Goal: Task Accomplishment & Management: Manage account settings

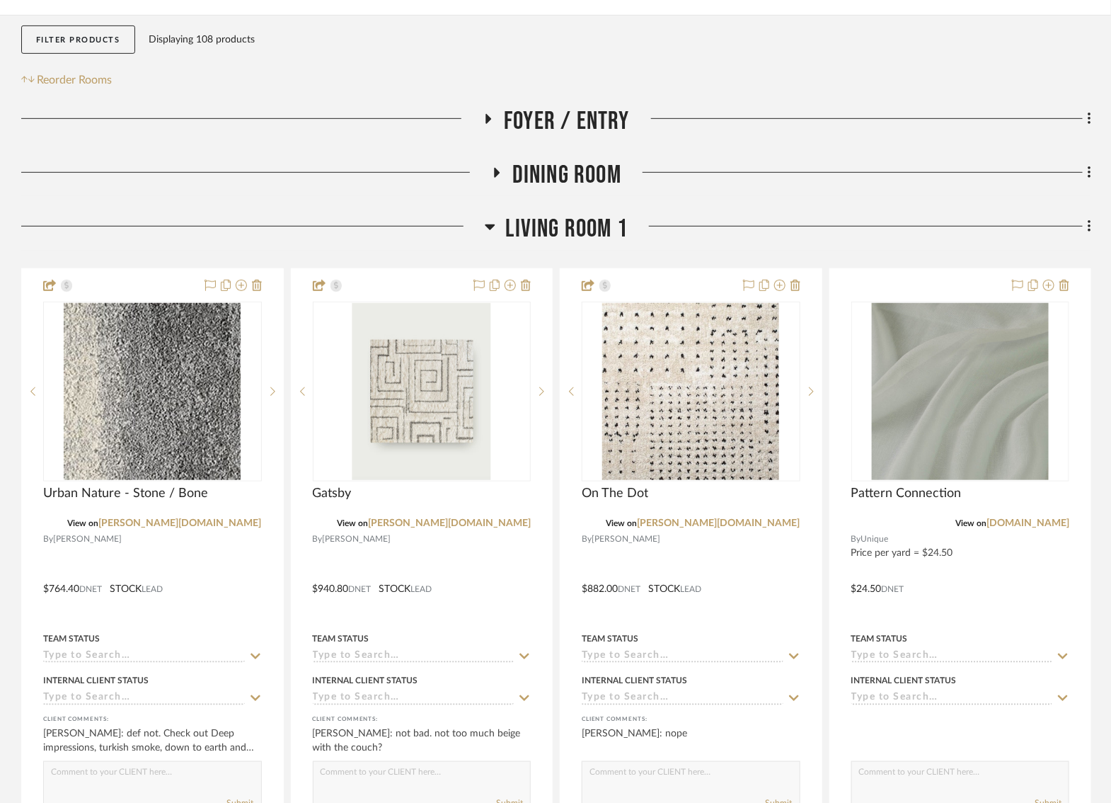
scroll to position [268, 0]
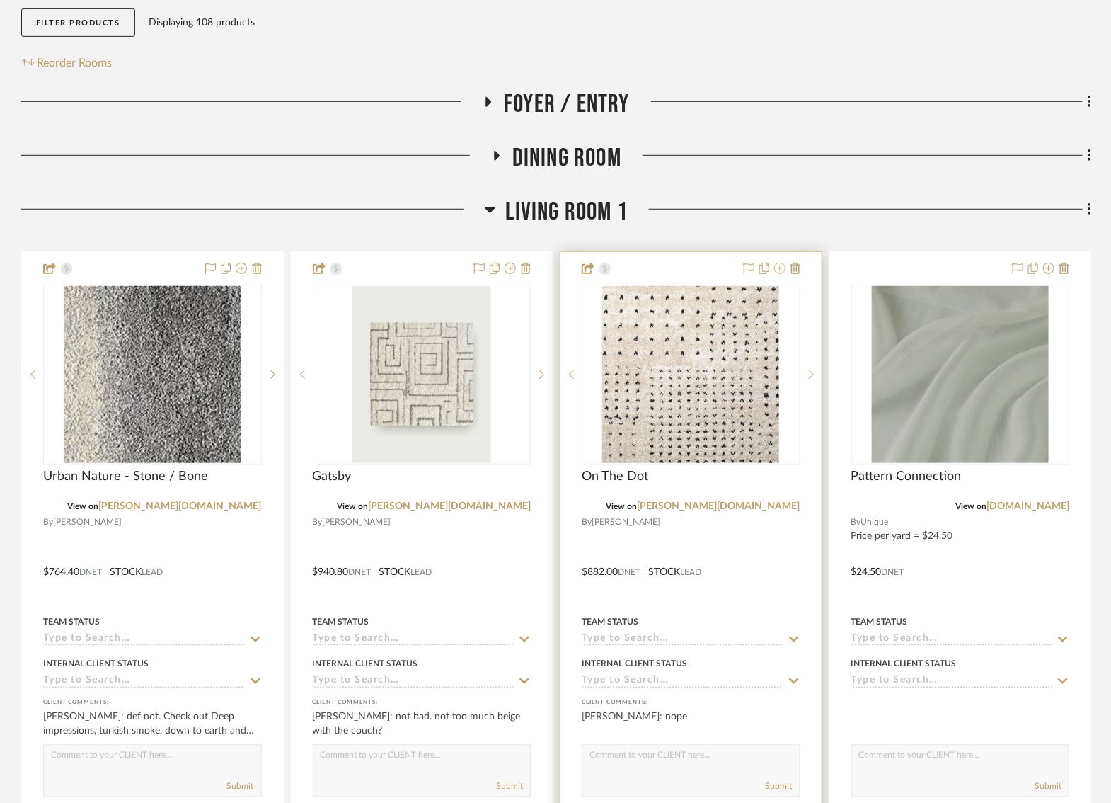
click at [783, 270] on icon at bounding box center [779, 268] width 11 height 11
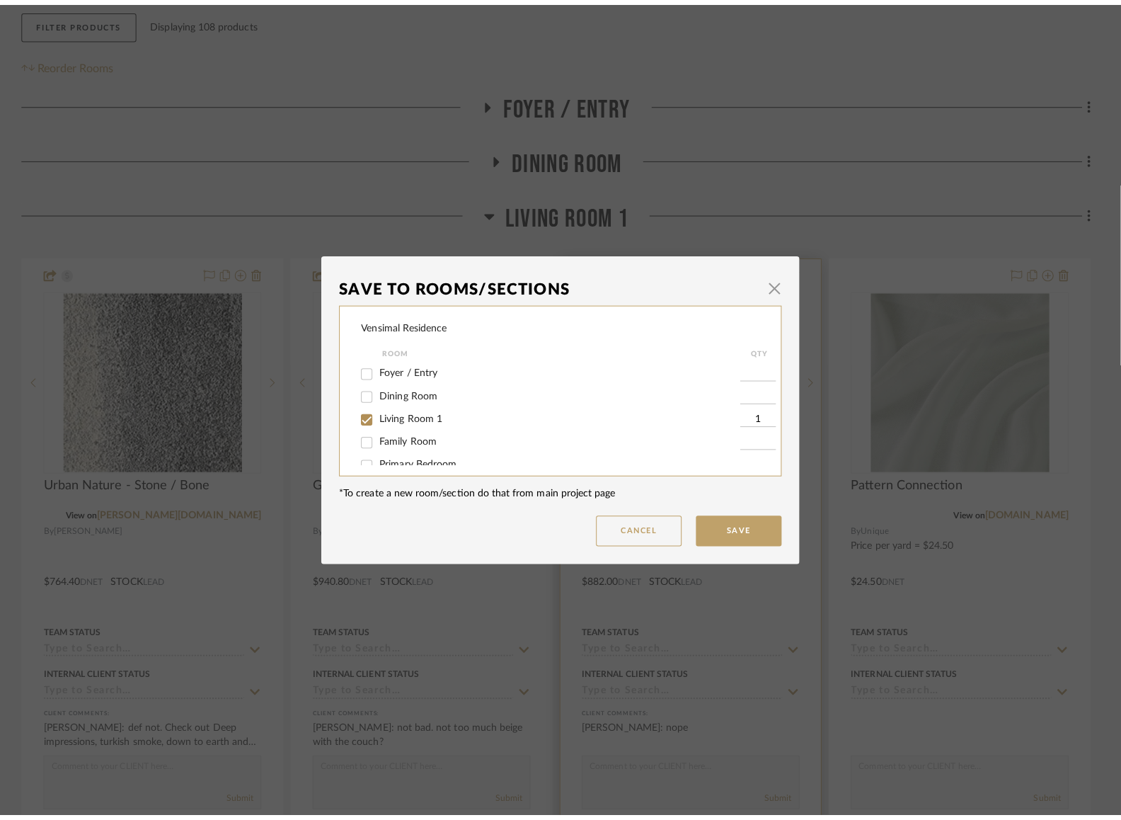
scroll to position [0, 0]
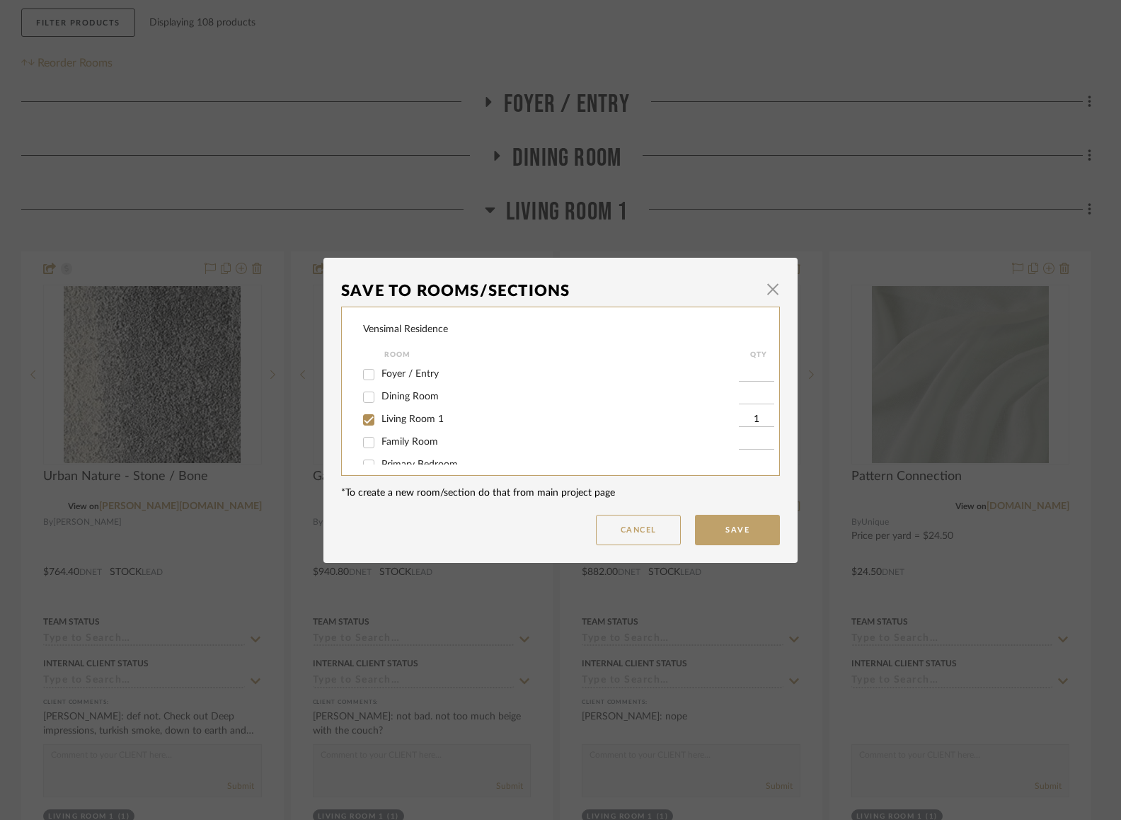
click at [368, 420] on input "Living Room 1" at bounding box center [368, 419] width 23 height 23
checkbox input "false"
click at [717, 525] on button "Save" at bounding box center [737, 530] width 85 height 30
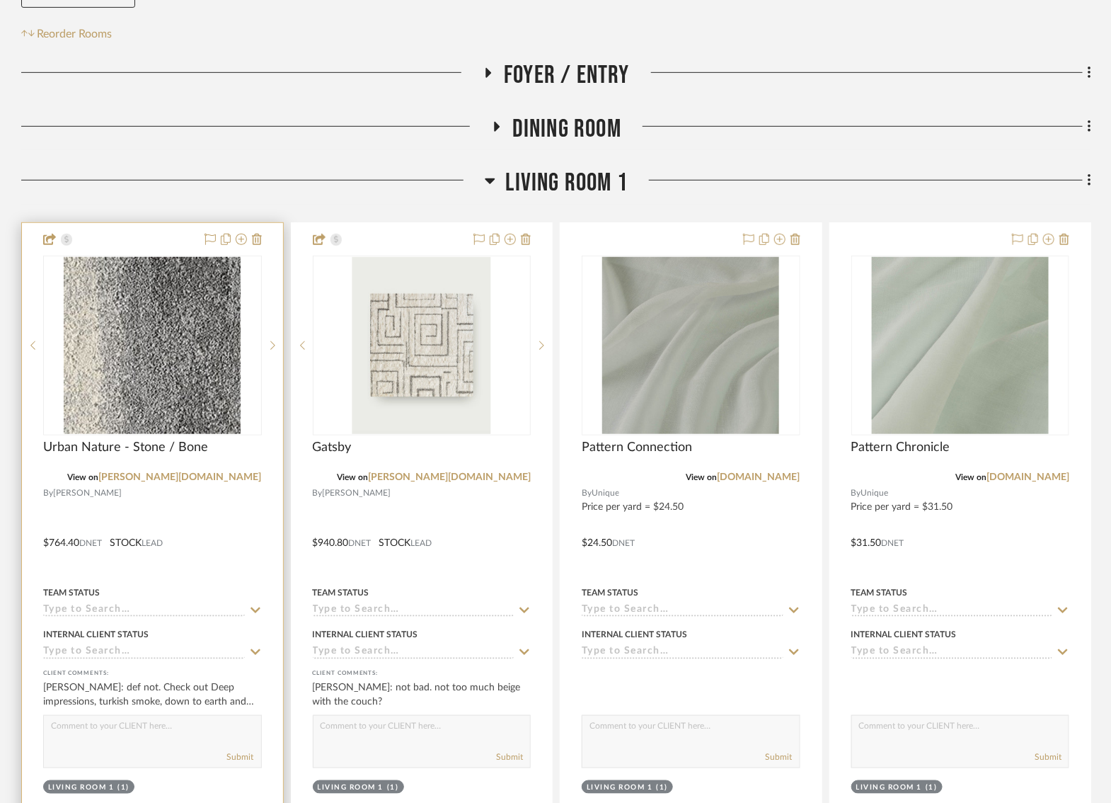
scroll to position [318, 0]
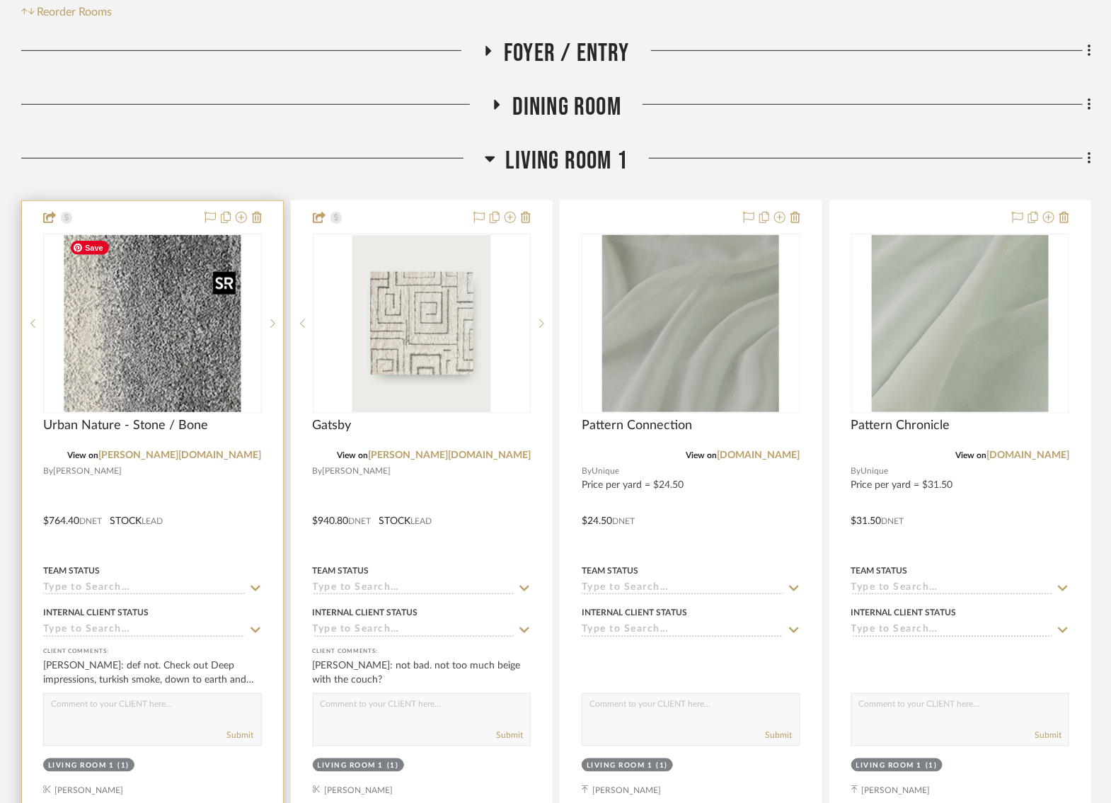
click at [0, 0] on img at bounding box center [0, 0] width 0 height 0
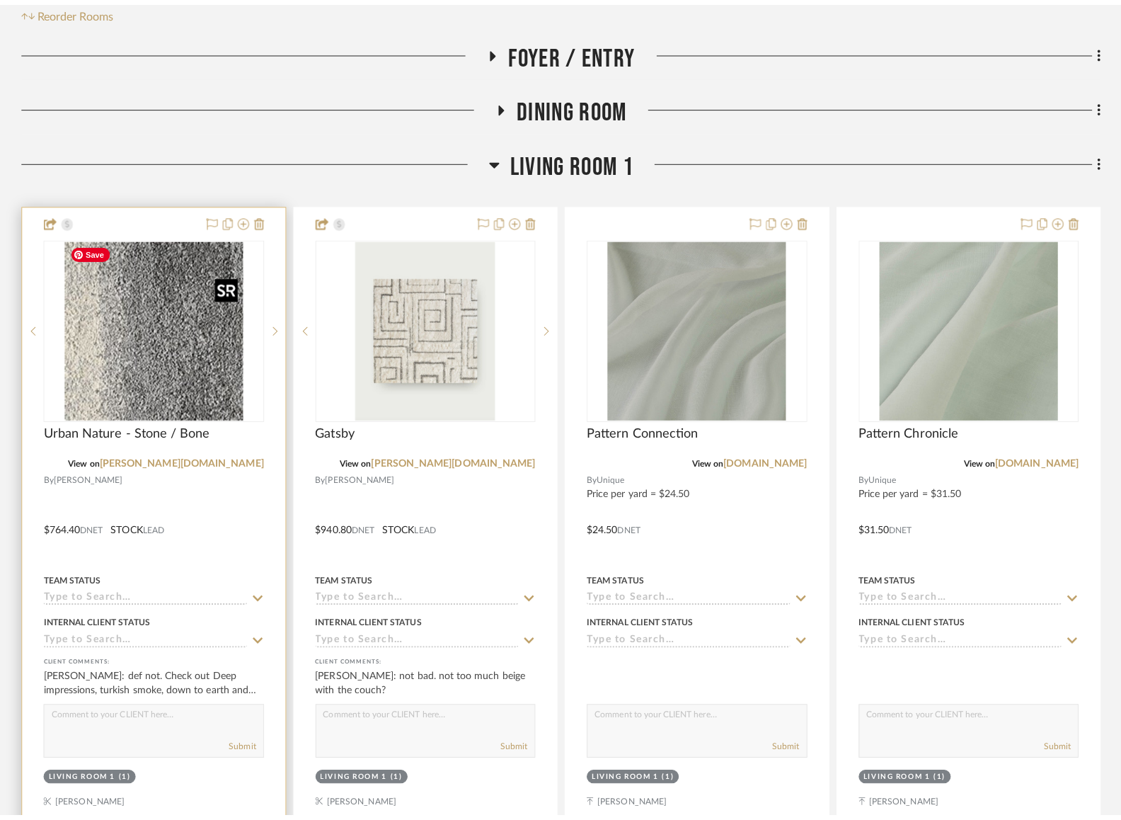
scroll to position [0, 0]
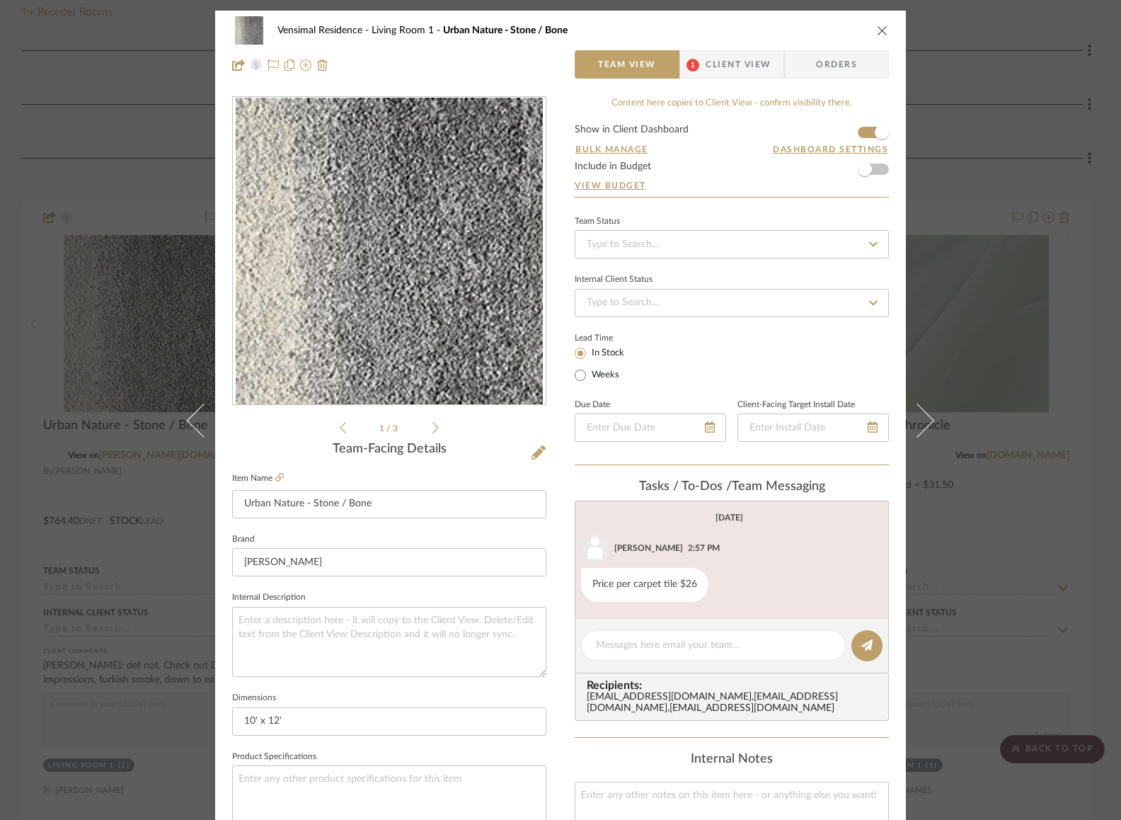
click at [877, 26] on icon "close" at bounding box center [882, 30] width 11 height 11
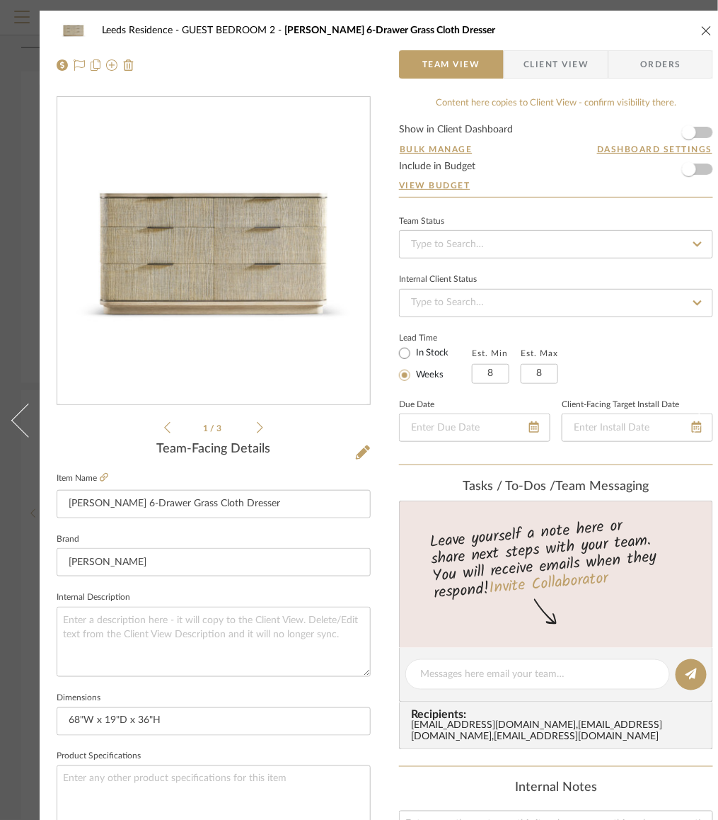
click at [701, 31] on icon "close" at bounding box center [706, 30] width 11 height 11
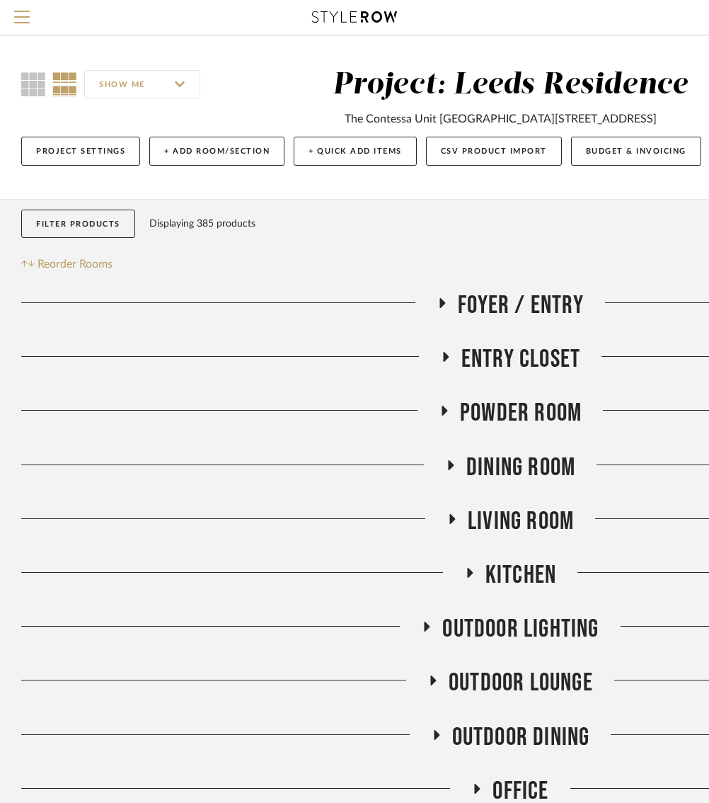
click at [434, 84] on div "Project: Leeds Residence" at bounding box center [511, 85] width 356 height 30
click at [26, 12] on span "Menu" at bounding box center [22, 11] width 16 height 1
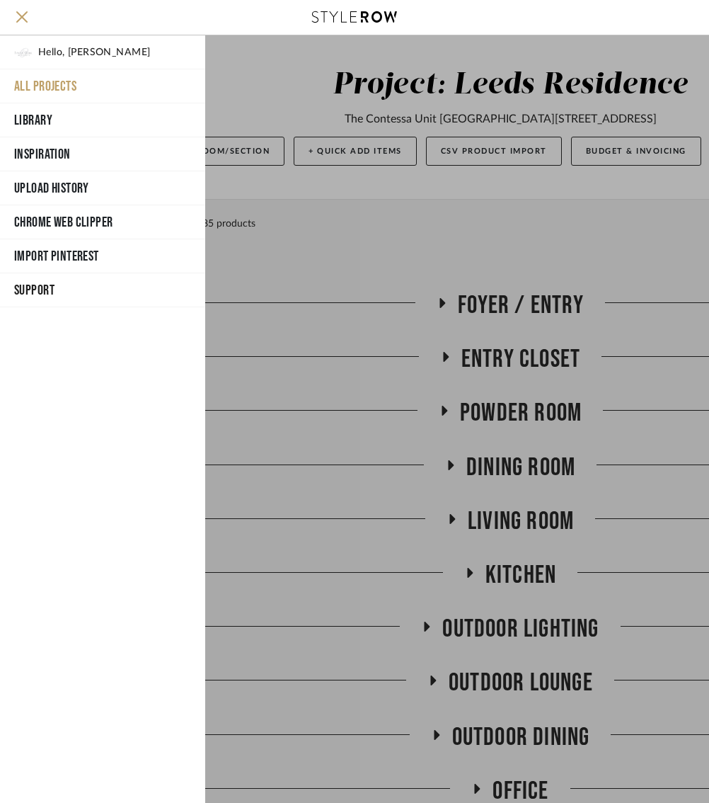
click at [50, 86] on button "All Projects" at bounding box center [102, 86] width 205 height 34
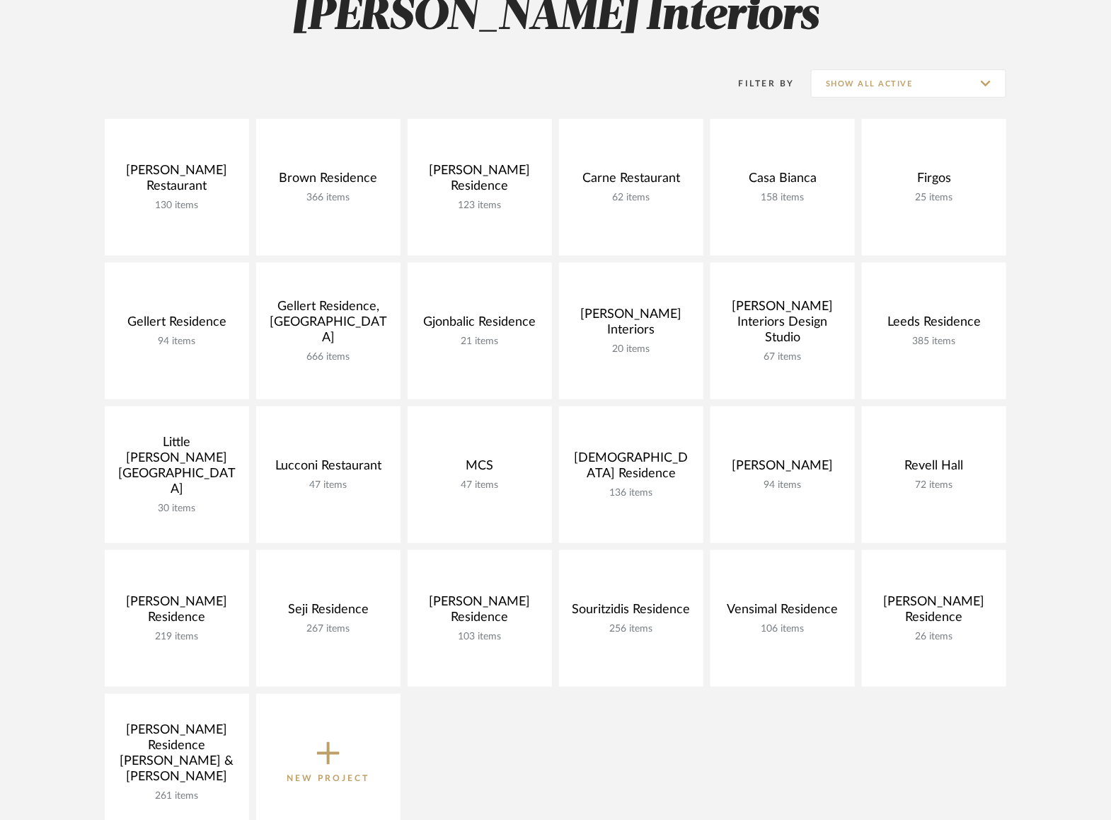
scroll to position [244, 0]
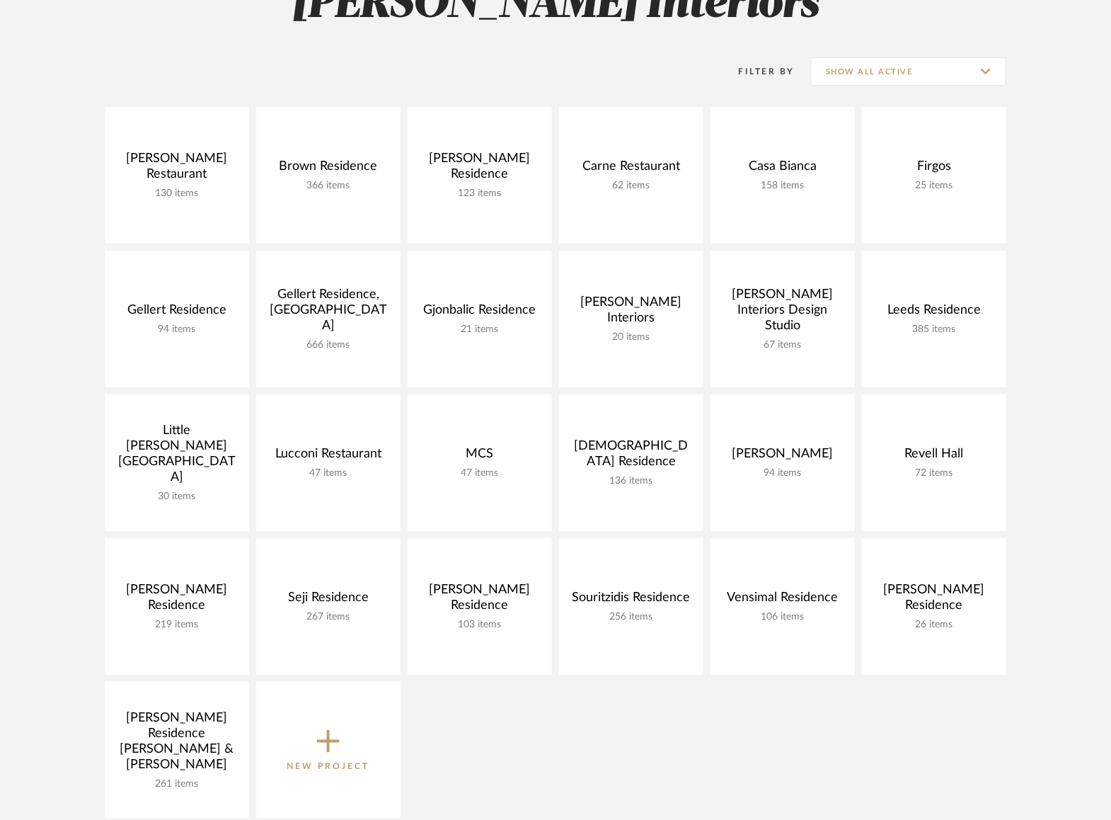
click at [718, 357] on div "[PERSON_NAME] Restaurant 130 items View Budget Open Project Brown Residence 366…" at bounding box center [555, 466] width 1019 height 718
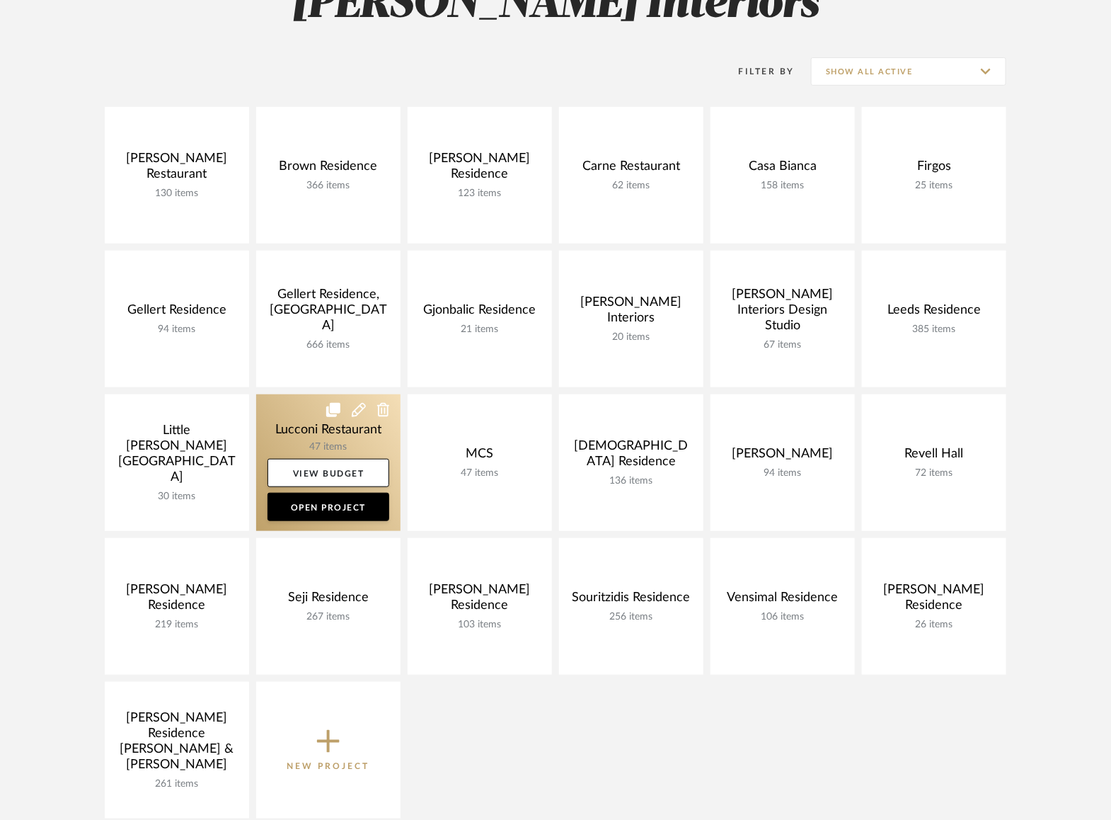
click at [299, 439] on link at bounding box center [328, 462] width 144 height 137
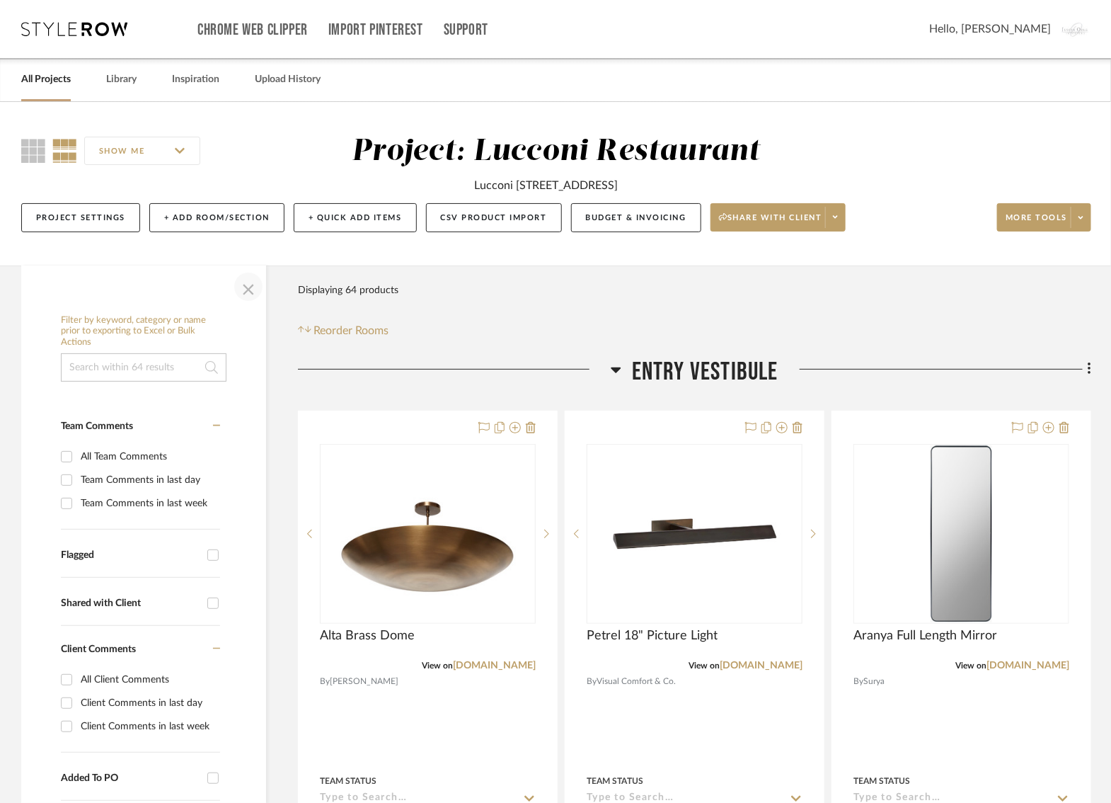
click at [243, 289] on span "button" at bounding box center [248, 287] width 34 height 34
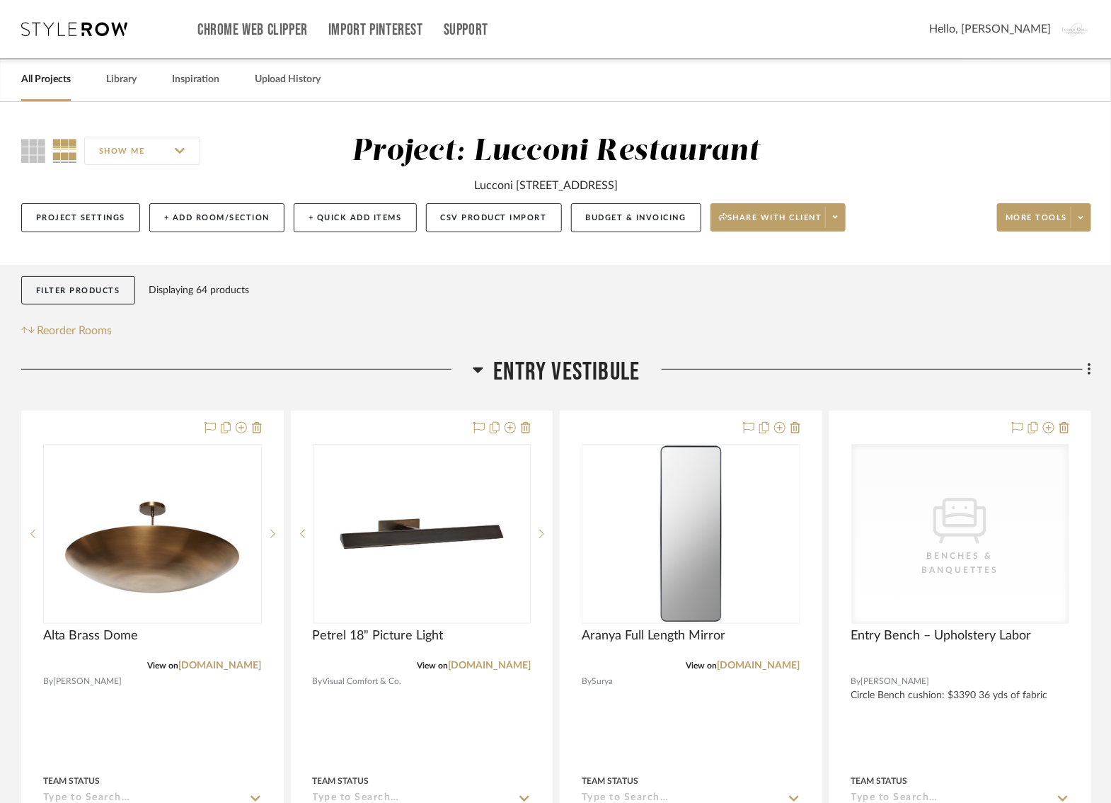
click at [28, 137] on div "SHOW ME" at bounding box center [150, 151] width 258 height 34
click at [38, 151] on icon at bounding box center [33, 151] width 24 height 24
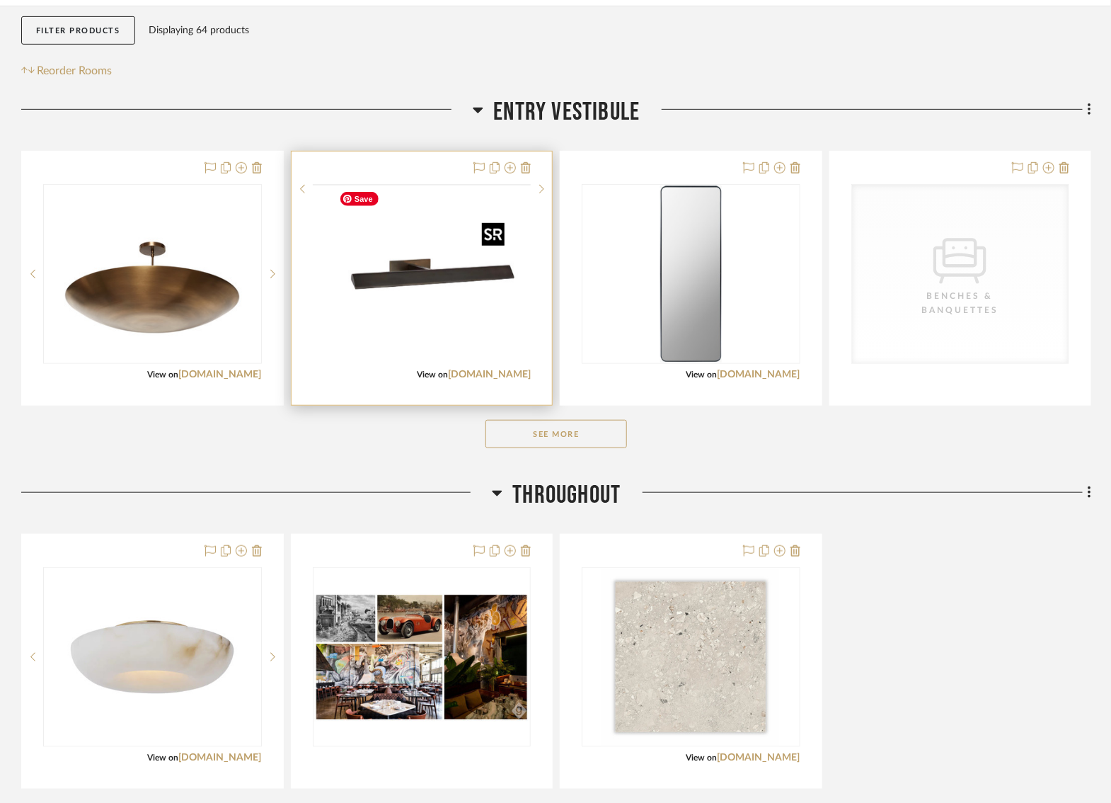
scroll to position [276, 0]
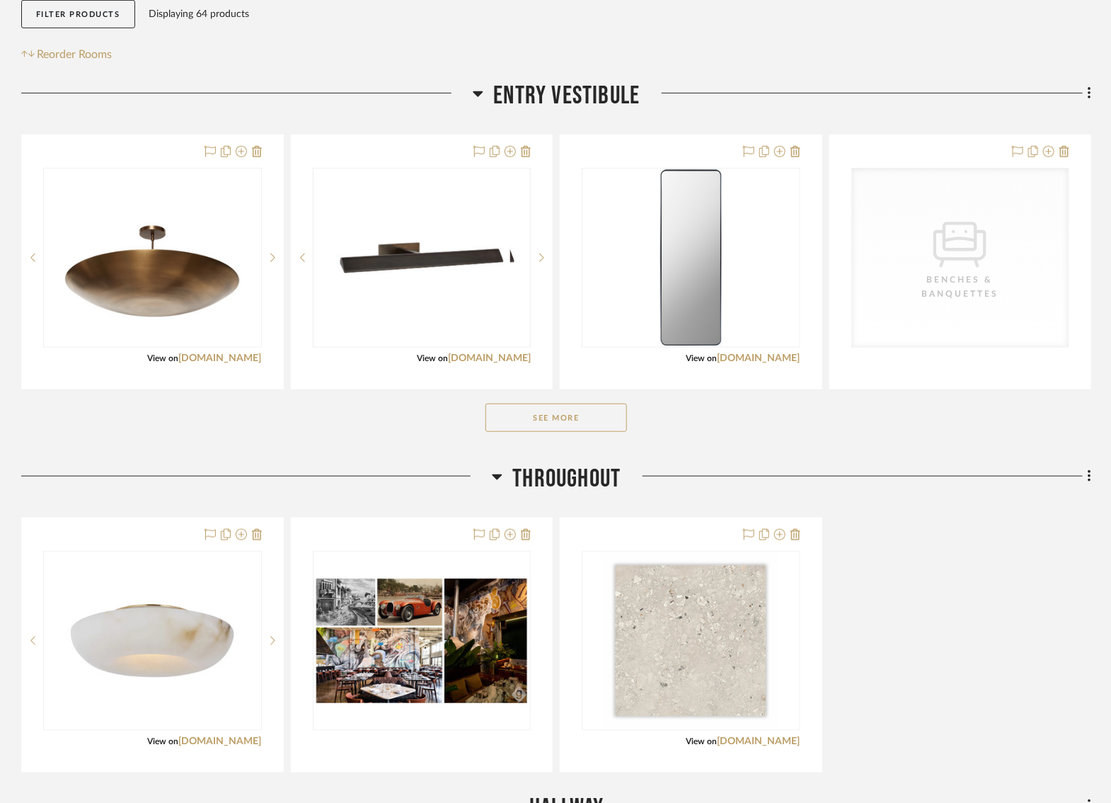
click at [556, 422] on button "See More" at bounding box center [557, 417] width 142 height 28
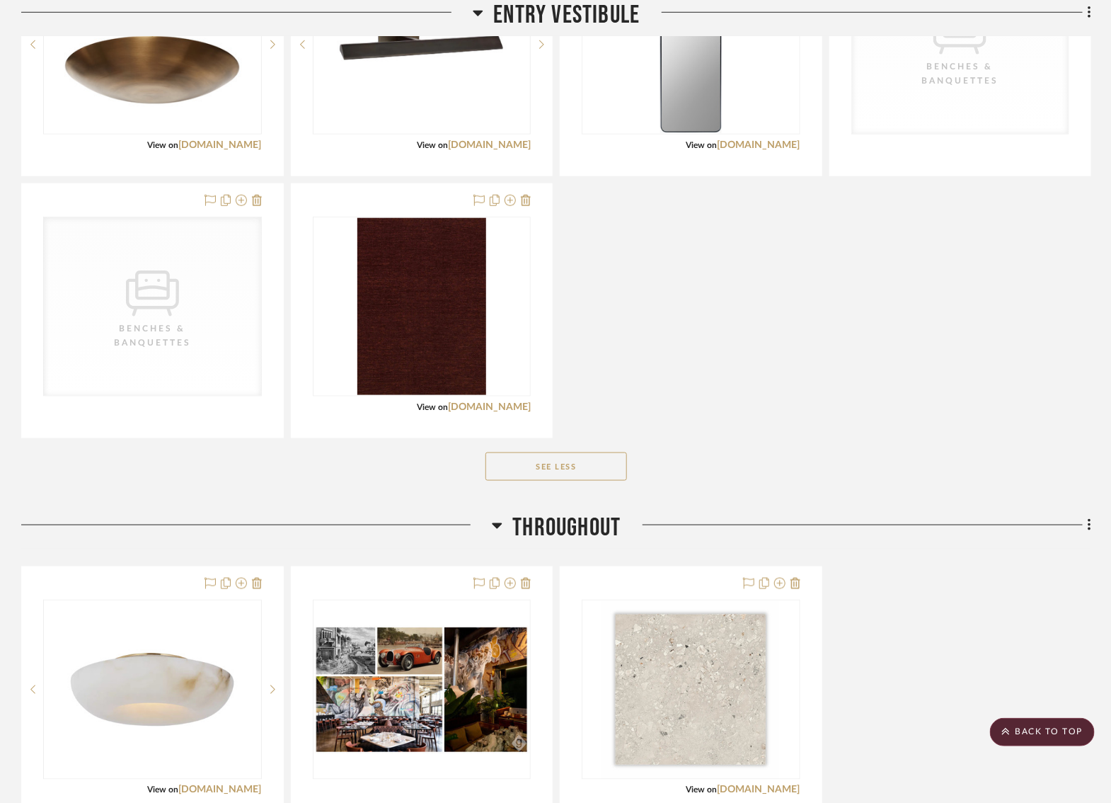
scroll to position [490, 0]
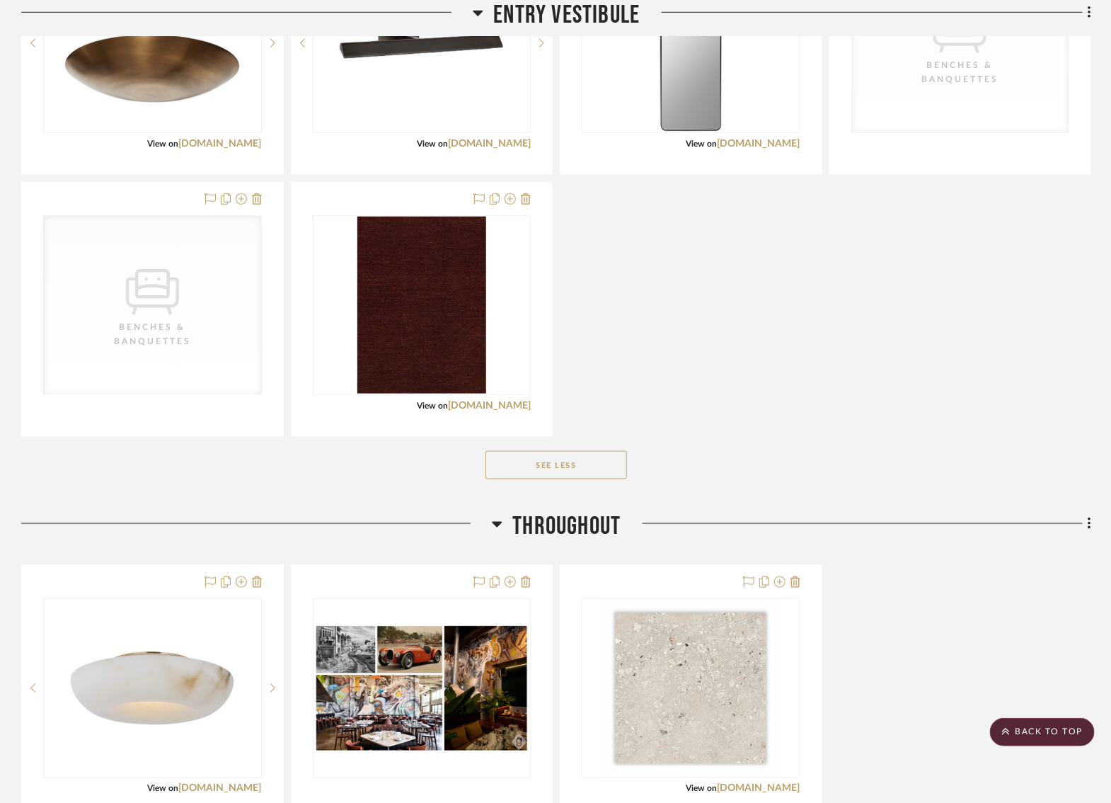
click at [544, 465] on button "See Less" at bounding box center [557, 465] width 142 height 28
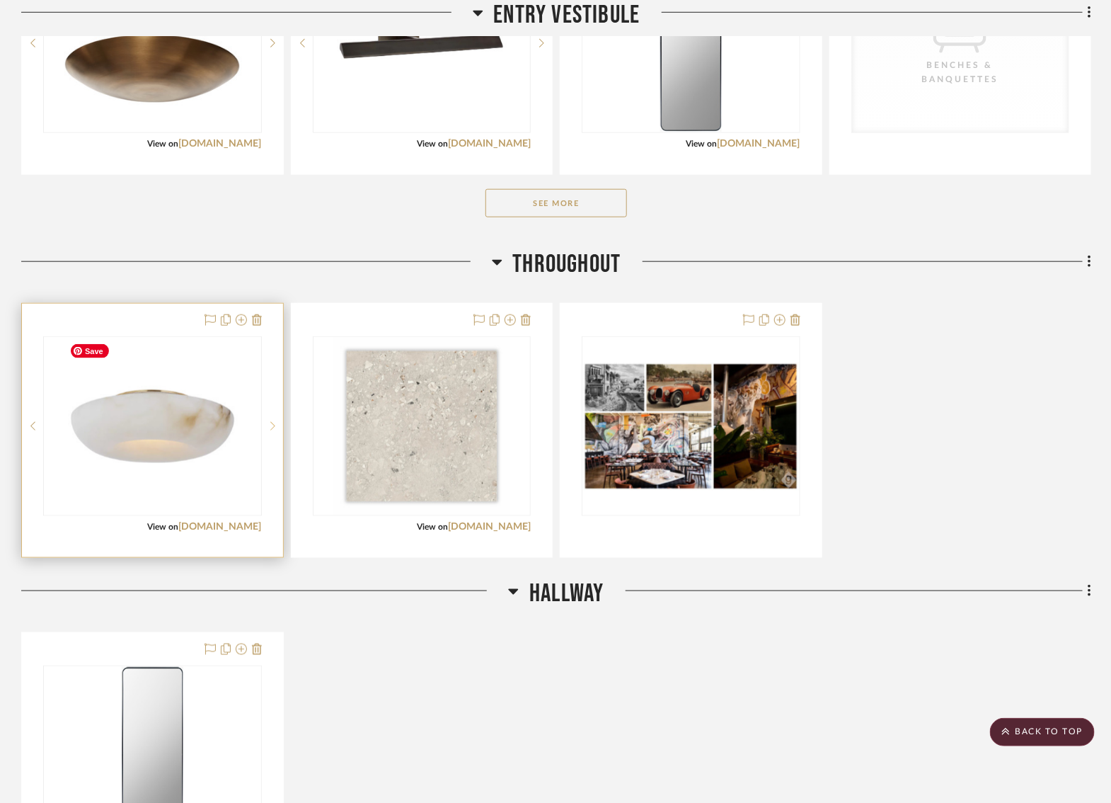
click at [273, 416] on div at bounding box center [272, 426] width 21 height 180
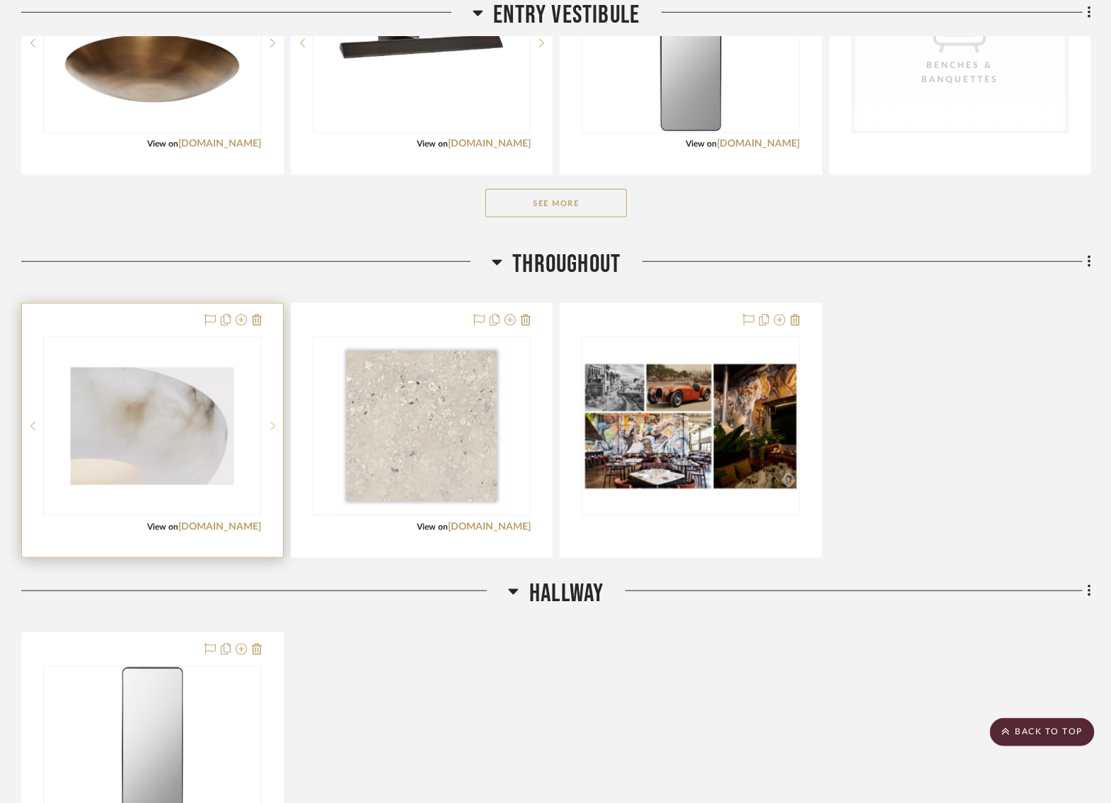
click at [273, 416] on div at bounding box center [272, 426] width 21 height 180
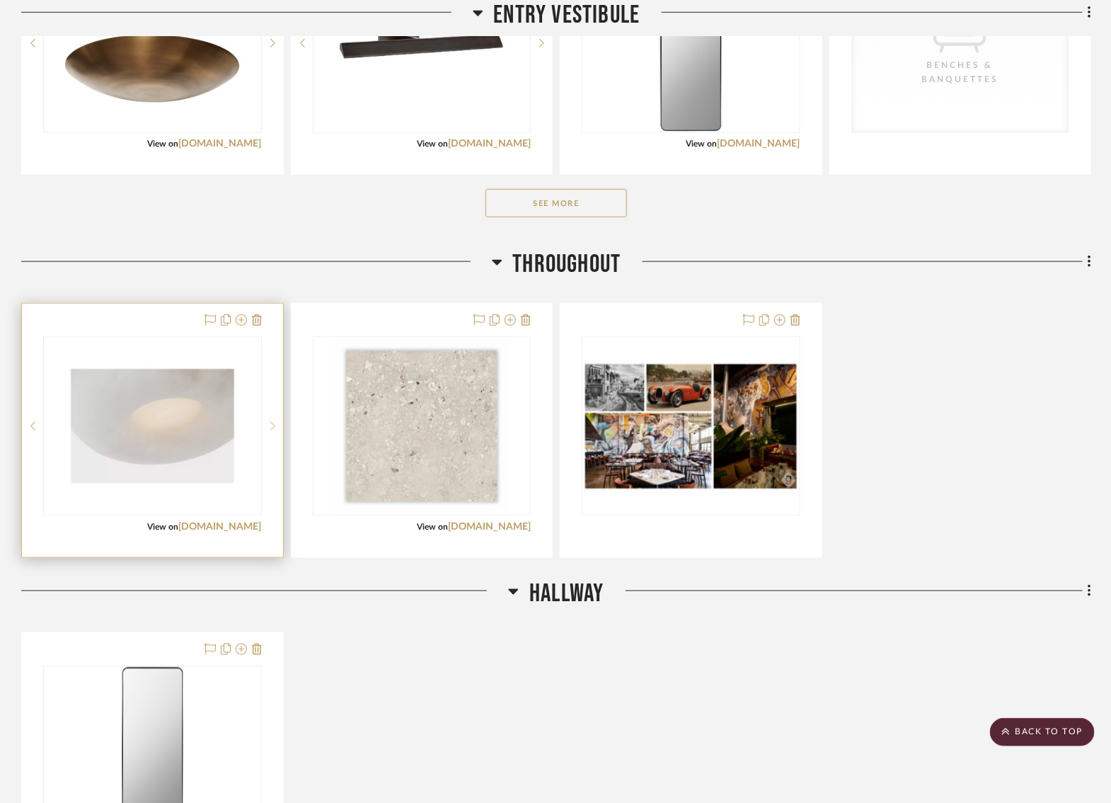
click at [273, 416] on div at bounding box center [272, 426] width 21 height 180
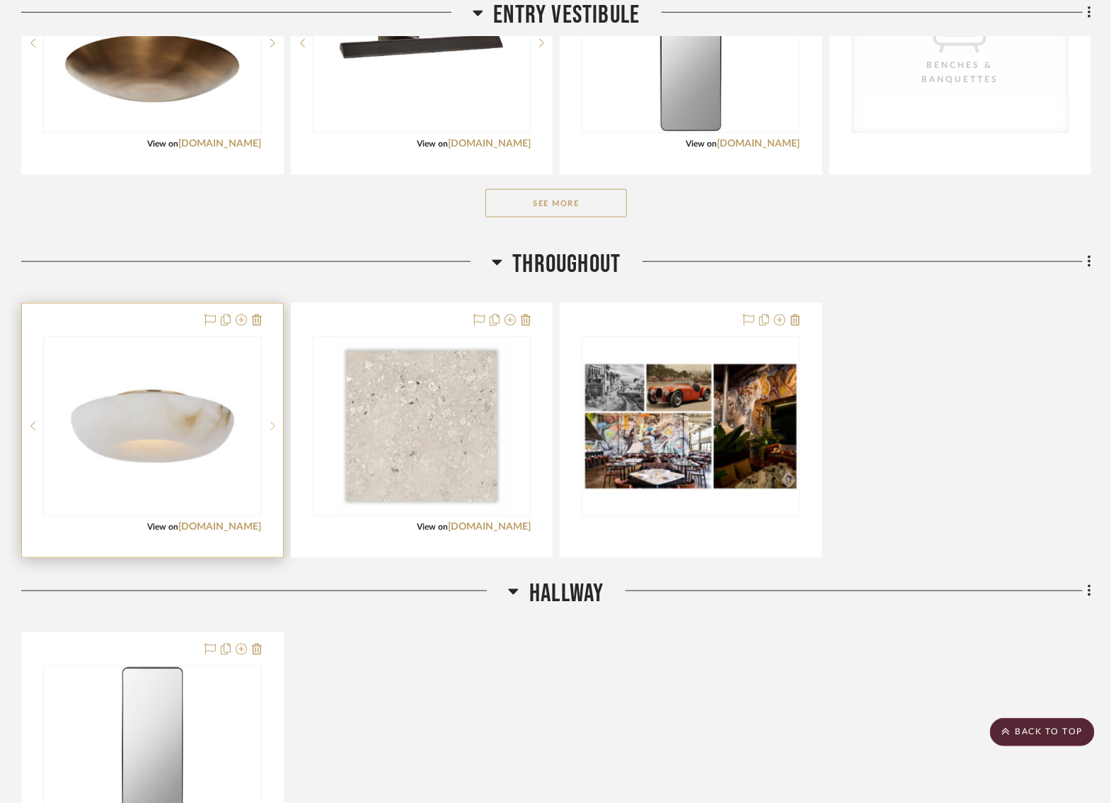
click at [273, 432] on div at bounding box center [272, 426] width 21 height 180
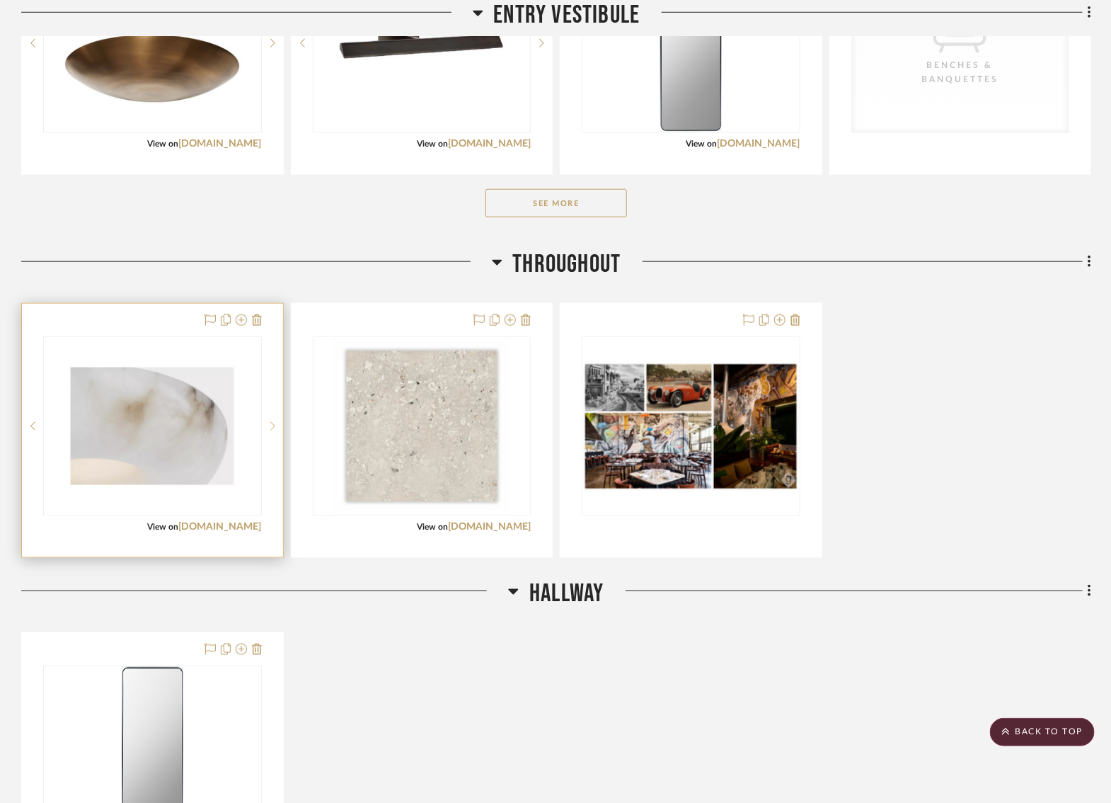
click at [272, 413] on div at bounding box center [272, 426] width 21 height 180
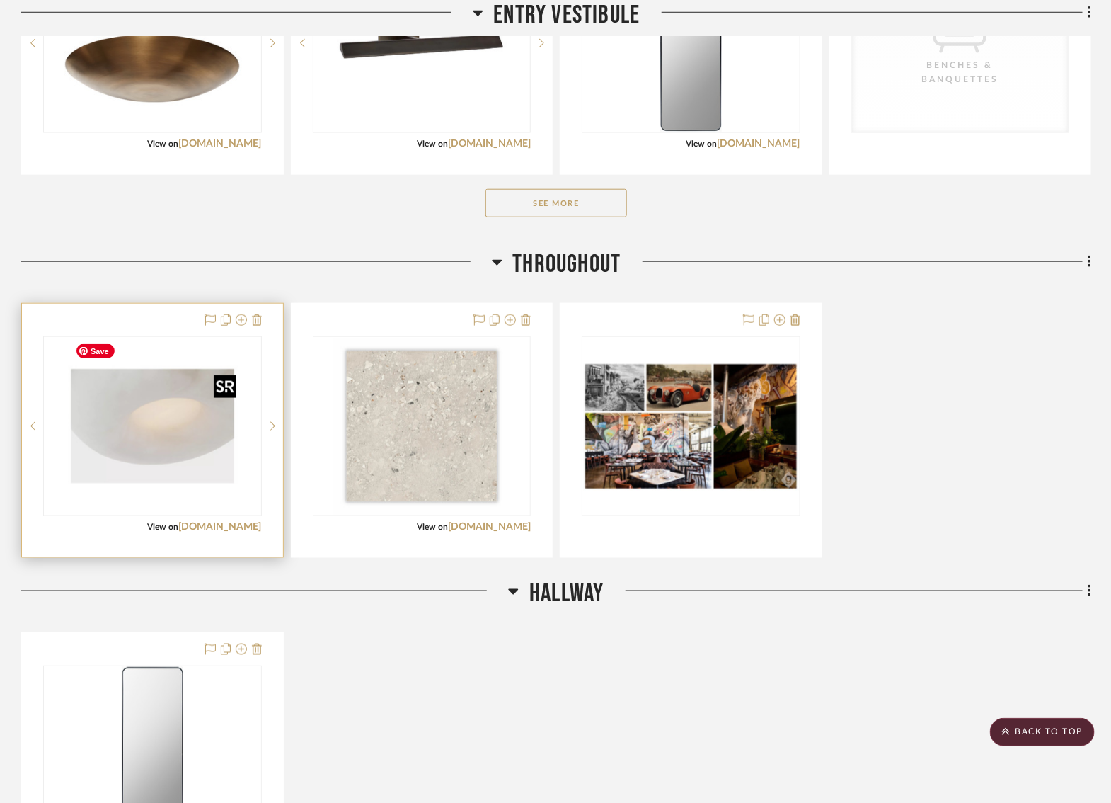
click at [187, 421] on img "2" at bounding box center [152, 426] width 177 height 177
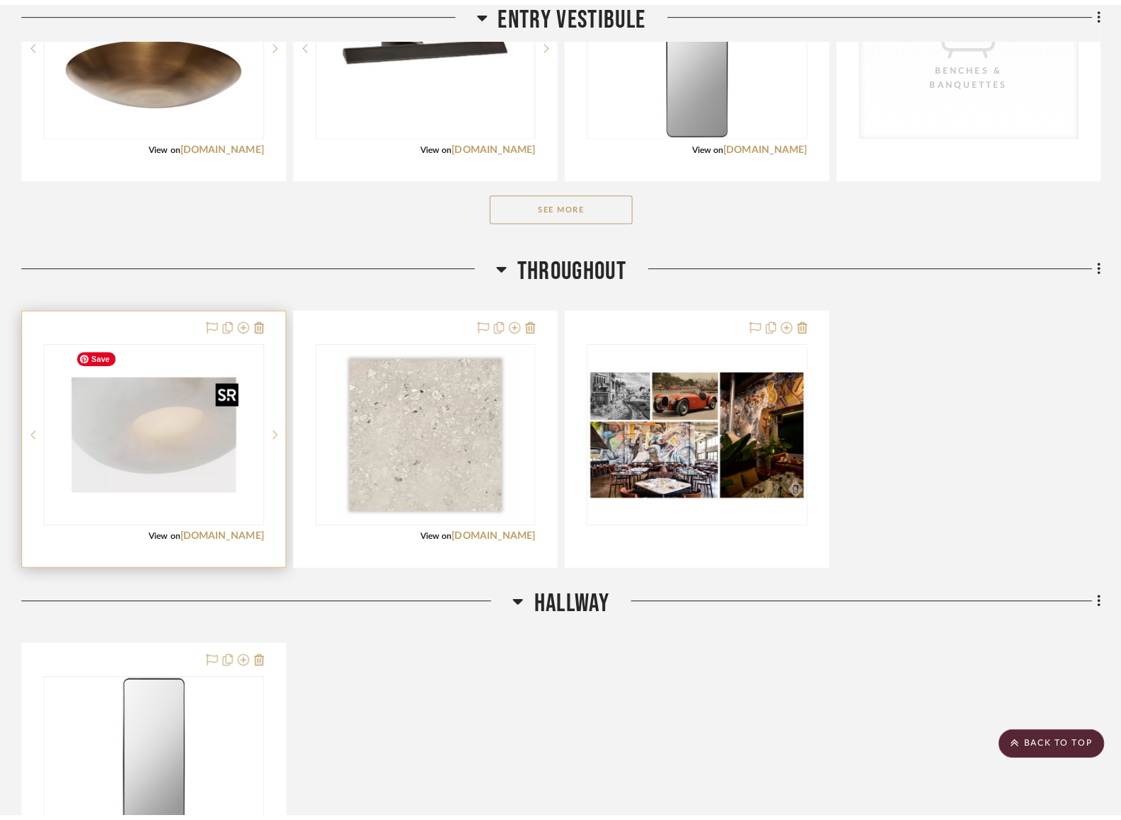
scroll to position [0, 0]
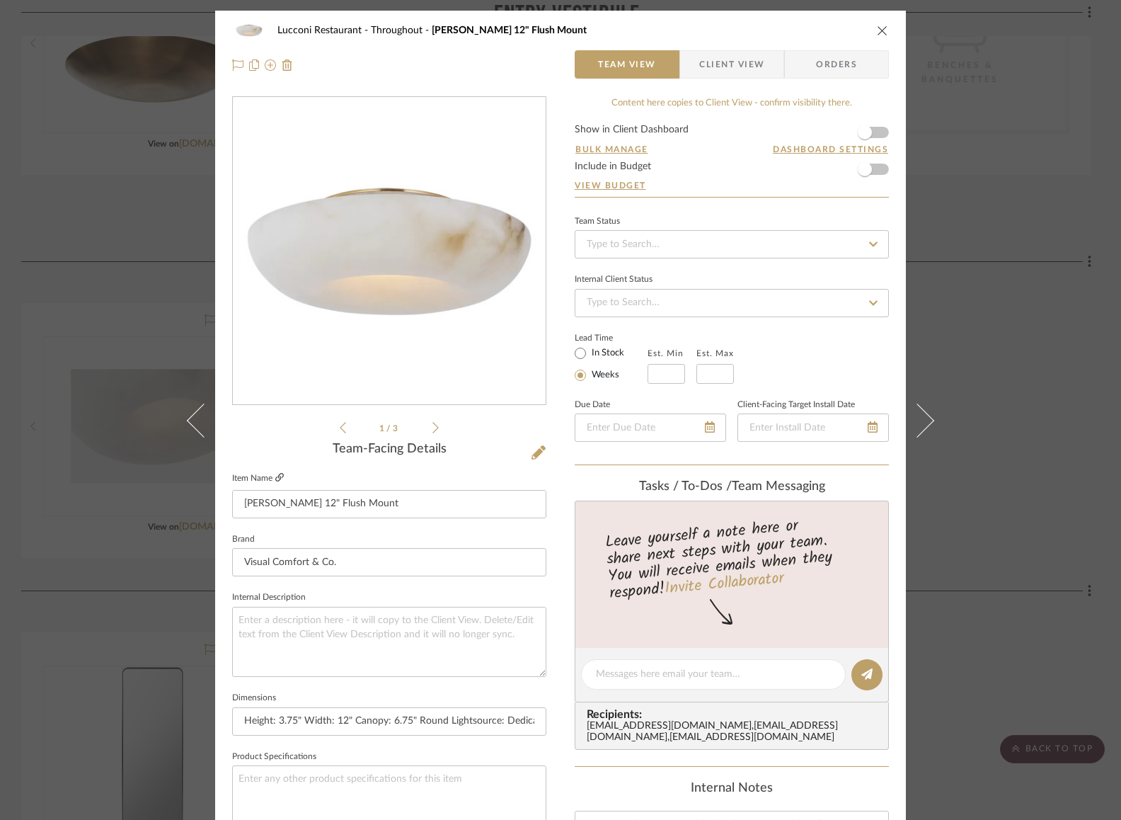
click at [275, 473] on icon at bounding box center [279, 477] width 8 height 8
click at [718, 24] on button "close" at bounding box center [882, 30] width 13 height 13
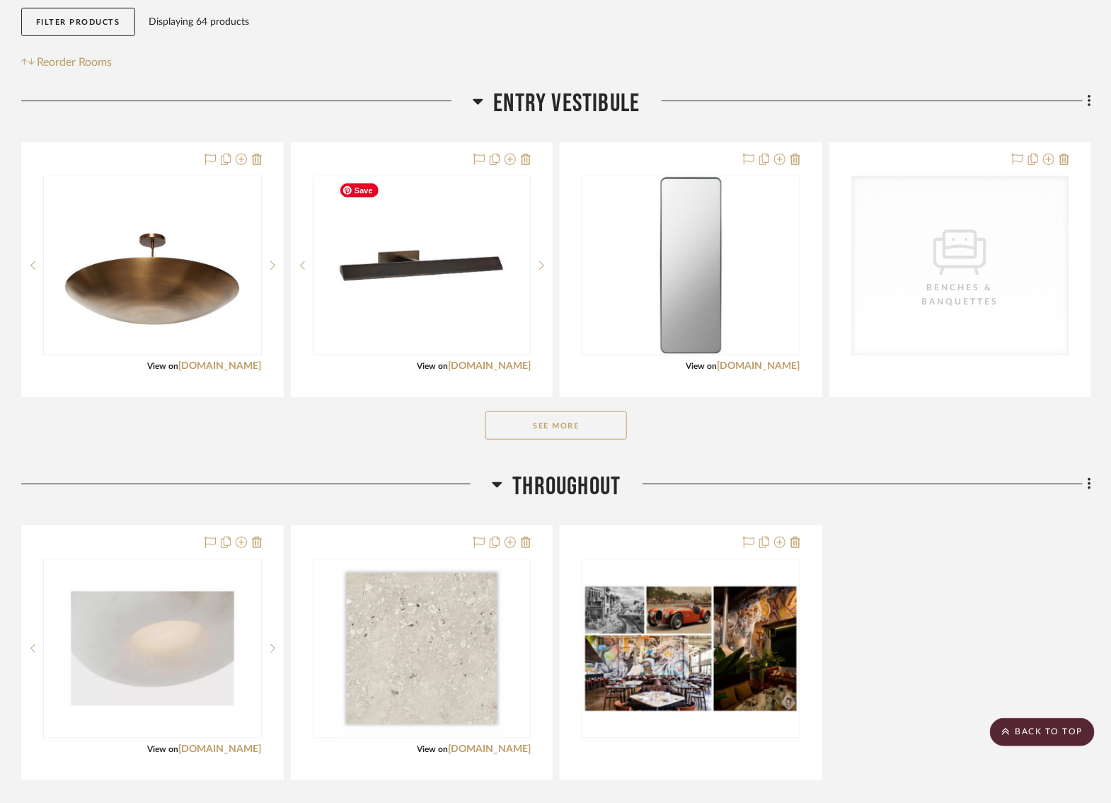
scroll to position [207, 0]
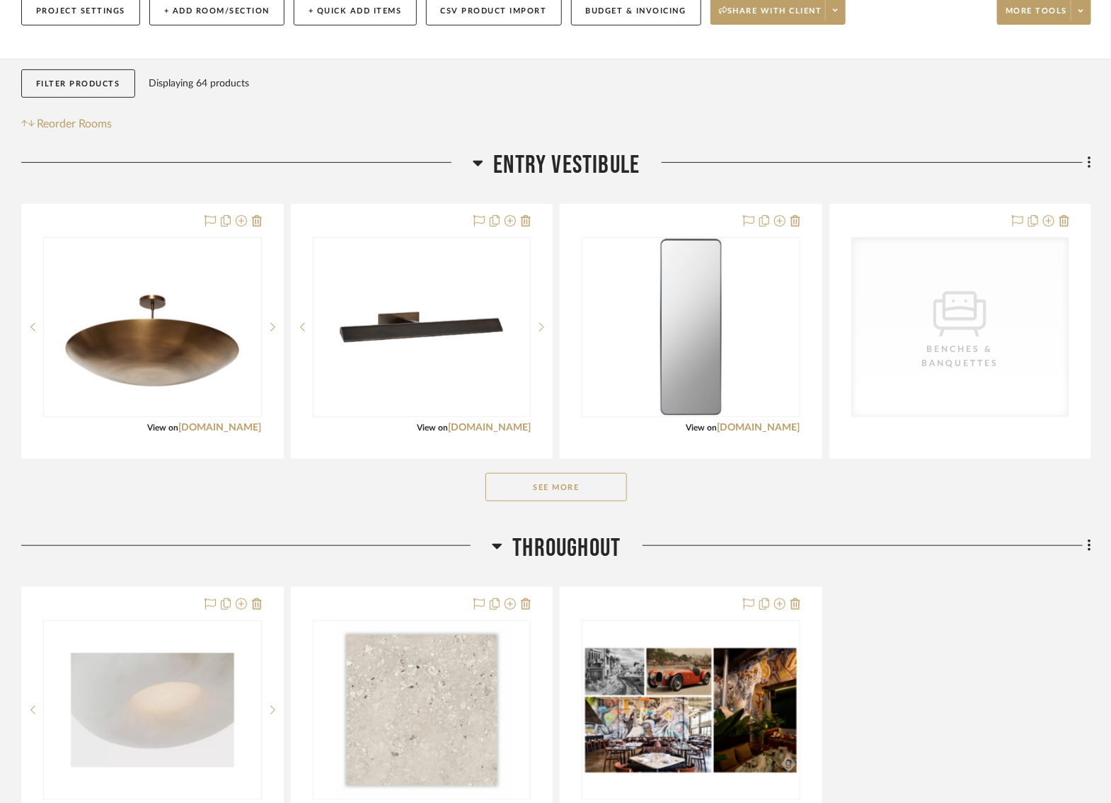
click at [553, 493] on button "See More" at bounding box center [557, 487] width 142 height 28
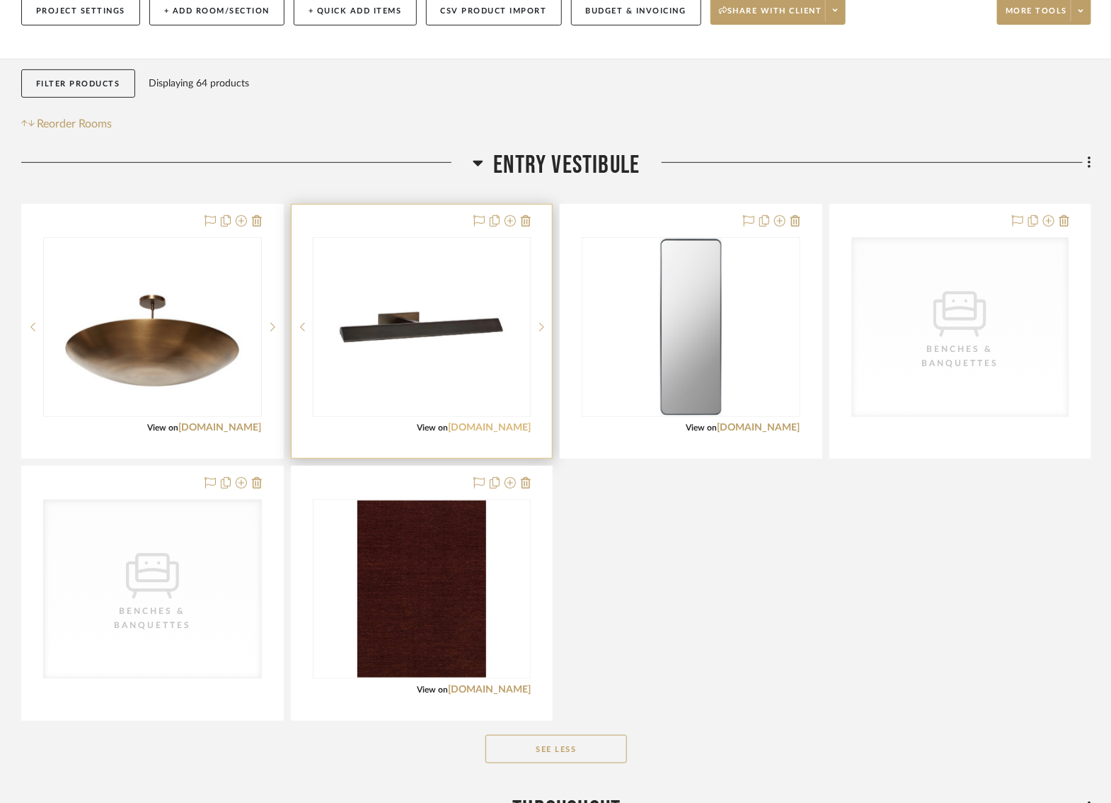
click at [486, 427] on link "[DOMAIN_NAME]" at bounding box center [489, 428] width 83 height 10
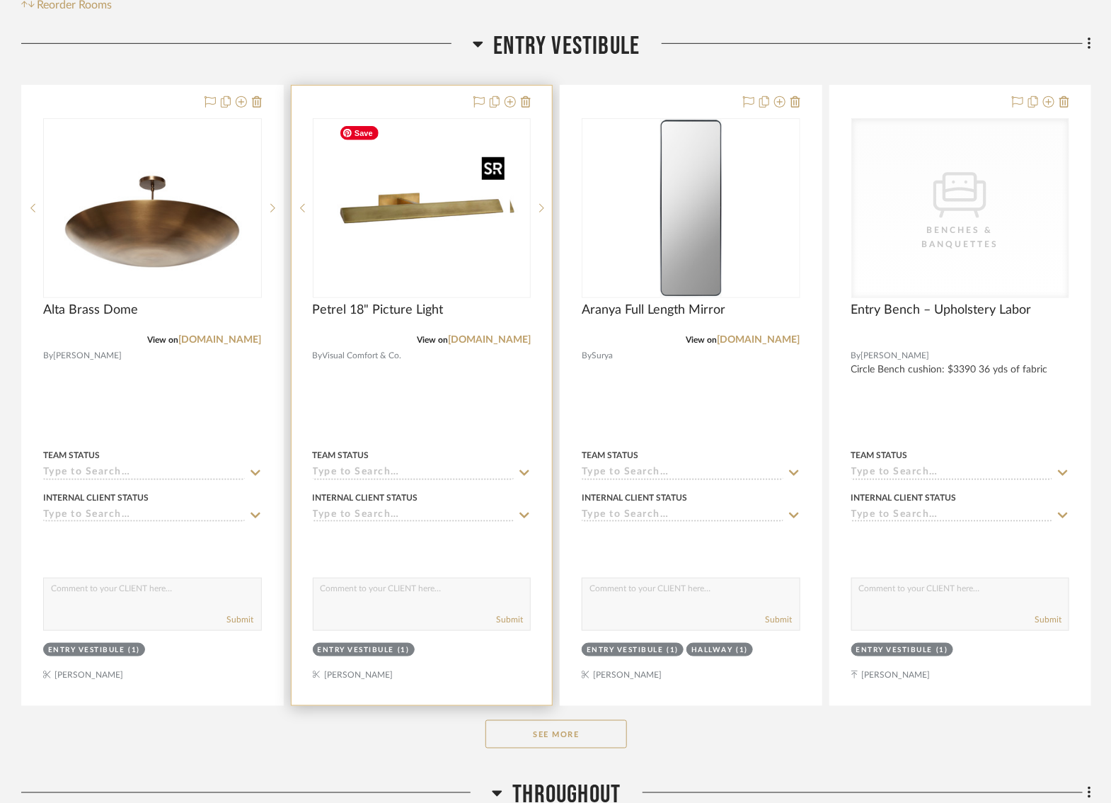
scroll to position [331, 0]
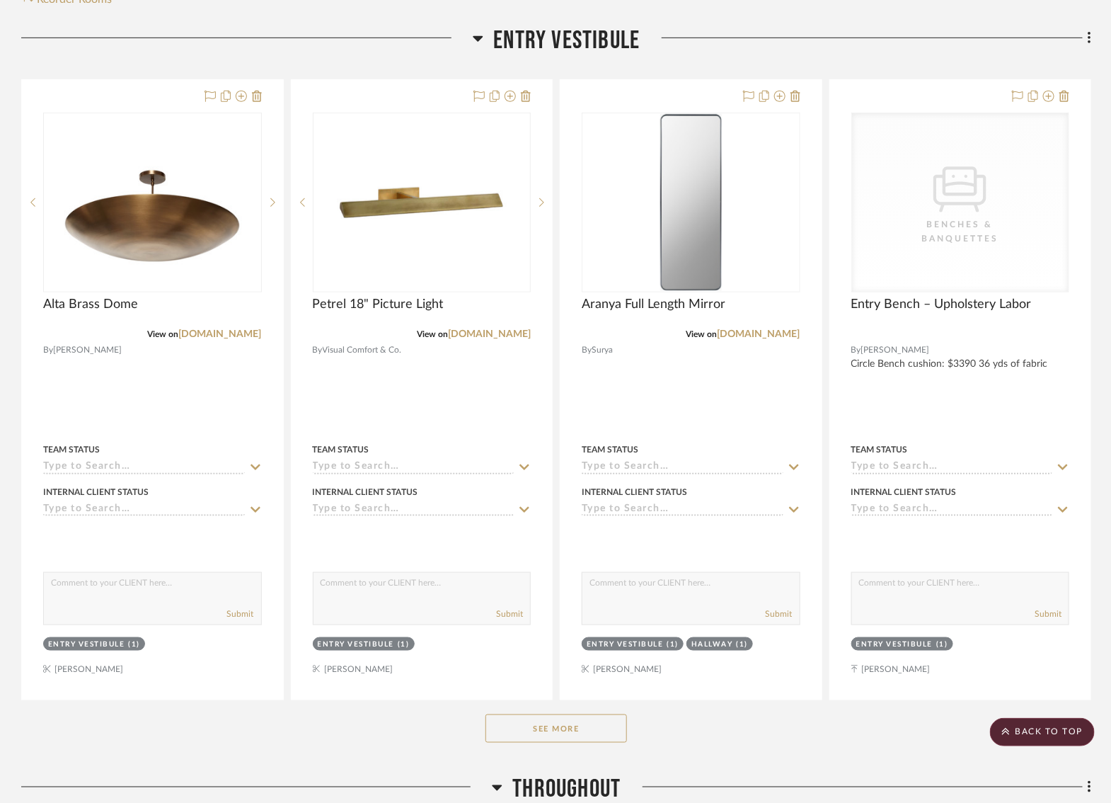
click at [558, 732] on button "See More" at bounding box center [557, 728] width 142 height 28
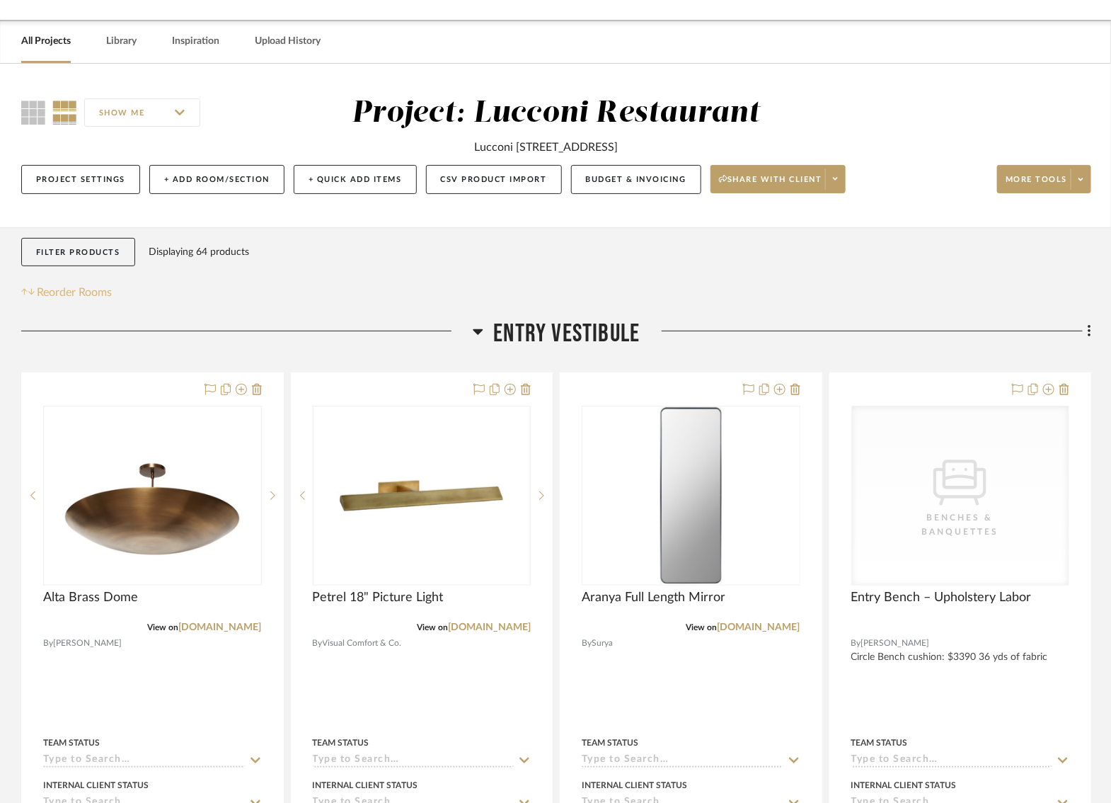
scroll to position [0, 0]
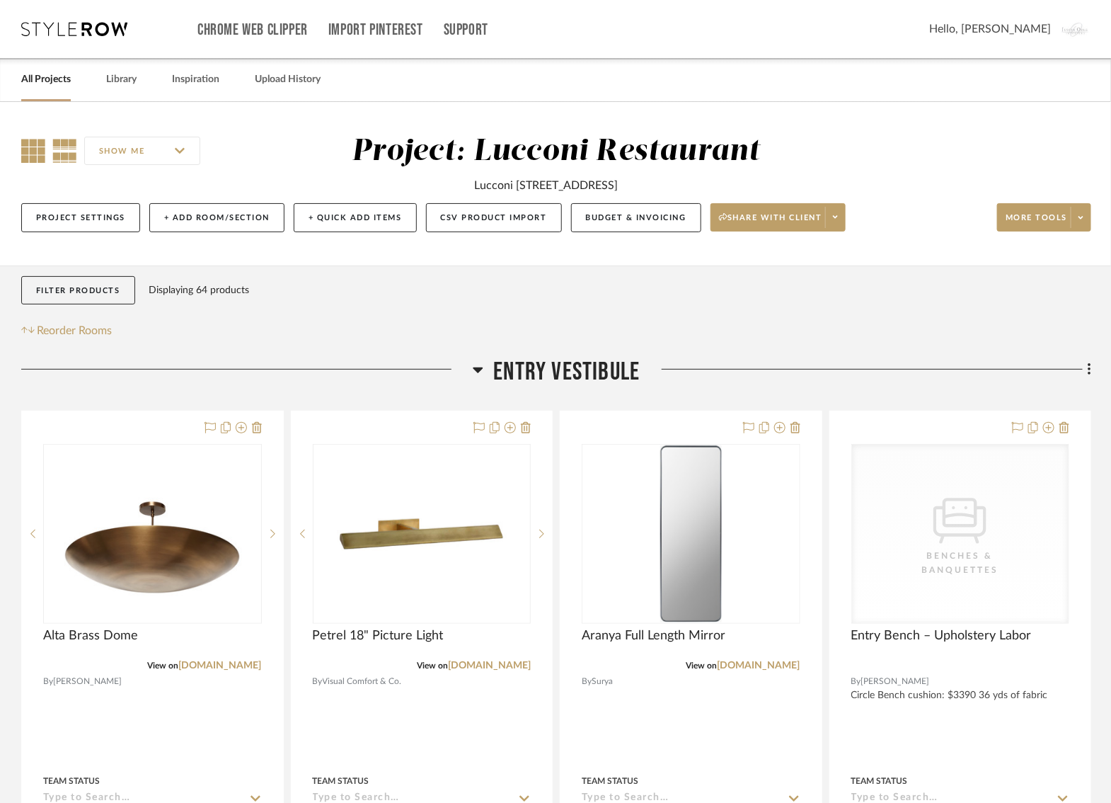
click at [38, 152] on icon at bounding box center [33, 151] width 24 height 24
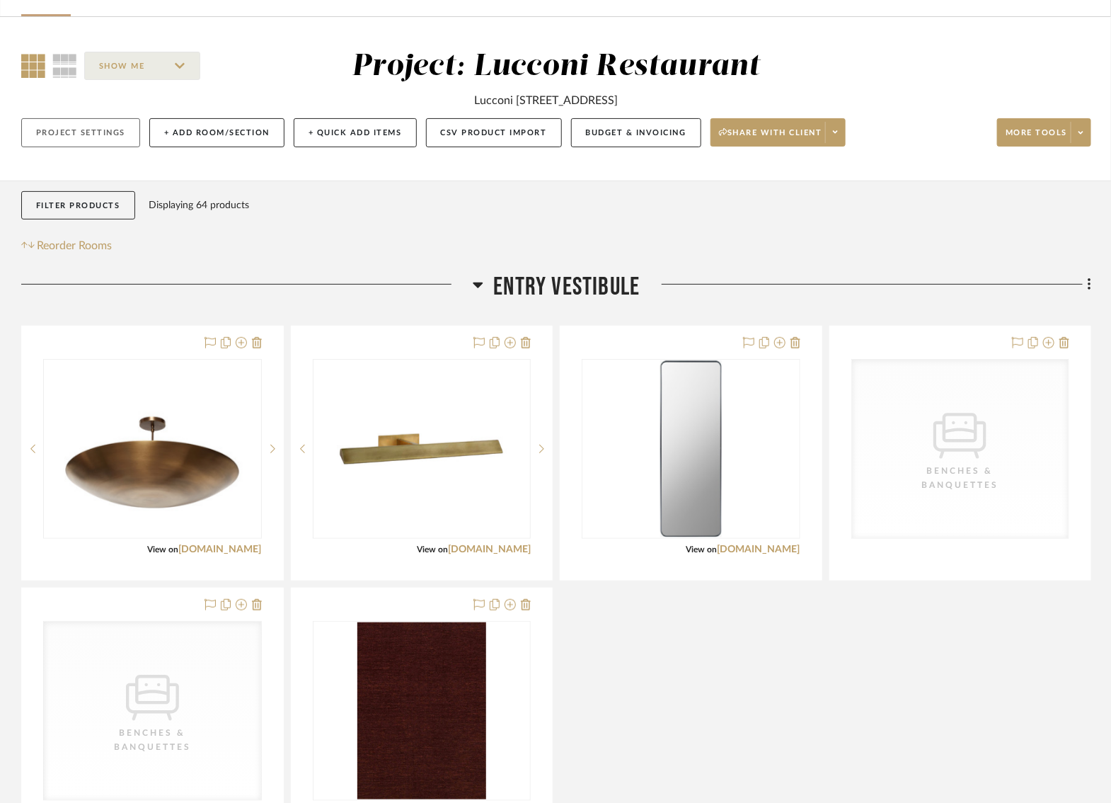
scroll to position [83, 0]
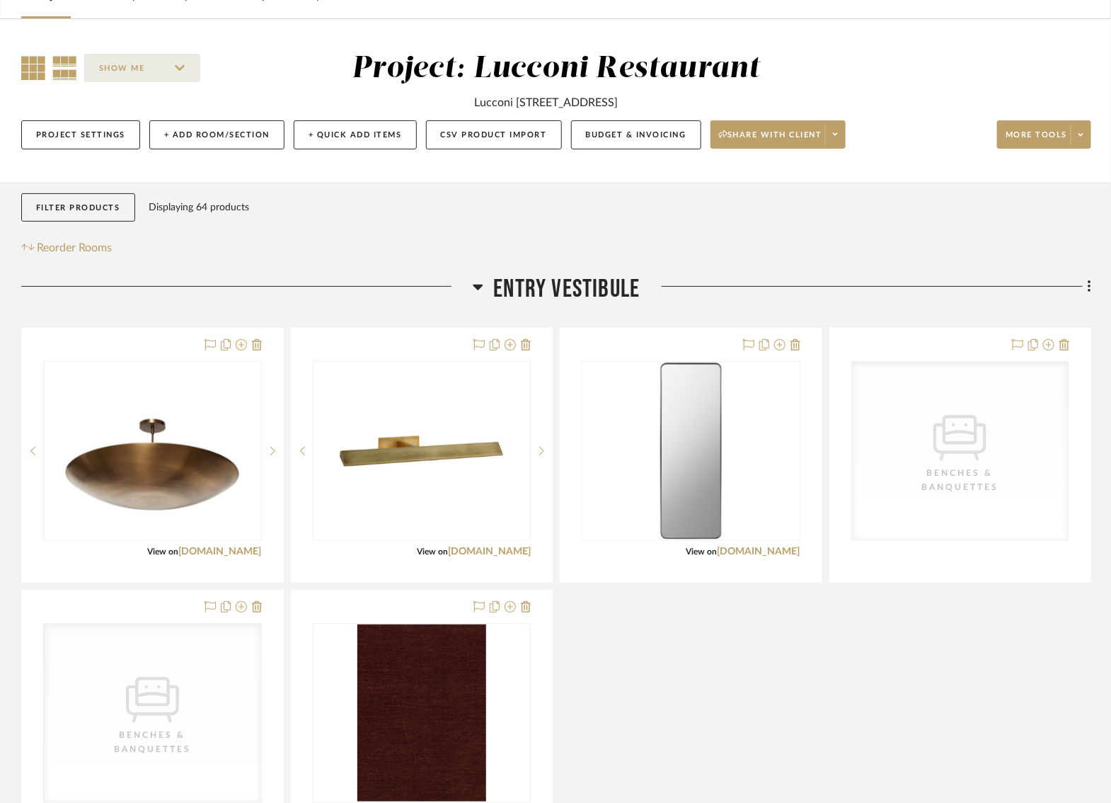
click at [63, 74] on icon at bounding box center [64, 68] width 25 height 24
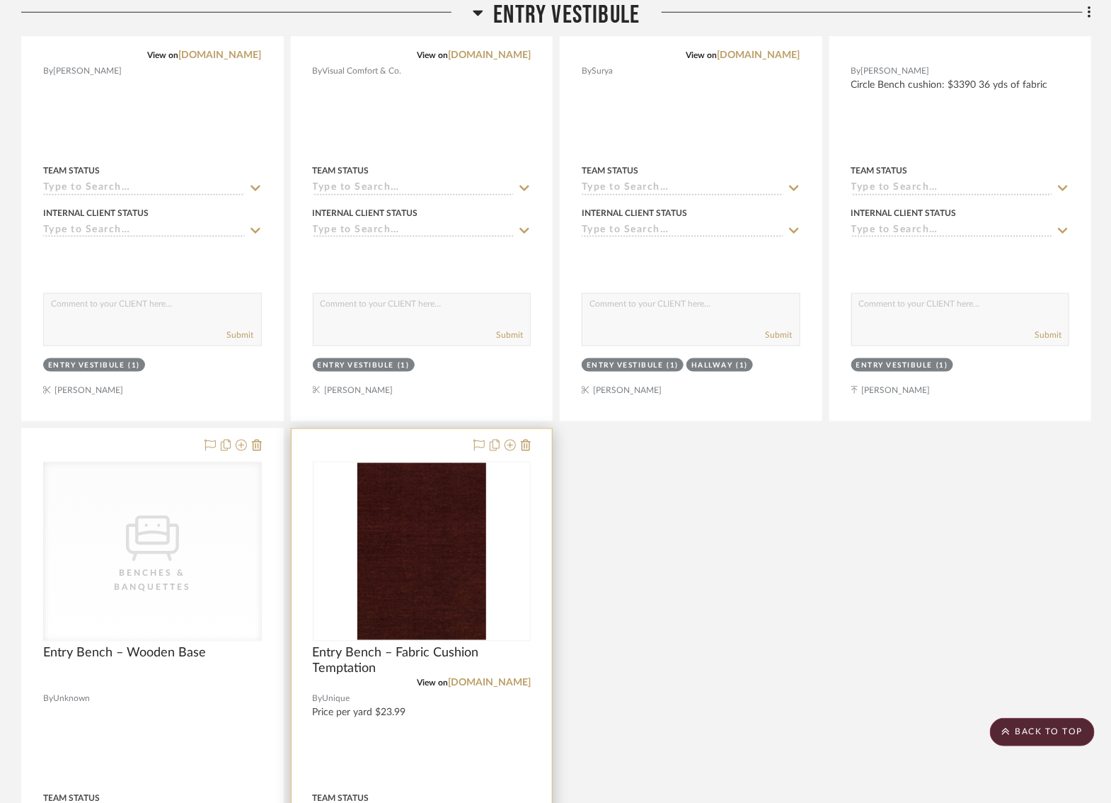
scroll to position [626, 0]
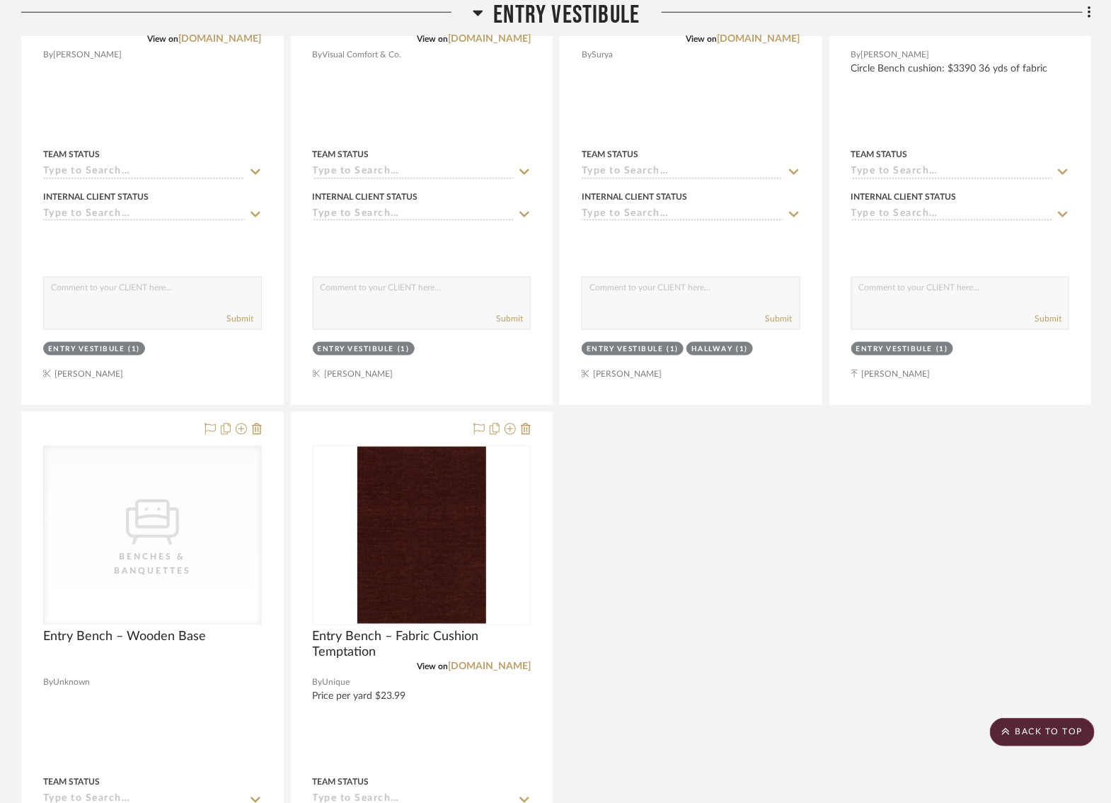
click at [699, 529] on div "Alta Brass Dome View on lawsonfenning.com By Lawson Fenning Team Status Interna…" at bounding box center [556, 408] width 1070 height 1248
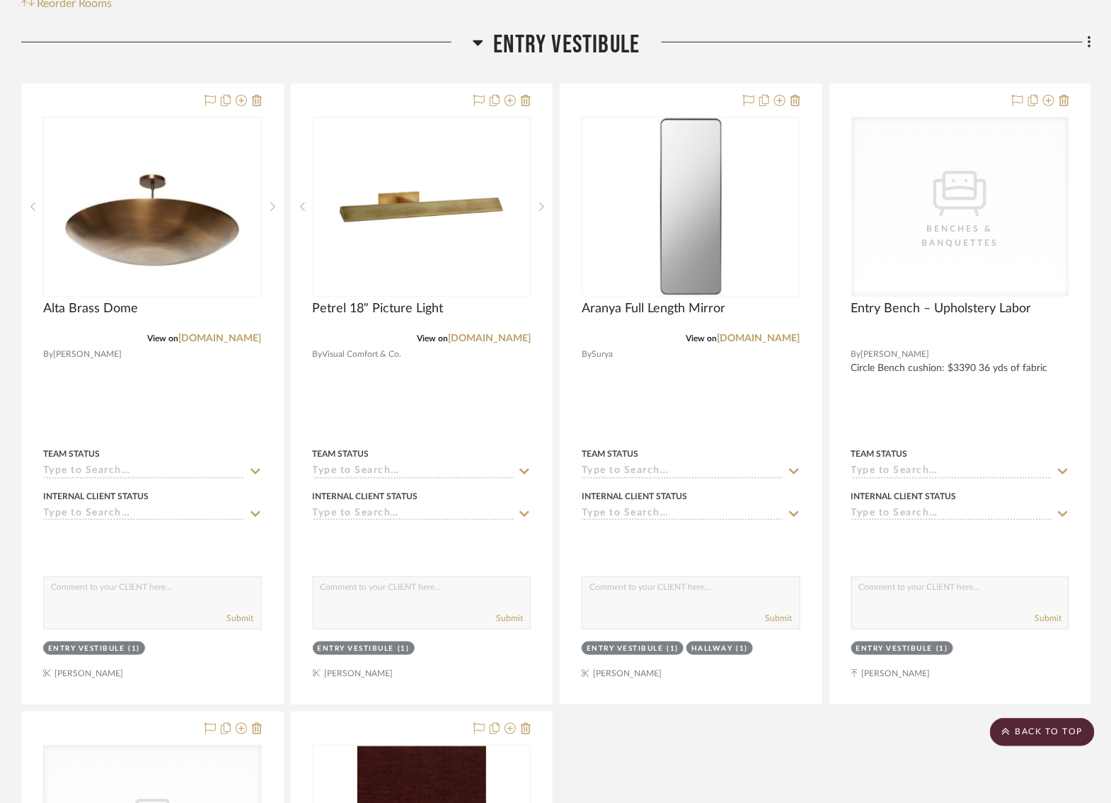
scroll to position [323, 0]
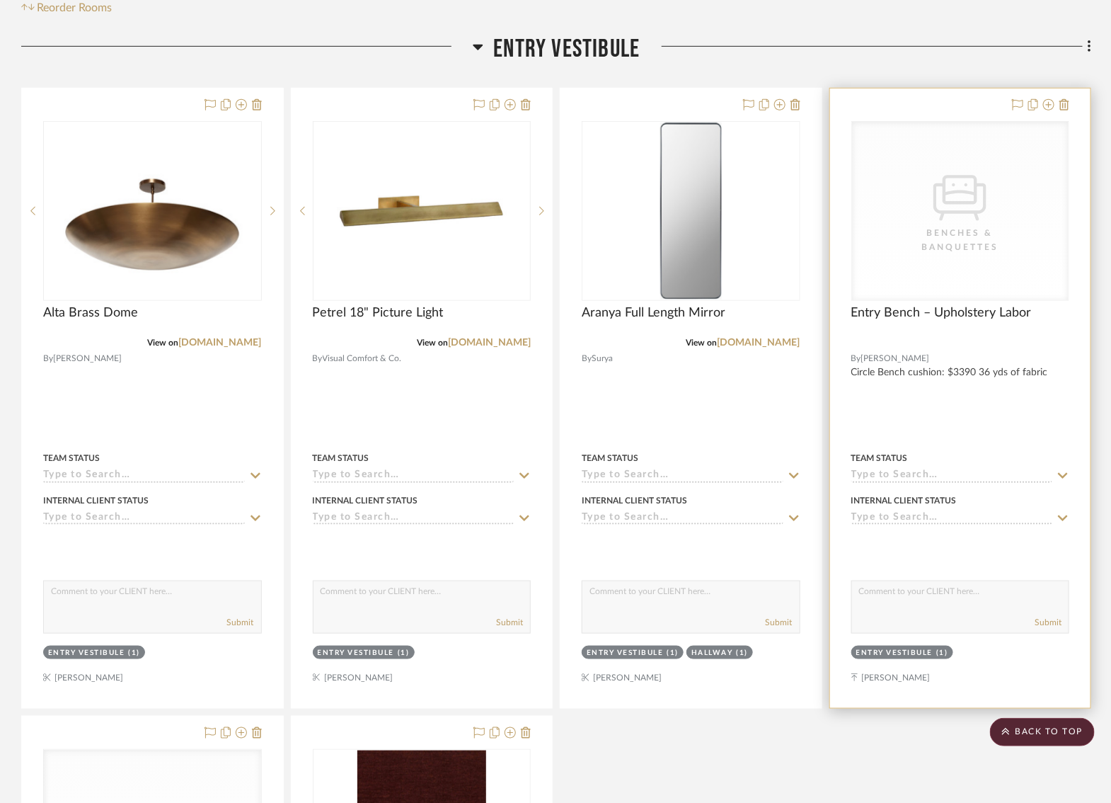
click at [972, 229] on div "Benches & Banquettes" at bounding box center [961, 240] width 142 height 28
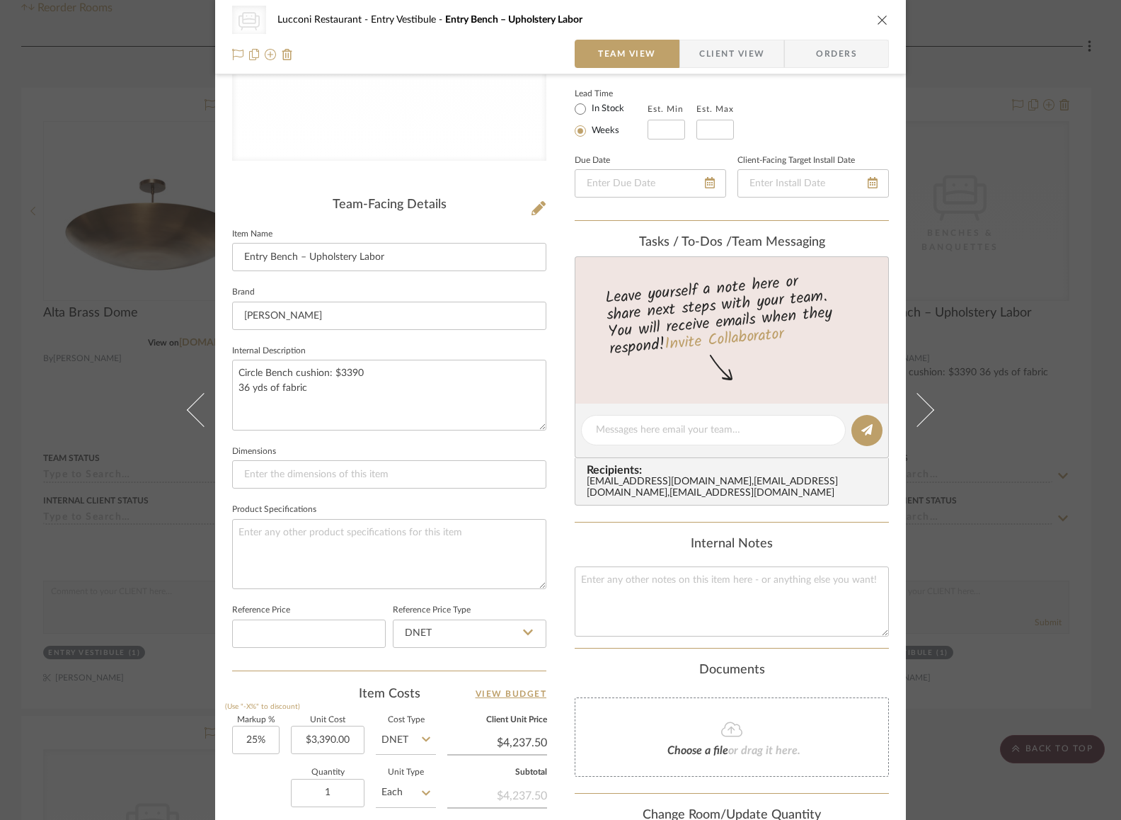
scroll to position [253, 0]
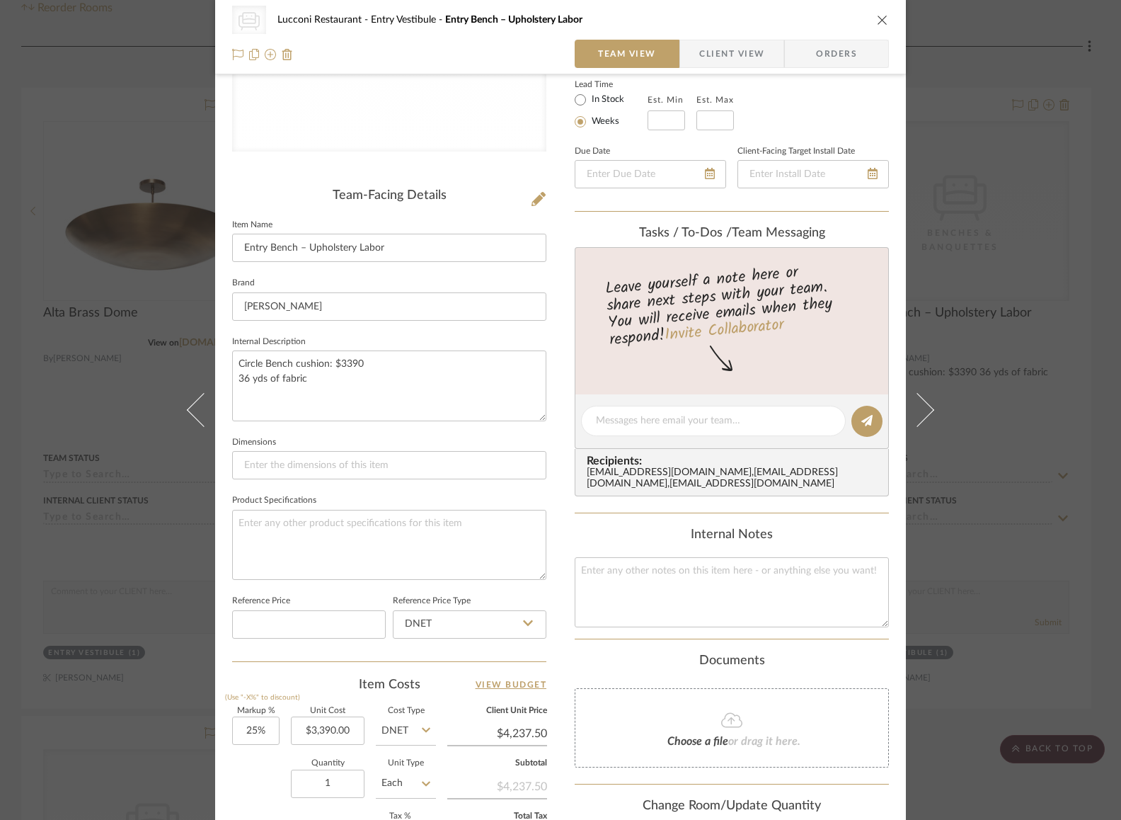
click at [87, 334] on div "CategoryIconSeating Created with Sketch. Benches & Banquettes Lucconi Restauran…" at bounding box center [560, 410] width 1121 height 820
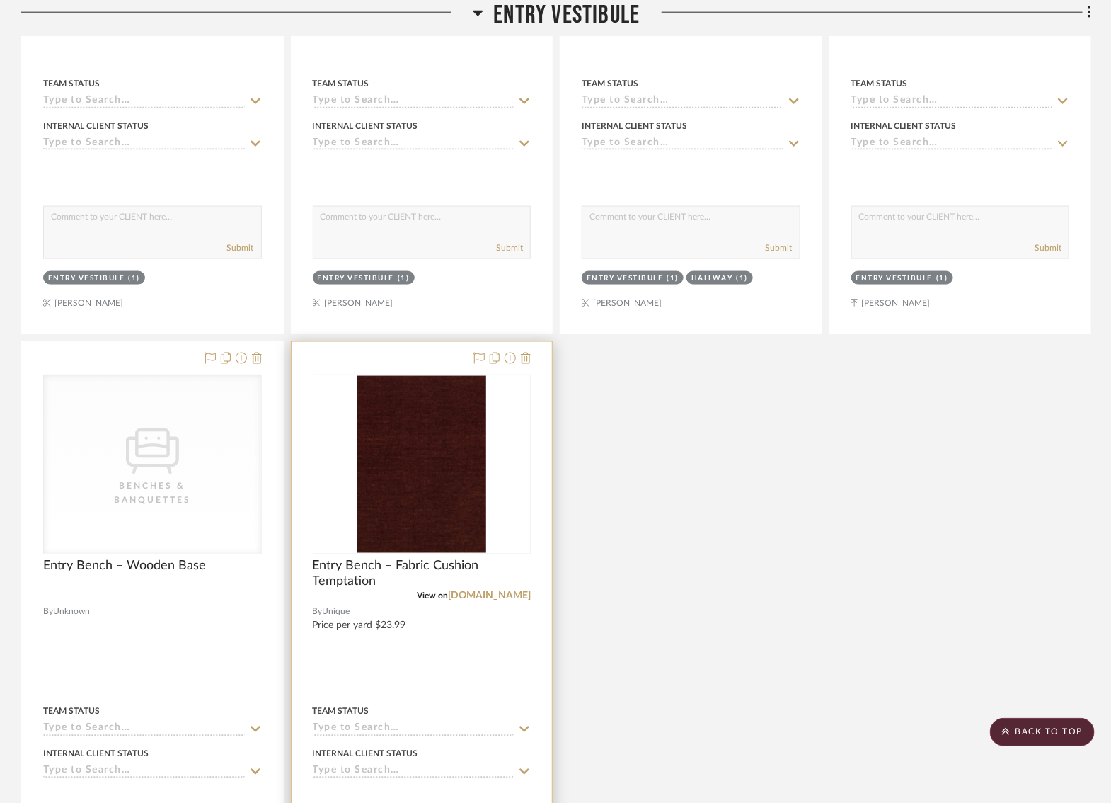
scroll to position [708, 0]
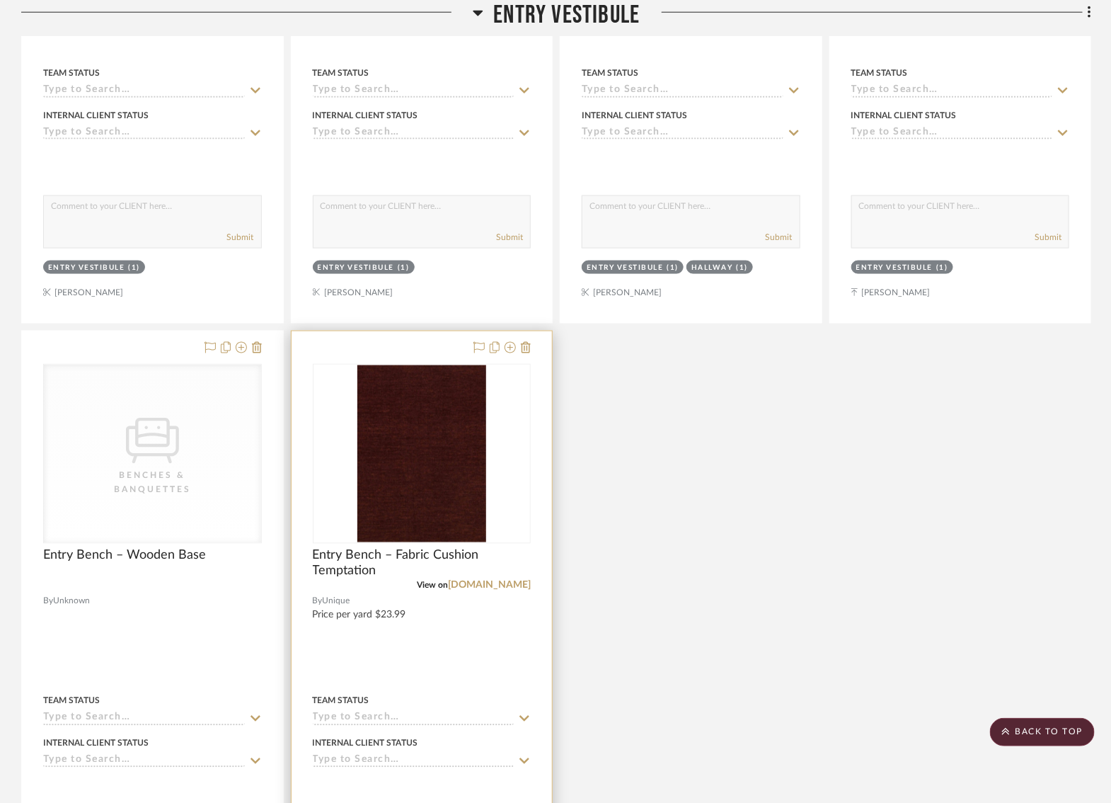
click at [414, 473] on img "0" at bounding box center [421, 453] width 129 height 177
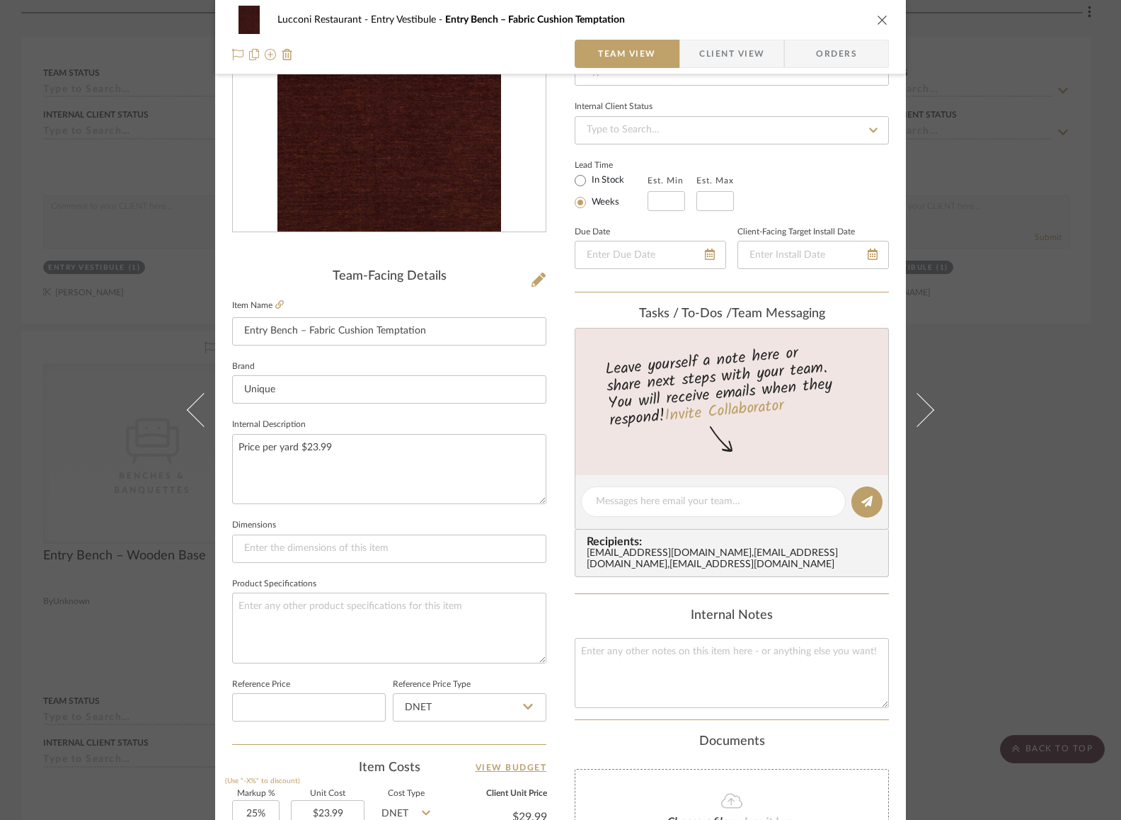
scroll to position [493, 0]
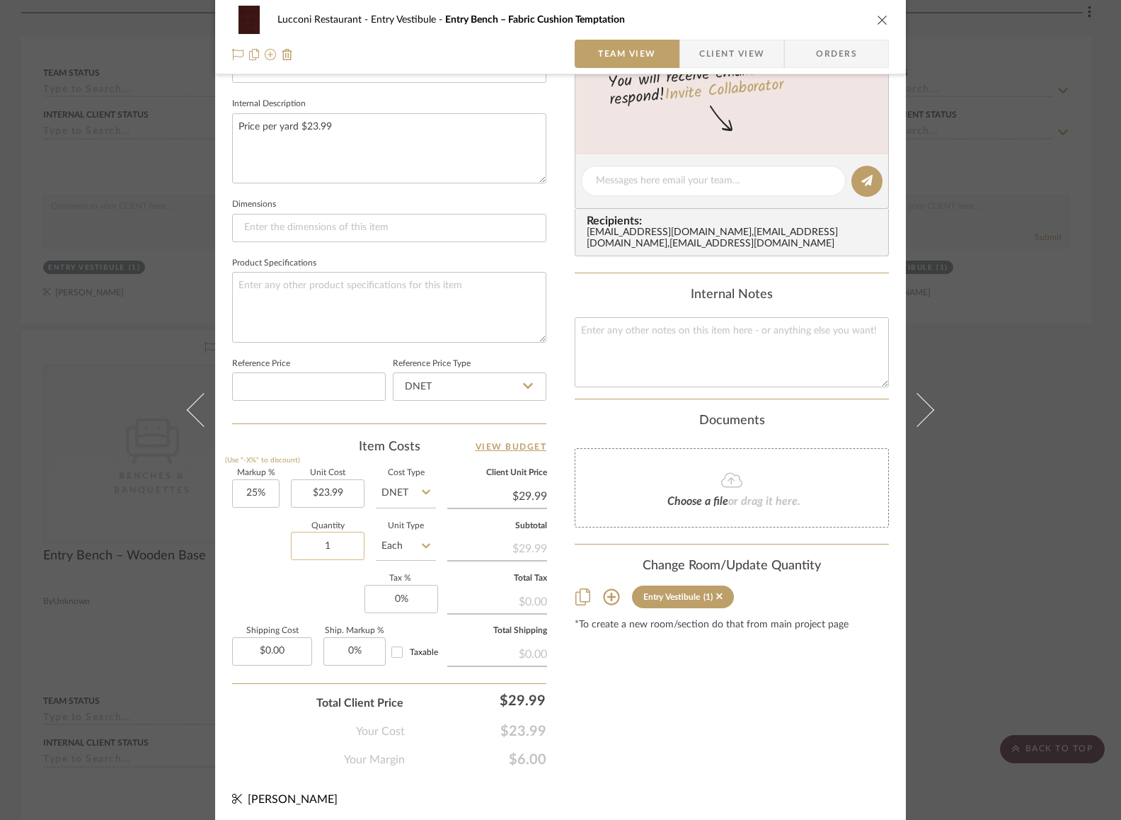
click at [311, 540] on input "1" at bounding box center [328, 546] width 74 height 28
type input "36"
click at [236, 550] on div "Quantity 36 Unit Type Each" at bounding box center [334, 547] width 204 height 50
click at [877, 18] on icon "close" at bounding box center [882, 19] width 11 height 11
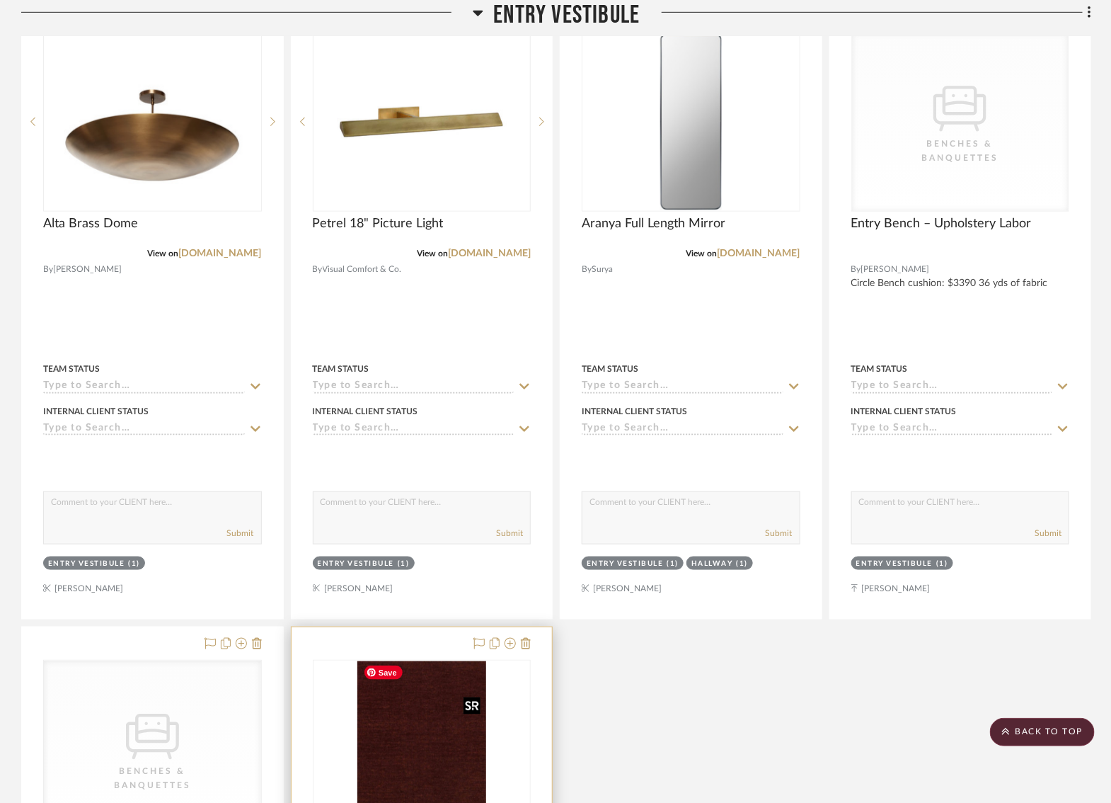
scroll to position [446, 0]
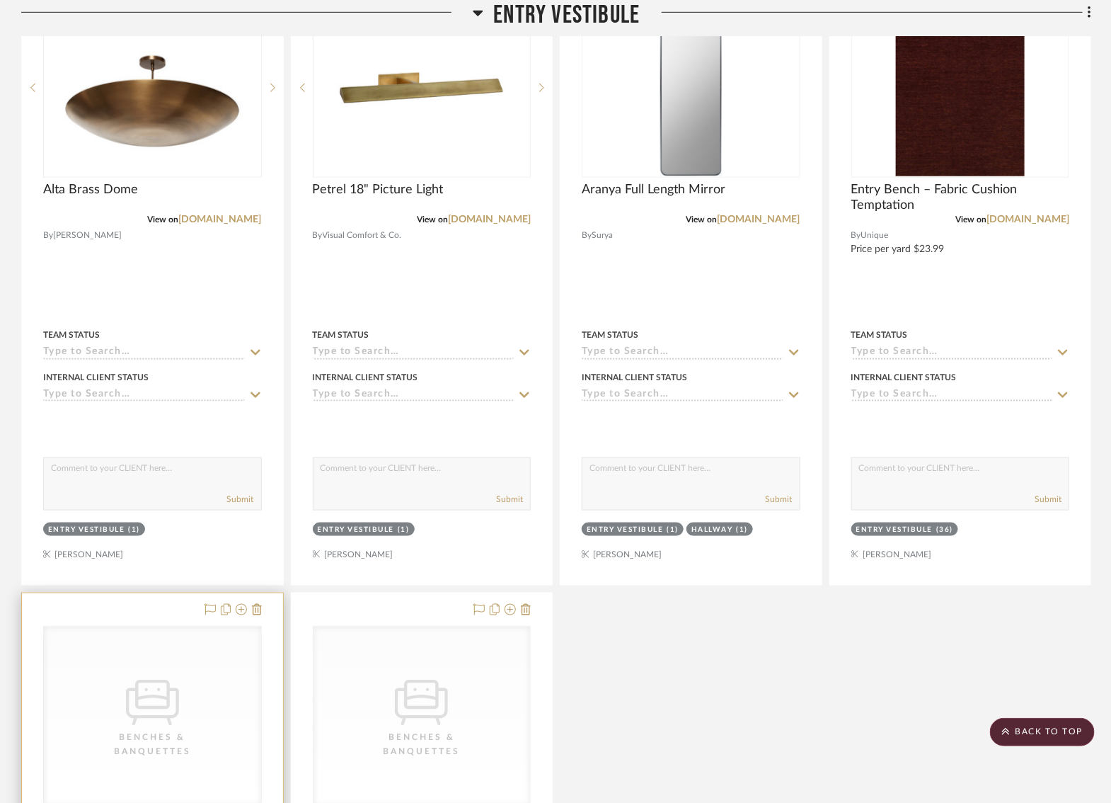
click at [91, 694] on div "CategoryIconSeating Created with Sketch. Benches & Banquettes" at bounding box center [152, 715] width 217 height 178
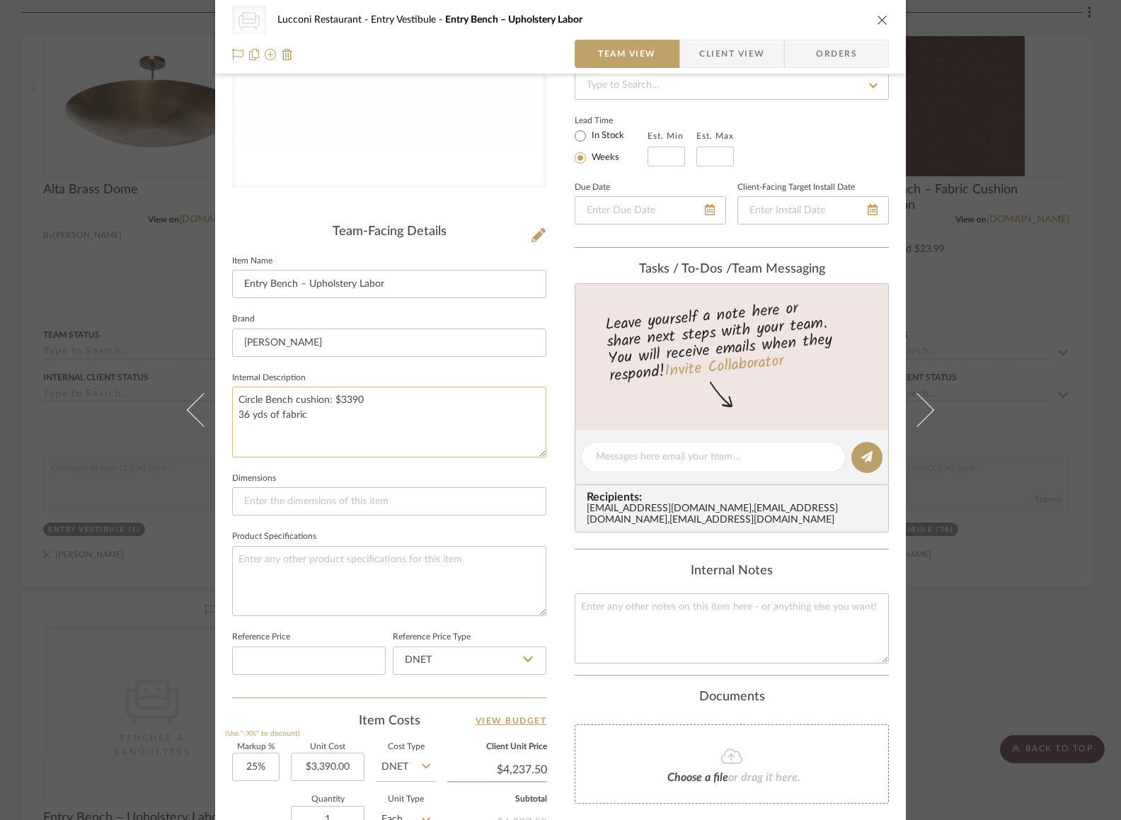
scroll to position [219, 0]
click at [995, 451] on div "CategoryIconSeating Created with Sketch. Benches & Banquettes Lucconi Restauran…" at bounding box center [560, 410] width 1121 height 820
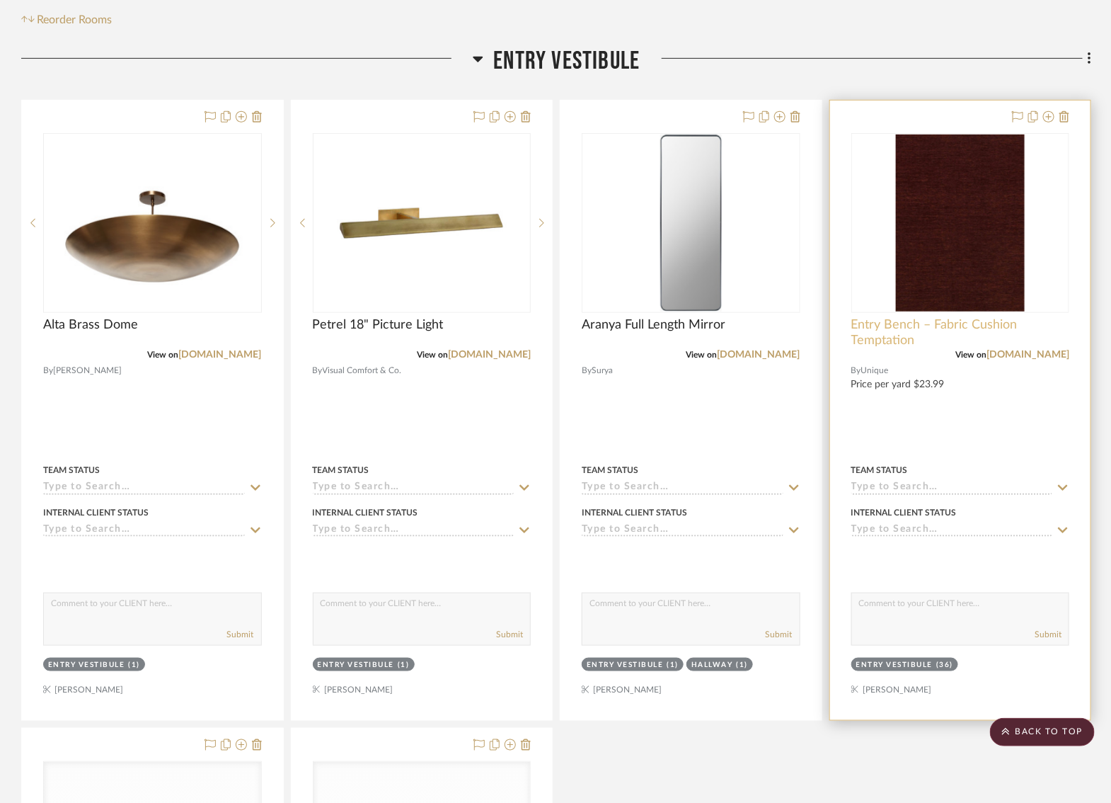
scroll to position [309, 0]
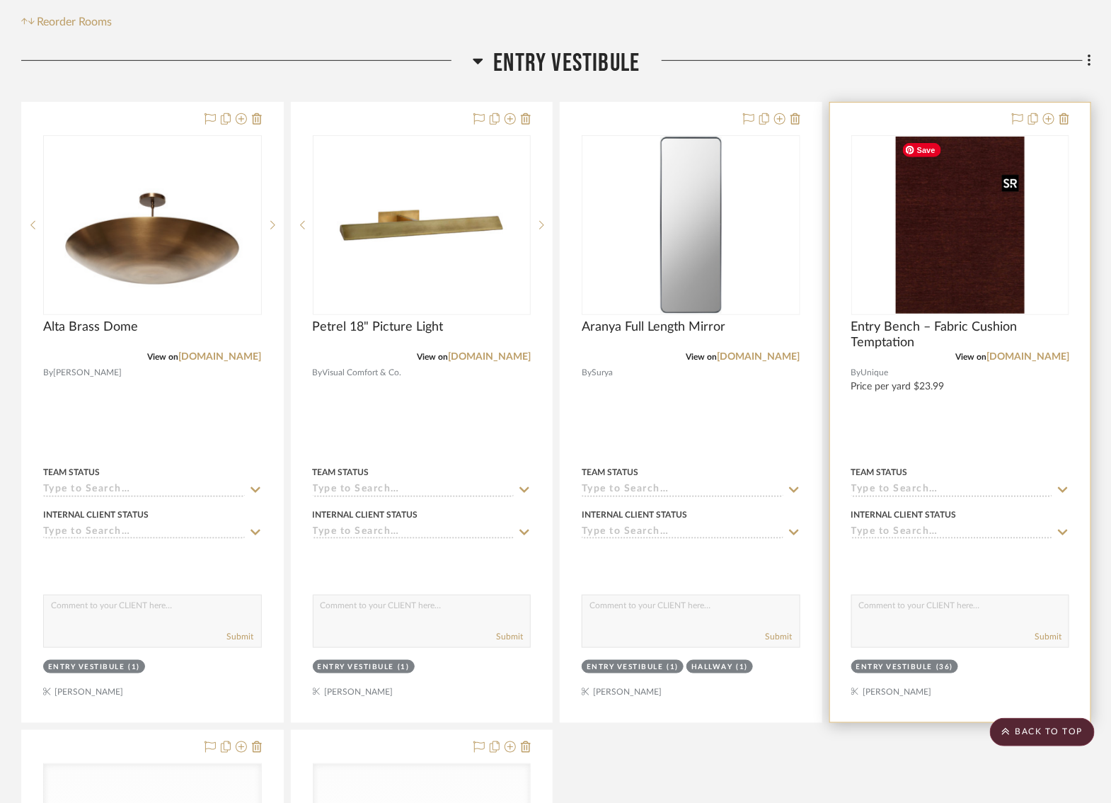
click at [960, 260] on img "0" at bounding box center [960, 225] width 129 height 177
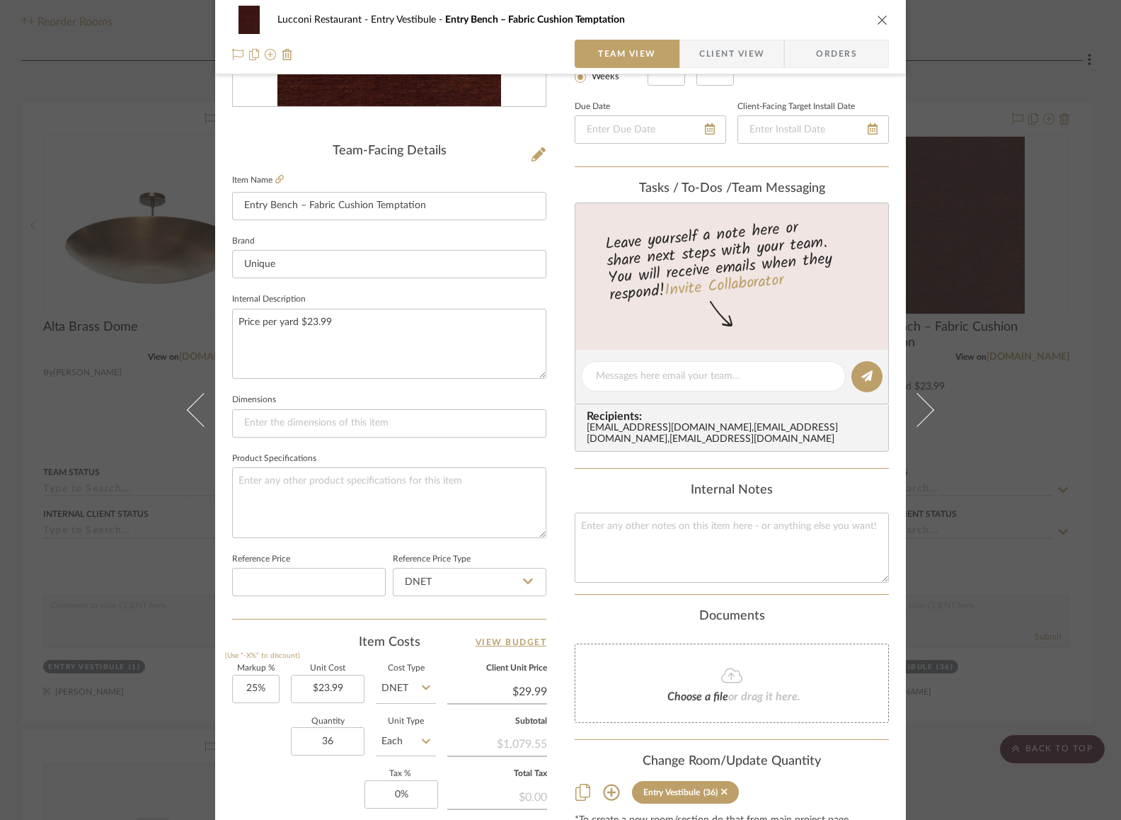
scroll to position [300, 0]
click at [113, 432] on div "Lucconi Restaurant Entry Vestibule Entry Bench – Fabric Cushion Temptation Team…" at bounding box center [560, 410] width 1121 height 820
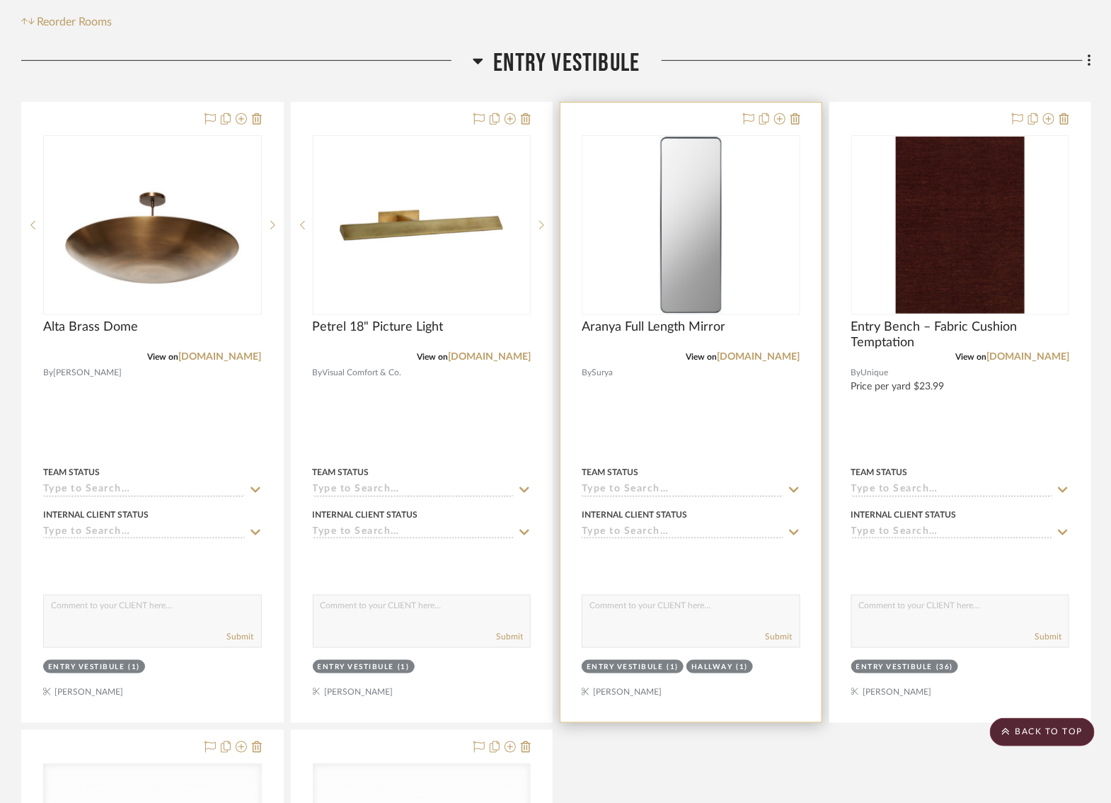
scroll to position [648, 0]
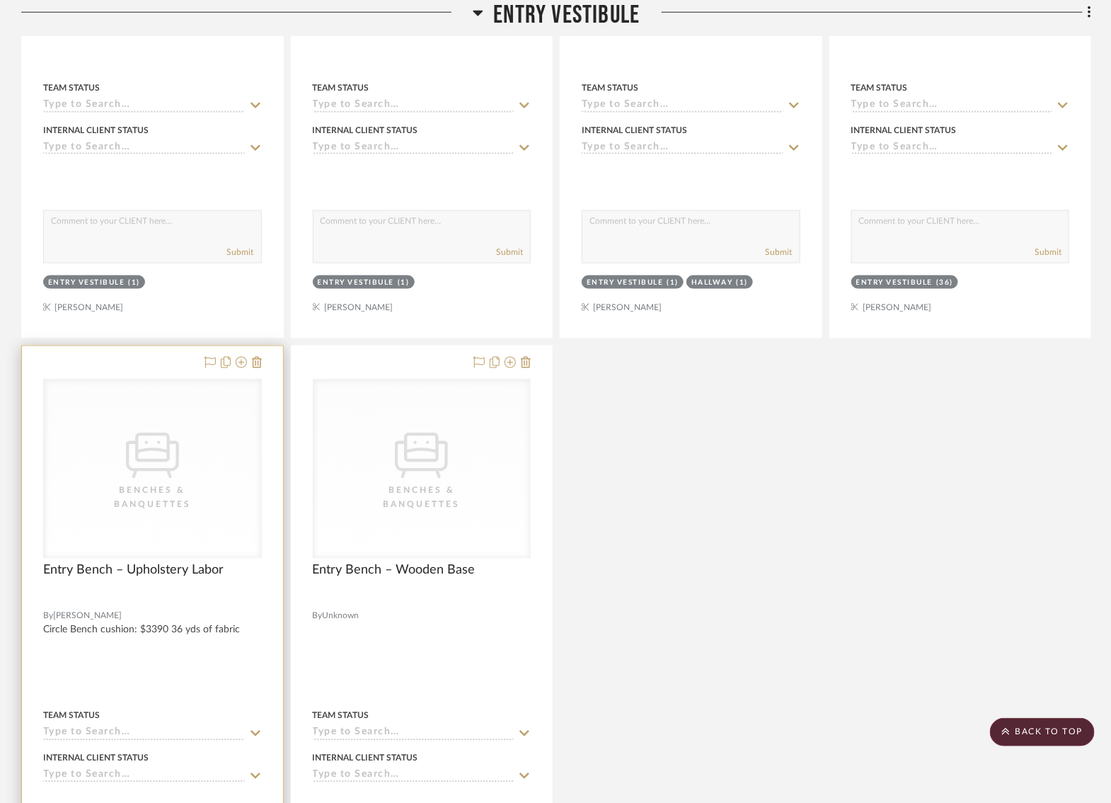
click at [169, 524] on div "CategoryIconSeating Created with Sketch. Benches & Banquettes" at bounding box center [152, 468] width 217 height 178
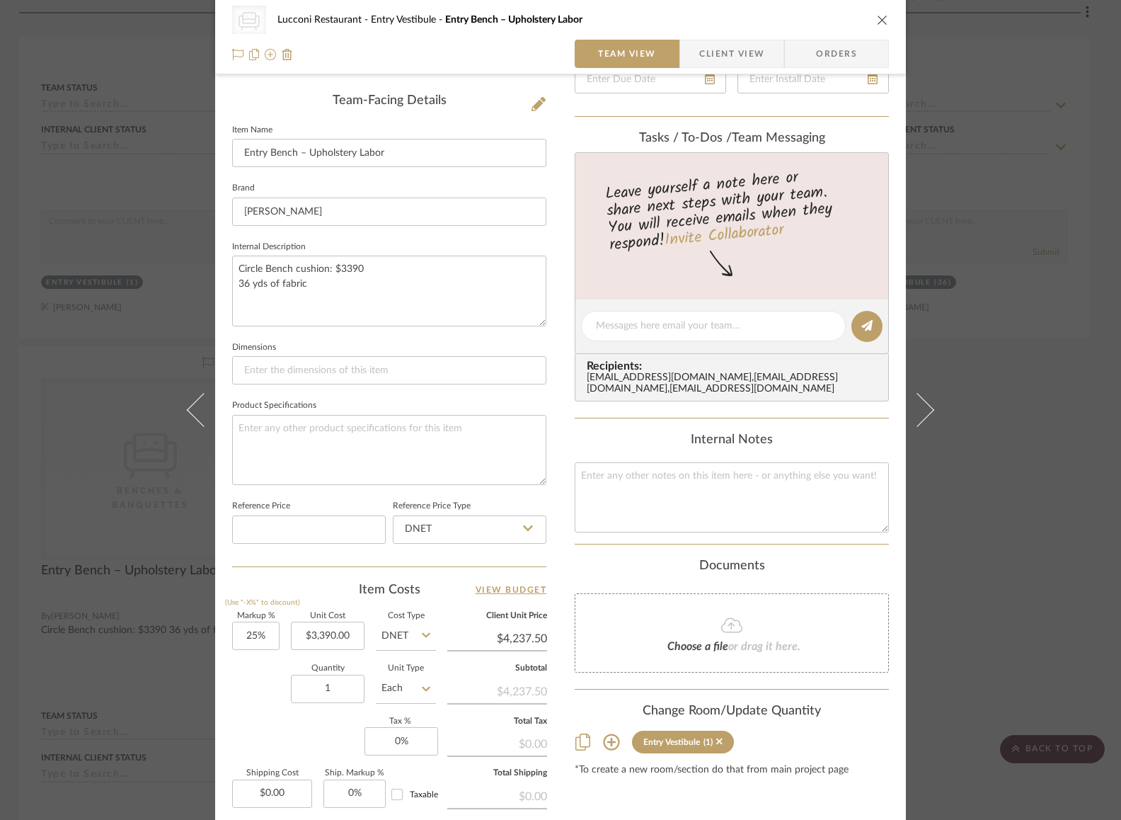
scroll to position [490, 0]
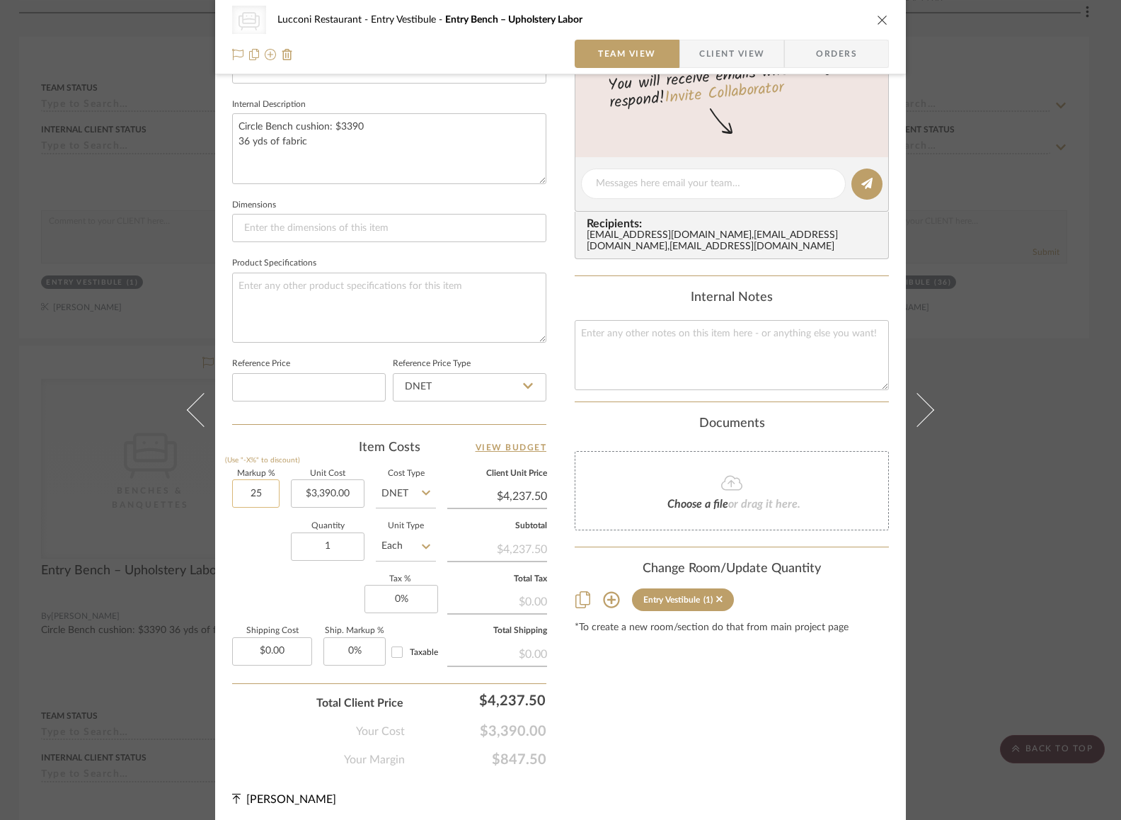
click at [244, 488] on input "25" at bounding box center [255, 493] width 47 height 28
click at [247, 494] on input "25" at bounding box center [255, 493] width 47 height 28
type input "7%"
click at [265, 559] on div "Quantity 1 Unit Type Each" at bounding box center [334, 547] width 204 height 50
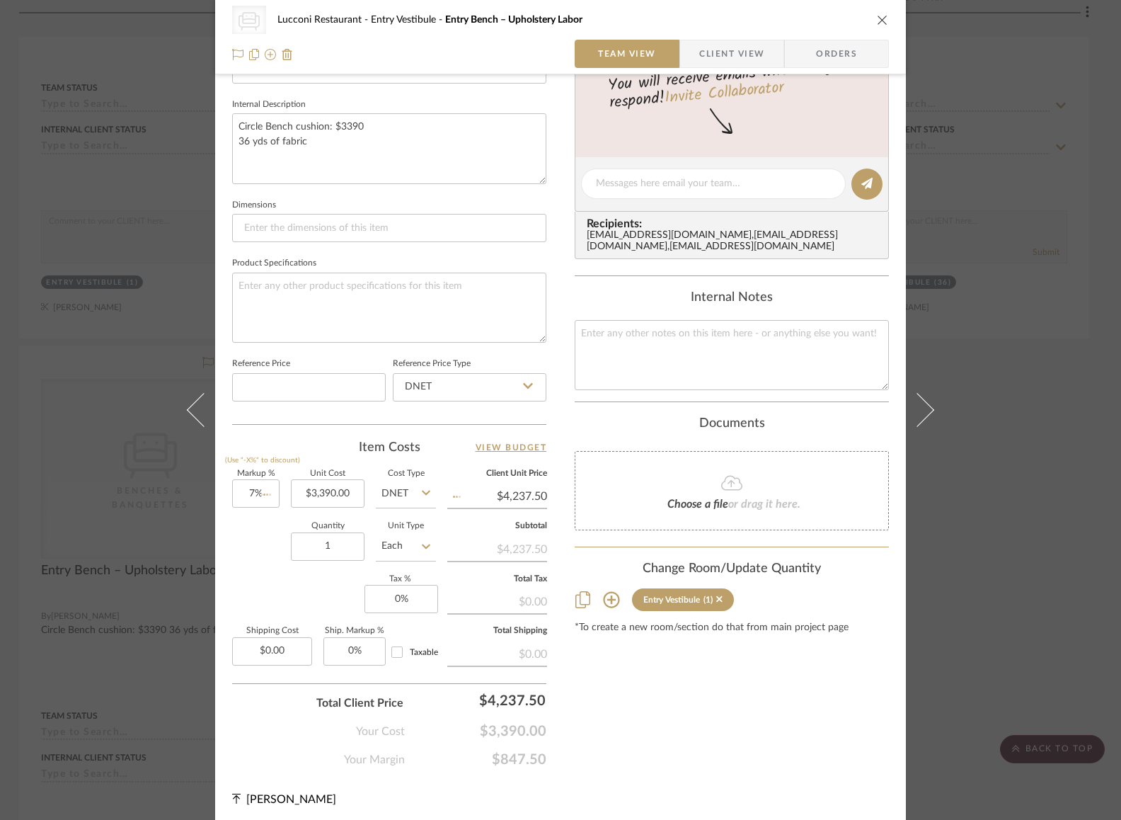
type input "$3,627.30"
click at [1002, 424] on div "CategoryIconSeating Created with Sketch. Benches & Banquettes Lucconi Restauran…" at bounding box center [560, 410] width 1121 height 820
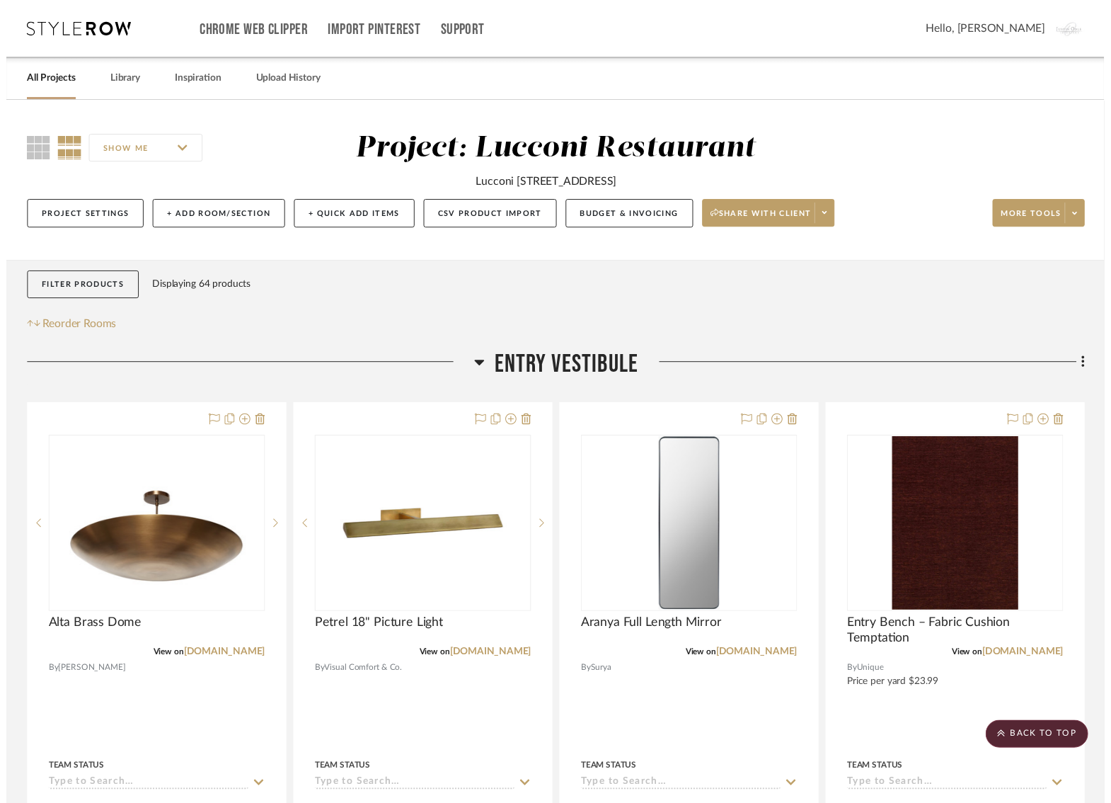
scroll to position [693, 2]
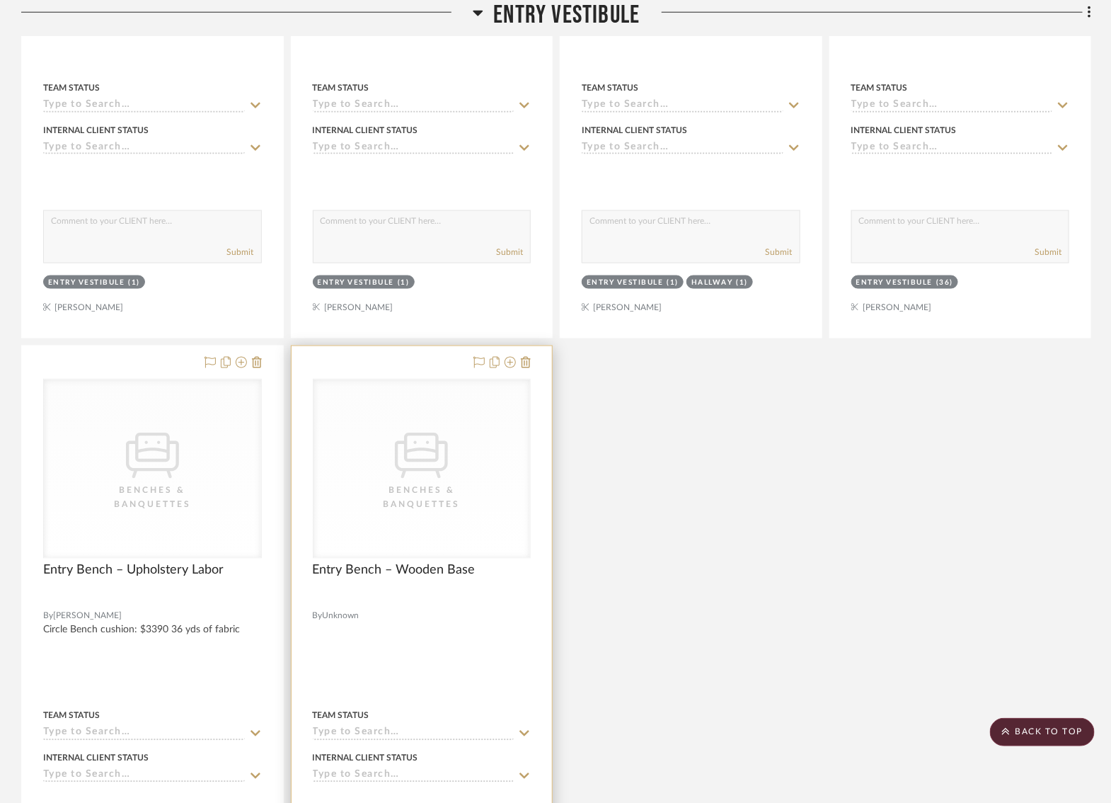
click at [456, 495] on div "Benches & Banquettes" at bounding box center [422, 497] width 142 height 28
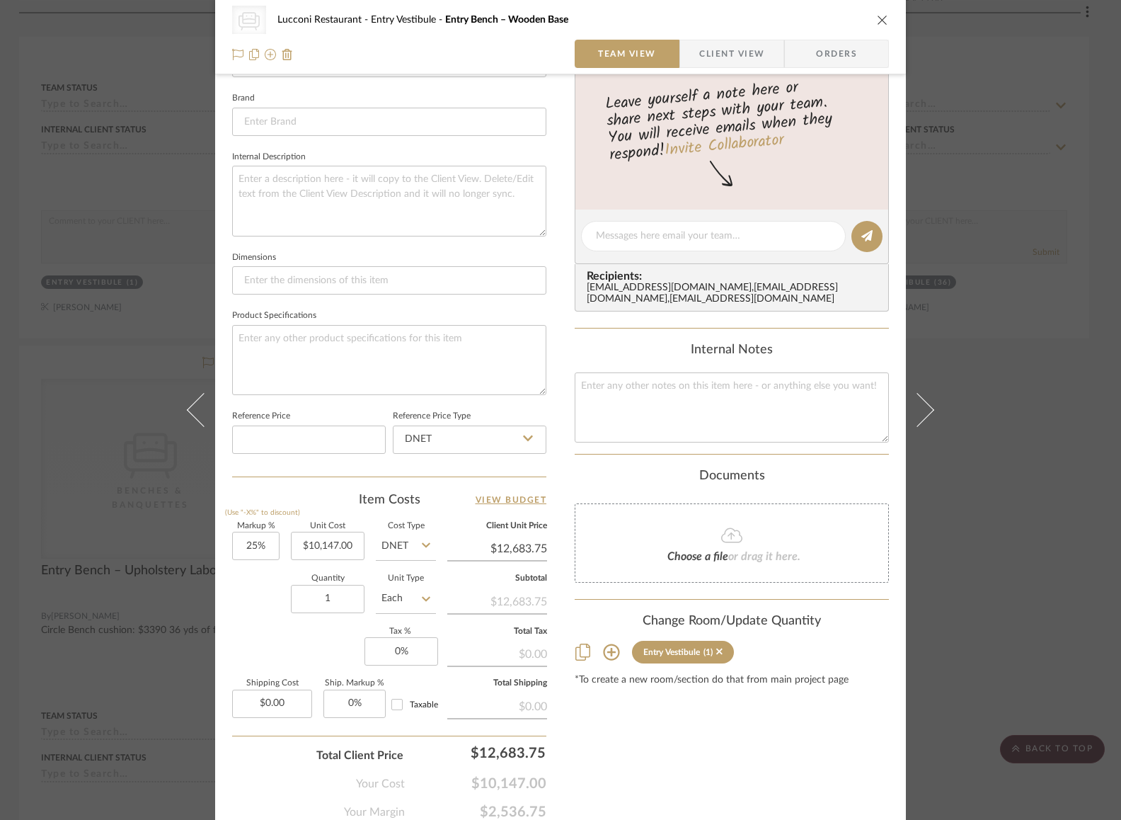
scroll to position [490, 0]
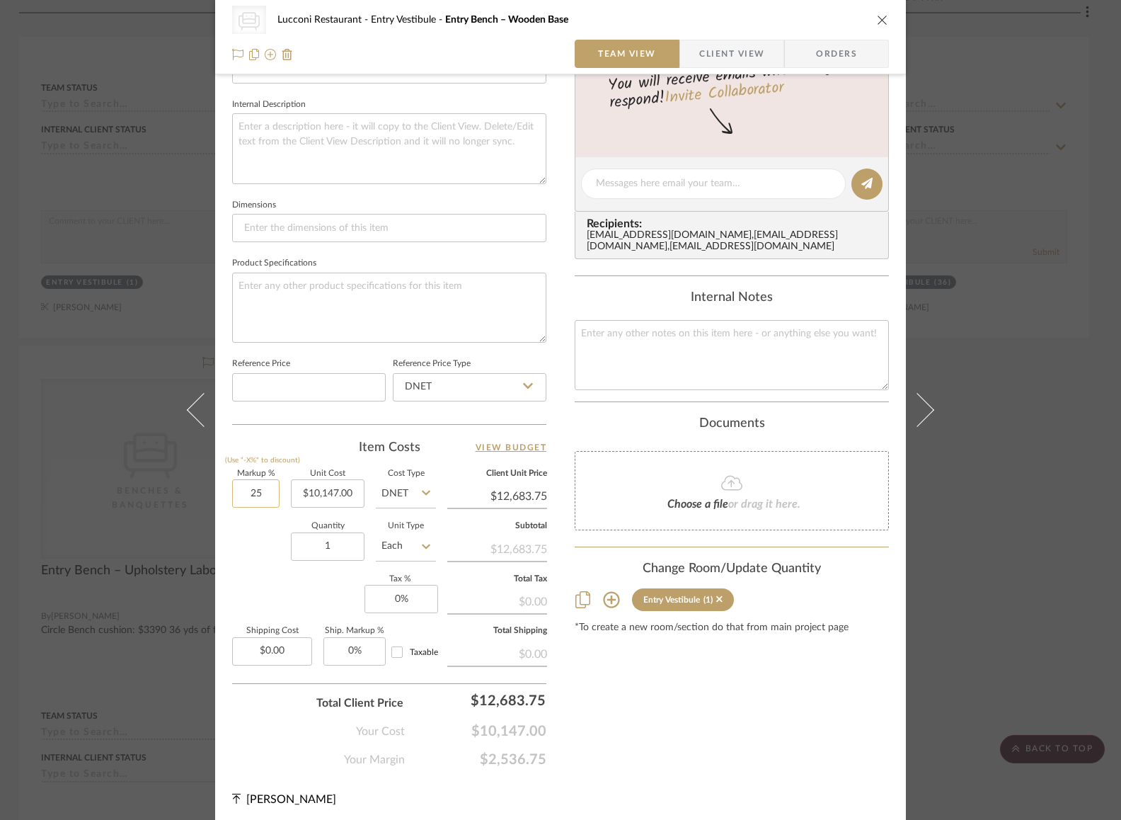
click at [236, 495] on input "25" at bounding box center [255, 493] width 47 height 28
type input "7%"
click at [269, 565] on div "Quantity 1 Unit Type Each" at bounding box center [334, 547] width 204 height 50
type input "$10,857.29"
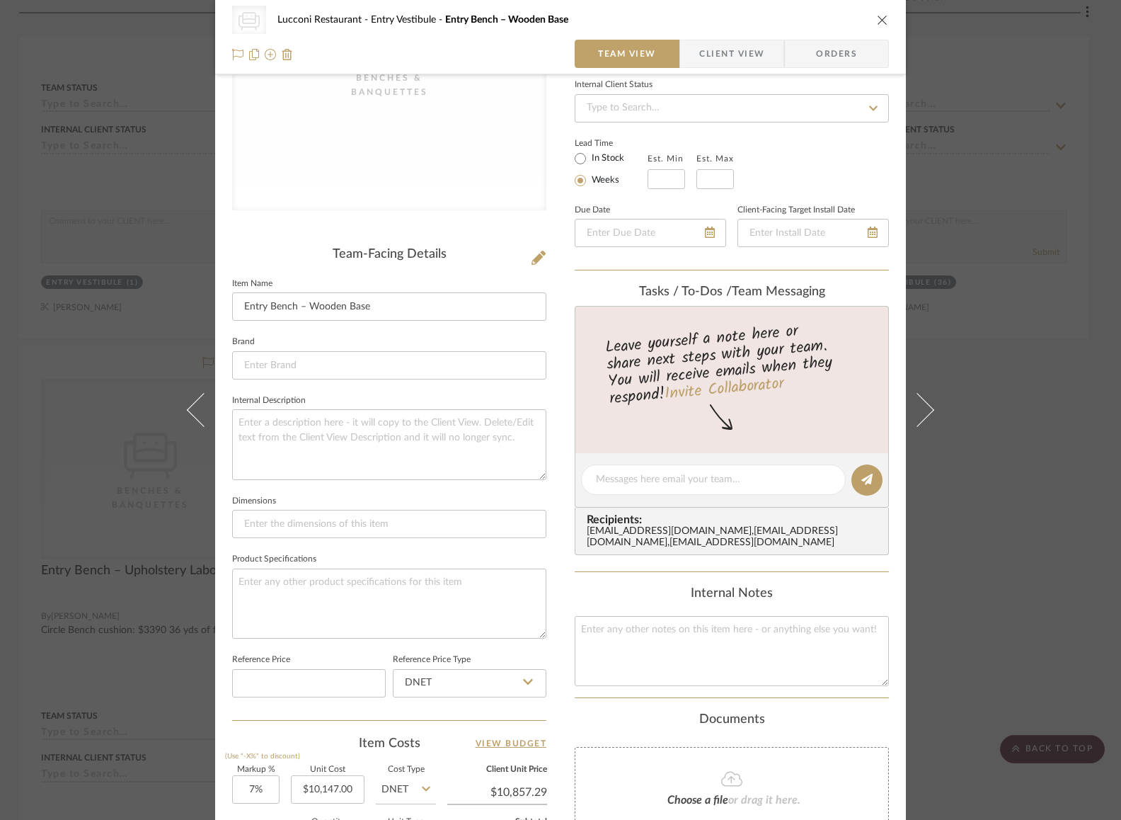
click at [1021, 450] on div "CategoryIconSeating Created with Sketch. Benches & Banquettes Lucconi Restauran…" at bounding box center [560, 410] width 1121 height 820
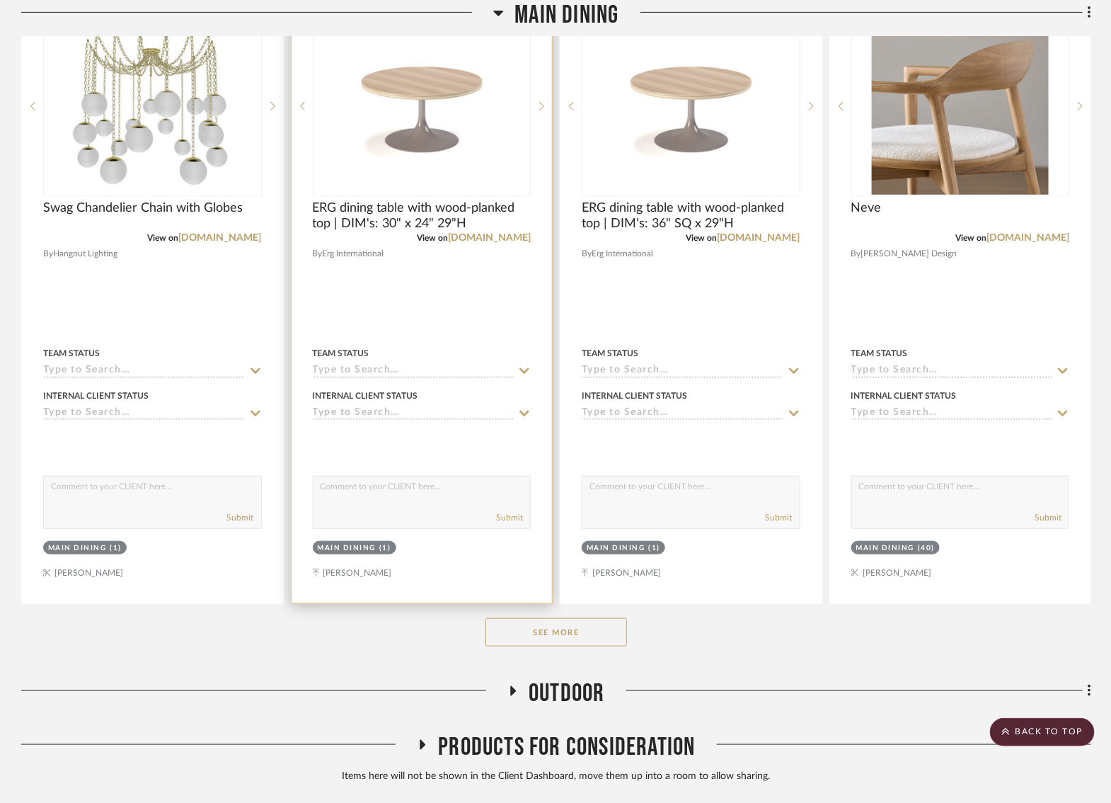
scroll to position [4767, 2]
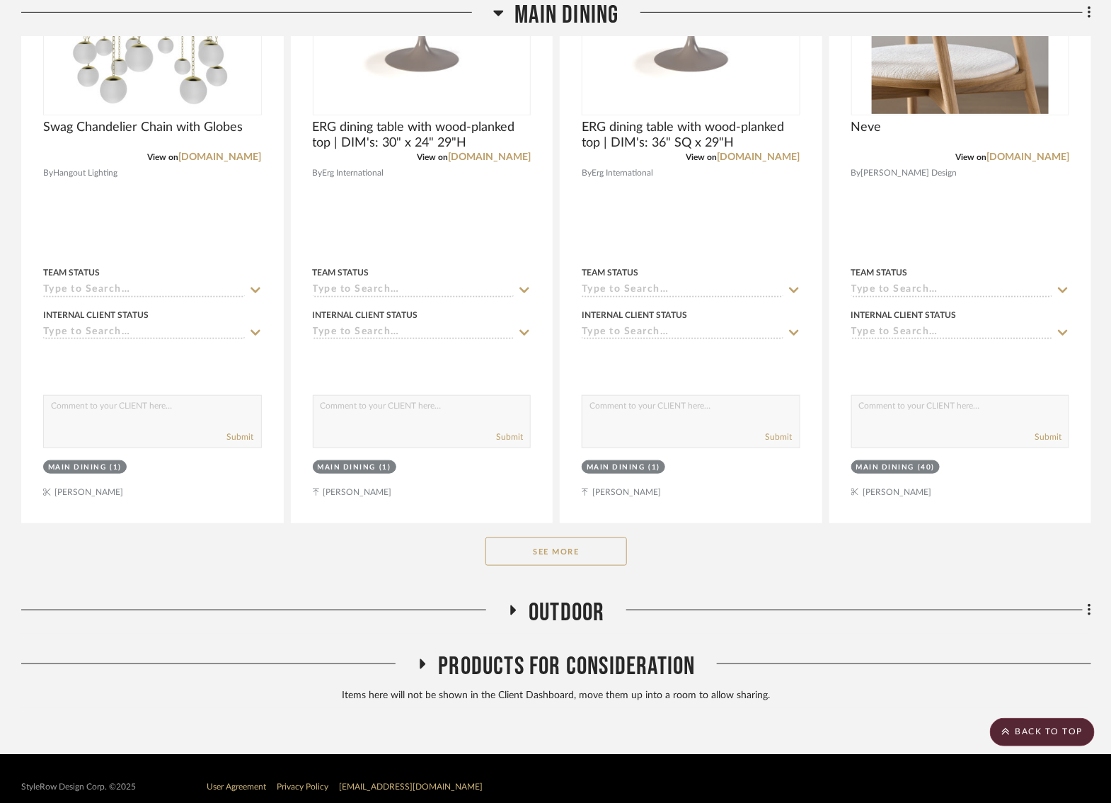
click at [562, 540] on button "See More" at bounding box center [557, 551] width 142 height 28
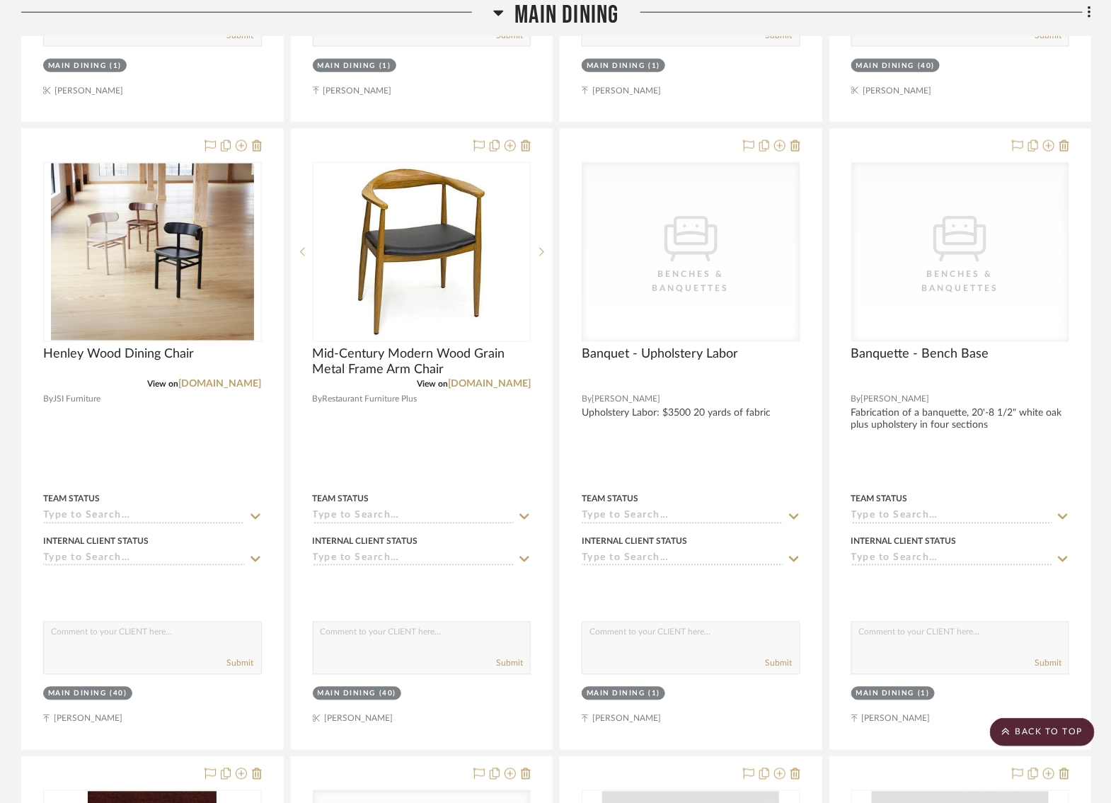
scroll to position [5171, 2]
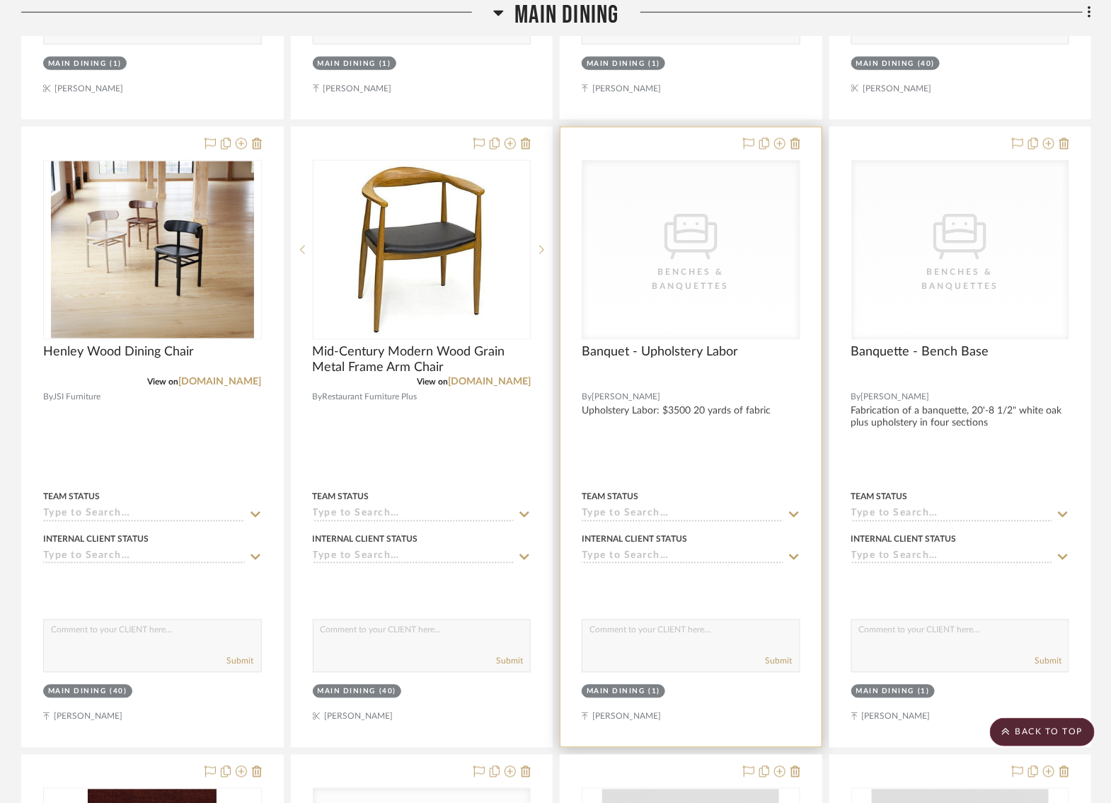
click at [0, 0] on icon at bounding box center [0, 0] width 0 height 0
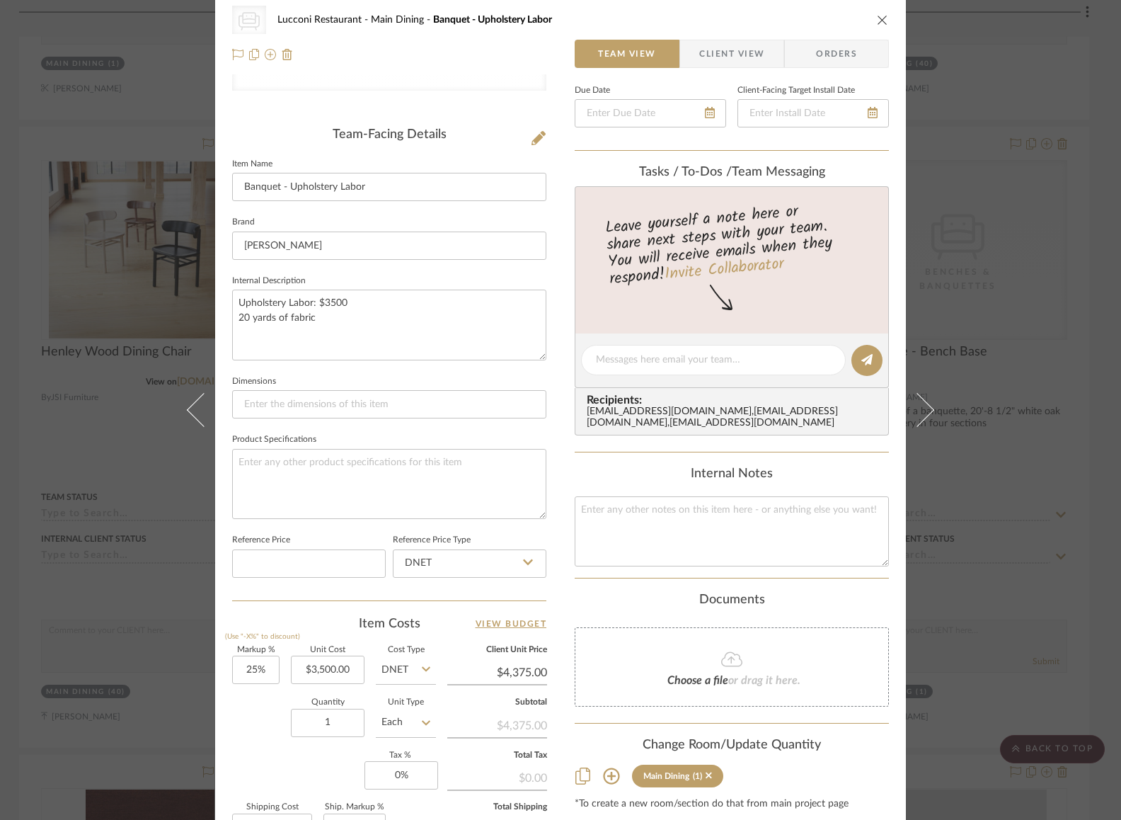
scroll to position [478, 0]
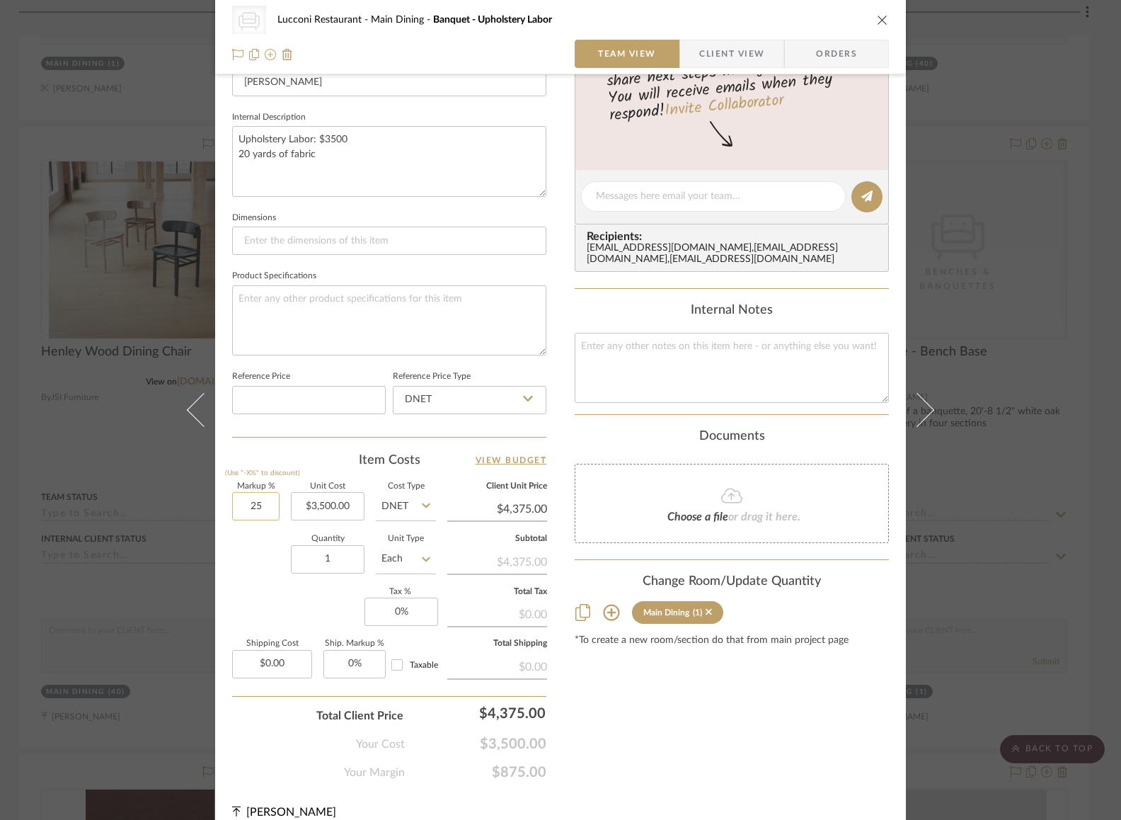
click at [241, 505] on input "25" at bounding box center [255, 506] width 47 height 28
type input "7%"
click at [234, 563] on div "Quantity 1 Unit Type Each" at bounding box center [334, 560] width 204 height 50
type input "$3,745.00"
click at [1037, 469] on div "CategoryIconSeating Created with Sketch. Benches & Banquettes Lucconi Restauran…" at bounding box center [560, 410] width 1121 height 820
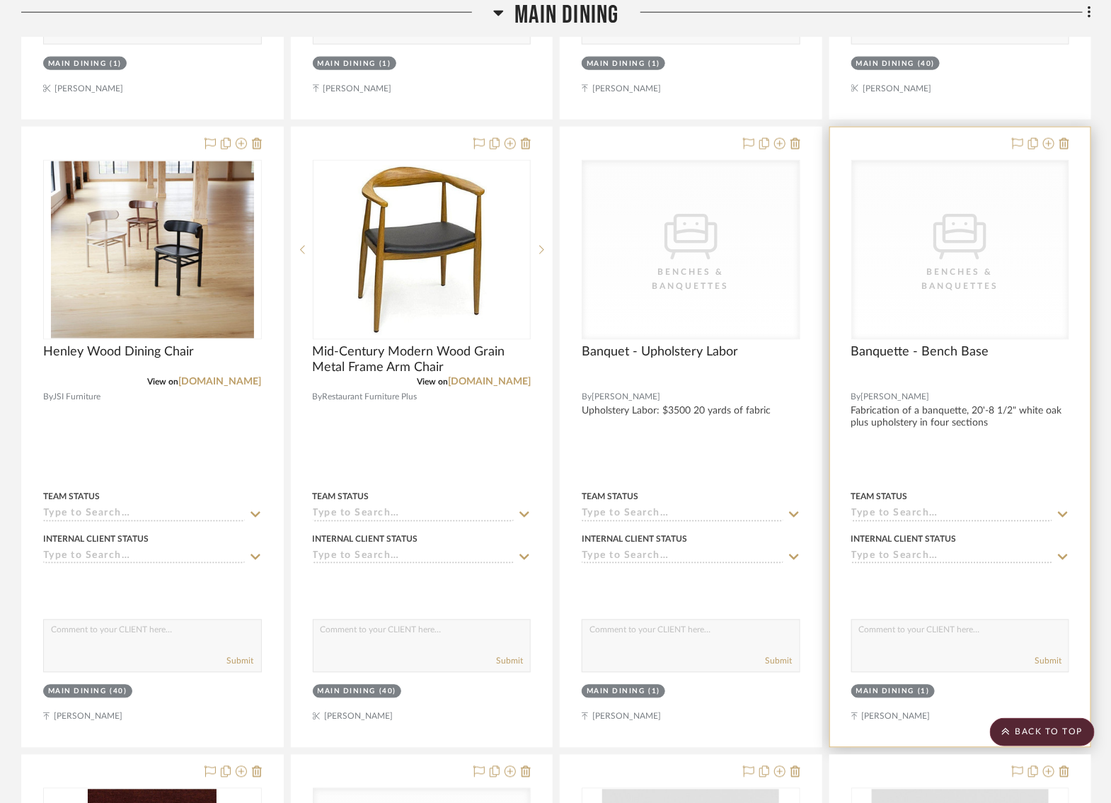
click at [0, 0] on div "Benches & Banquettes" at bounding box center [0, 0] width 0 height 0
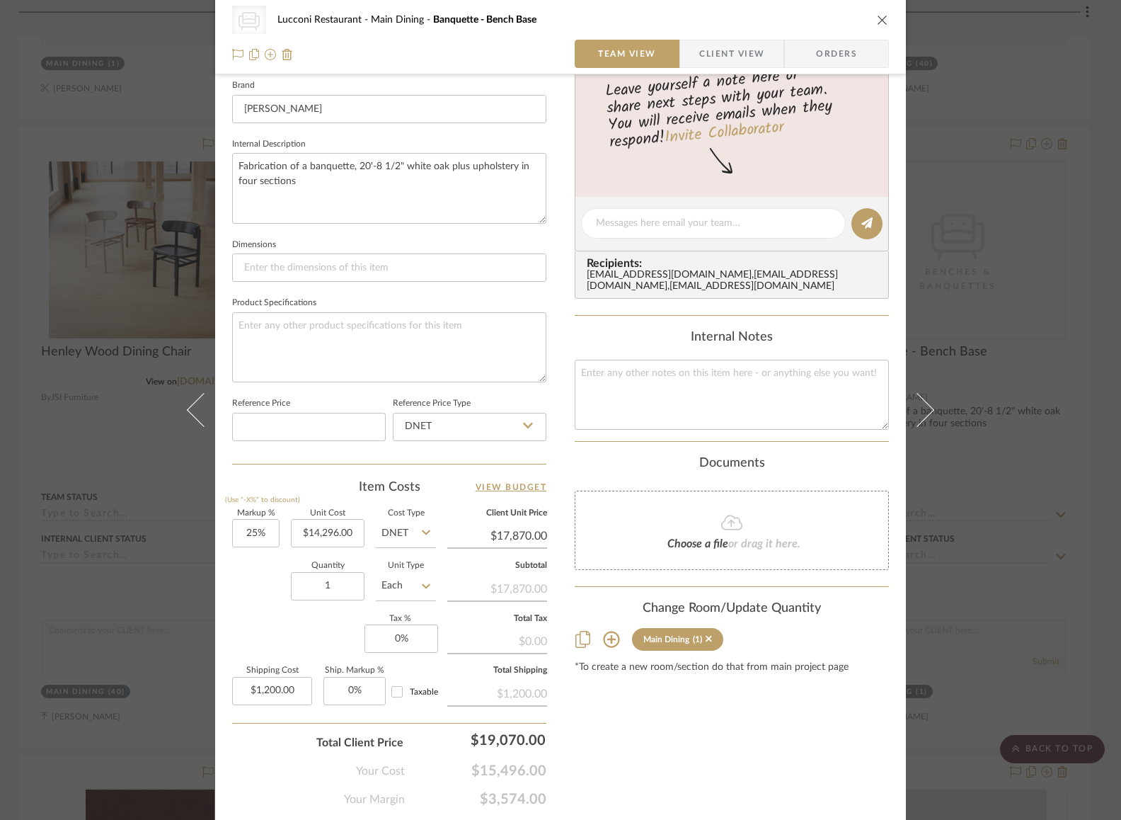
scroll to position [490, 0]
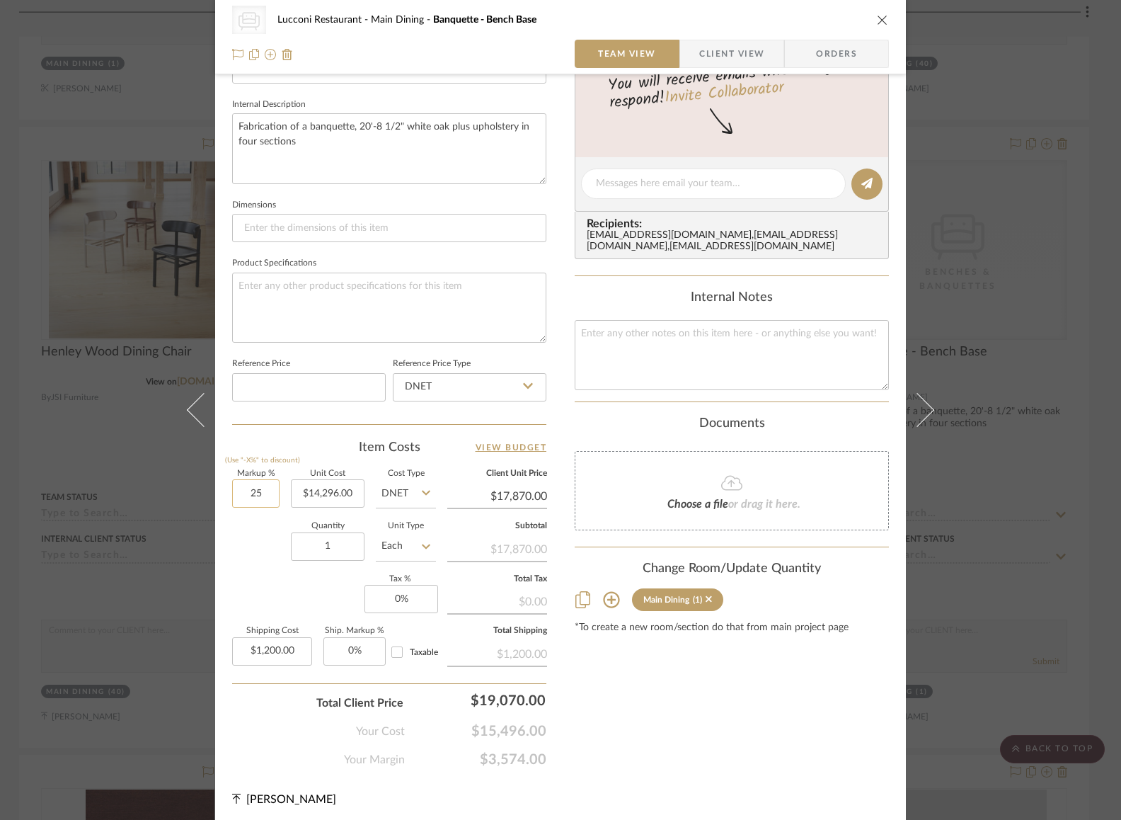
click at [236, 488] on input "25" at bounding box center [255, 493] width 47 height 28
type input "7%"
click at [257, 580] on div "Markup % (Use "-X%" to discount) 7% Unit Cost $14,296.00 Cost Type DNET Client …" at bounding box center [389, 573] width 314 height 207
type input "$15,296.72"
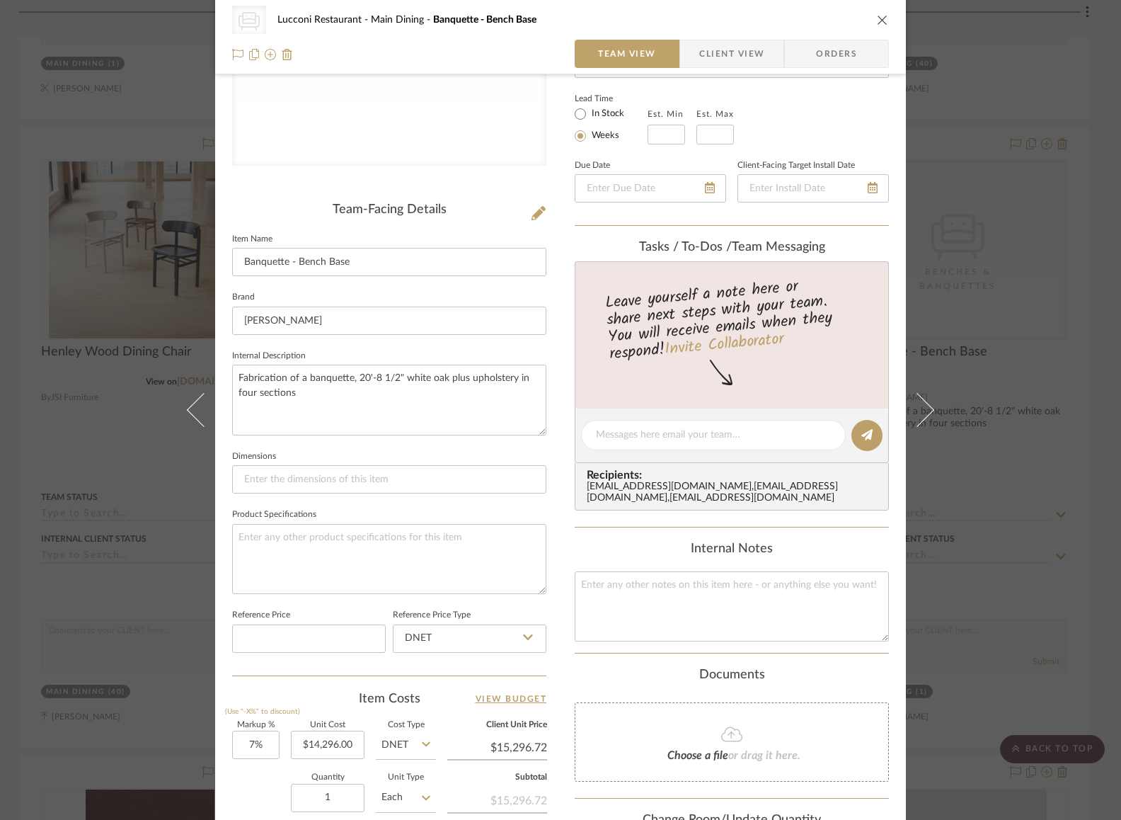
scroll to position [310, 0]
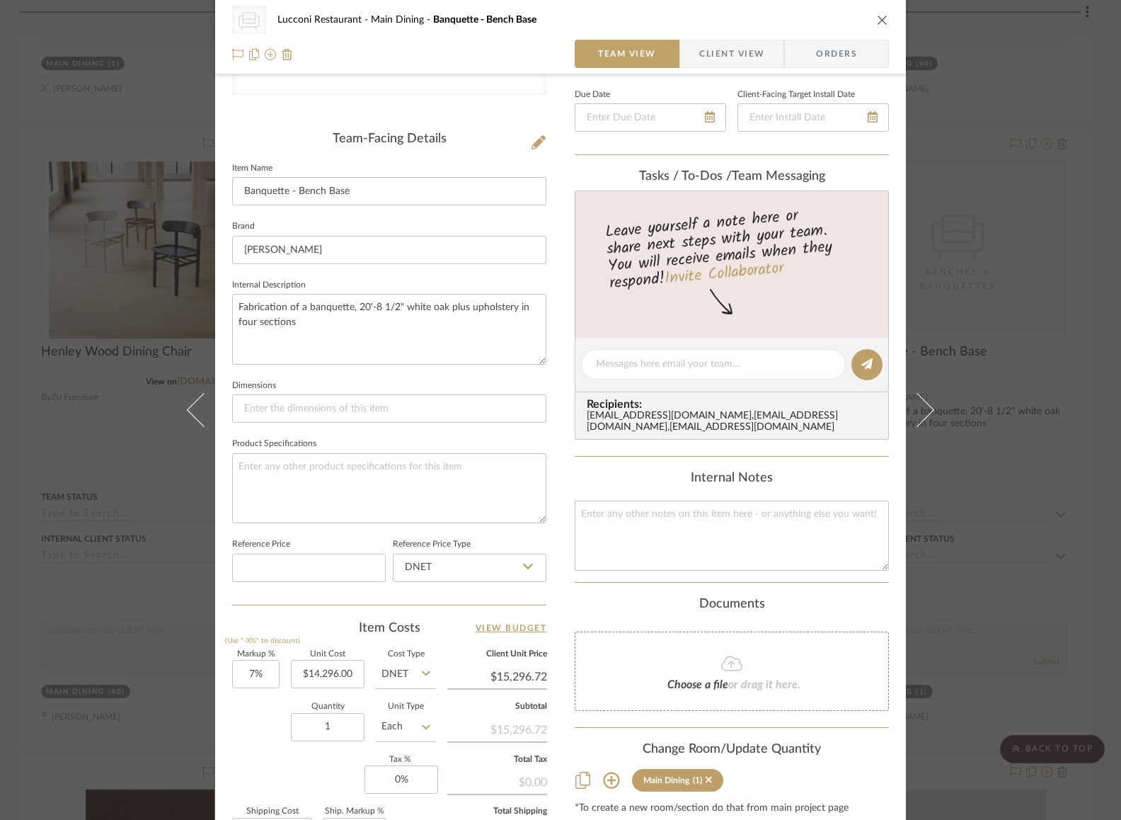
click at [1009, 353] on div "CategoryIconSeating Created with Sketch. Benches & Banquettes Lucconi Restauran…" at bounding box center [560, 410] width 1121 height 820
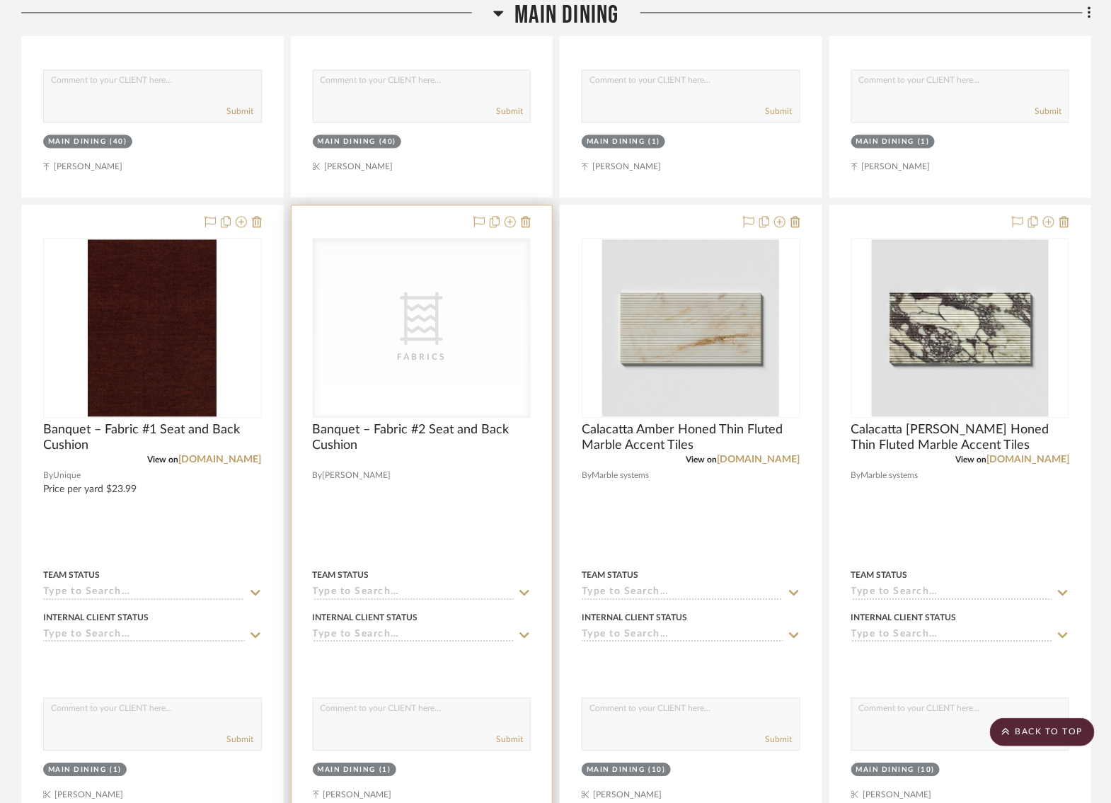
scroll to position [5724, 2]
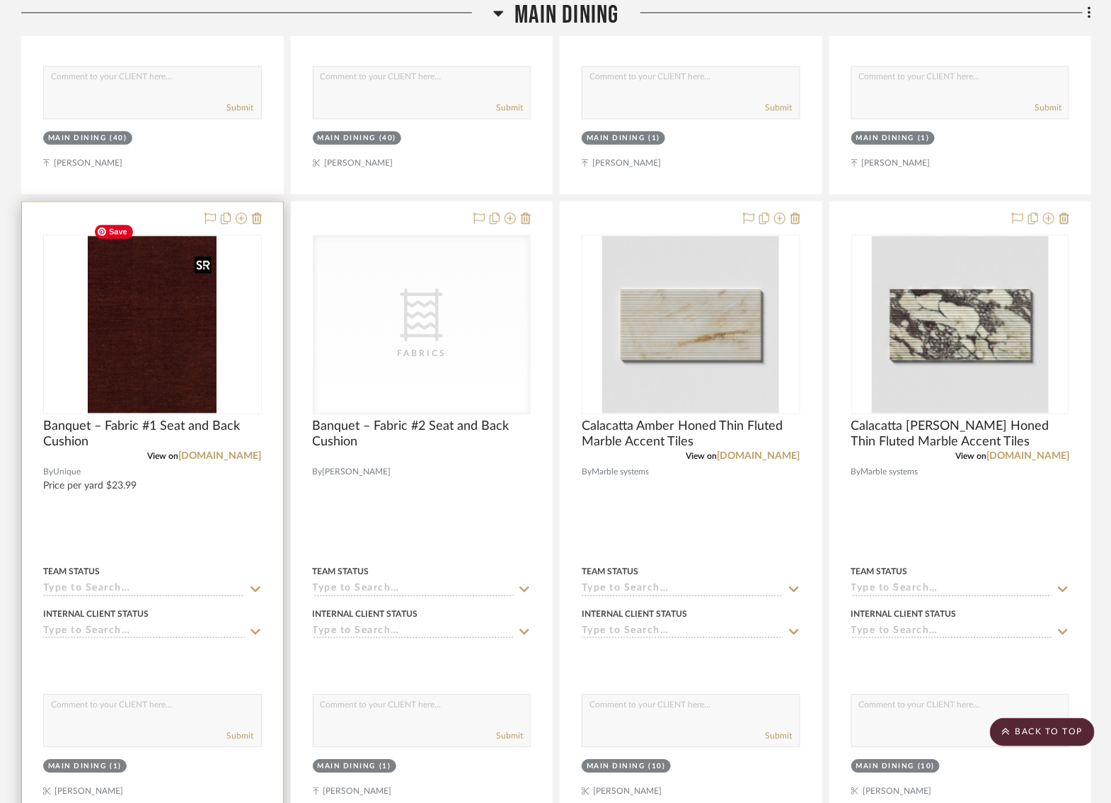
click at [162, 343] on img "0" at bounding box center [152, 324] width 129 height 177
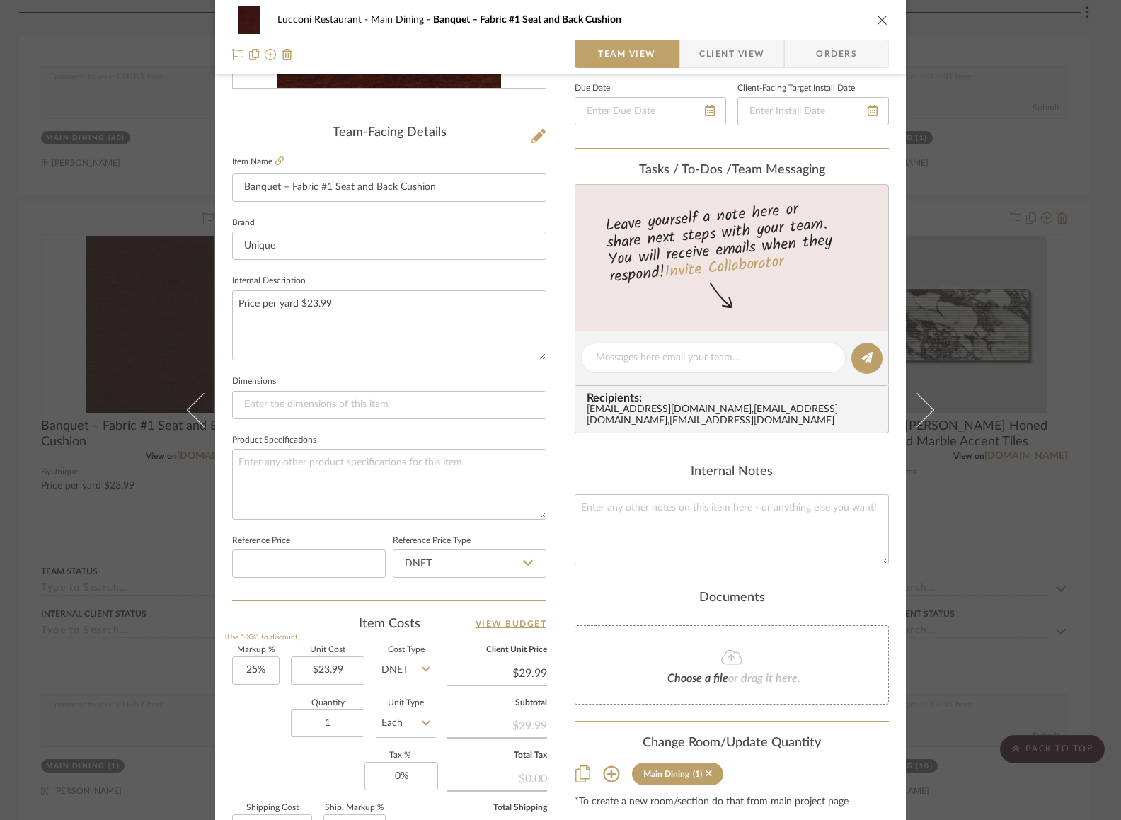
scroll to position [318, 0]
click at [304, 717] on input "1" at bounding box center [328, 720] width 74 height 28
type input "10"
click at [248, 754] on div "Markup % (Use "-X%" to discount) 25% Unit Cost $23.99 Cost Type DNET Client Uni…" at bounding box center [389, 747] width 314 height 207
click at [122, 309] on div "Lucconi Restaurant Main Dining Banquet – Fabric #1 Seat and Back Cushion Team V…" at bounding box center [560, 410] width 1121 height 820
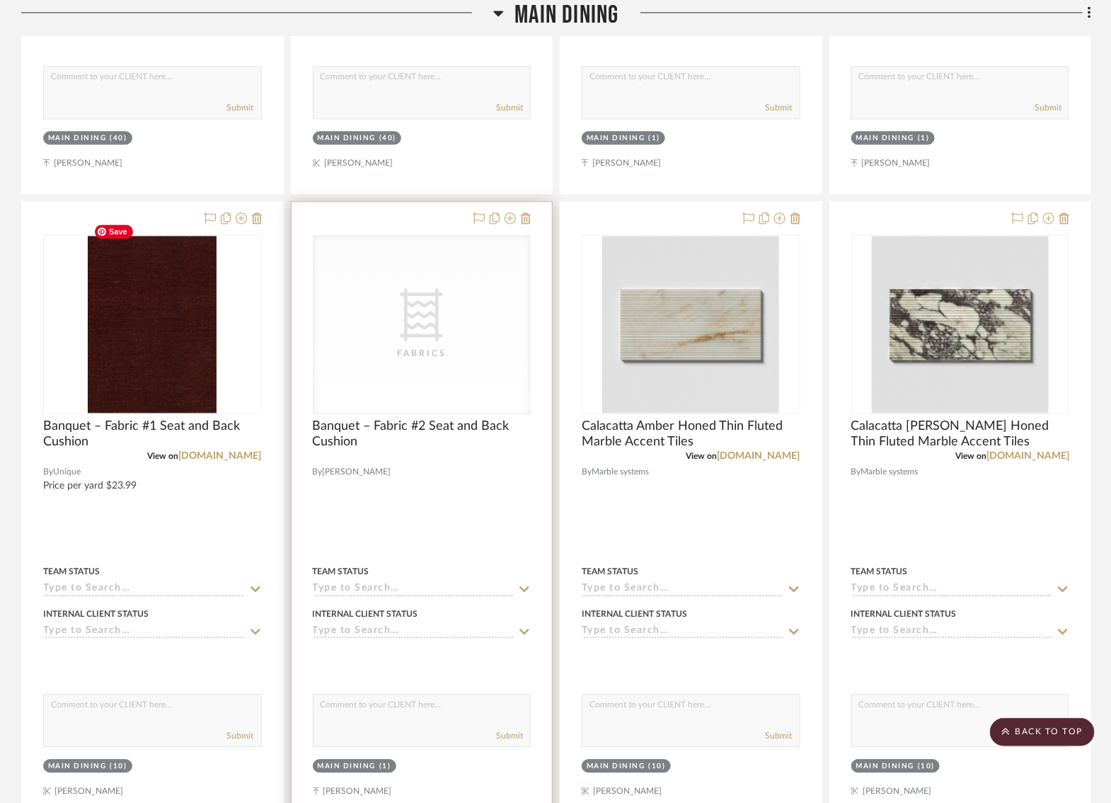
click at [397, 346] on div "Fabrics" at bounding box center [422, 353] width 142 height 14
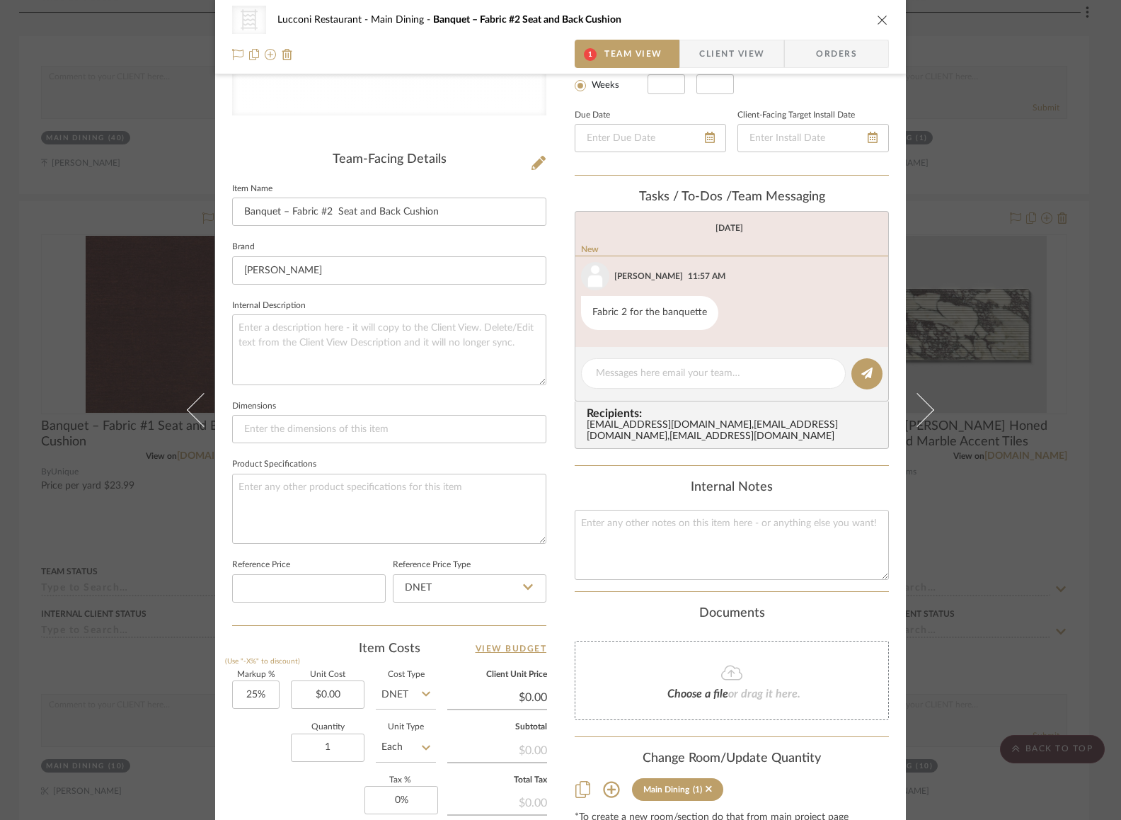
scroll to position [406, 0]
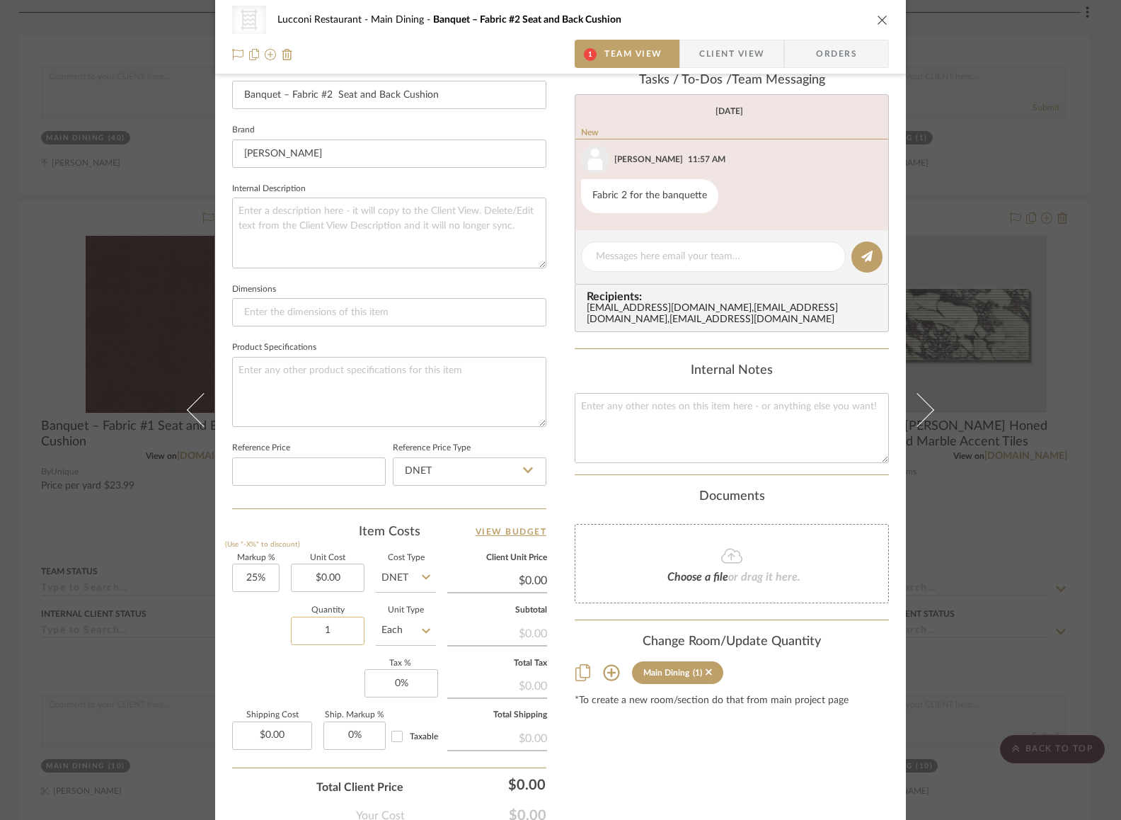
click at [316, 625] on input "1" at bounding box center [328, 630] width 74 height 28
type input "10"
click at [276, 655] on div "Markup % (Use "-X%" to discount) 25% Unit Cost $0.00 Cost Type DNET Client Unit…" at bounding box center [389, 657] width 314 height 207
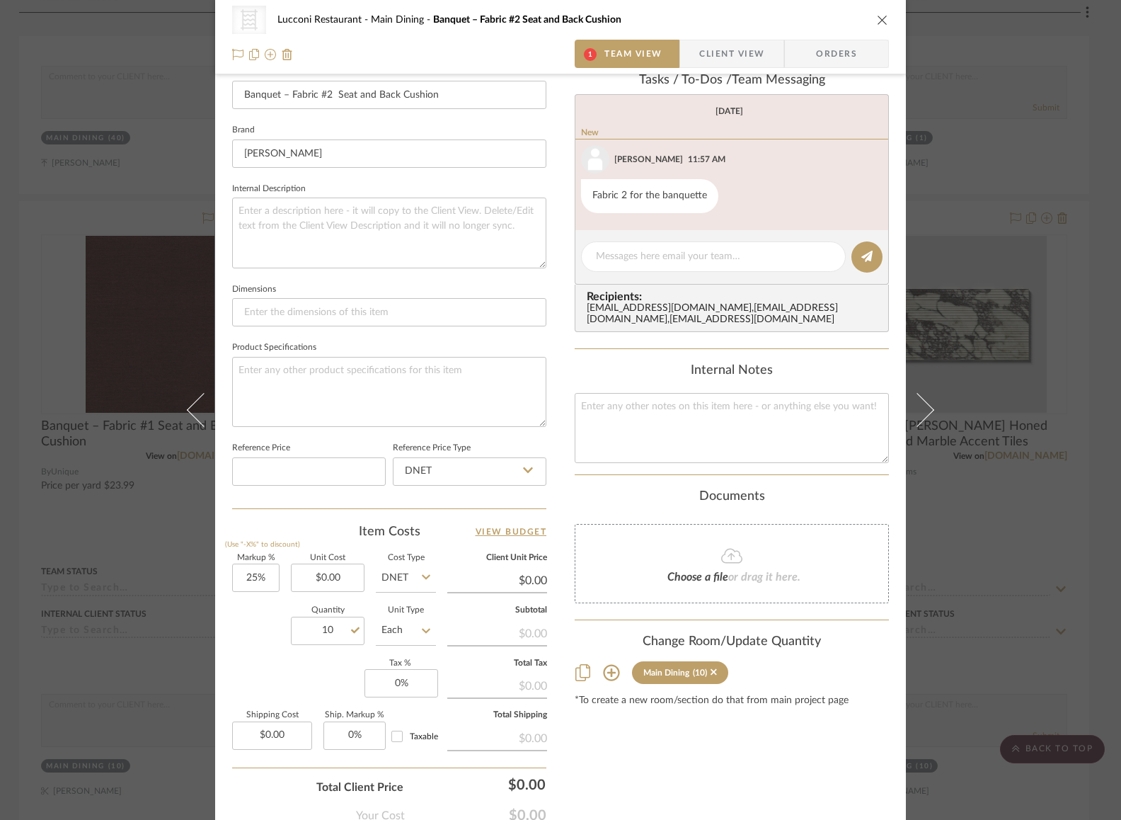
click at [246, 662] on div "Markup % (Use "-X%" to discount) 25% Unit Cost $0.00 Cost Type DNET Client Unit…" at bounding box center [389, 657] width 314 height 207
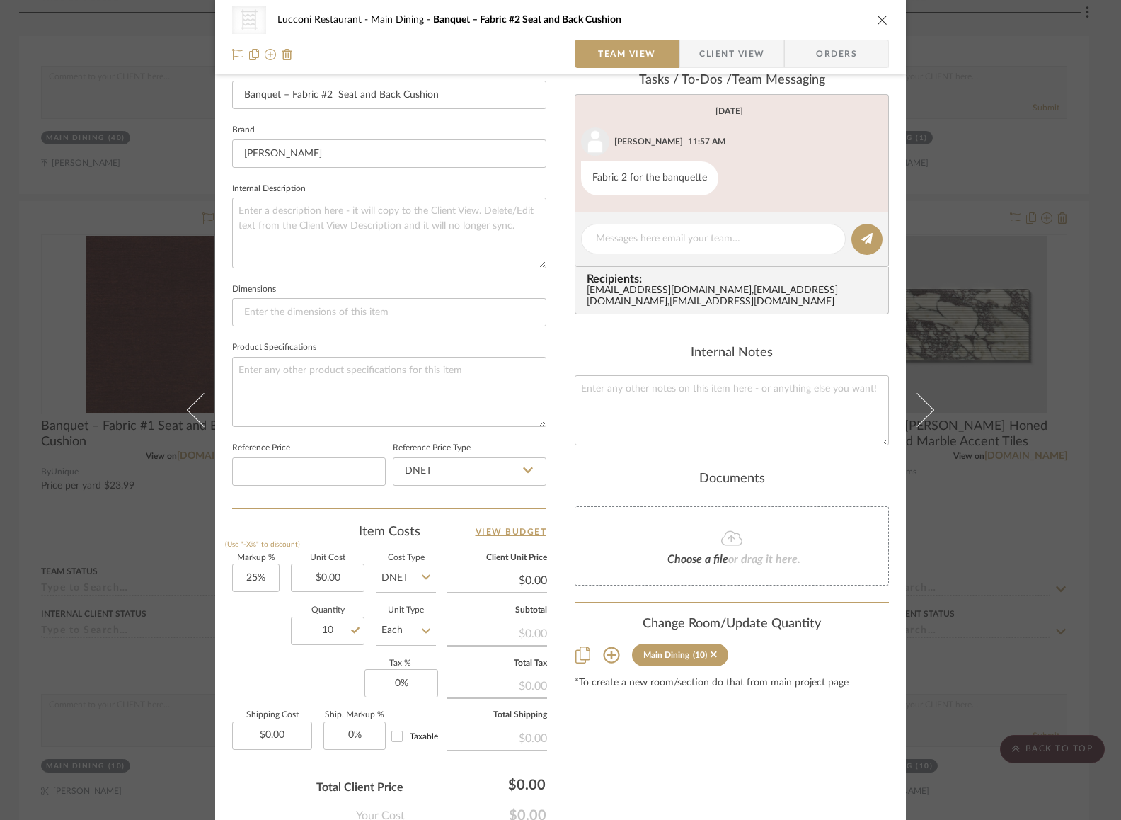
click at [76, 429] on div "CategoryIconFabric Created with Sketch. Fabrics Lucconi Restaurant Main Dining …" at bounding box center [560, 410] width 1121 height 820
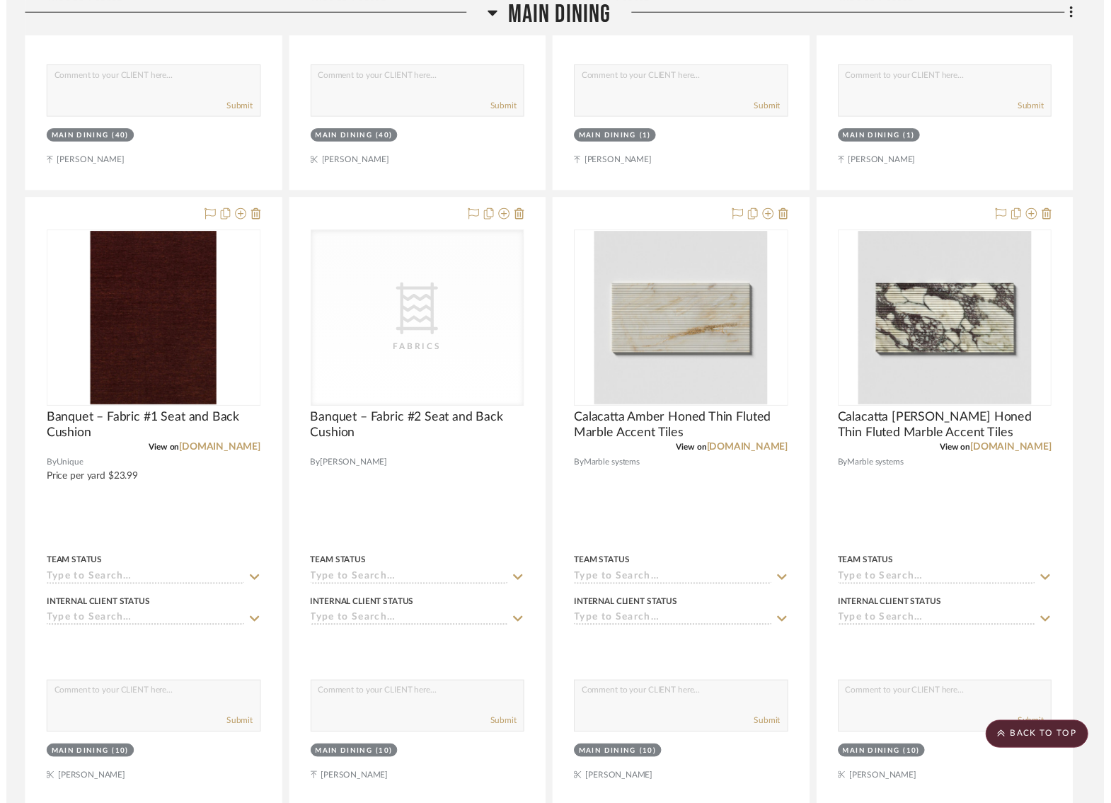
scroll to position [5724, 2]
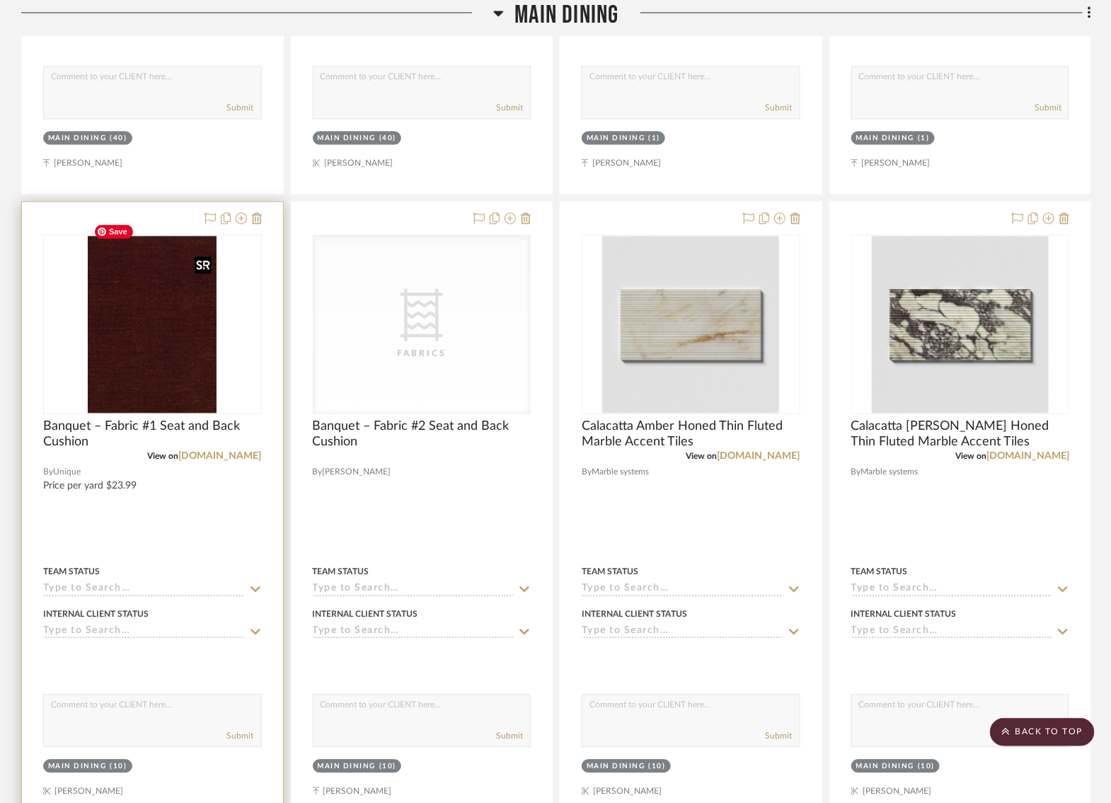
click at [159, 358] on img "0" at bounding box center [152, 324] width 129 height 177
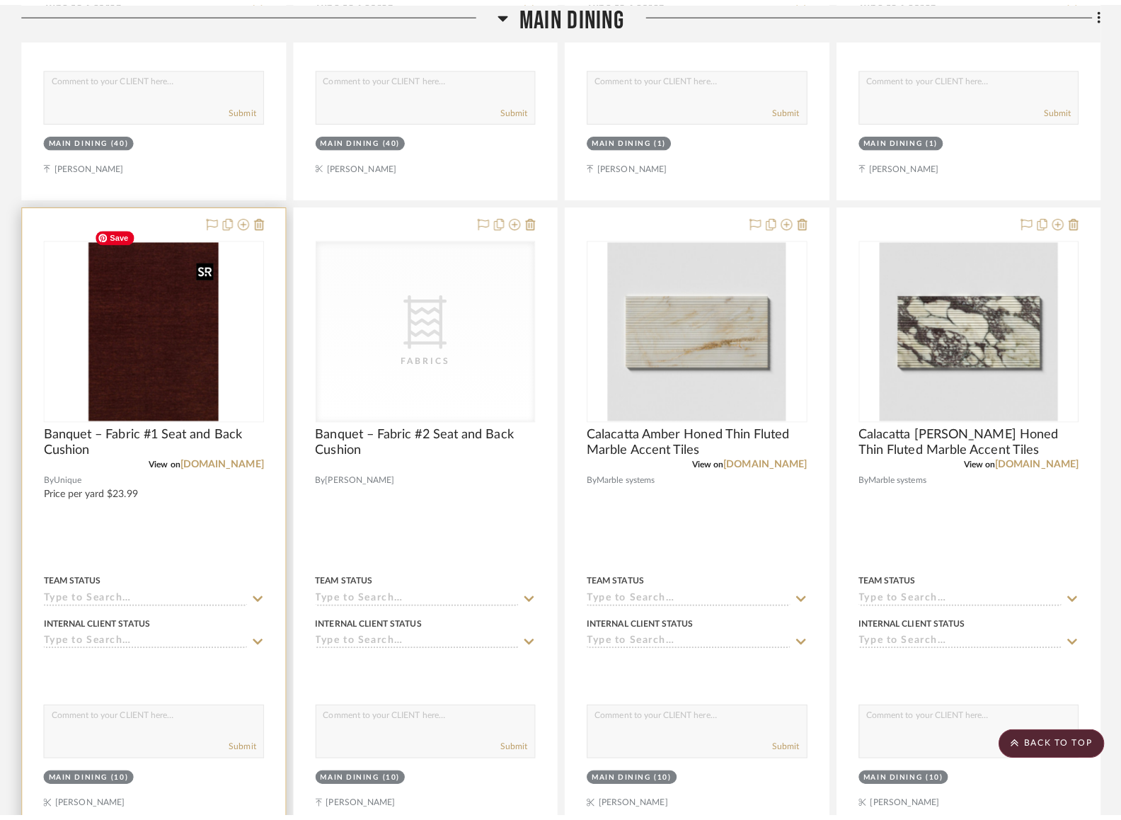
scroll to position [0, 0]
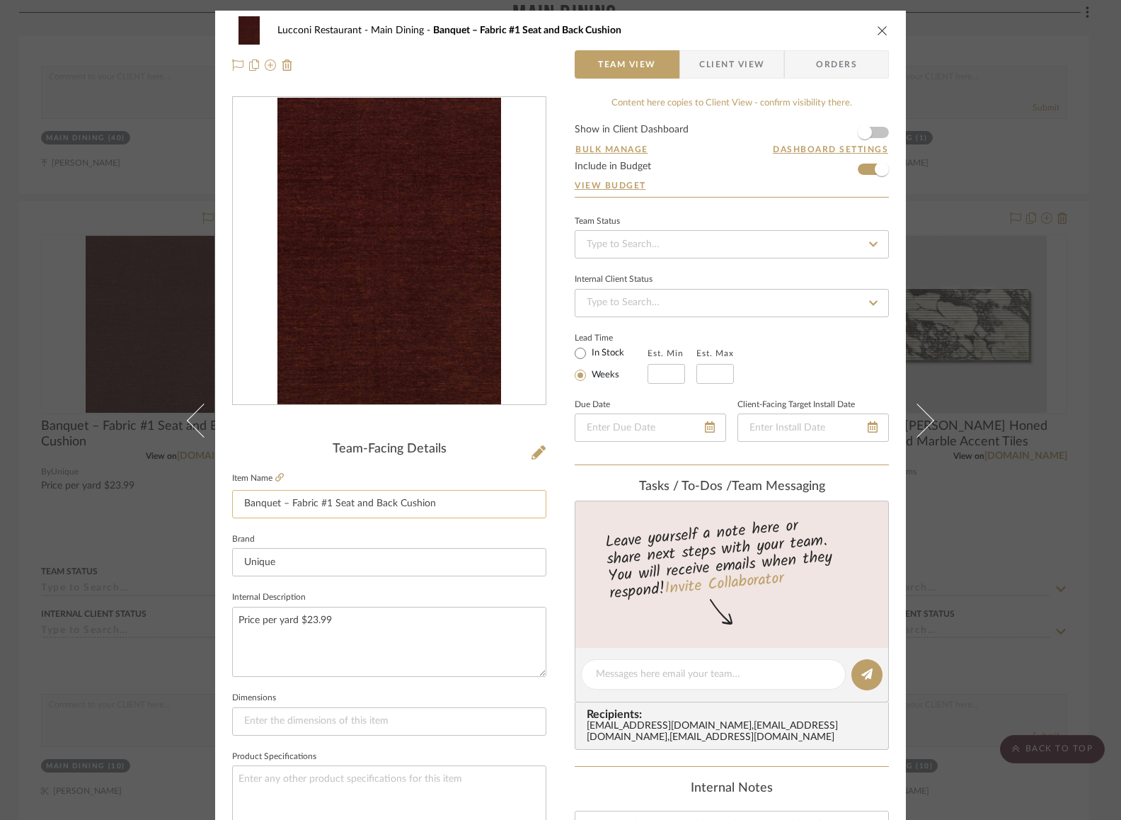
drag, startPoint x: 351, startPoint y: 507, endPoint x: 393, endPoint y: 509, distance: 41.8
click at [393, 509] on input "Banquet – Fabric #1 Seat and Back Cushion" at bounding box center [389, 504] width 314 height 28
click at [389, 505] on input "Banquet – Fabric #1 Seat and Back Cushion" at bounding box center [389, 504] width 314 height 28
click at [369, 507] on input "Banquet – Fabric #1 Seat and Back Cushion" at bounding box center [389, 504] width 314 height 28
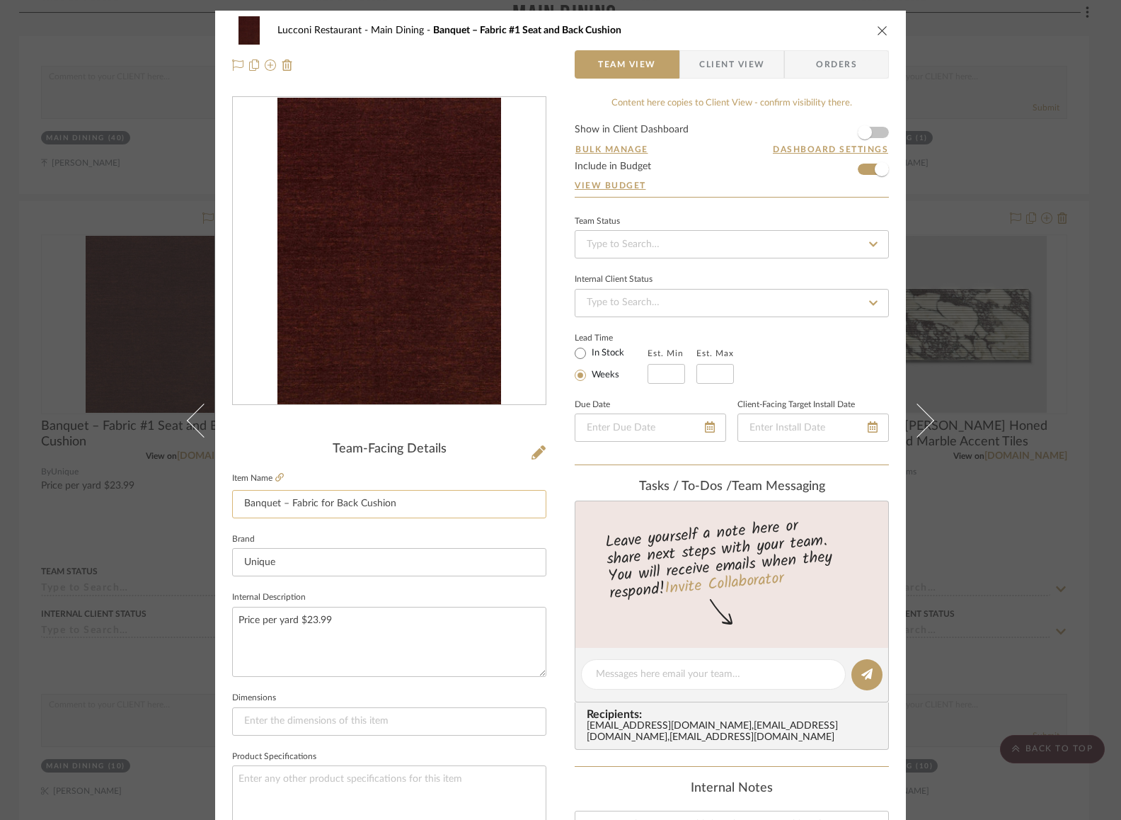
click at [410, 510] on input "Banquet – Fabric for Back Cushion" at bounding box center [389, 504] width 314 height 28
type input "Banquet – Fabric for Back Cushion"
click at [546, 538] on div "Lucconi Restaurant Main Dining Banquet – Fabric #1 Seat and Back Cushion Team V…" at bounding box center [560, 664] width 691 height 1307
click at [977, 386] on div "Lucconi Restaurant Main Dining Banquet – Fabric for Back Cushion Team View Clie…" at bounding box center [560, 410] width 1121 height 820
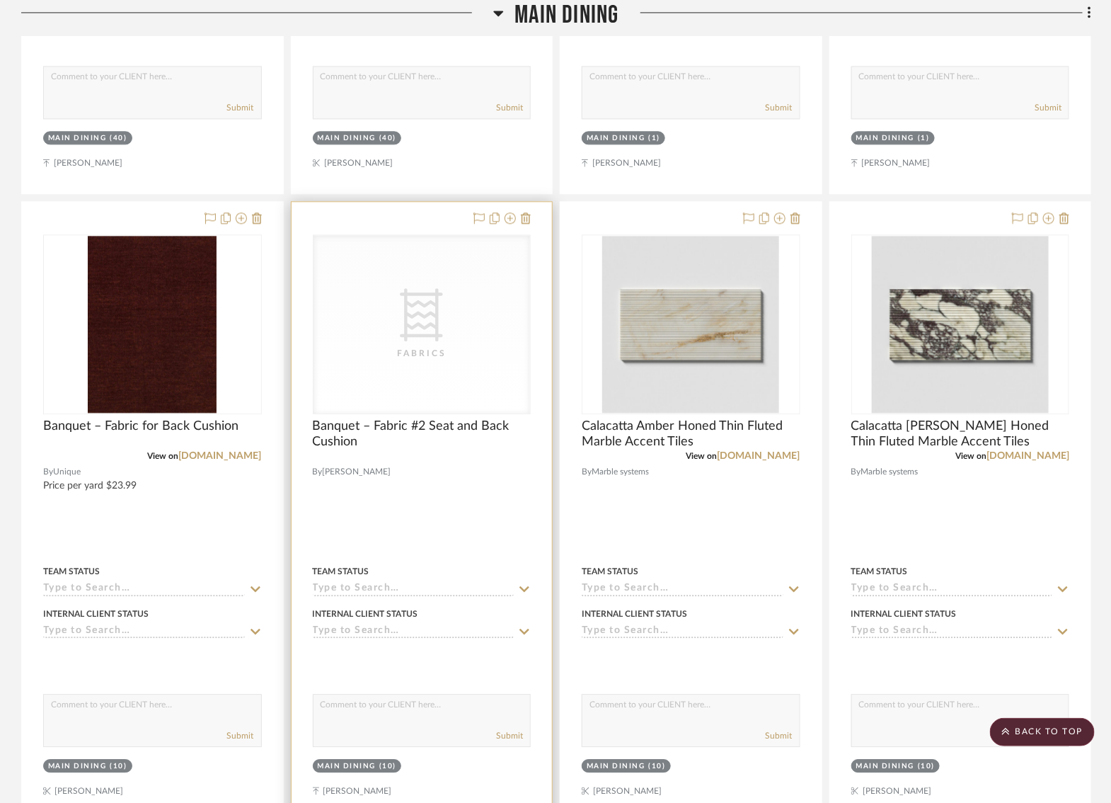
click at [423, 348] on div "CategoryIconFabric Created with Sketch. Fabrics" at bounding box center [422, 324] width 217 height 178
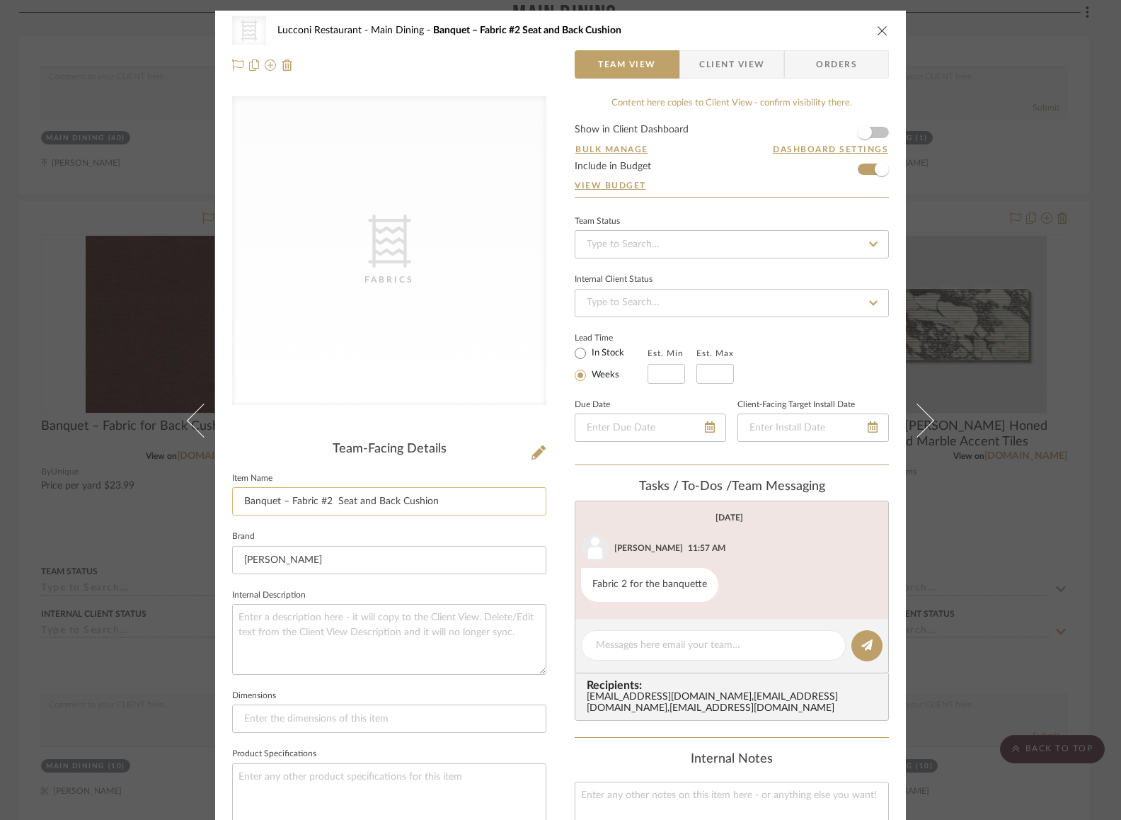
click at [338, 504] on input "Banquet – Fabric #2 Seat and Back Cushion" at bounding box center [389, 501] width 314 height 28
click at [364, 507] on input "Banquet – Fabric #2 Seat and Back Cushion" at bounding box center [389, 501] width 314 height 28
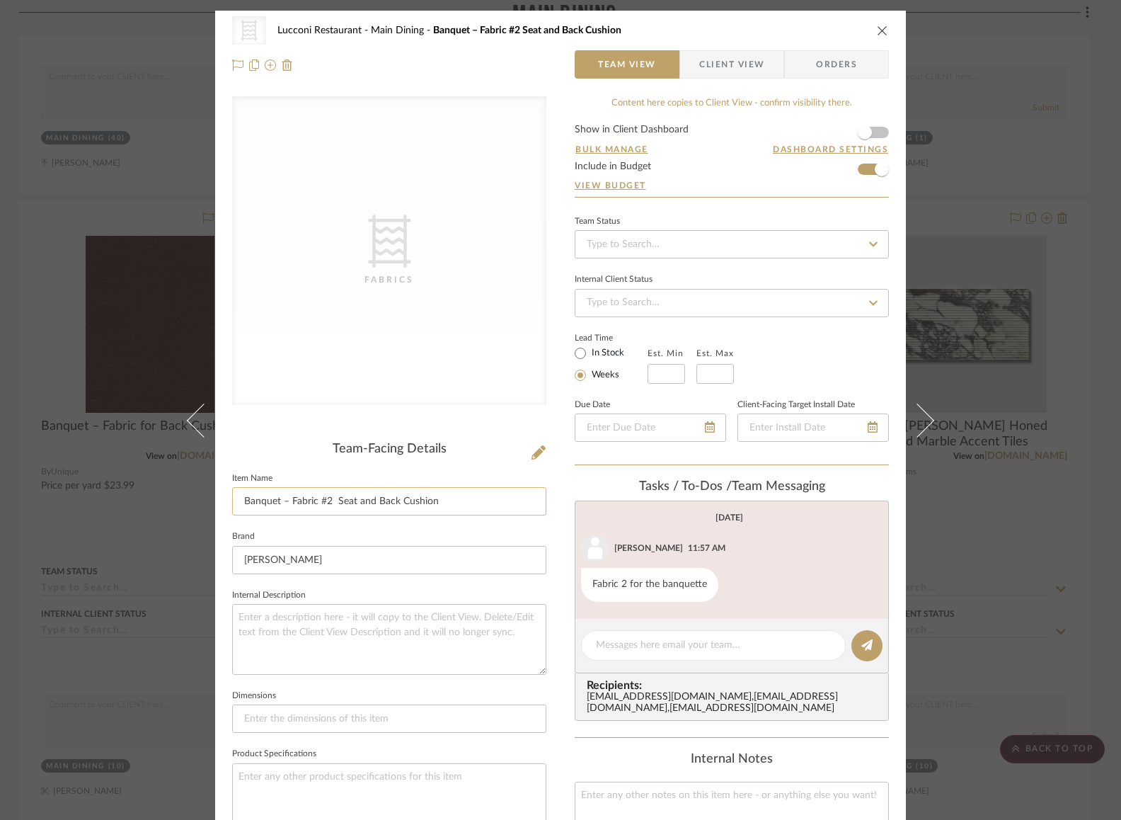
click at [364, 507] on input "Banquet – Fabric #2 Seat and Back Cushion" at bounding box center [389, 501] width 314 height 28
click at [360, 498] on input "Banquet – Fabric #2 Seat and Back Cushion" at bounding box center [389, 501] width 314 height 28
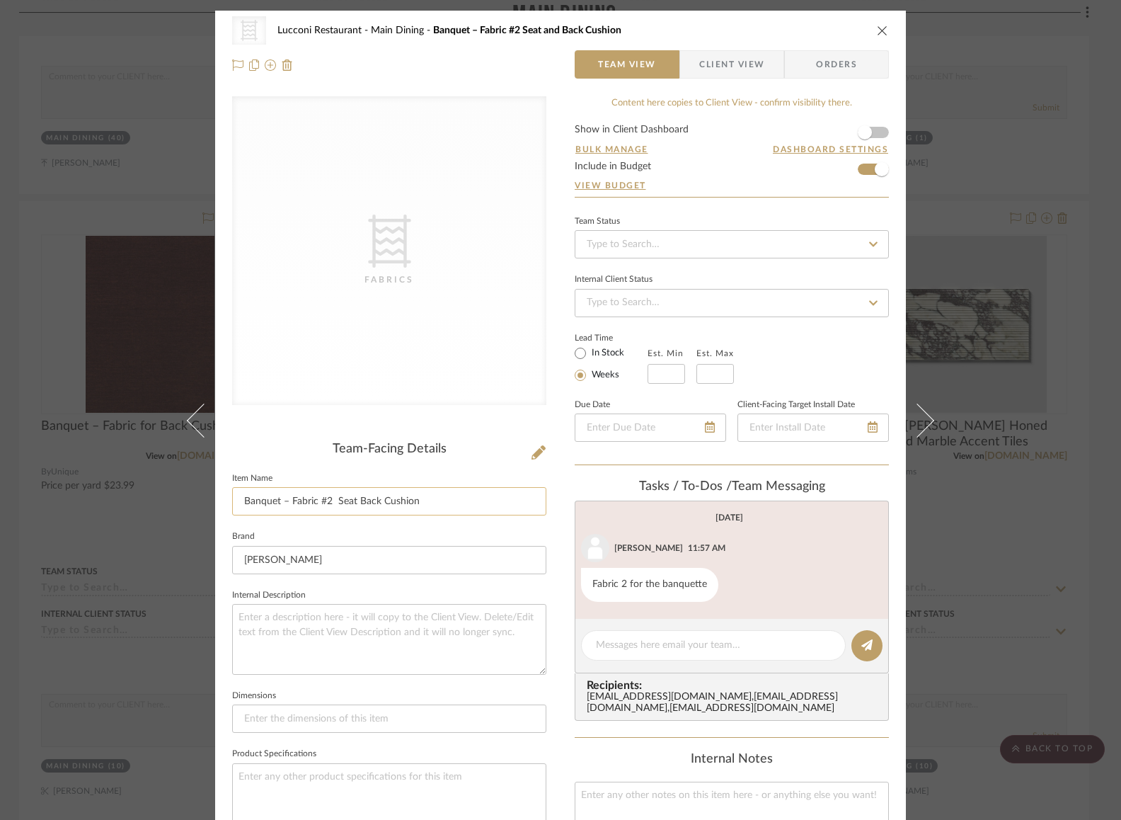
click at [360, 498] on input "Banquet – Fabric #2 Seat Back Cushion" at bounding box center [389, 501] width 314 height 28
type input "Banquet – Fabric #2 Seat Cushion"
click at [558, 553] on div "CategoryIconFabric Created with Sketch. Fabrics Lucconi Restaurant Main Dining …" at bounding box center [560, 663] width 691 height 1304
click at [1006, 498] on div "CategoryIconFabric Created with Sketch. Fabrics Lucconi Restaurant Main Dining …" at bounding box center [560, 410] width 1121 height 820
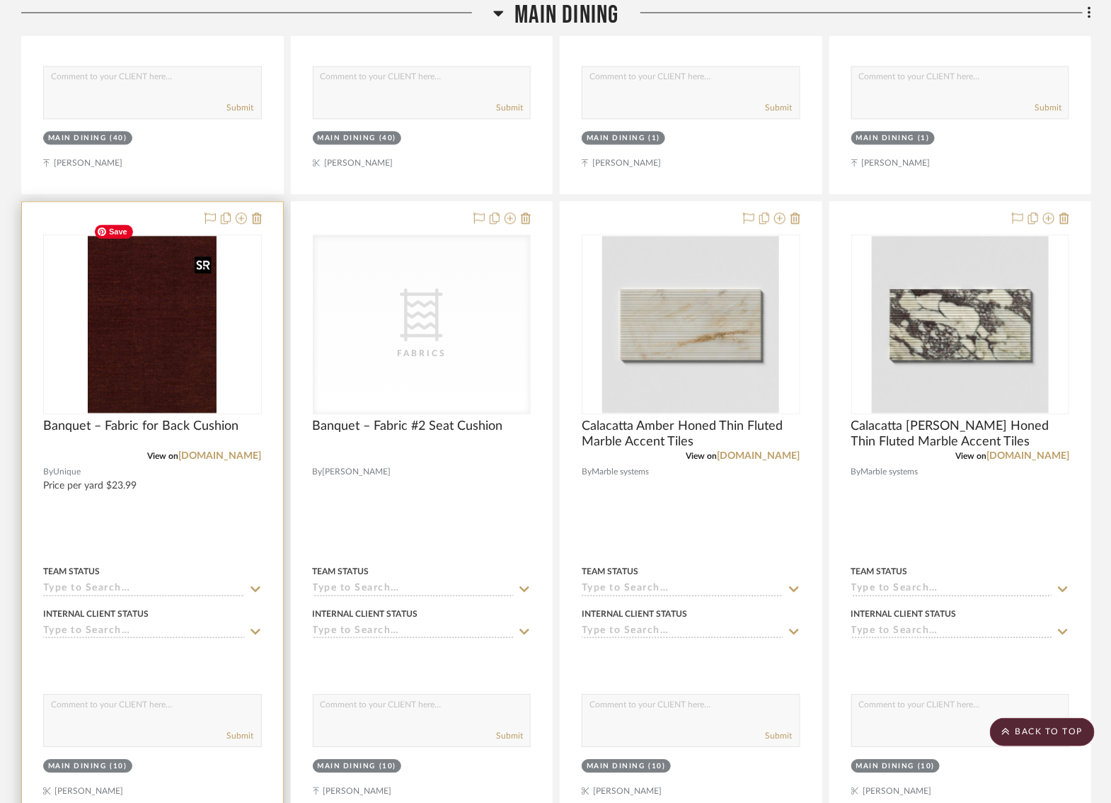
click at [155, 305] on img "0" at bounding box center [152, 324] width 129 height 177
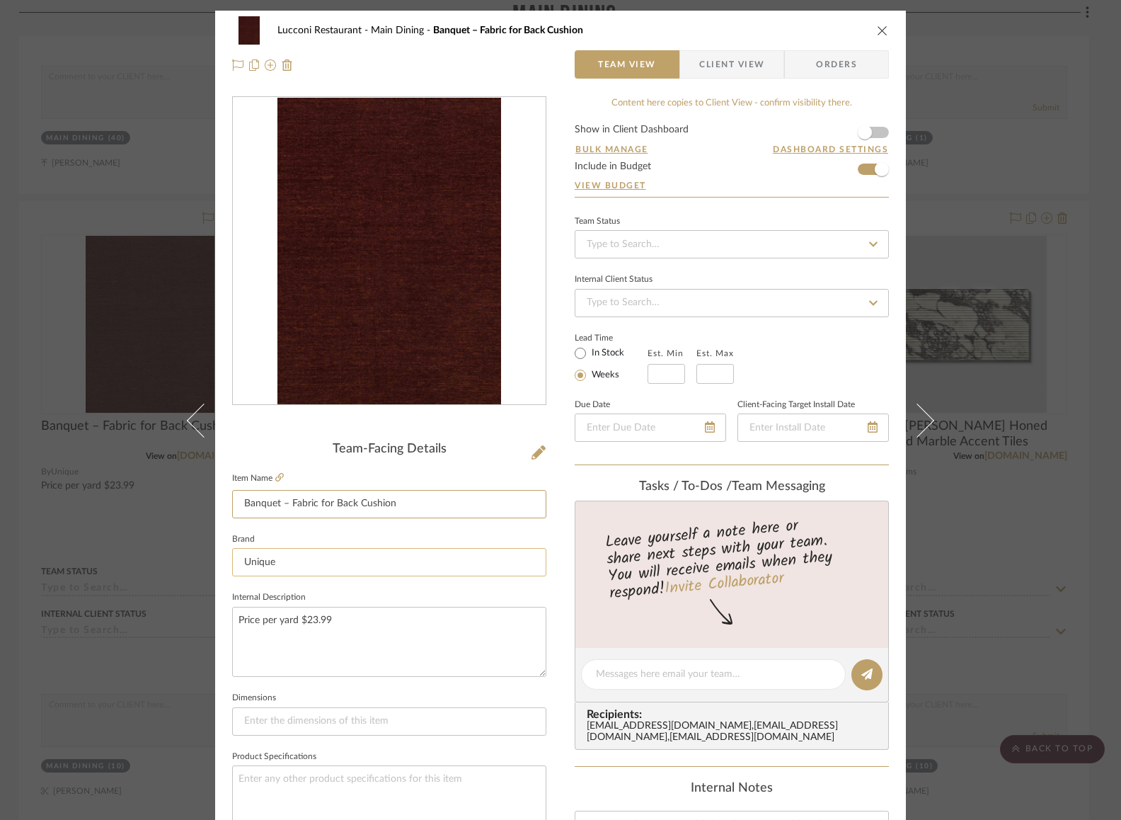
click at [315, 505] on input "Banquet – Fabric for Back Cushion" at bounding box center [389, 504] width 314 height 28
type input "Banquet – Fabric #1 Back Cushion"
click at [555, 512] on div "Lucconi Restaurant Main Dining Banquet – Fabric for Back Cushion Team View Clie…" at bounding box center [560, 664] width 691 height 1307
click at [993, 189] on div "Lucconi Restaurant Main Dining Banquet – Fabric #1 Back Cushion Team View Clien…" at bounding box center [560, 410] width 1121 height 820
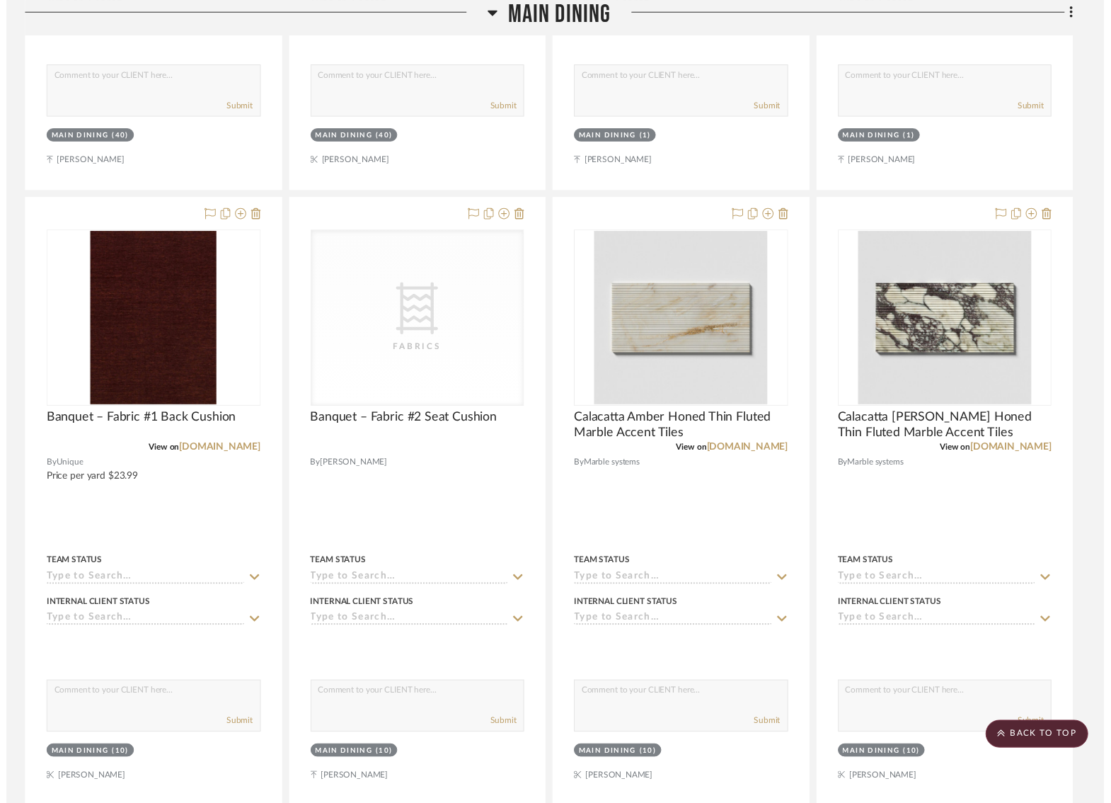
scroll to position [5724, 2]
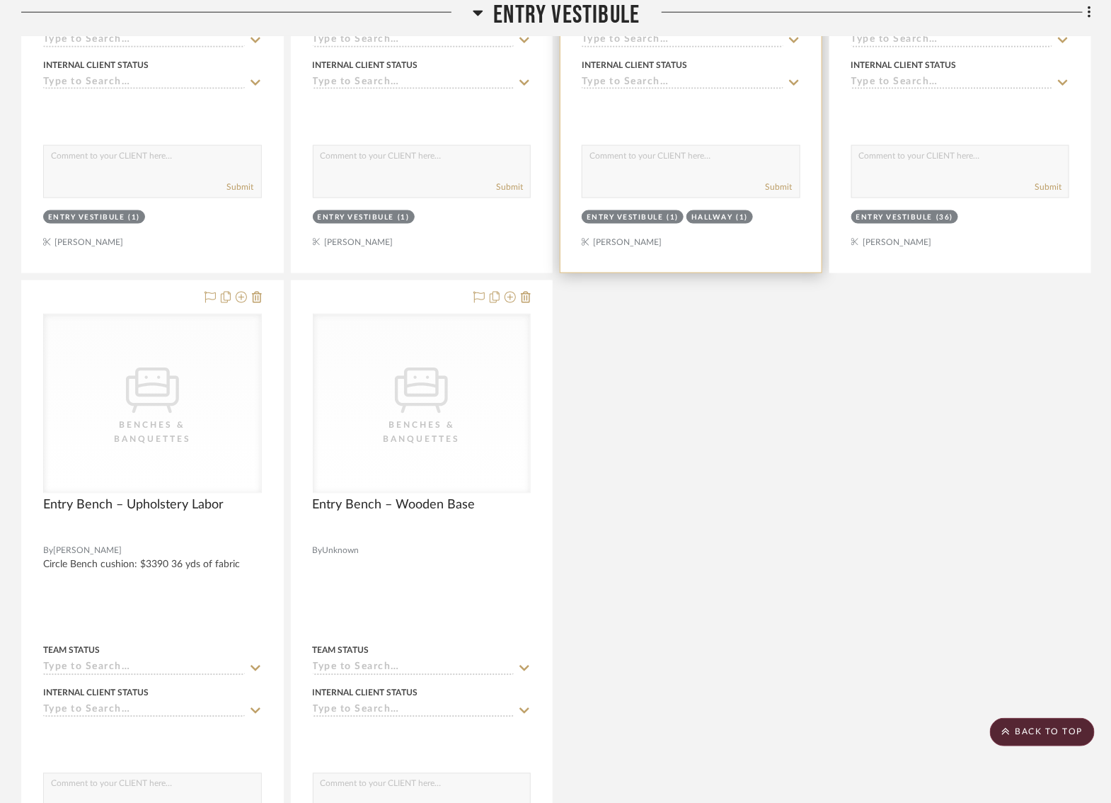
scroll to position [758, 2]
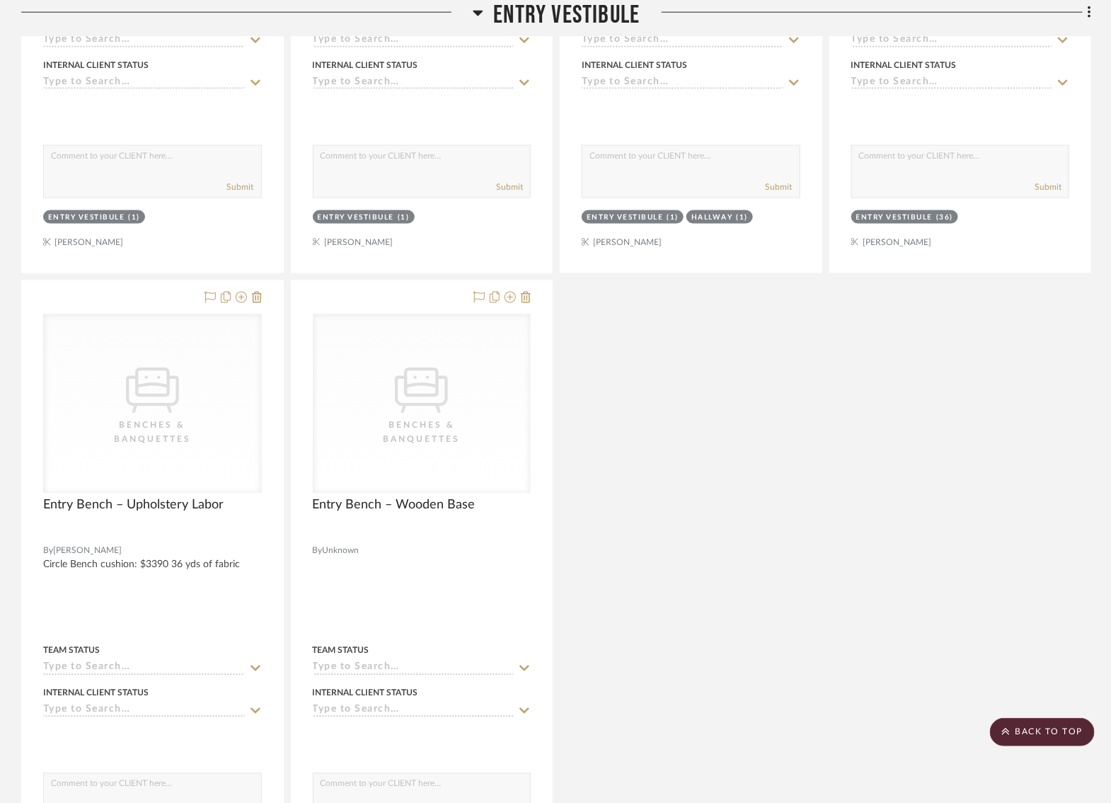
click at [625, 435] on div "Alta Brass Dome View on lawsonfenning.com By Lawson Fenning Team Status Interna…" at bounding box center [556, 277] width 1070 height 1248
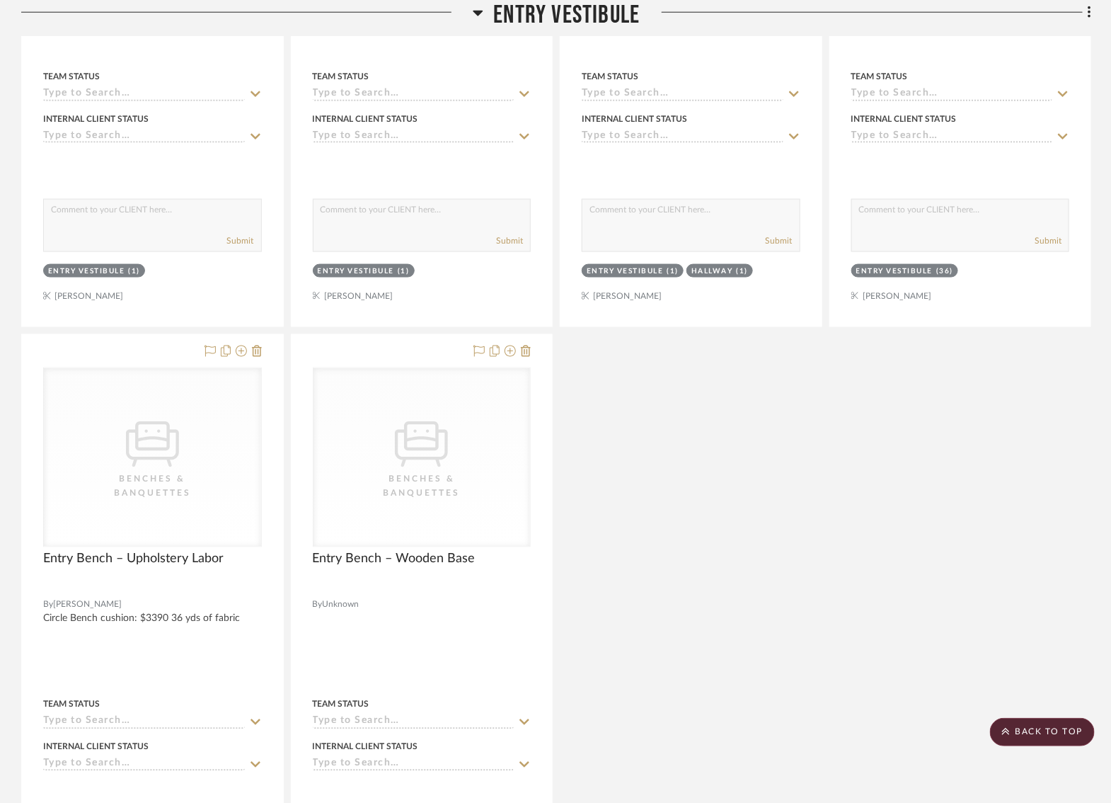
scroll to position [696, 2]
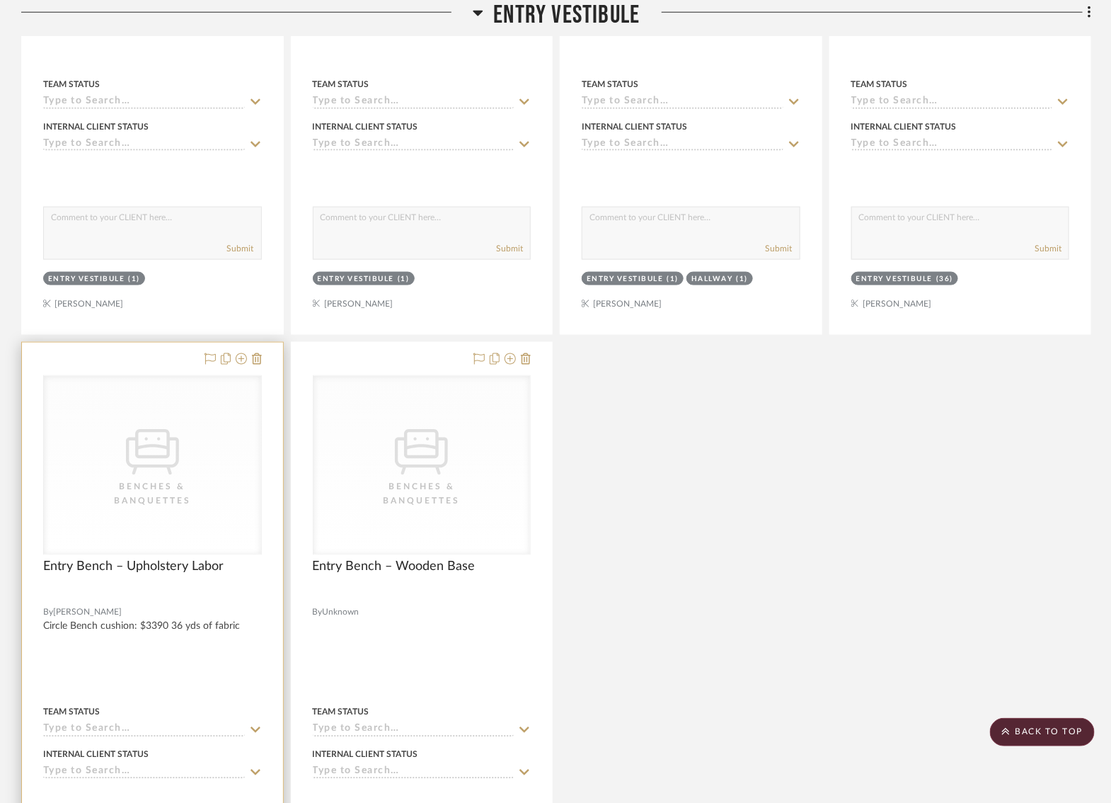
click at [100, 498] on div "Benches & Banquettes" at bounding box center [152, 494] width 142 height 28
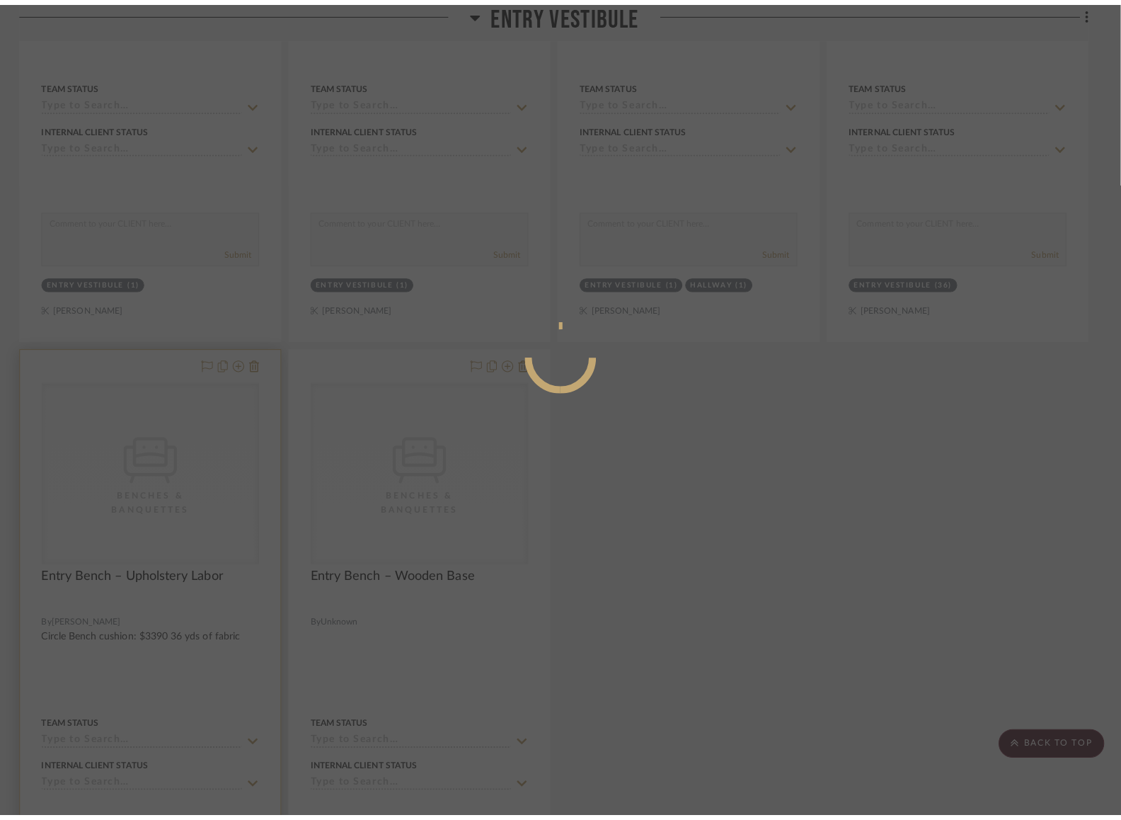
scroll to position [0, 0]
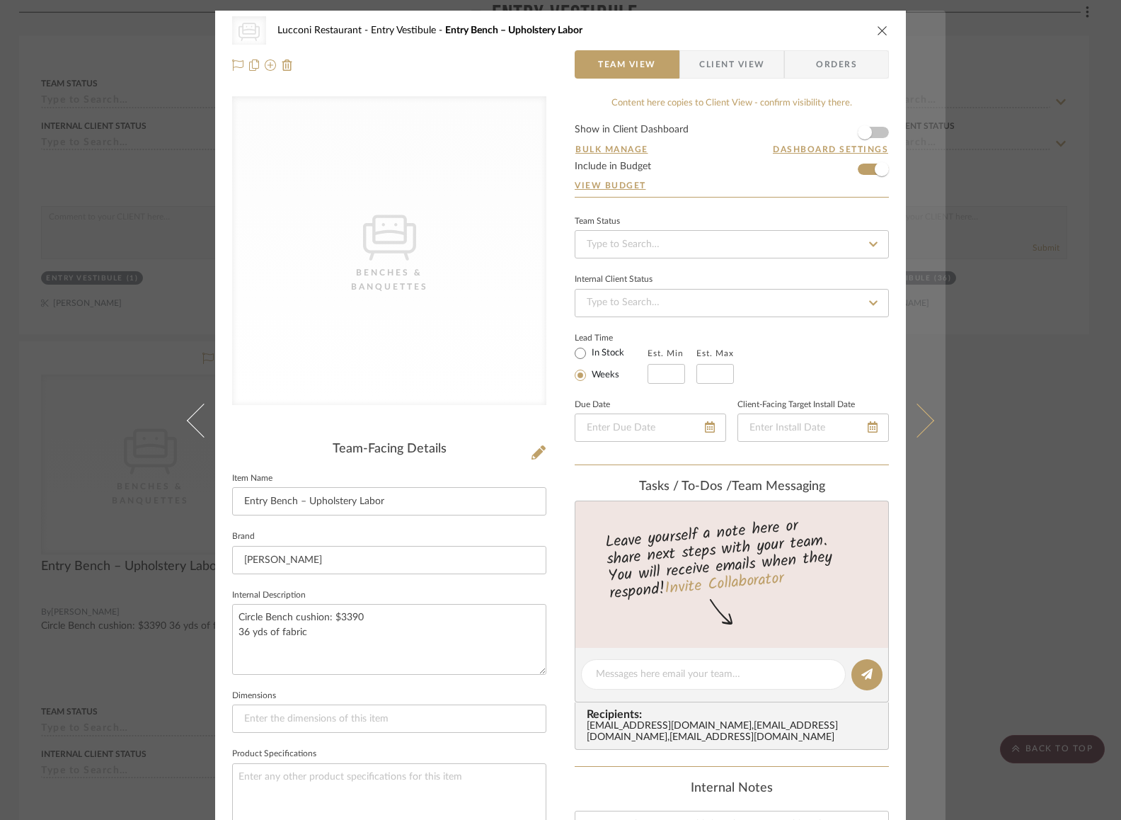
click at [925, 420] on icon at bounding box center [917, 420] width 34 height 34
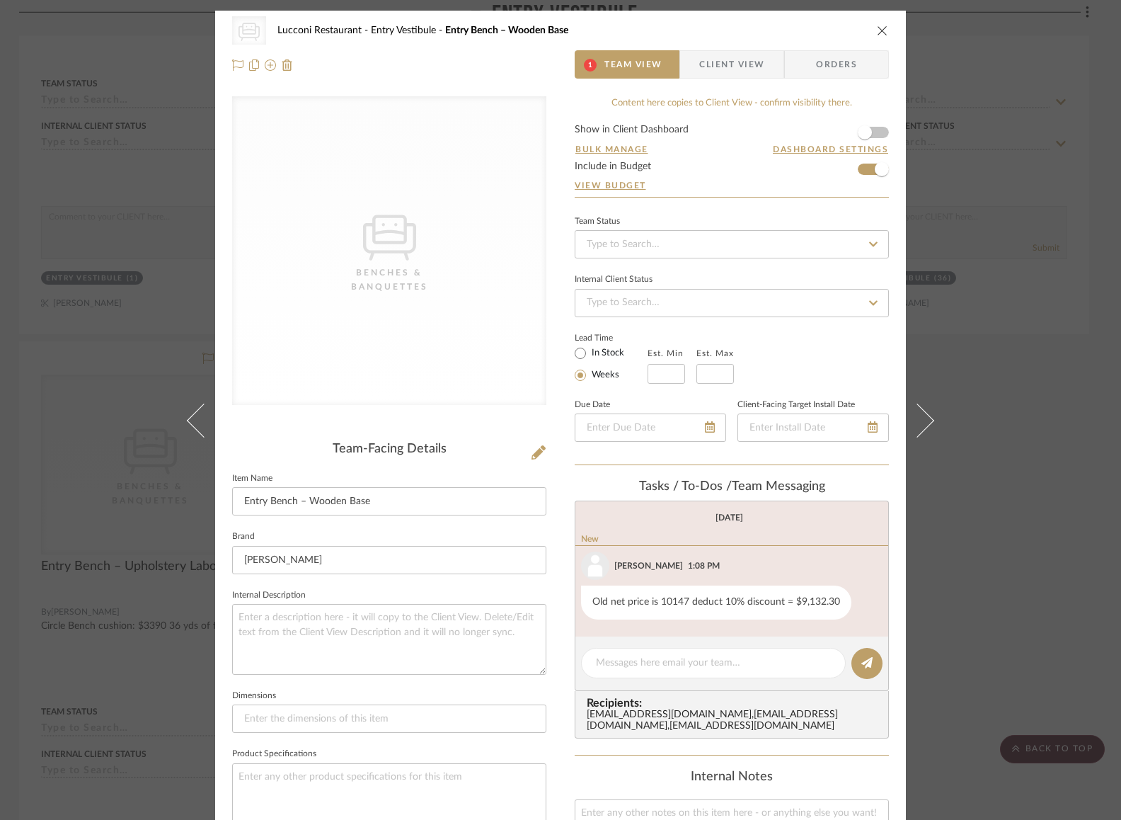
click at [980, 437] on div "CategoryIconSeating Created with Sketch. Benches & Banquettes Lucconi Restauran…" at bounding box center [560, 410] width 1121 height 820
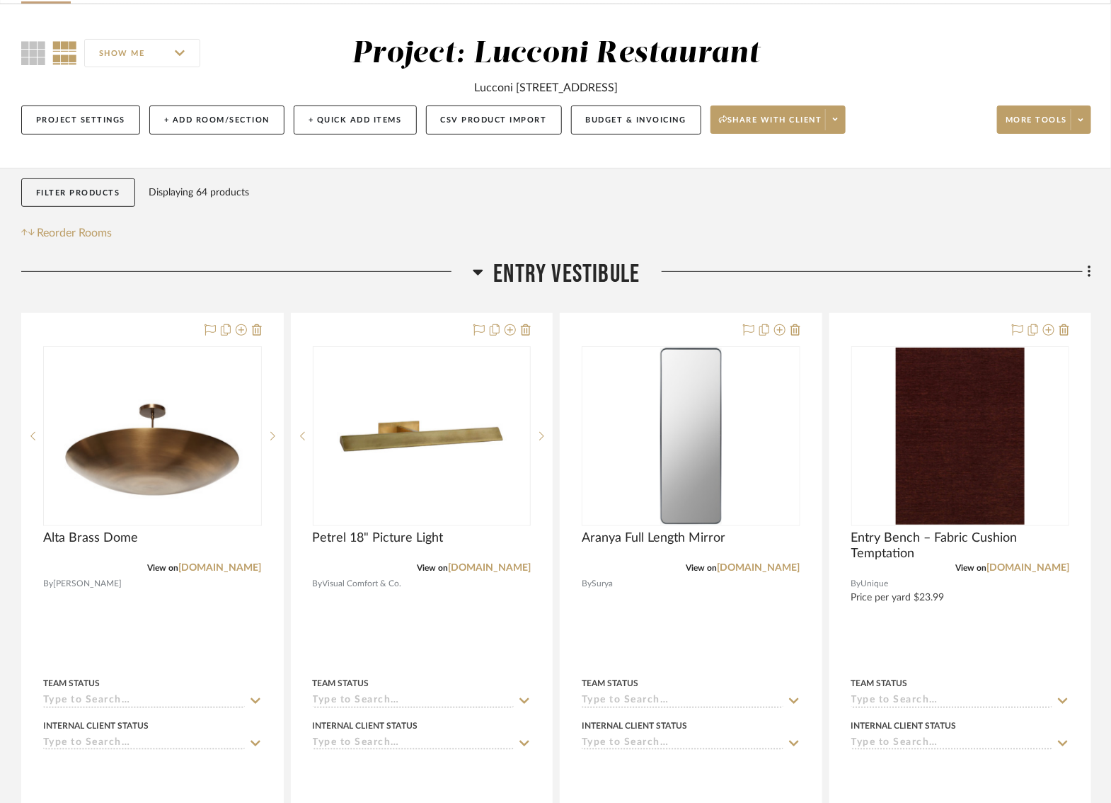
scroll to position [96, 9]
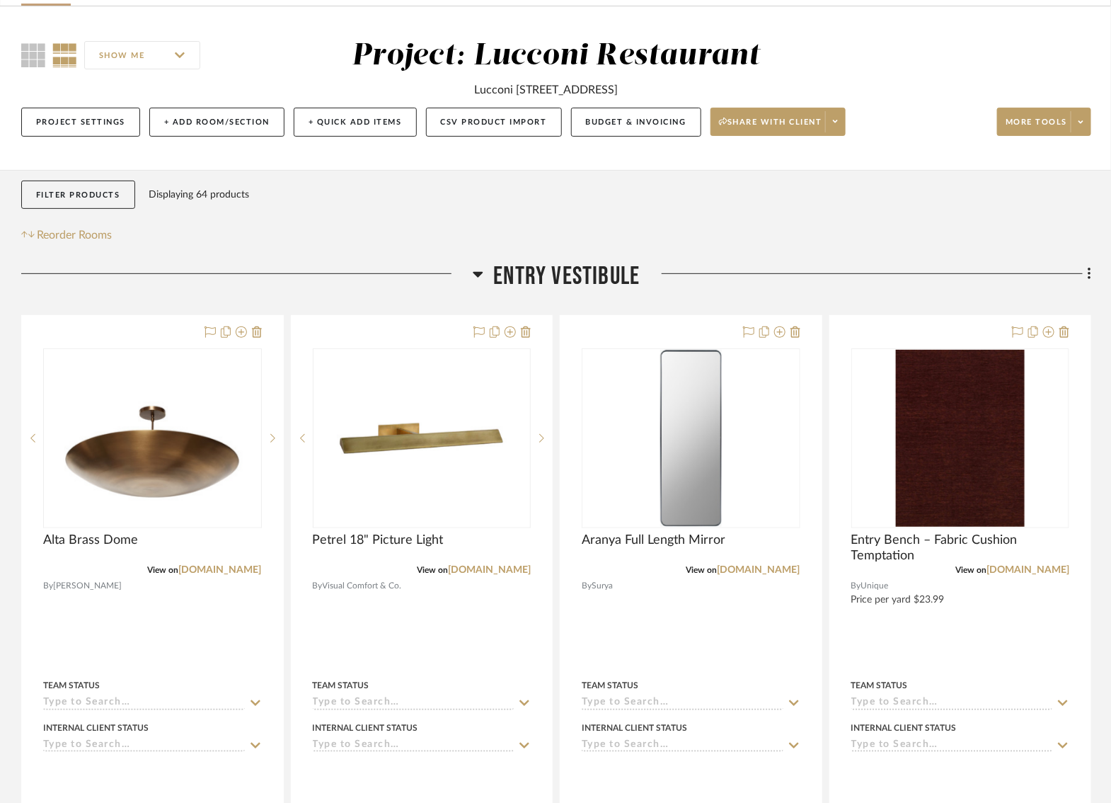
click at [1088, 272] on icon at bounding box center [1090, 274] width 4 height 16
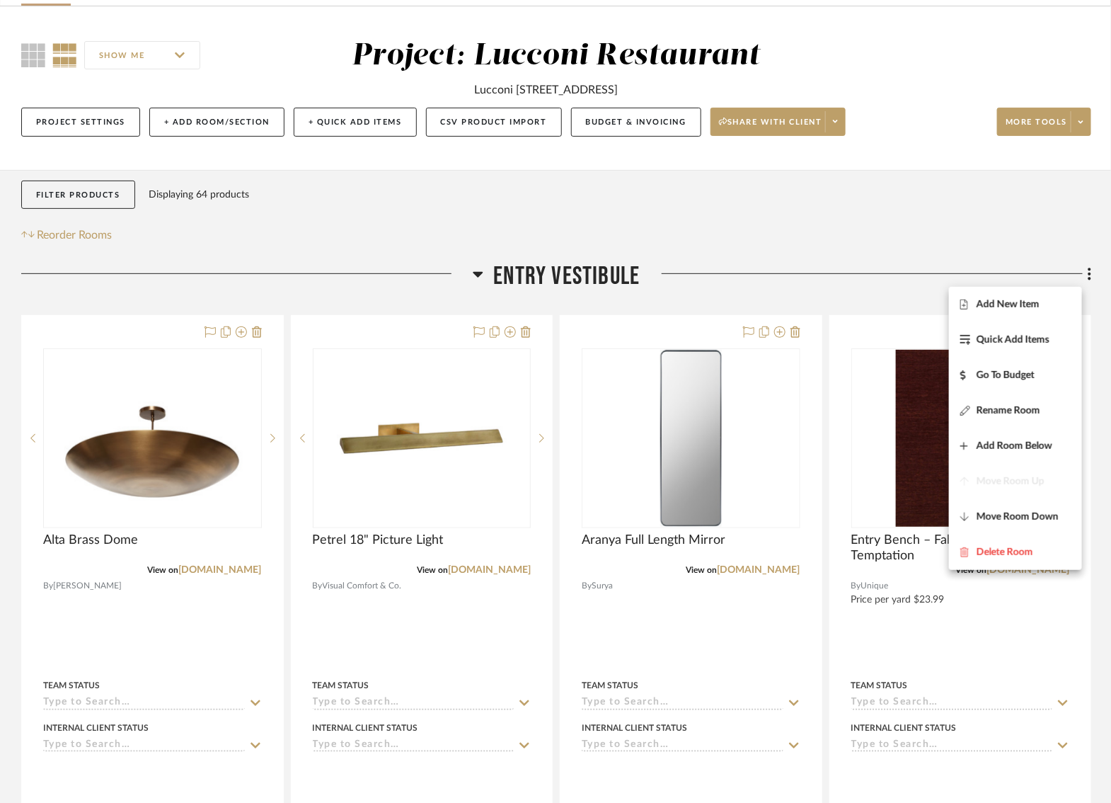
click at [343, 208] on div at bounding box center [555, 401] width 1111 height 803
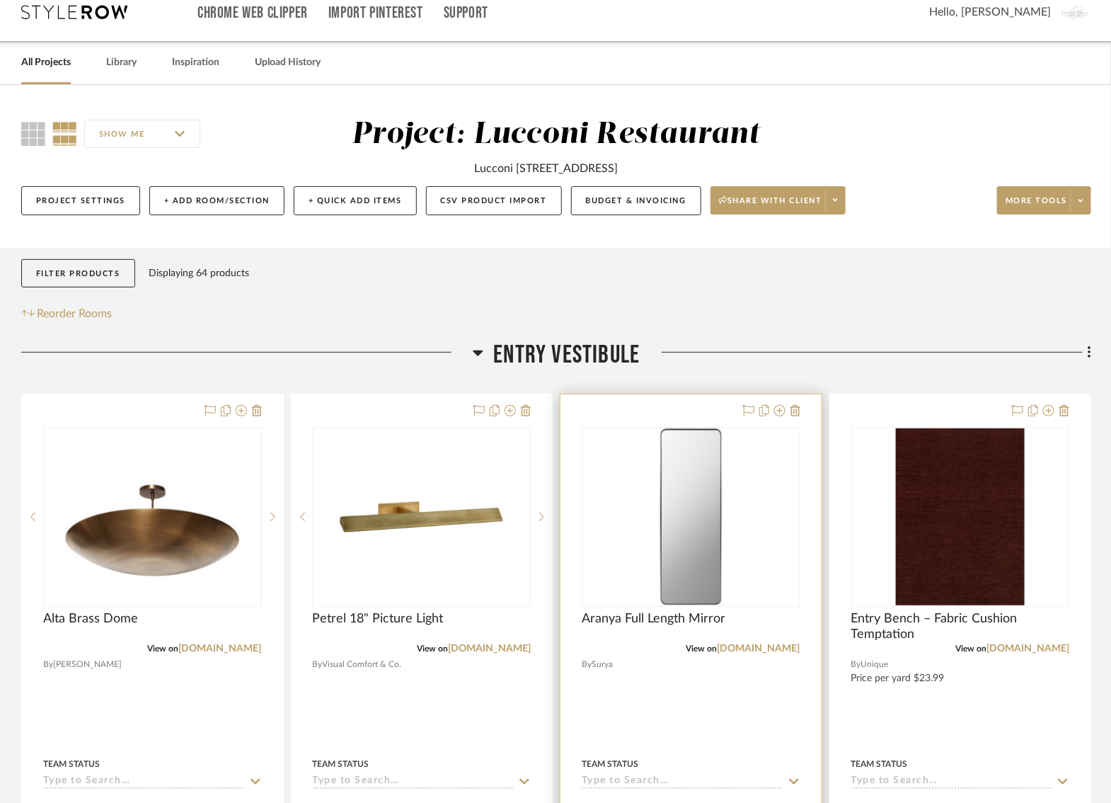
scroll to position [0, 9]
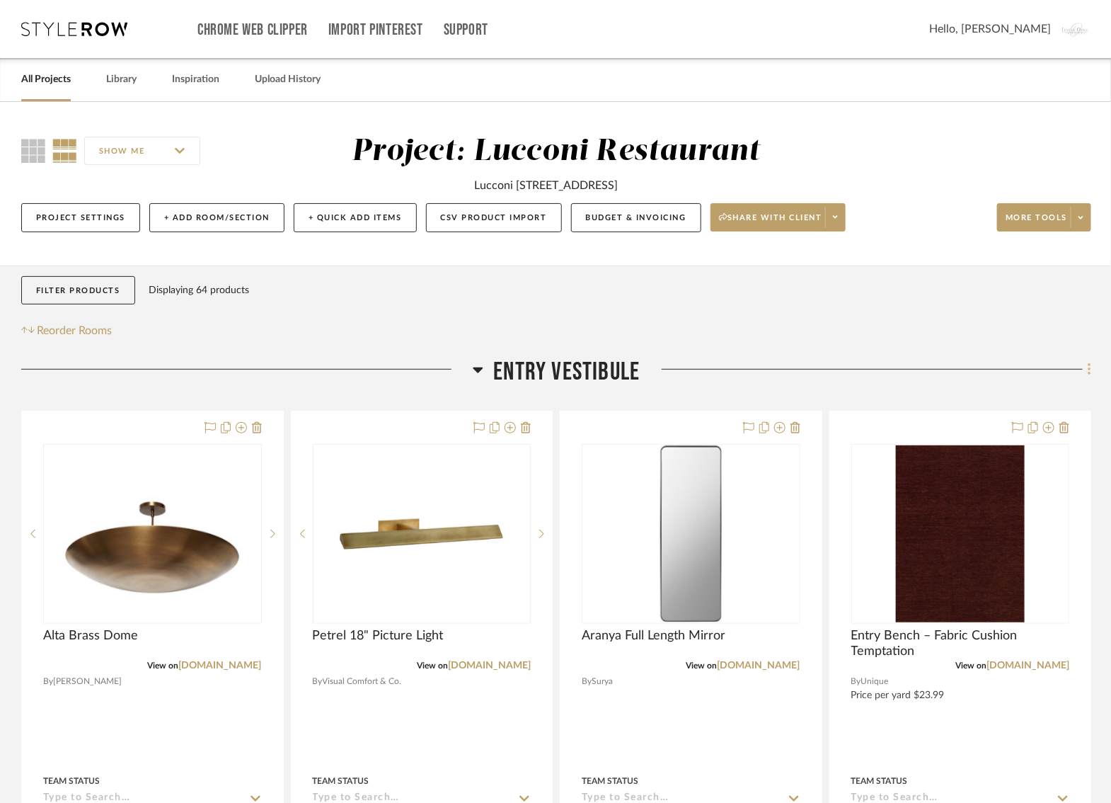
click at [1088, 366] on icon at bounding box center [1089, 369] width 3 height 12
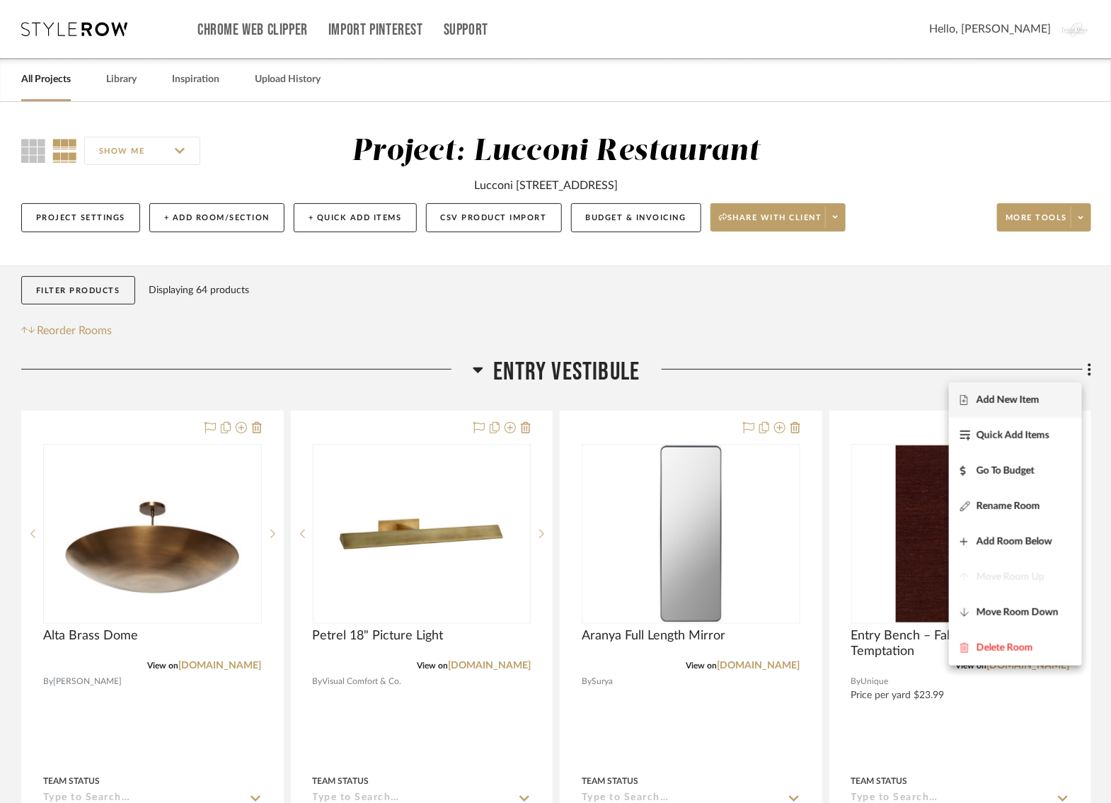
click at [1017, 400] on span "Add New Item" at bounding box center [1008, 399] width 63 height 12
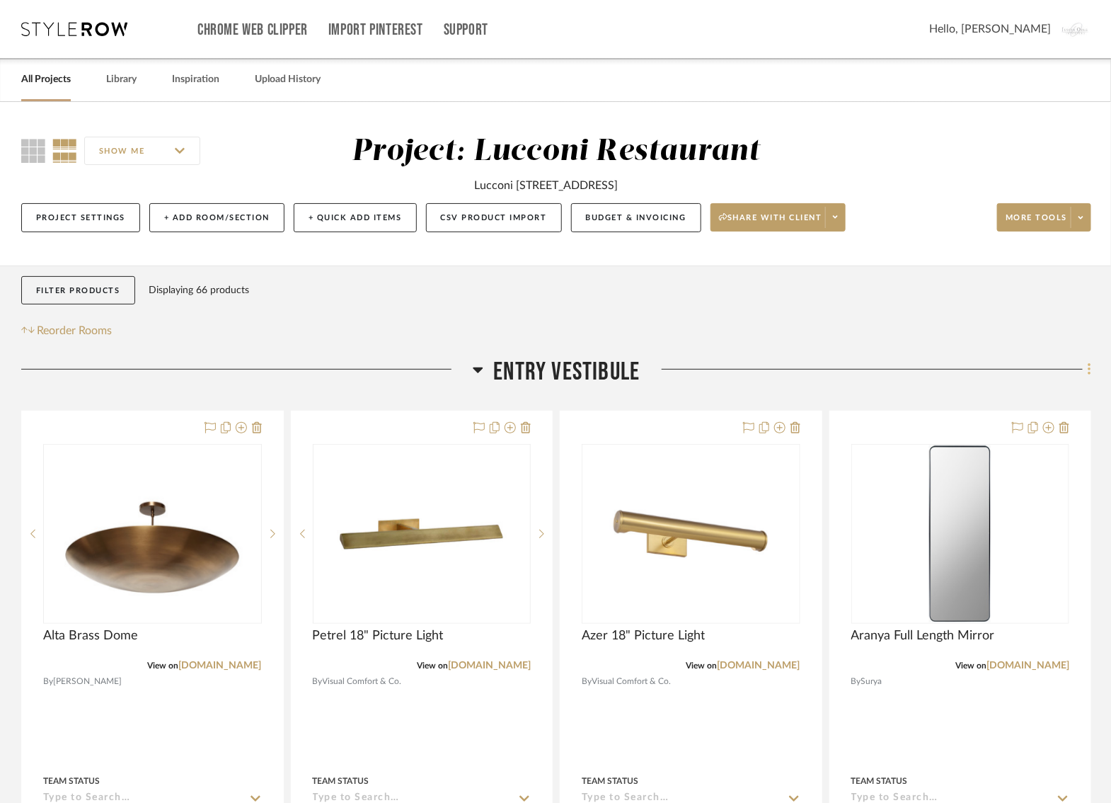
click at [1086, 372] on fa-icon at bounding box center [1087, 370] width 9 height 23
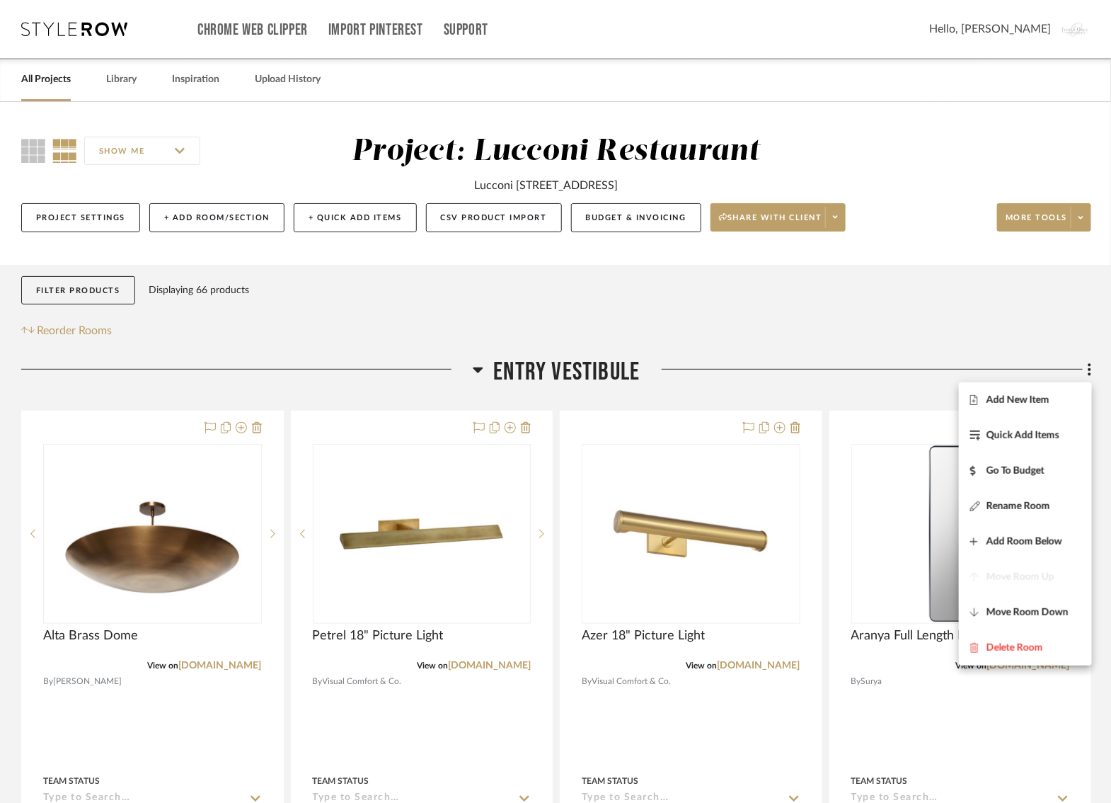
click at [717, 324] on div at bounding box center [555, 401] width 1111 height 803
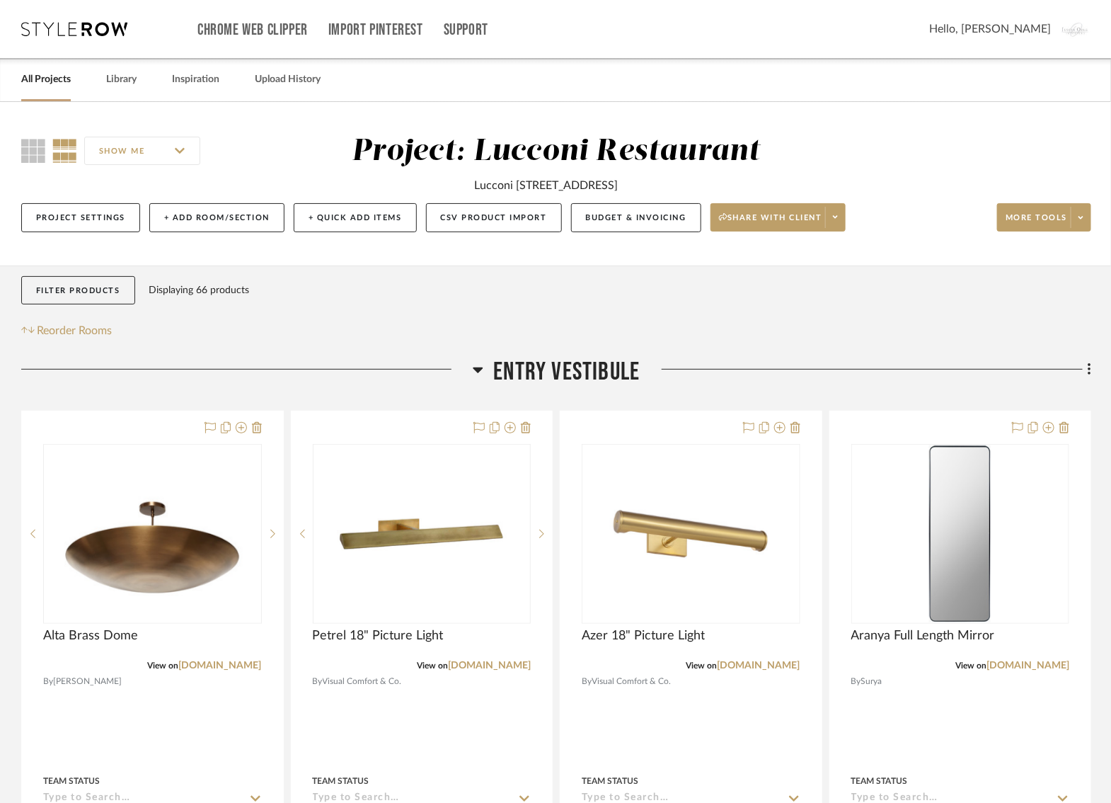
drag, startPoint x: 691, startPoint y: 180, endPoint x: 413, endPoint y: 181, distance: 278.1
click at [413, 181] on div "Lucconi [STREET_ADDRESS]" at bounding box center [556, 182] width 553 height 24
copy div "Lucconi [STREET_ADDRESS]"
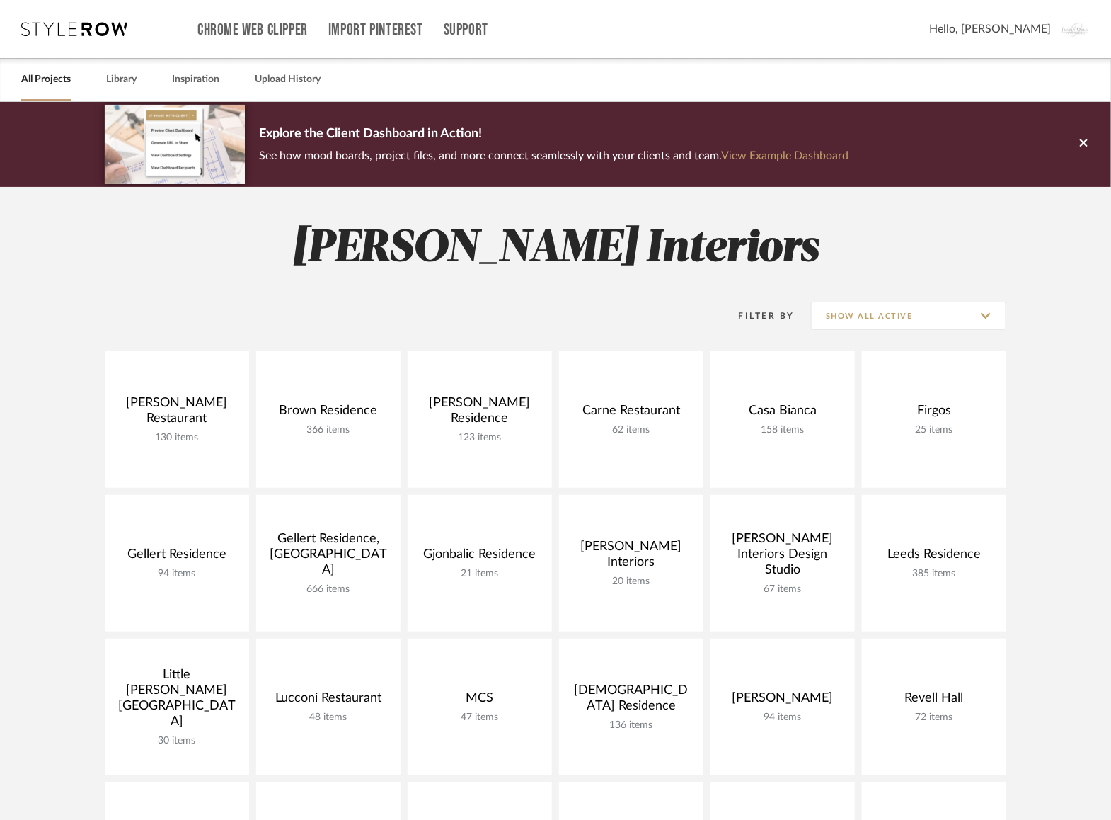
click at [56, 496] on div "Boschetto Restaurant 130 items View Budget Open Project Brown Residence 366 ite…" at bounding box center [555, 710] width 1019 height 718
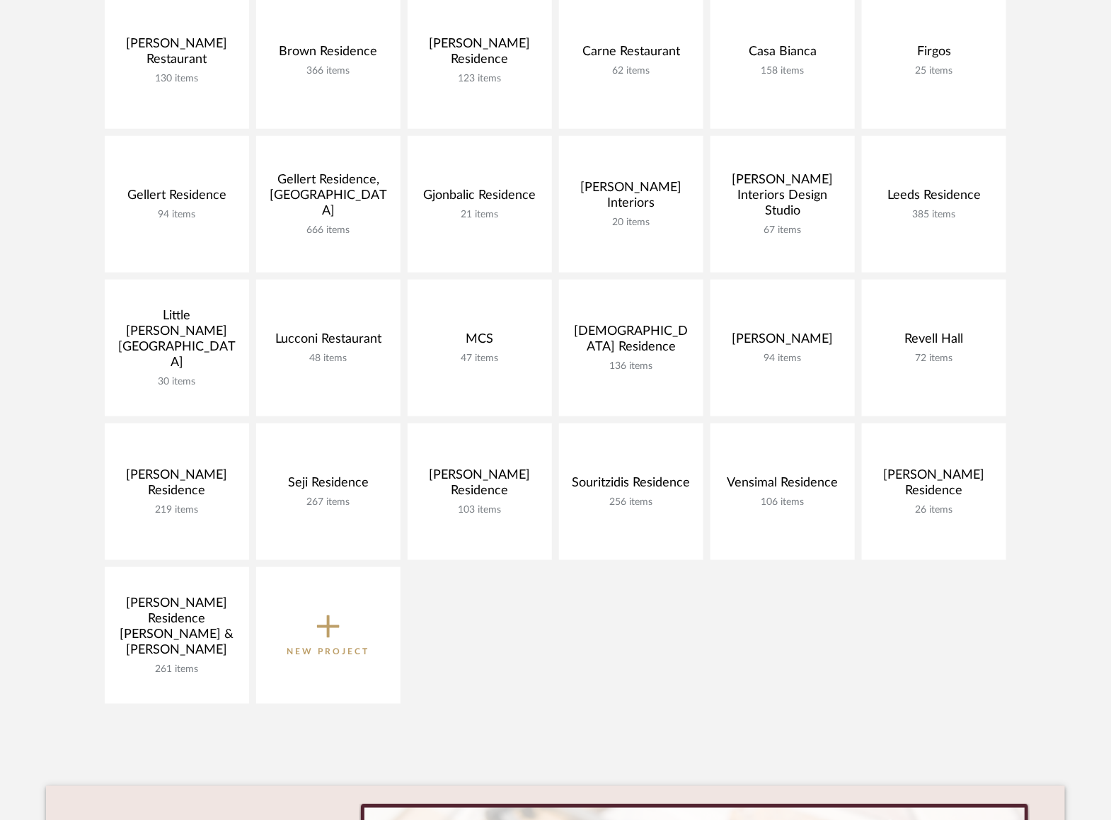
scroll to position [270, 0]
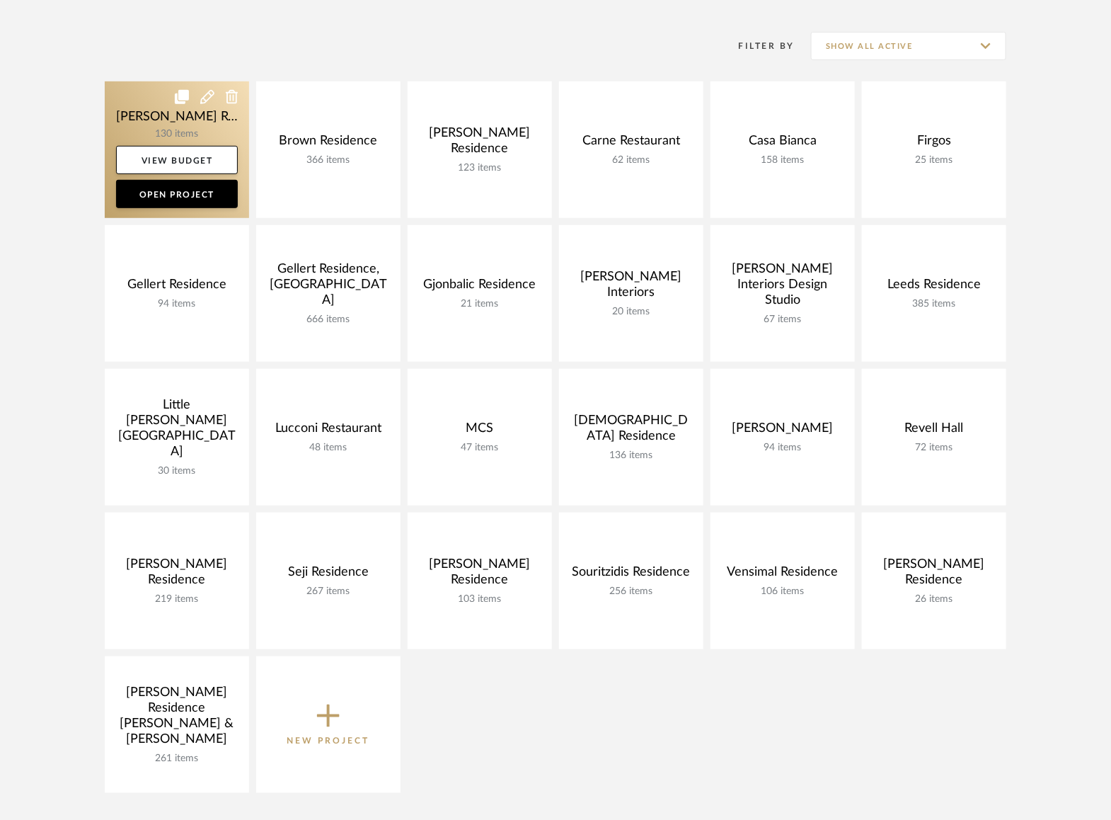
click at [125, 111] on link at bounding box center [177, 149] width 144 height 137
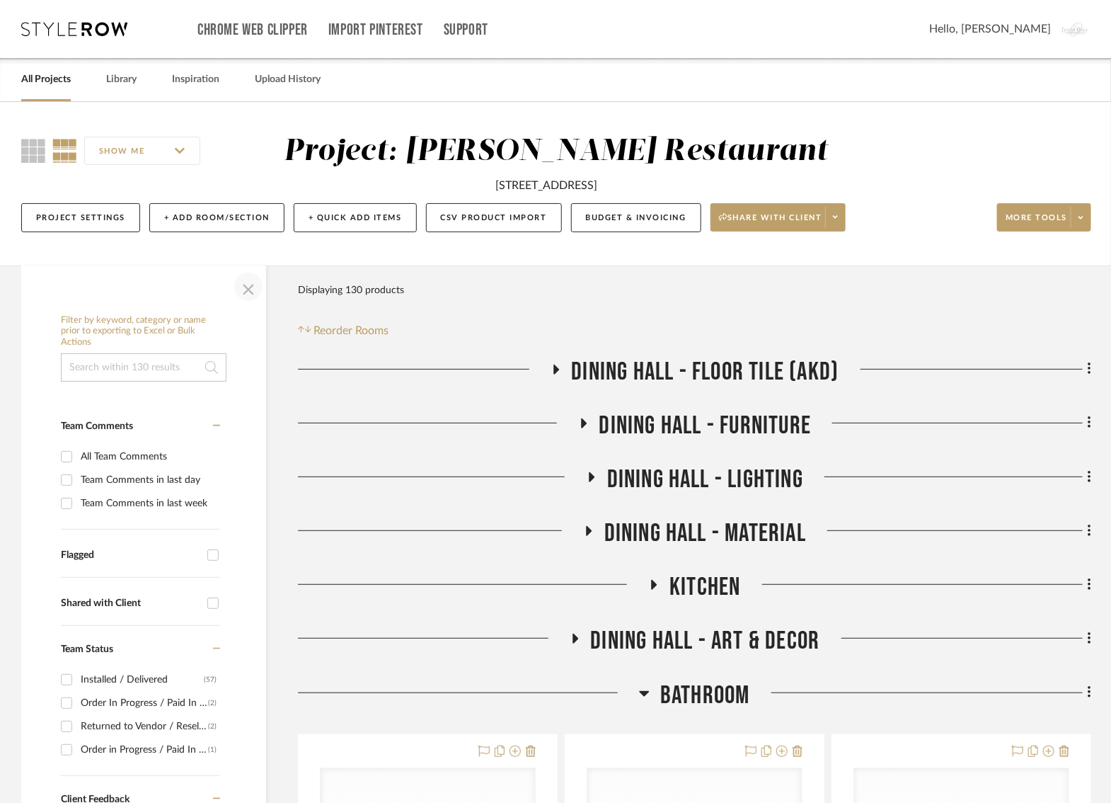
click at [253, 283] on span "button" at bounding box center [248, 287] width 34 height 34
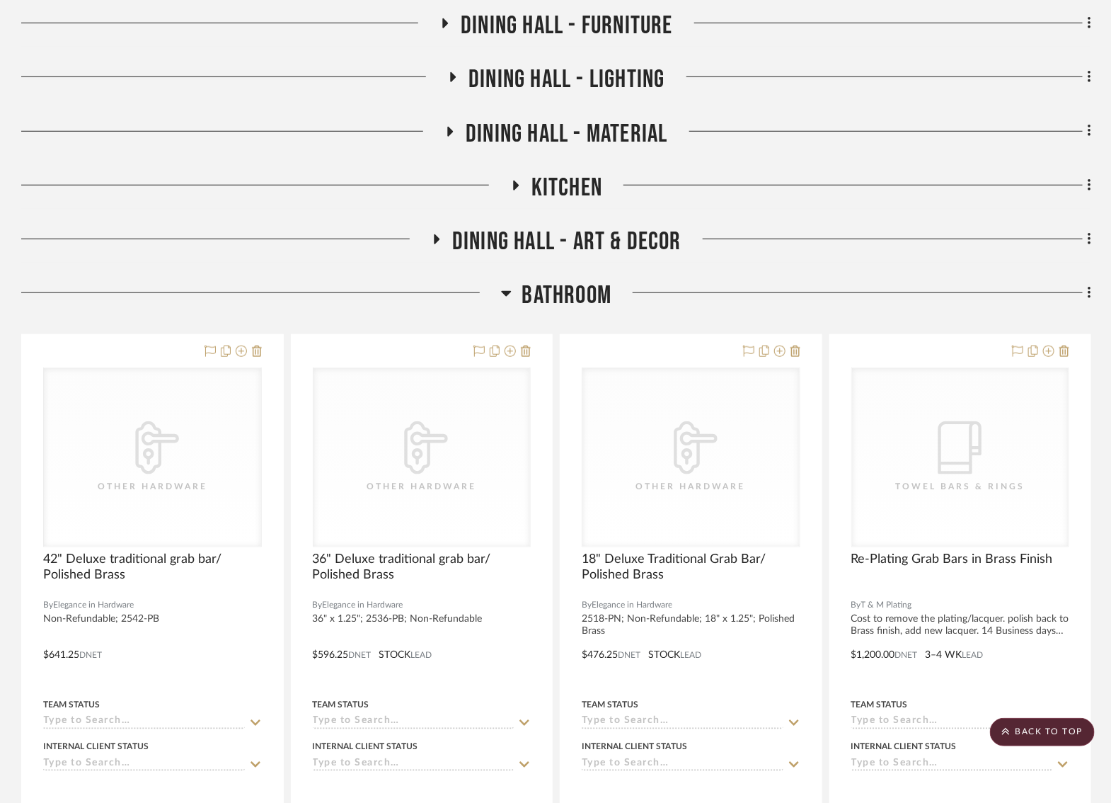
click at [510, 289] on icon at bounding box center [506, 293] width 11 height 17
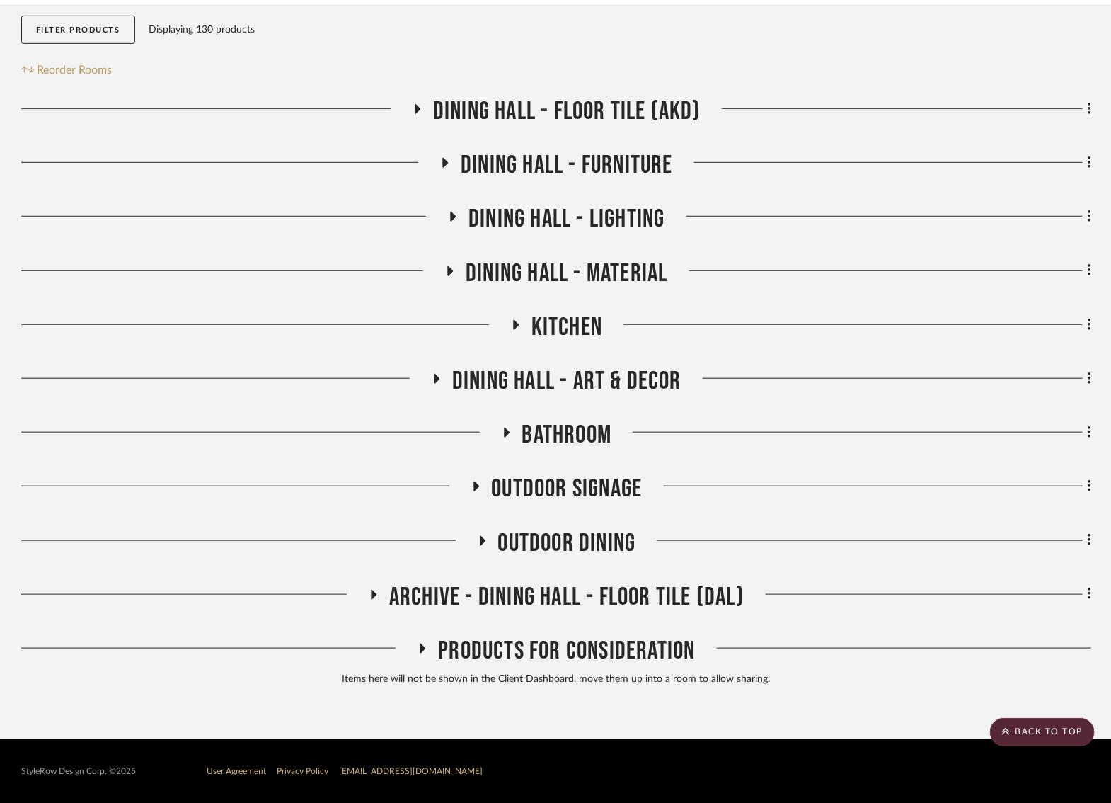
scroll to position [208, 0]
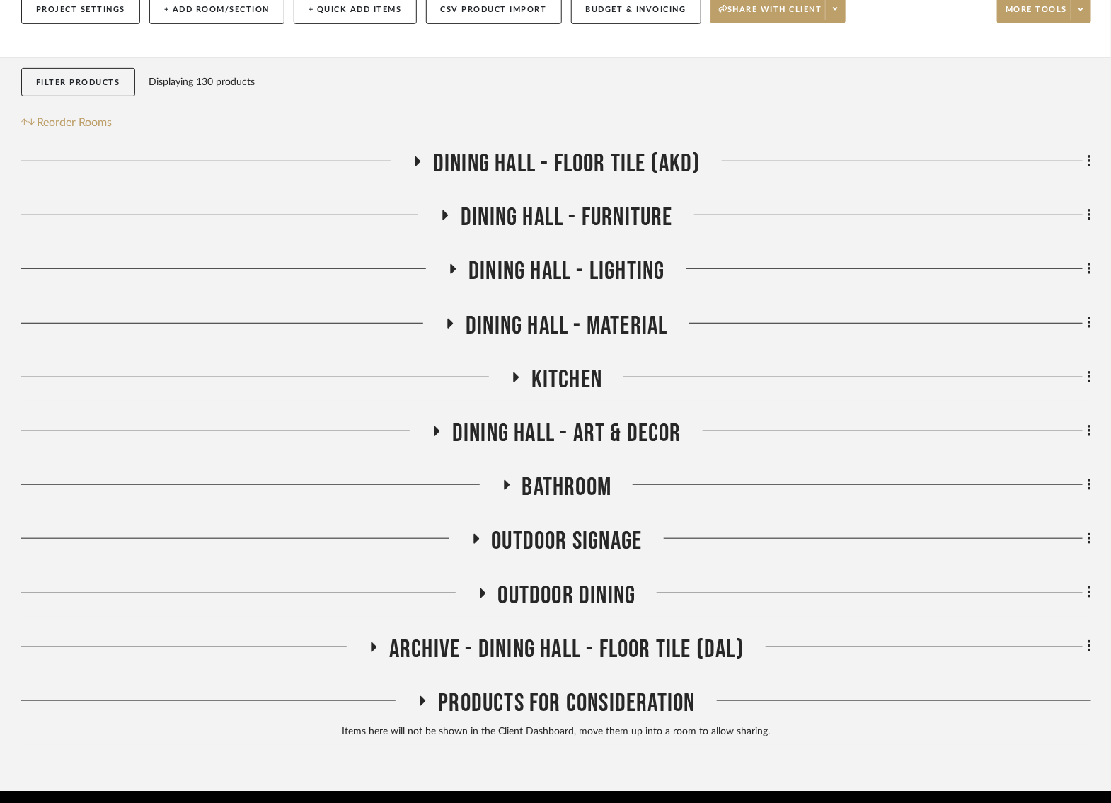
click at [447, 210] on icon at bounding box center [445, 215] width 17 height 11
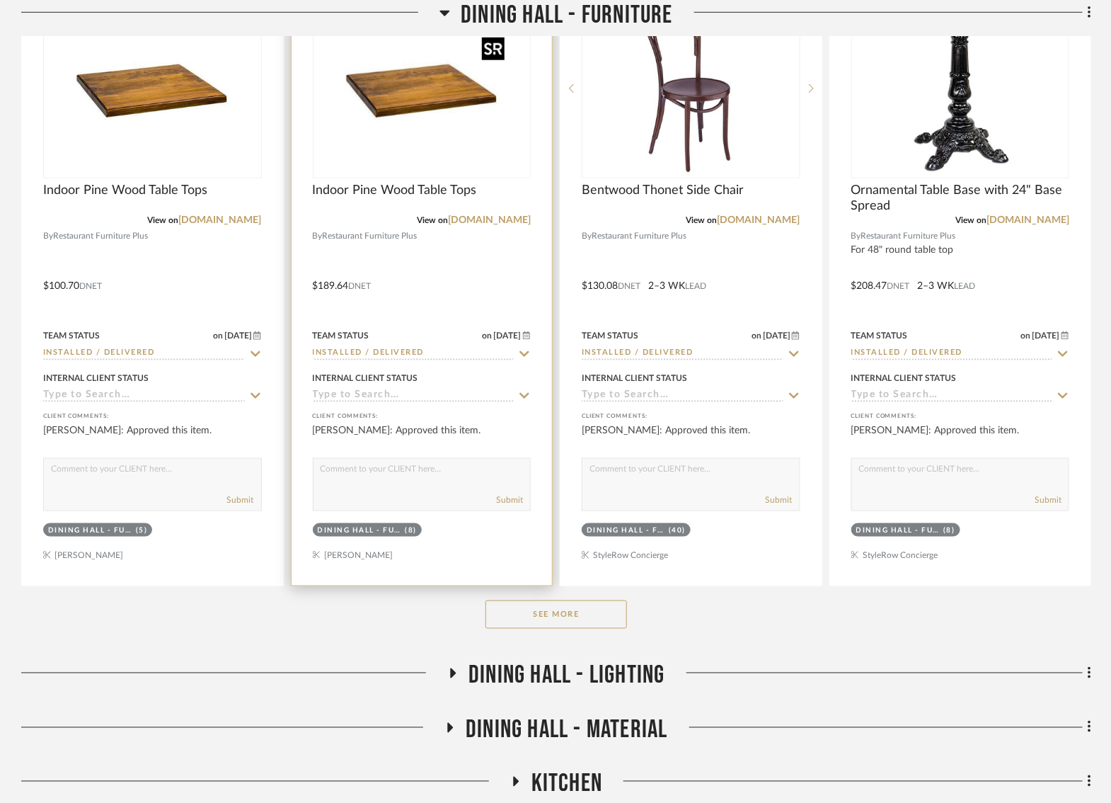
scroll to position [547, 0]
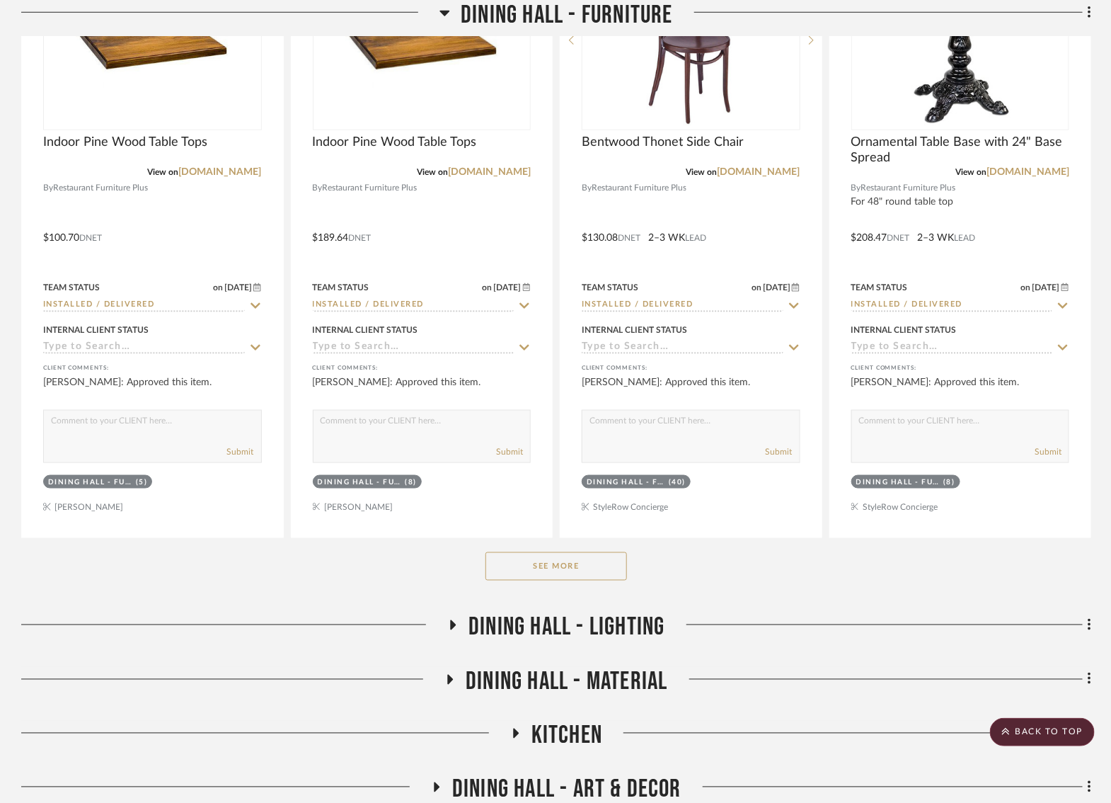
click at [541, 566] on button "See More" at bounding box center [557, 566] width 142 height 28
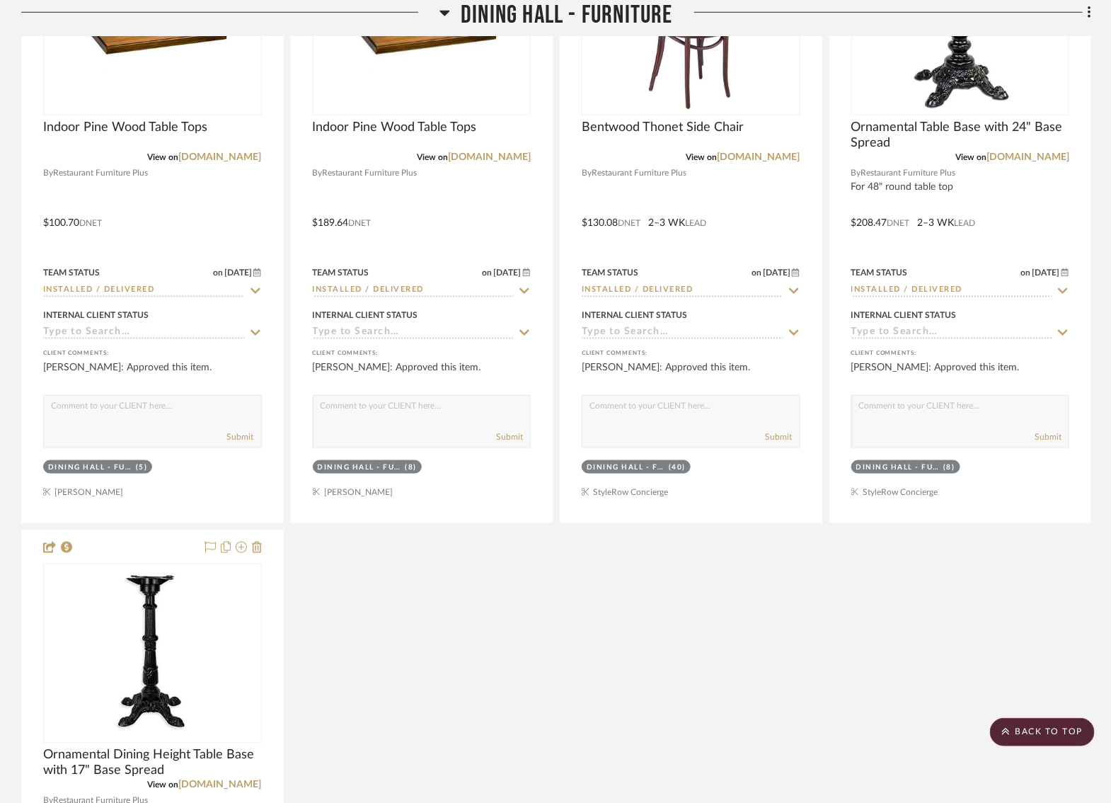
scroll to position [257, 0]
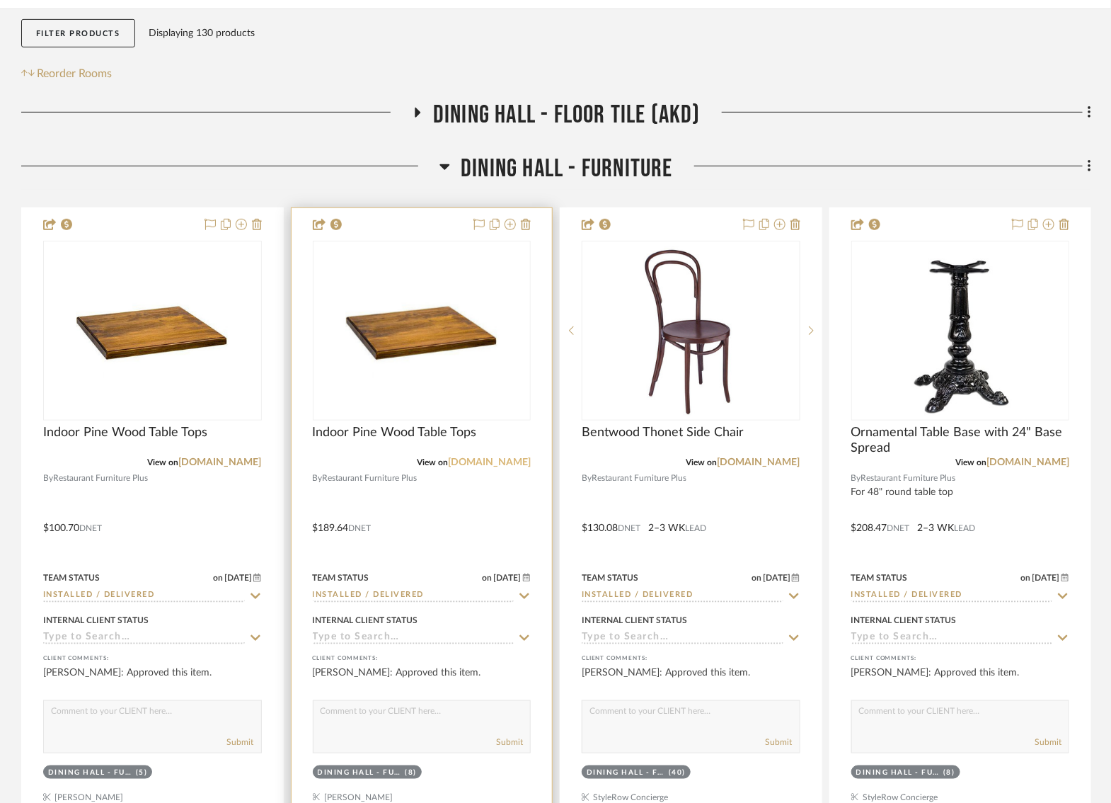
click at [490, 462] on link "restaurantfurnitureplus.com" at bounding box center [489, 462] width 83 height 10
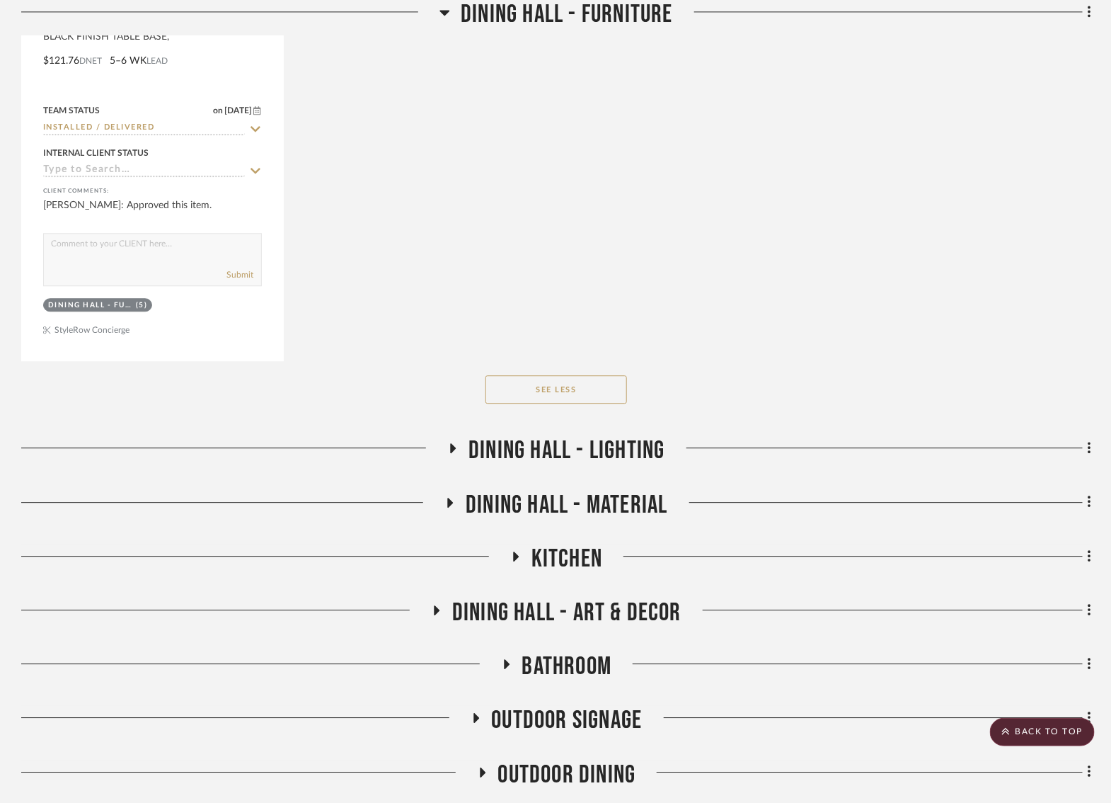
scroll to position [1382, 0]
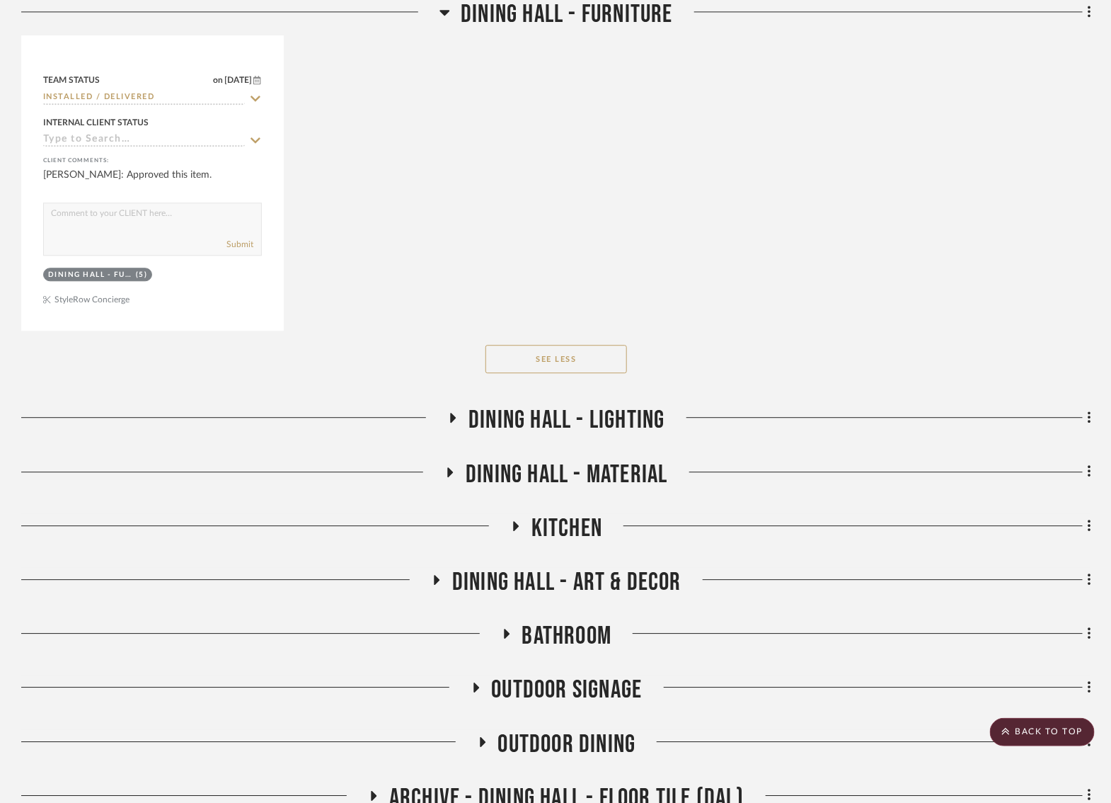
click at [451, 413] on icon at bounding box center [454, 418] width 6 height 10
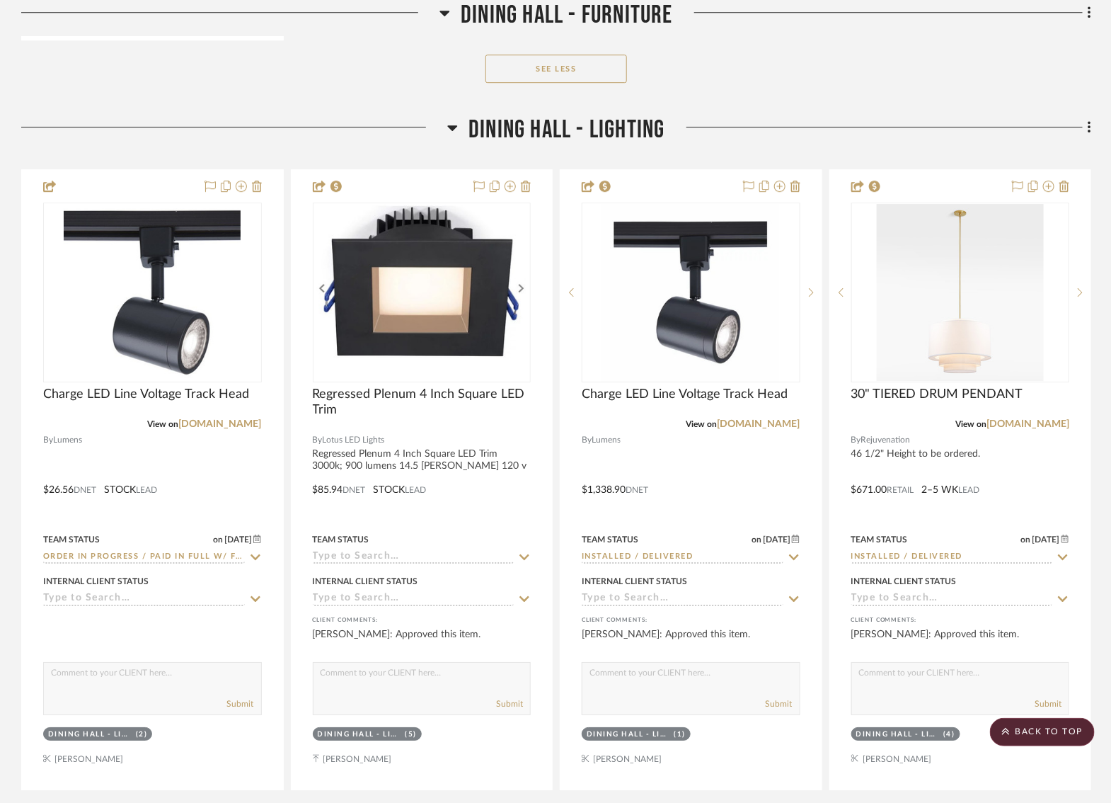
scroll to position [1679, 0]
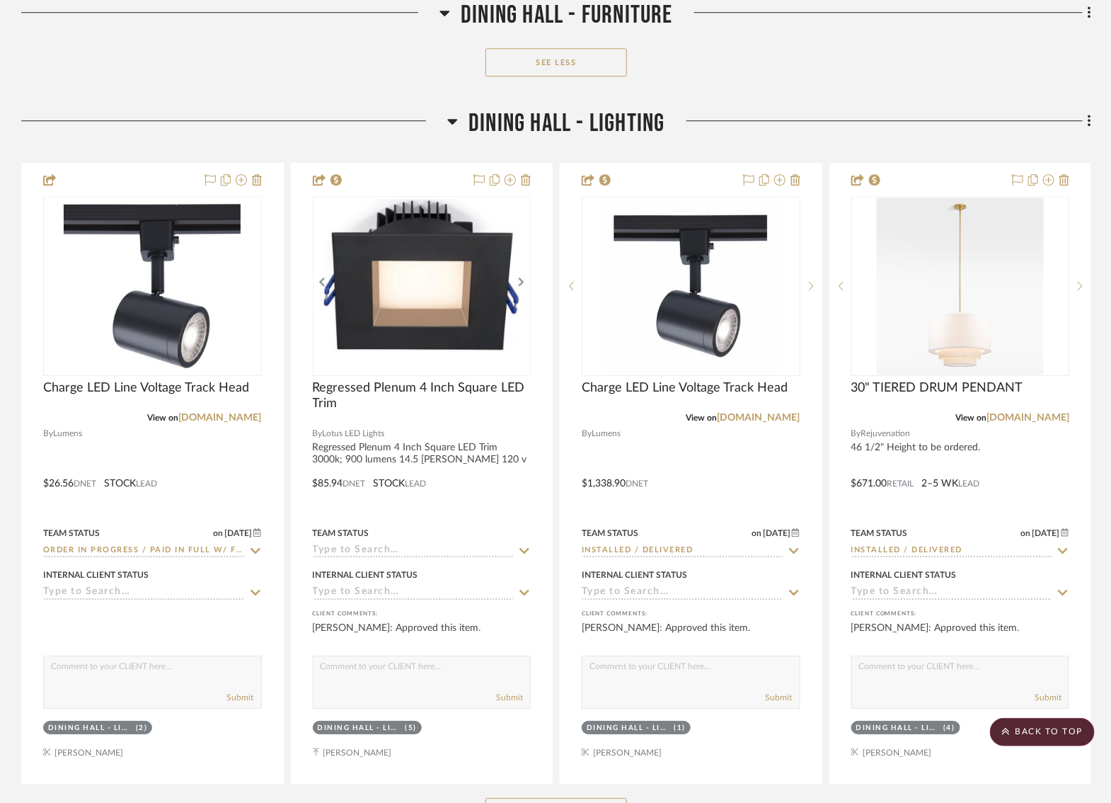
click at [444, 117] on div at bounding box center [234, 126] width 426 height 36
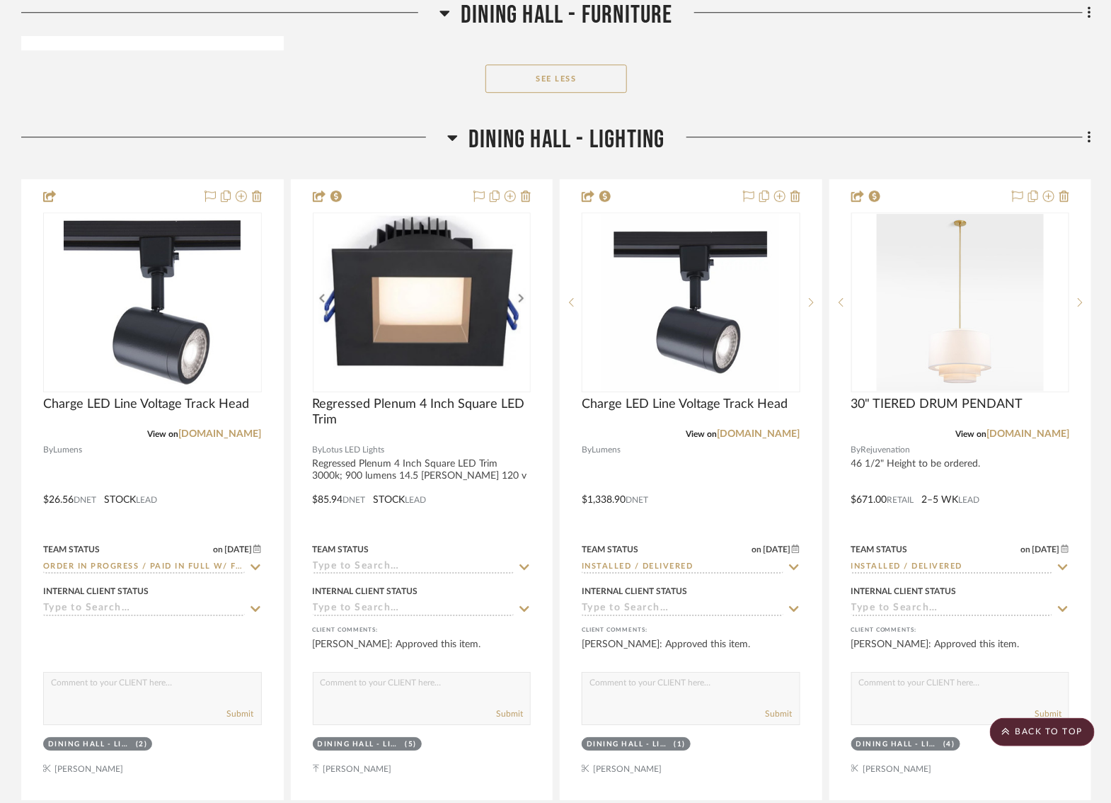
click at [453, 135] on icon at bounding box center [453, 138] width 10 height 6
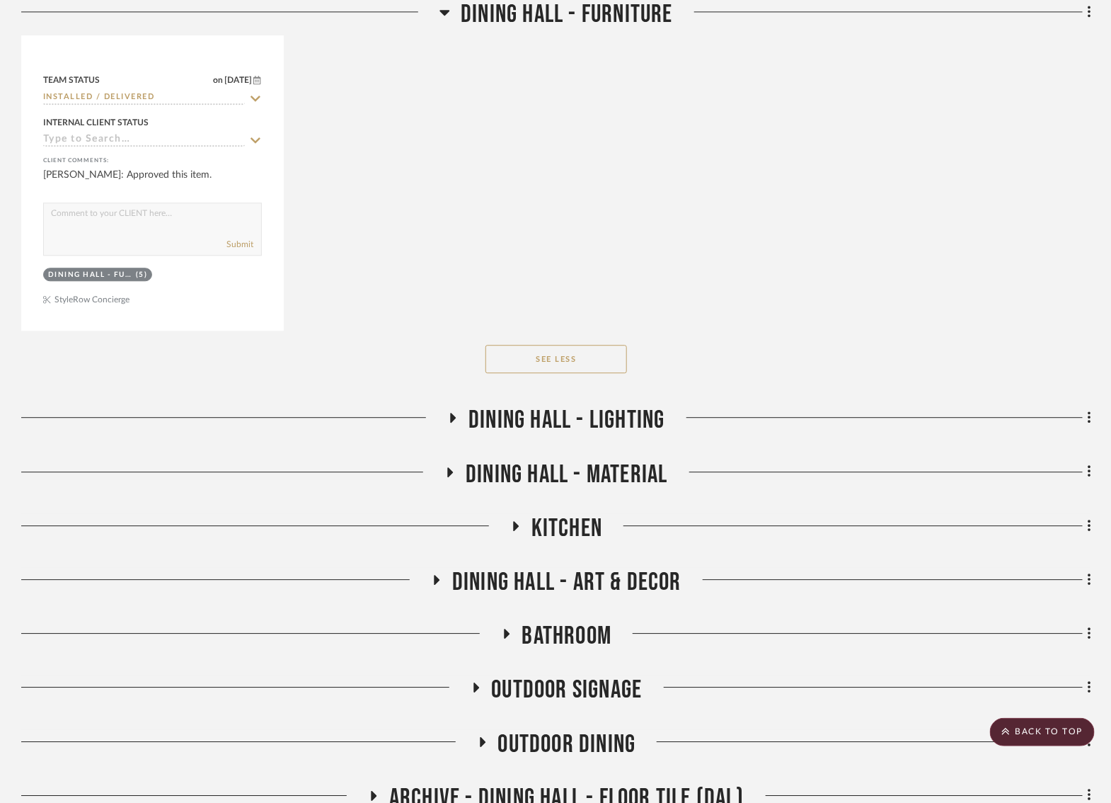
scroll to position [1420, 0]
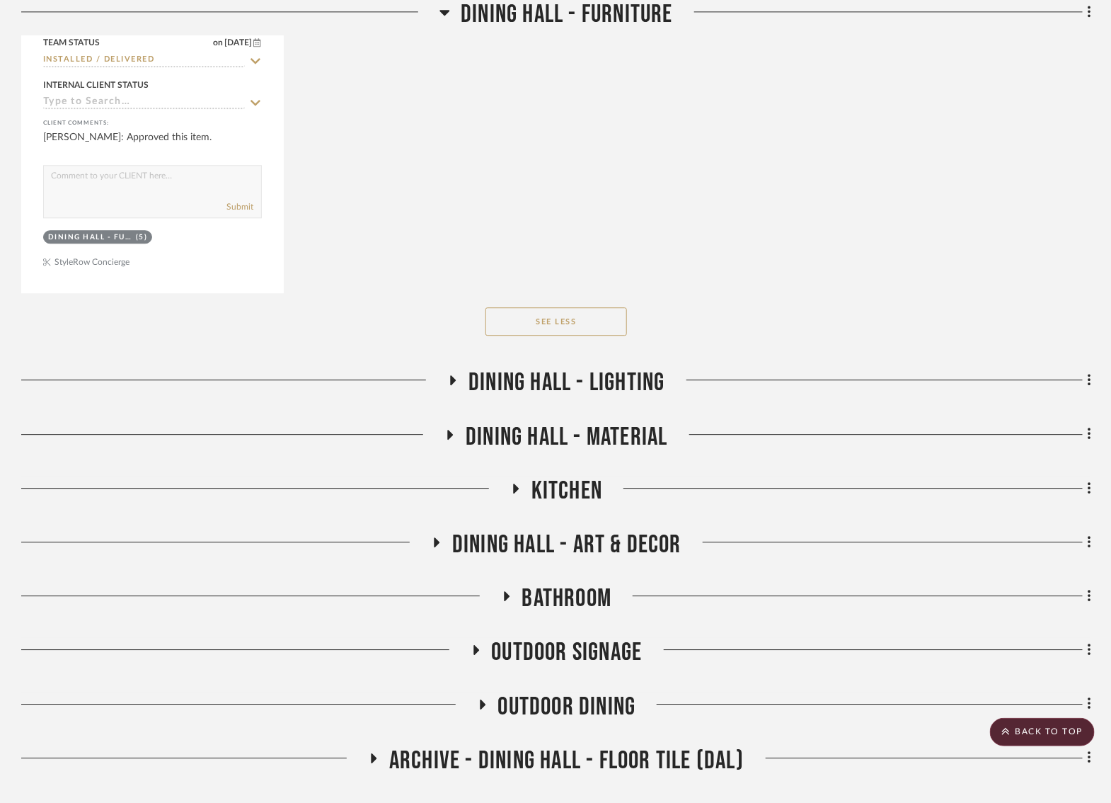
click at [449, 431] on icon at bounding box center [451, 435] width 6 height 10
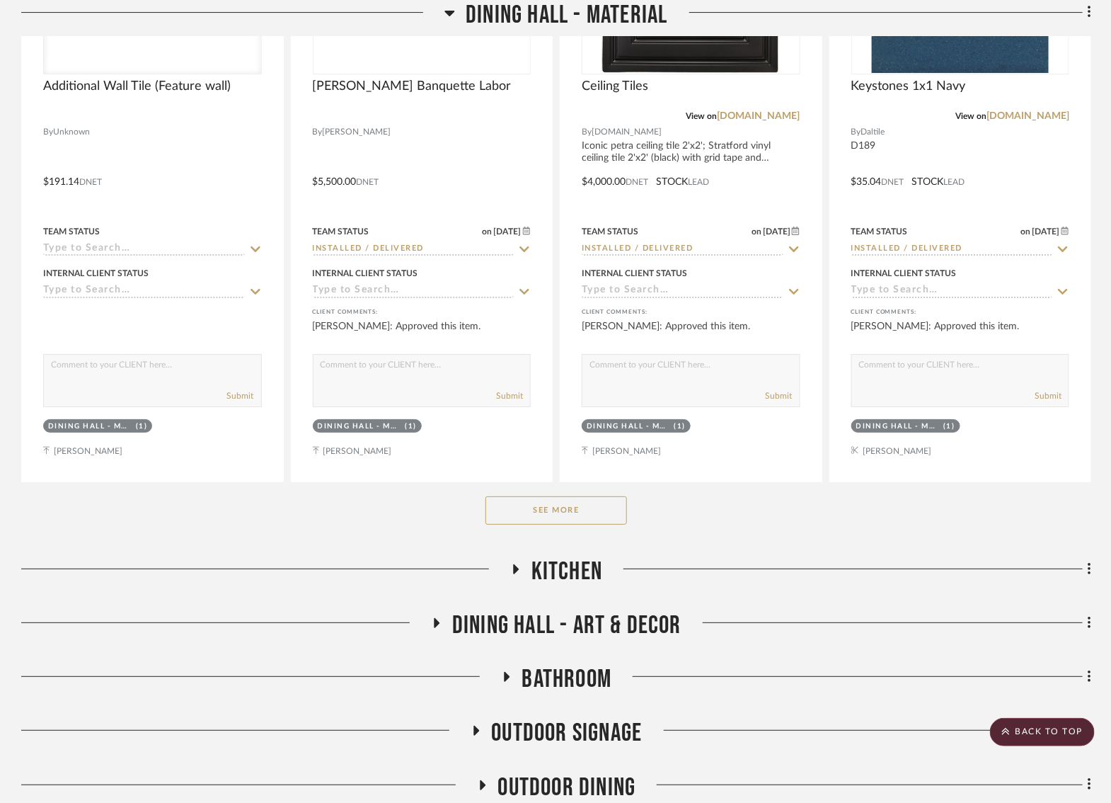
scroll to position [2067, 0]
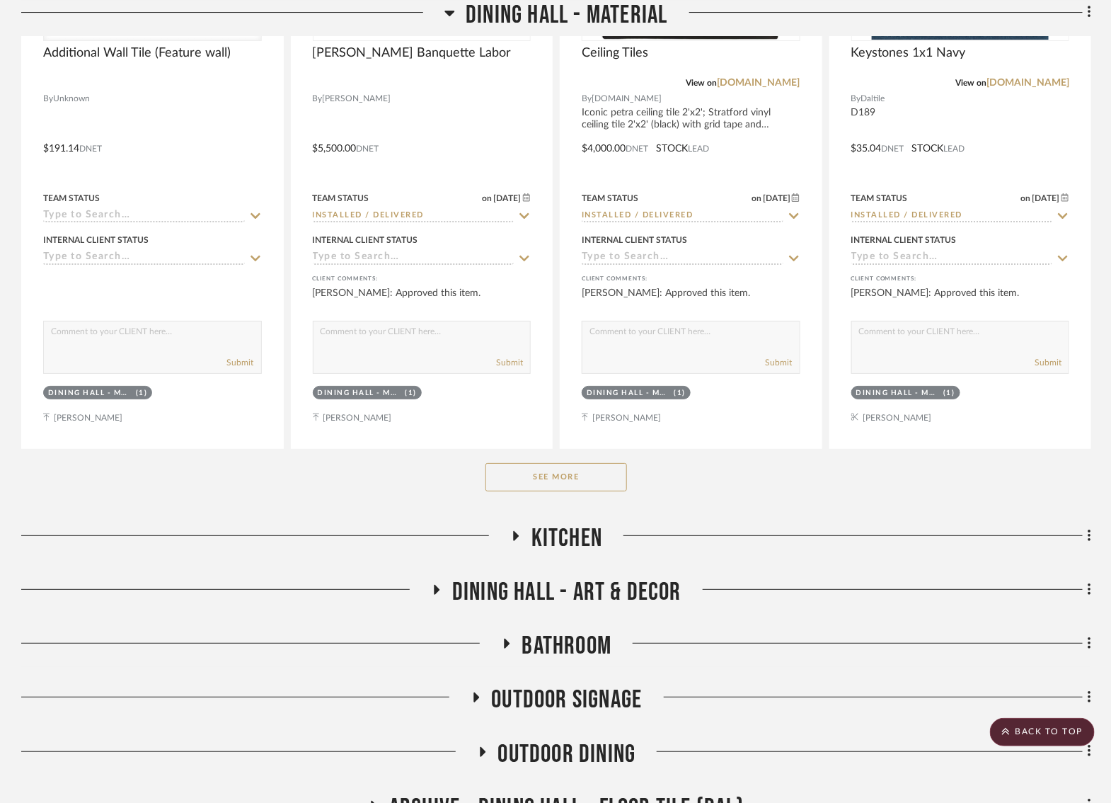
click at [550, 480] on button "See More" at bounding box center [557, 477] width 142 height 28
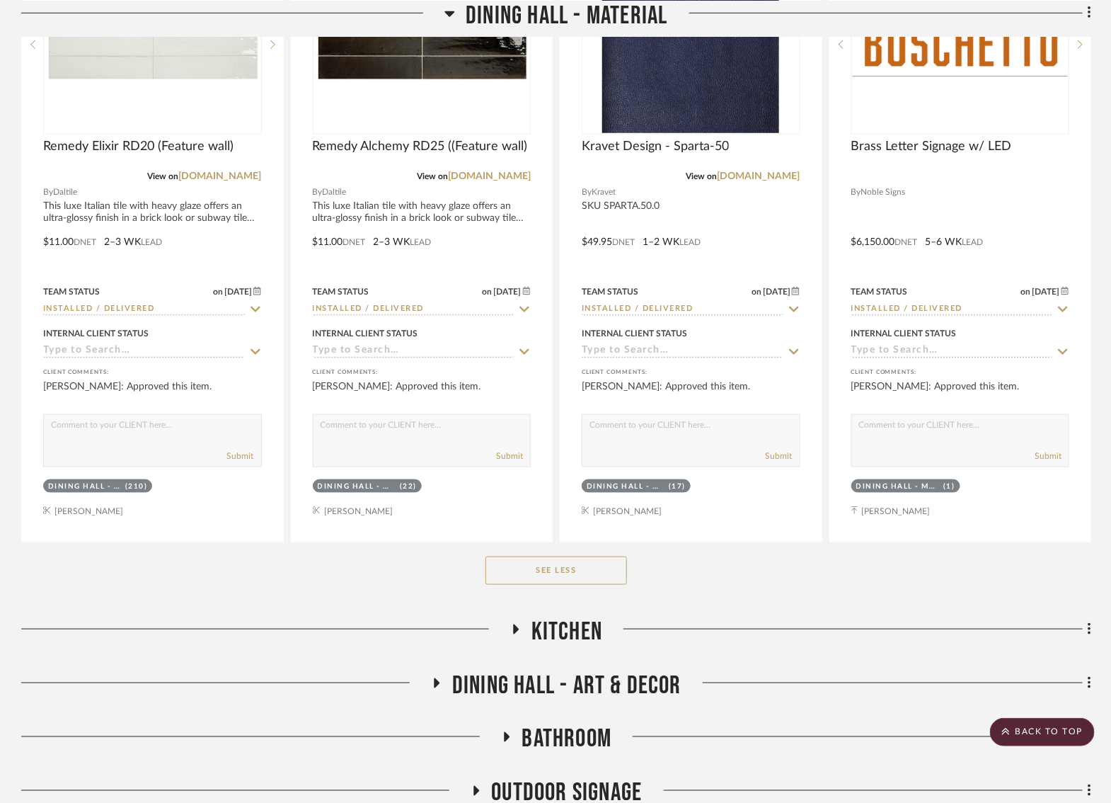
click at [570, 561] on button "See Less" at bounding box center [557, 570] width 142 height 28
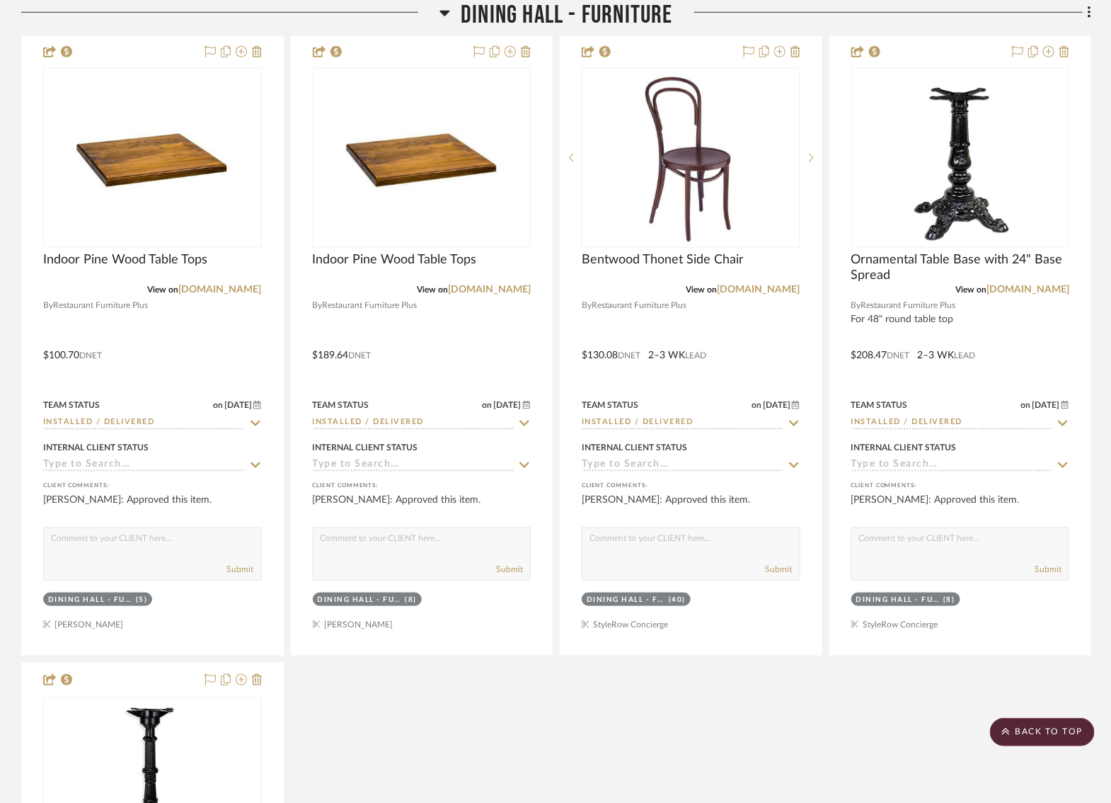
scroll to position [0, 0]
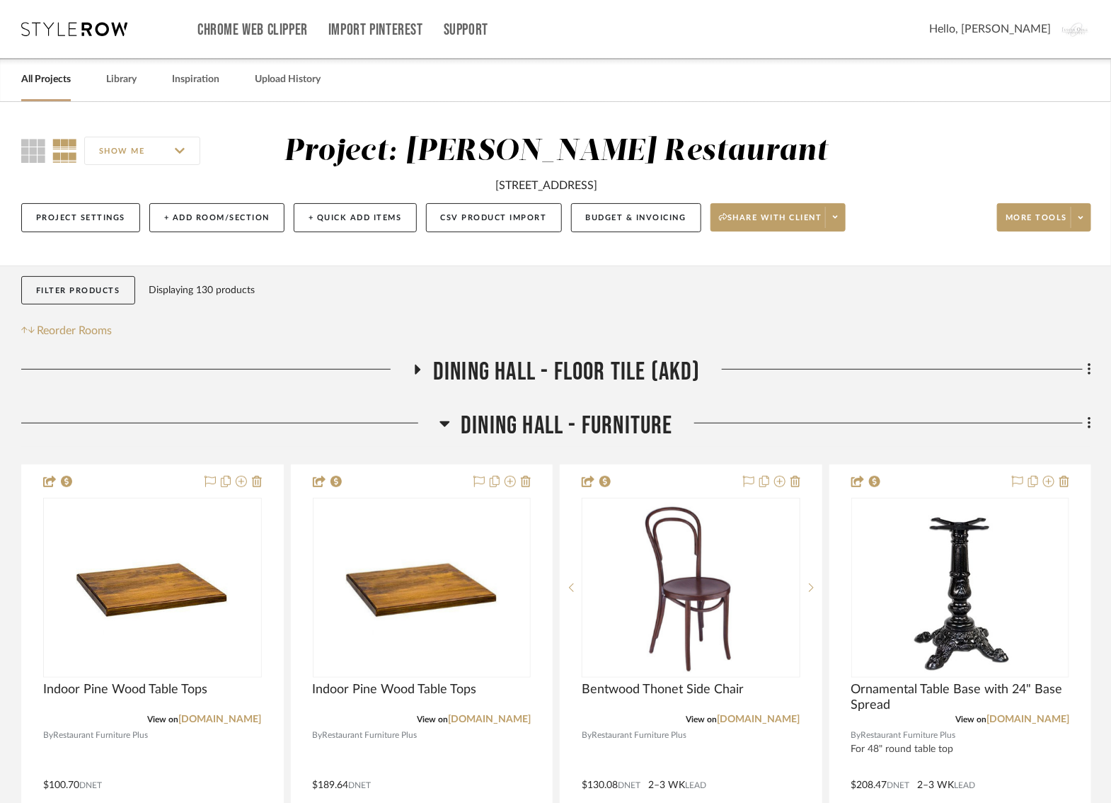
click at [419, 362] on h3 "Dining Hall - Floor Tile (AKD)" at bounding box center [556, 372] width 289 height 30
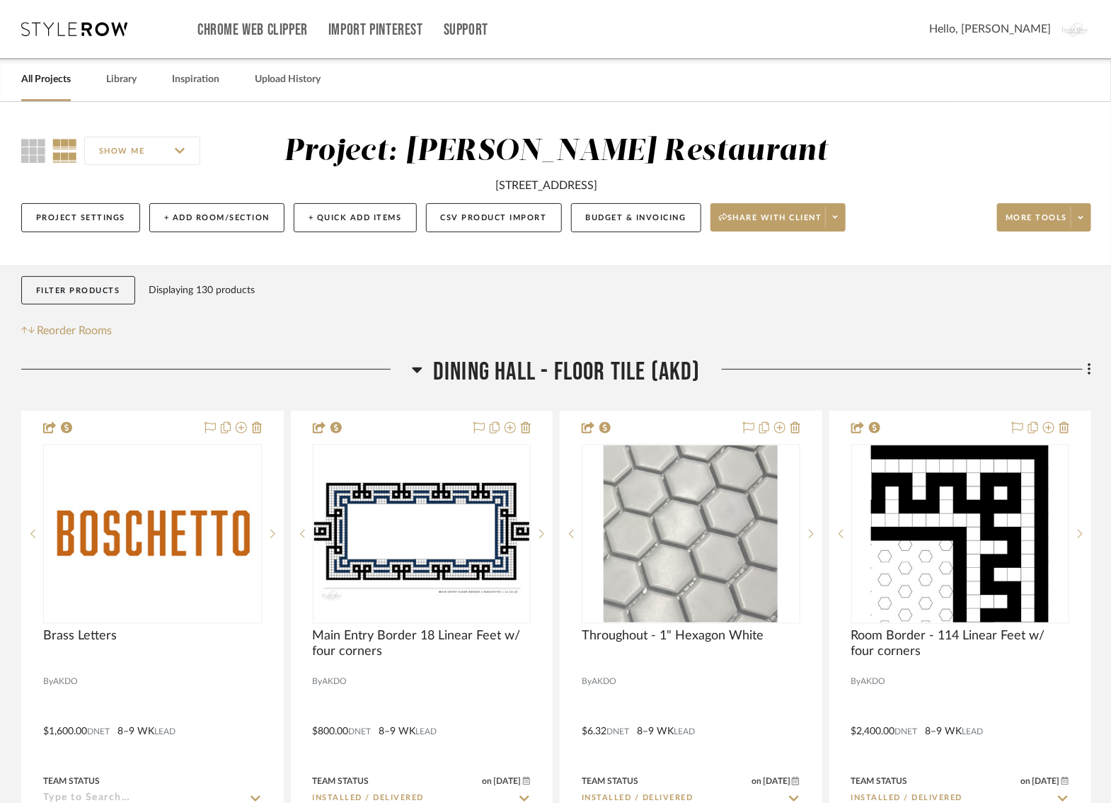
click at [419, 362] on icon at bounding box center [417, 369] width 11 height 17
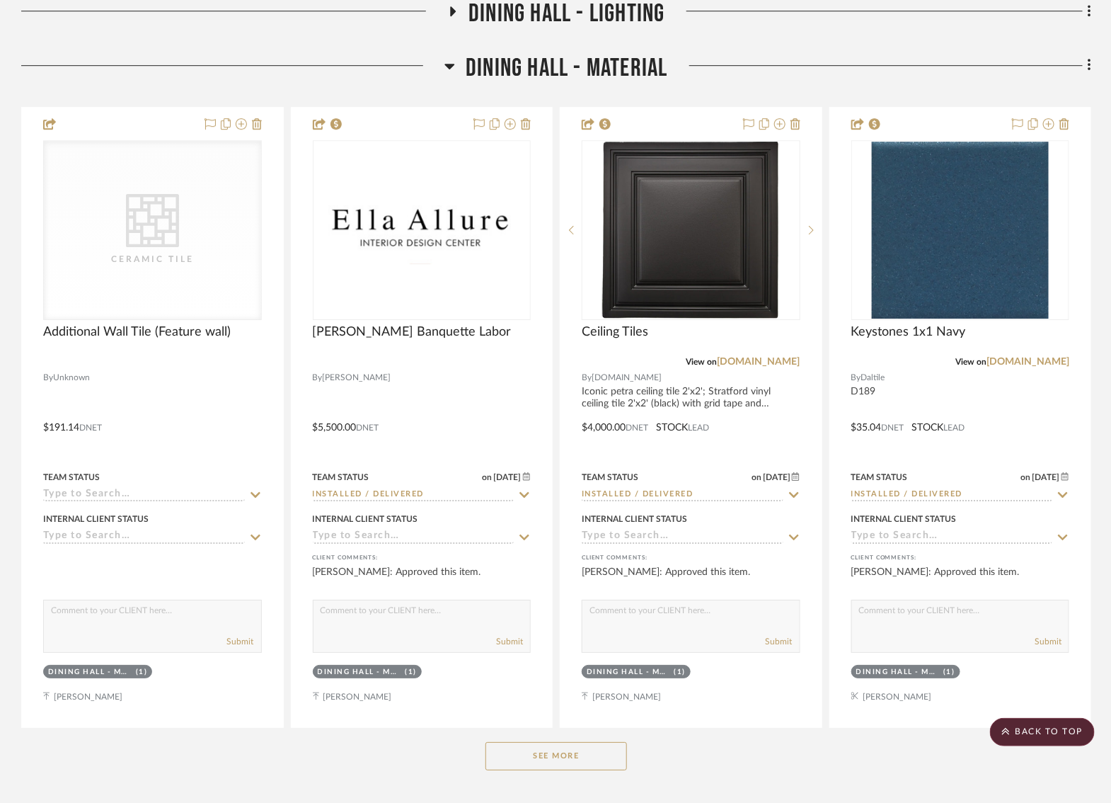
scroll to position [1790, 0]
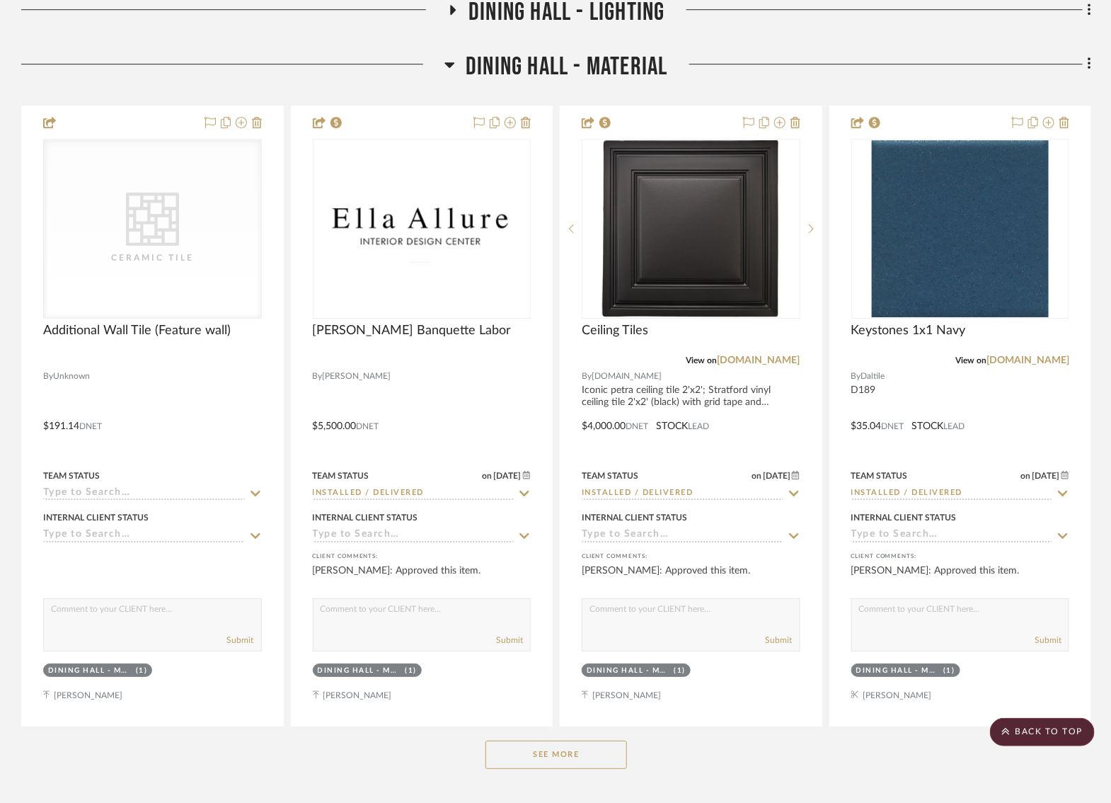
click at [551, 740] on button "See More" at bounding box center [557, 754] width 142 height 28
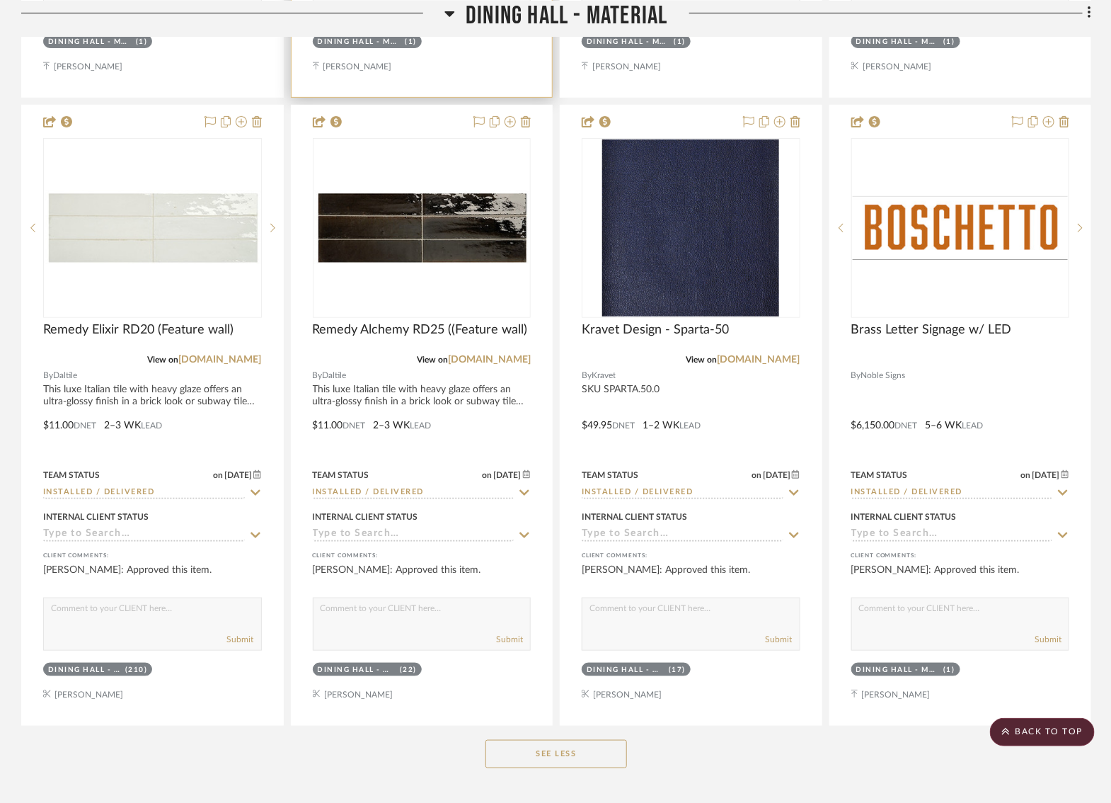
scroll to position [2425, 0]
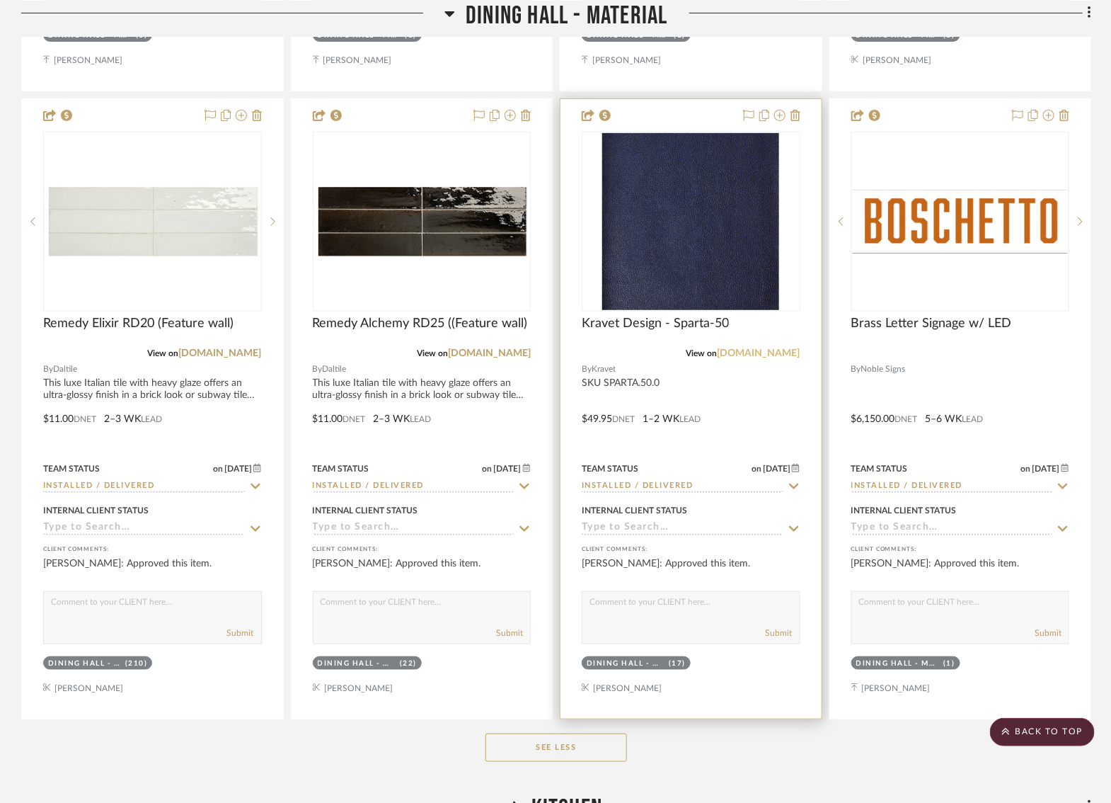
click at [769, 348] on link "kravet.com" at bounding box center [759, 353] width 83 height 10
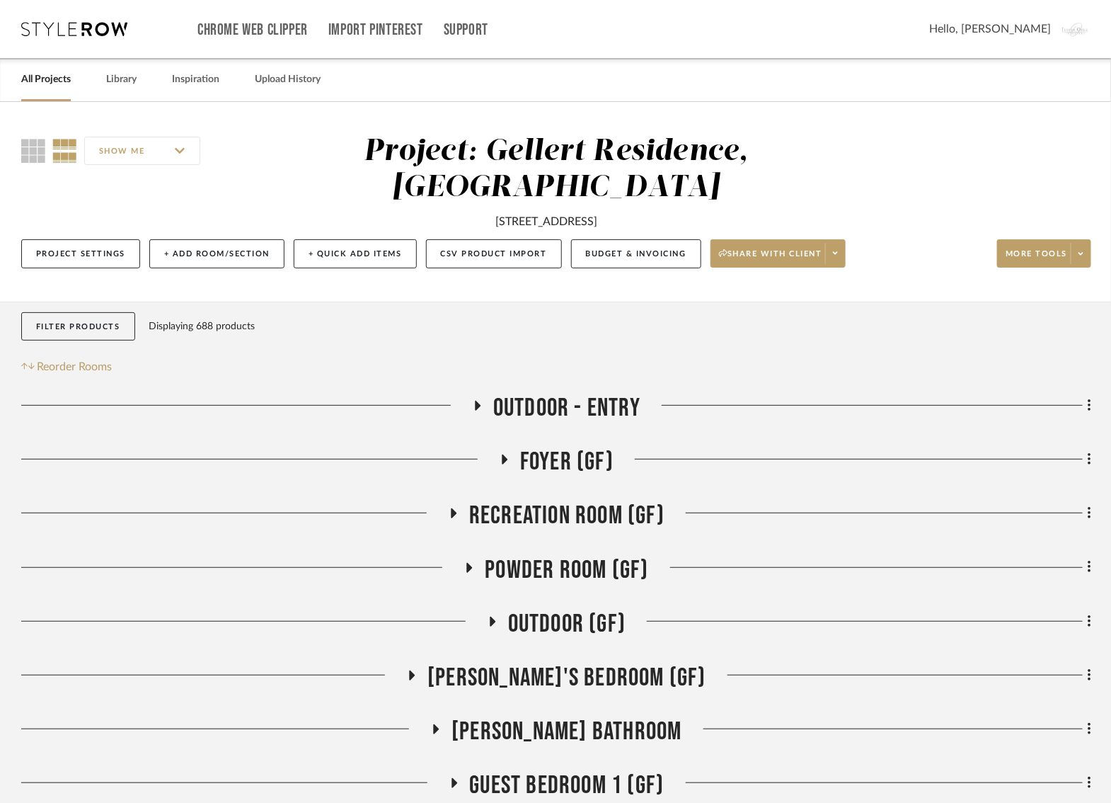
click at [91, 26] on icon at bounding box center [74, 29] width 106 height 14
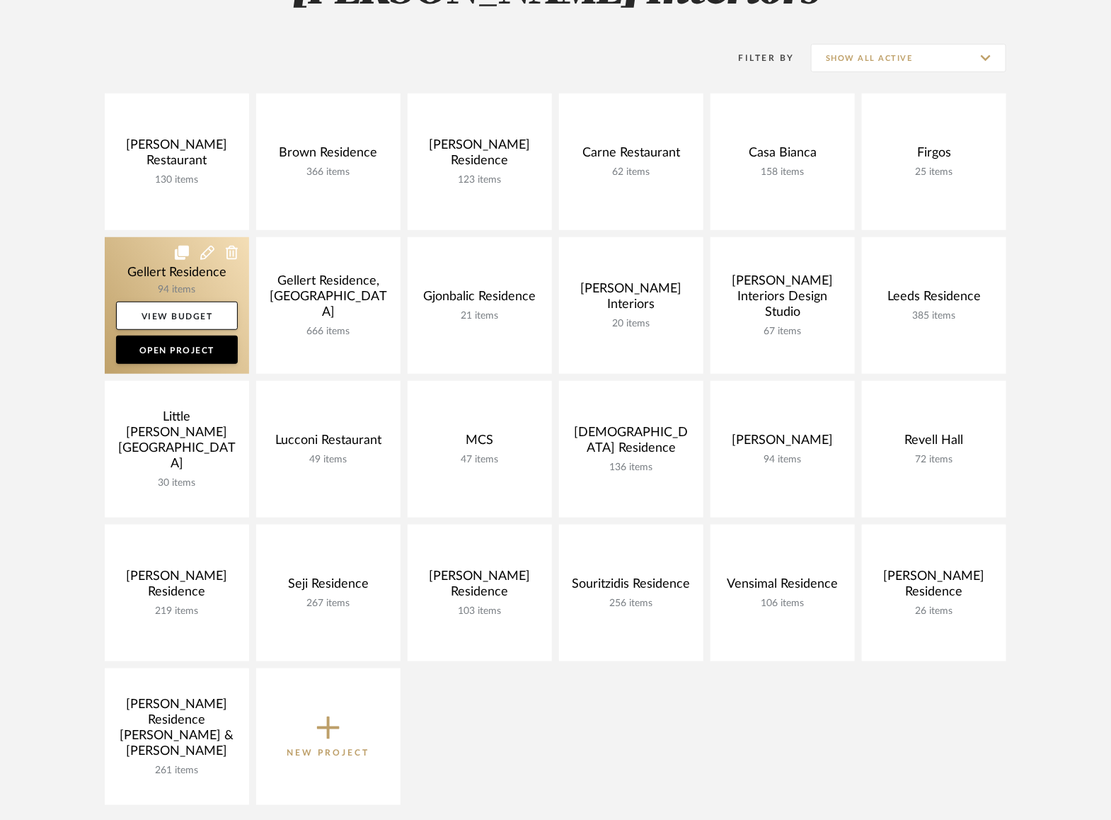
scroll to position [261, 0]
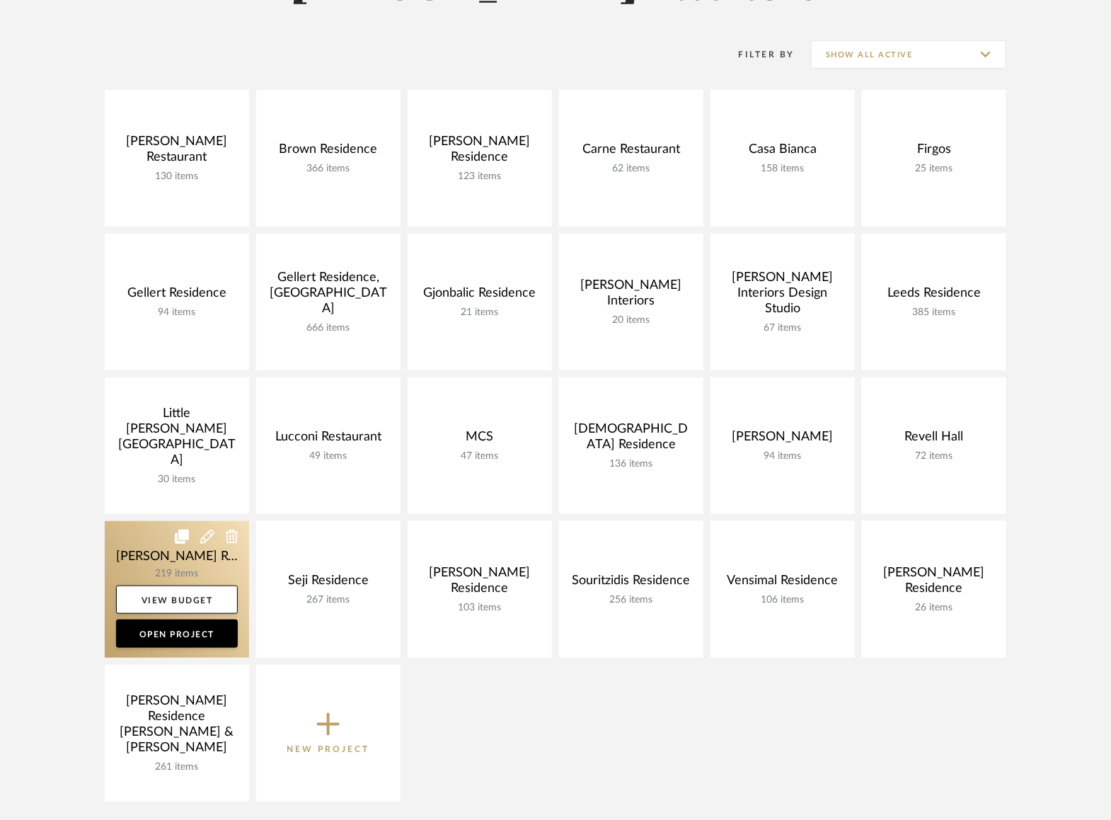
click at [148, 568] on link at bounding box center [177, 589] width 144 height 137
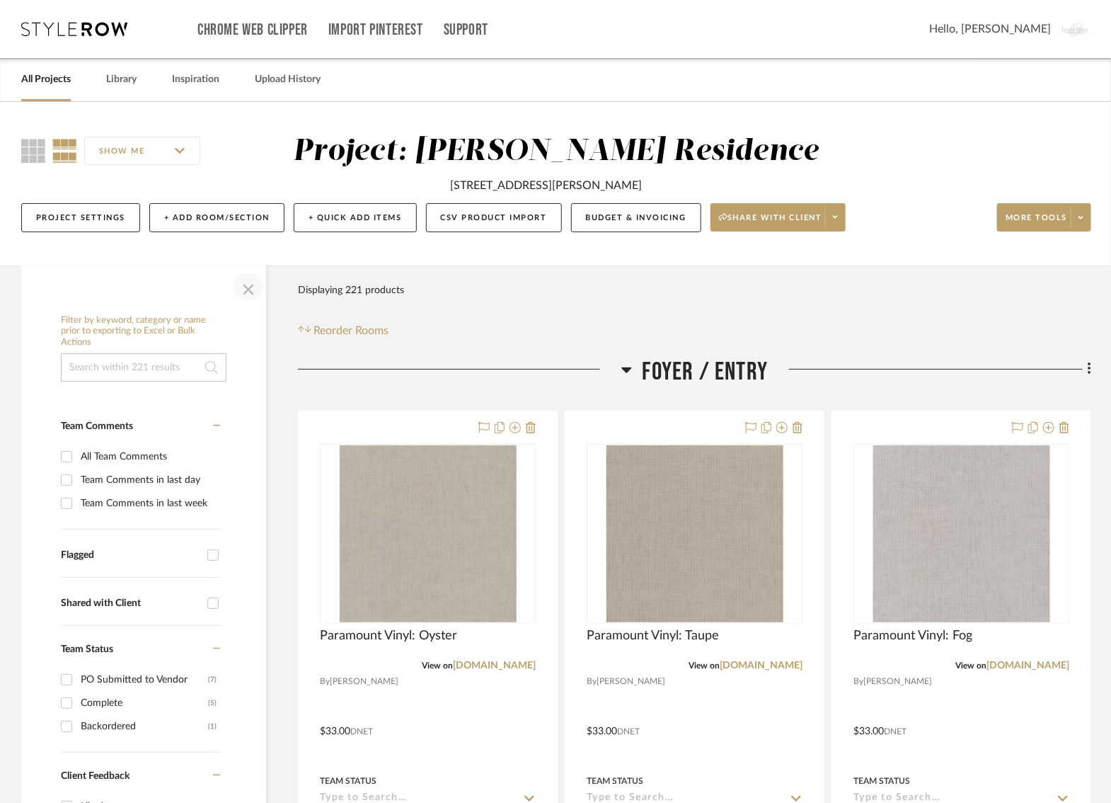
click at [244, 285] on span "button" at bounding box center [248, 287] width 34 height 34
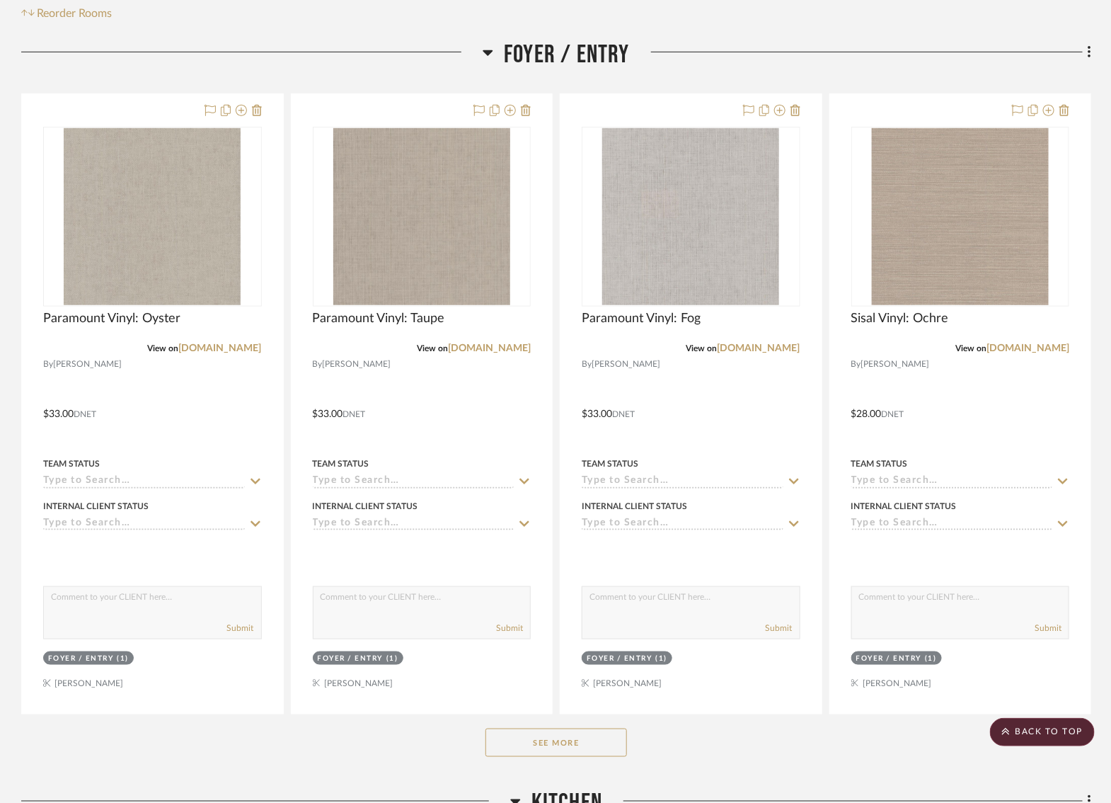
scroll to position [480, 0]
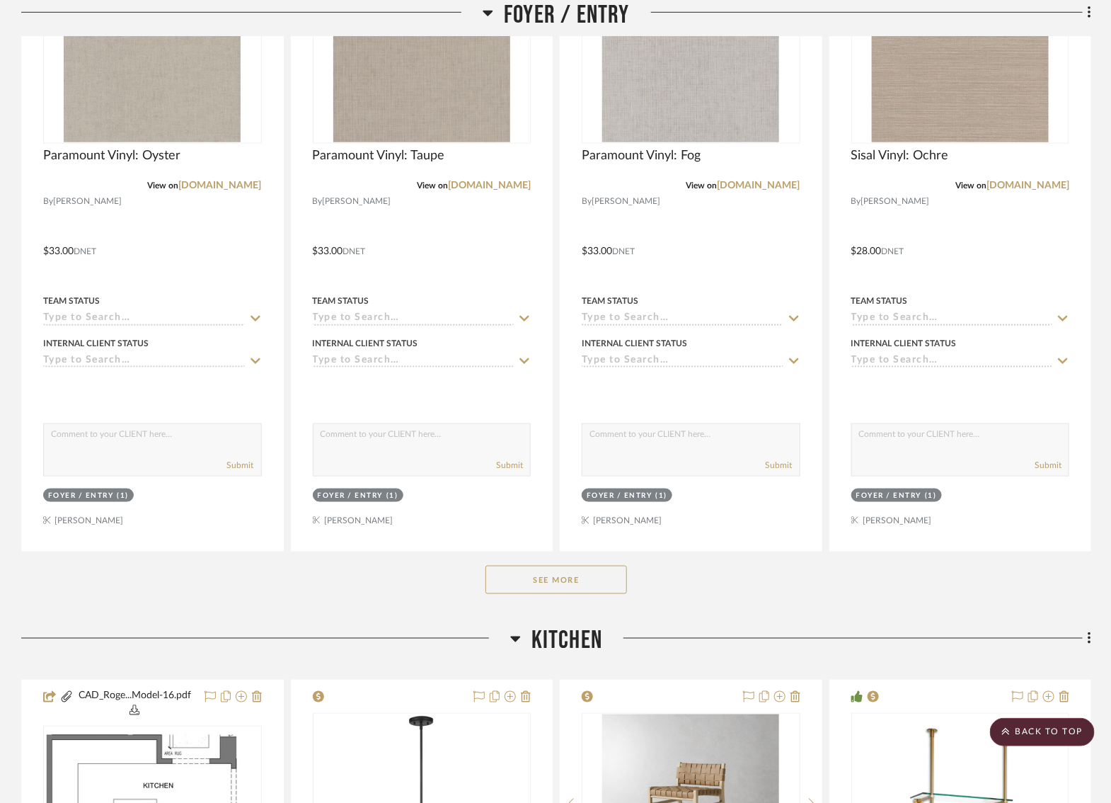
click at [544, 571] on button "See More" at bounding box center [557, 579] width 142 height 28
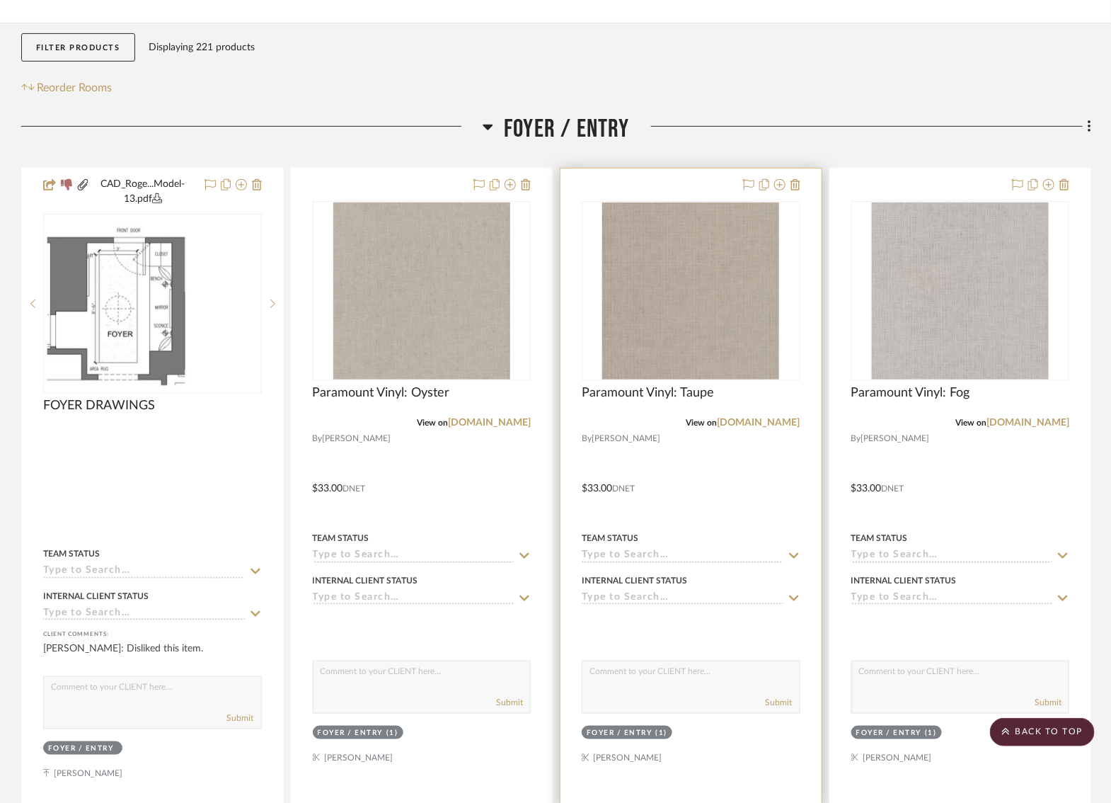
scroll to position [241, 0]
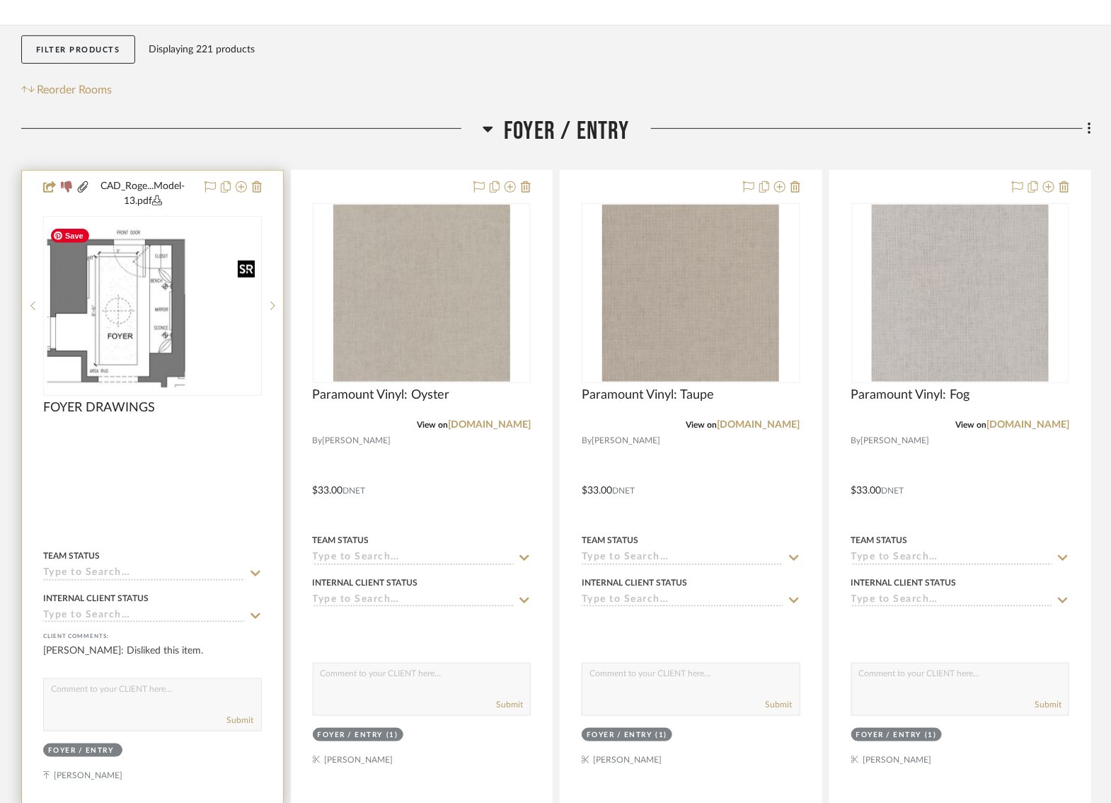
click at [137, 340] on img "0" at bounding box center [153, 306] width 216 height 166
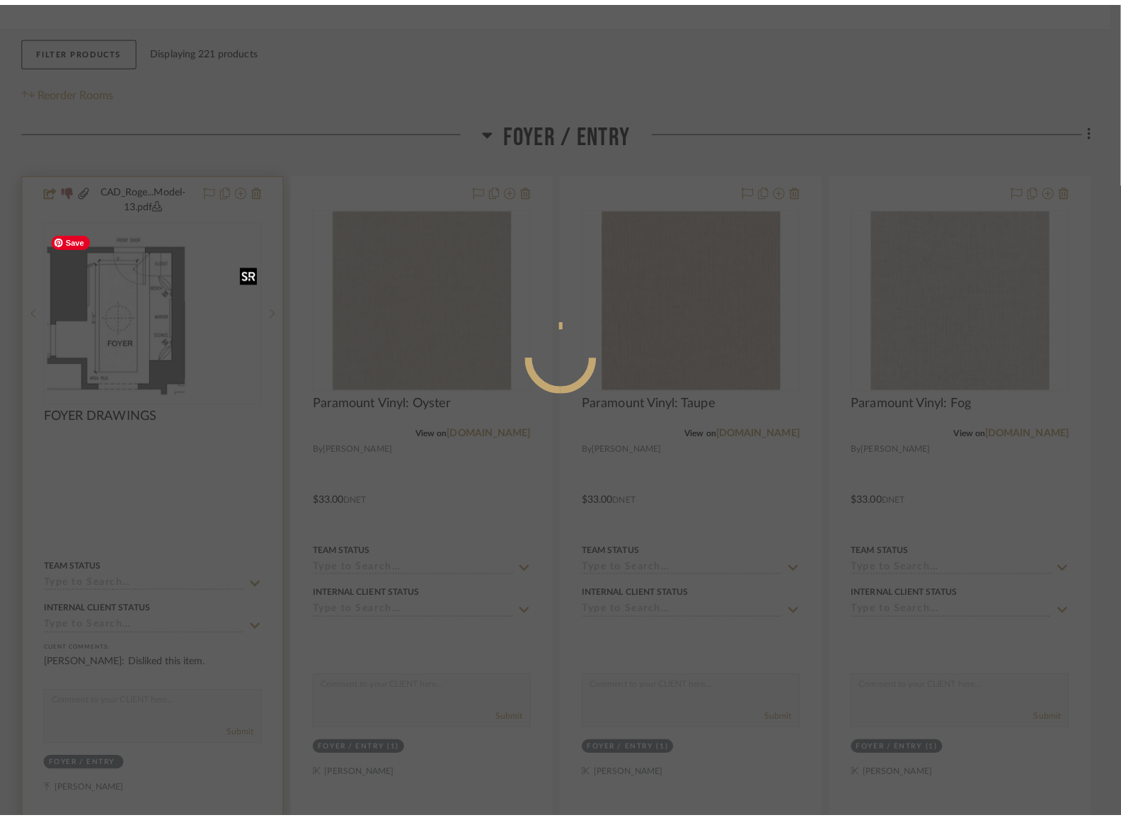
scroll to position [0, 0]
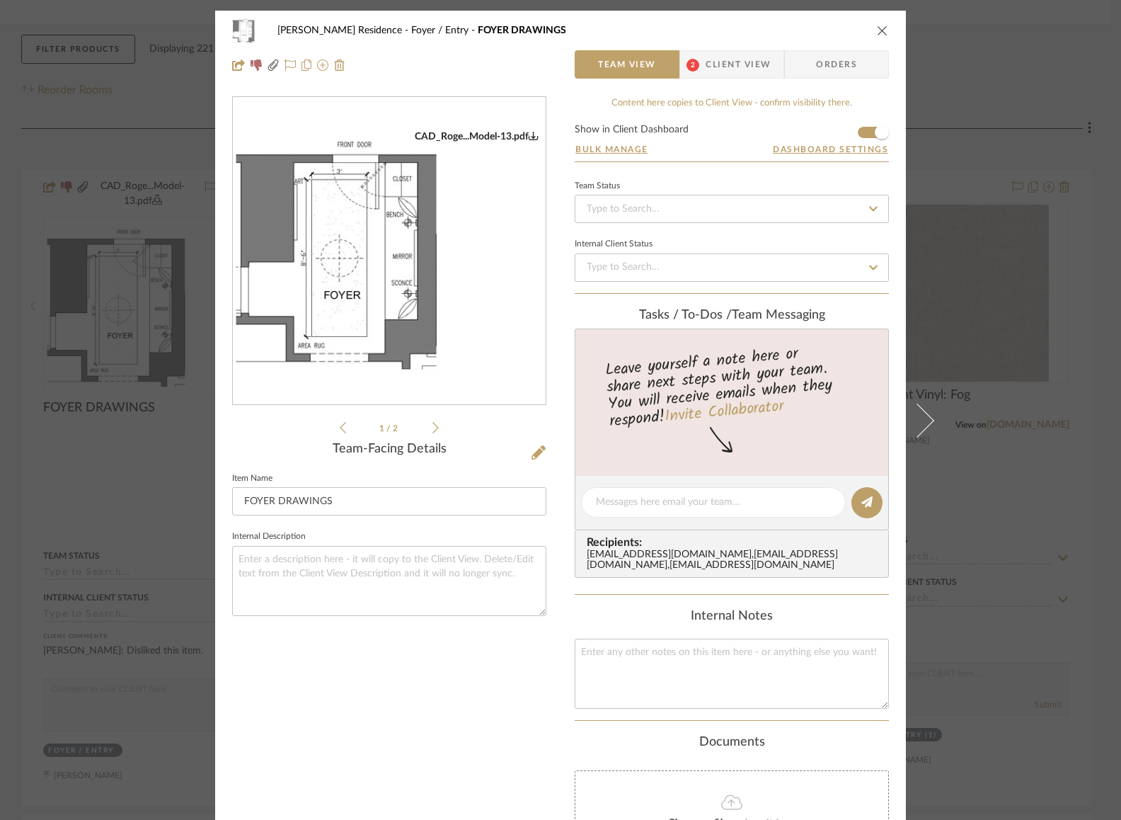
click at [878, 30] on icon "close" at bounding box center [882, 30] width 11 height 11
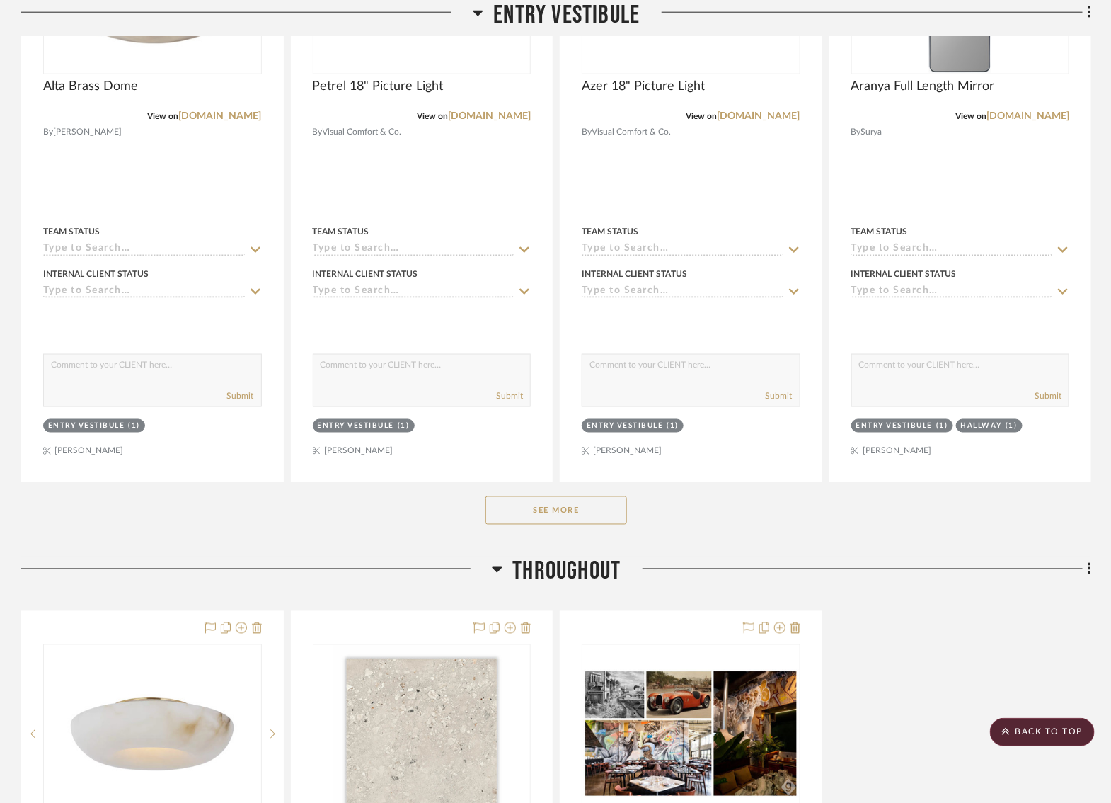
scroll to position [703, 1]
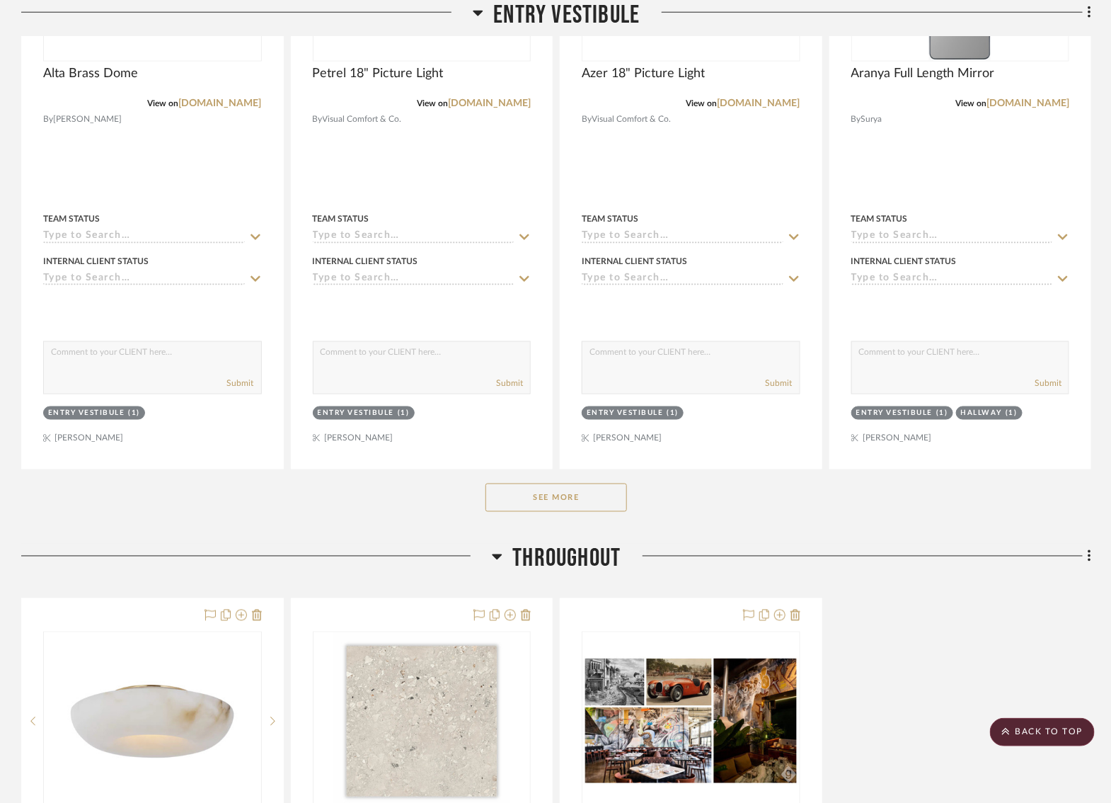
click at [582, 498] on button "See More" at bounding box center [557, 497] width 142 height 28
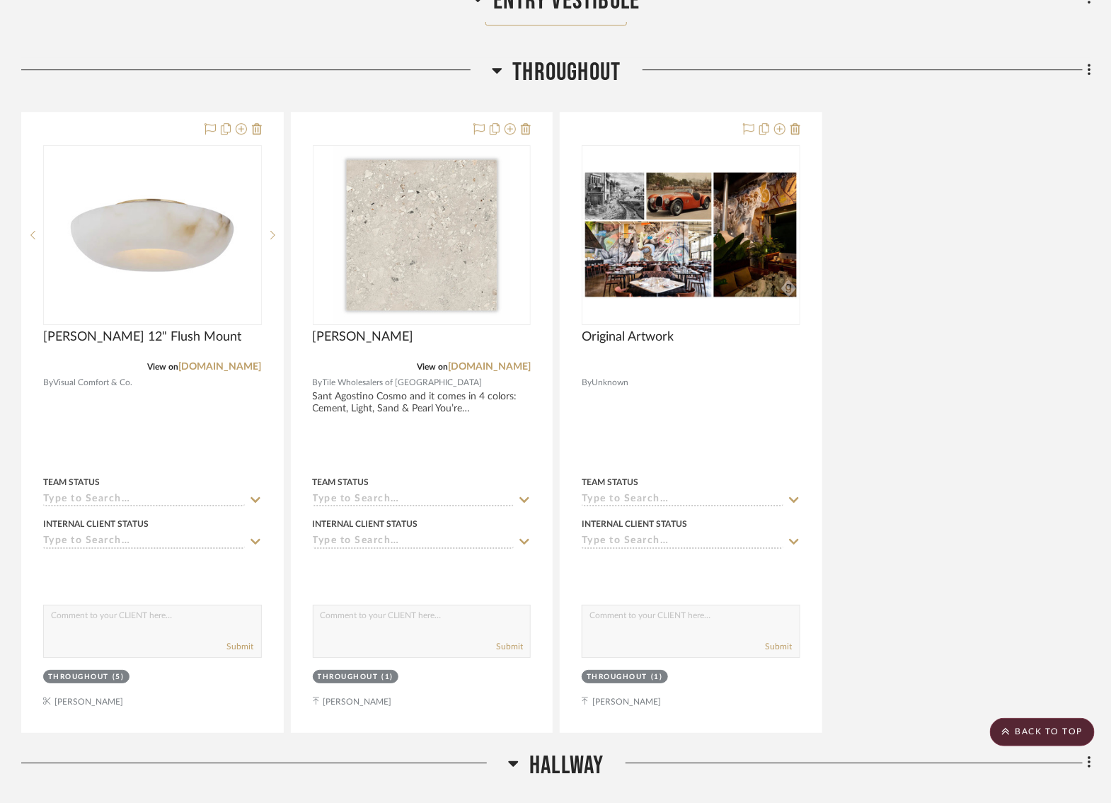
scroll to position [1817, 4]
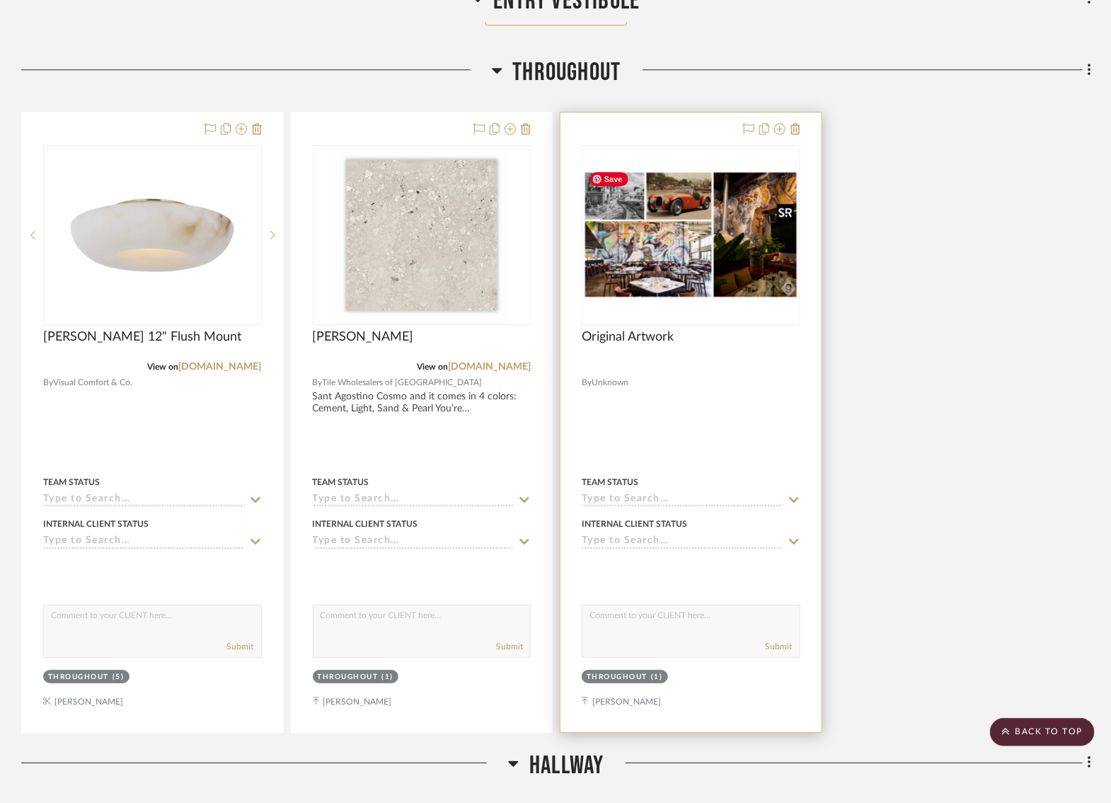
click at [0, 0] on img at bounding box center [0, 0] width 0 height 0
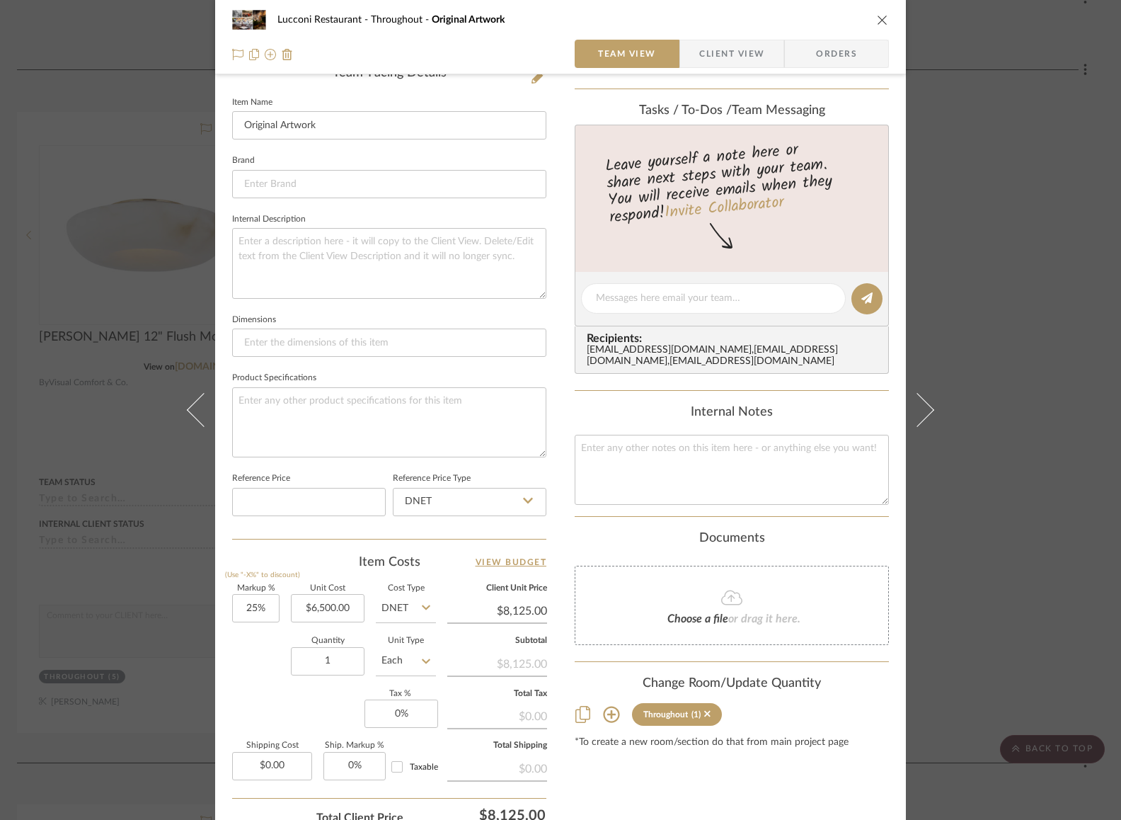
scroll to position [490, 0]
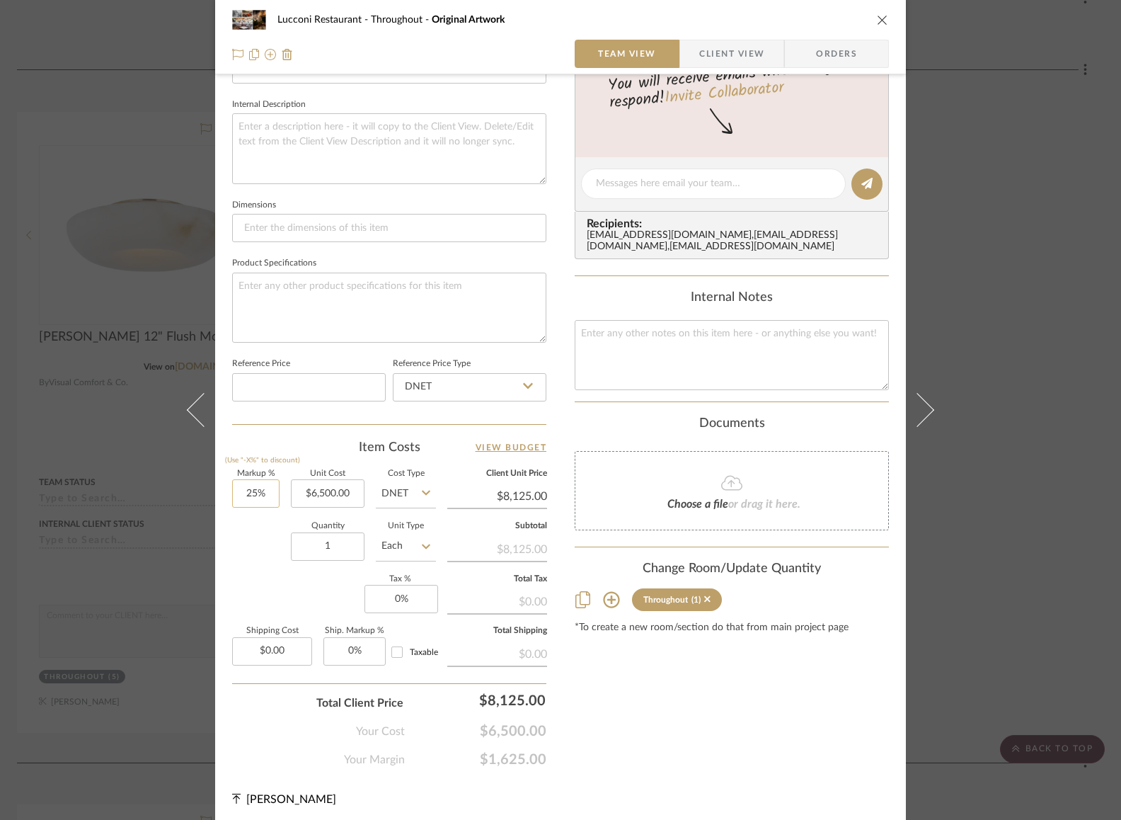
type input "25"
click at [242, 492] on input "25" at bounding box center [255, 493] width 47 height 28
click at [255, 541] on div "Quantity 1 Unit Type Each" at bounding box center [334, 547] width 204 height 50
type input "0%"
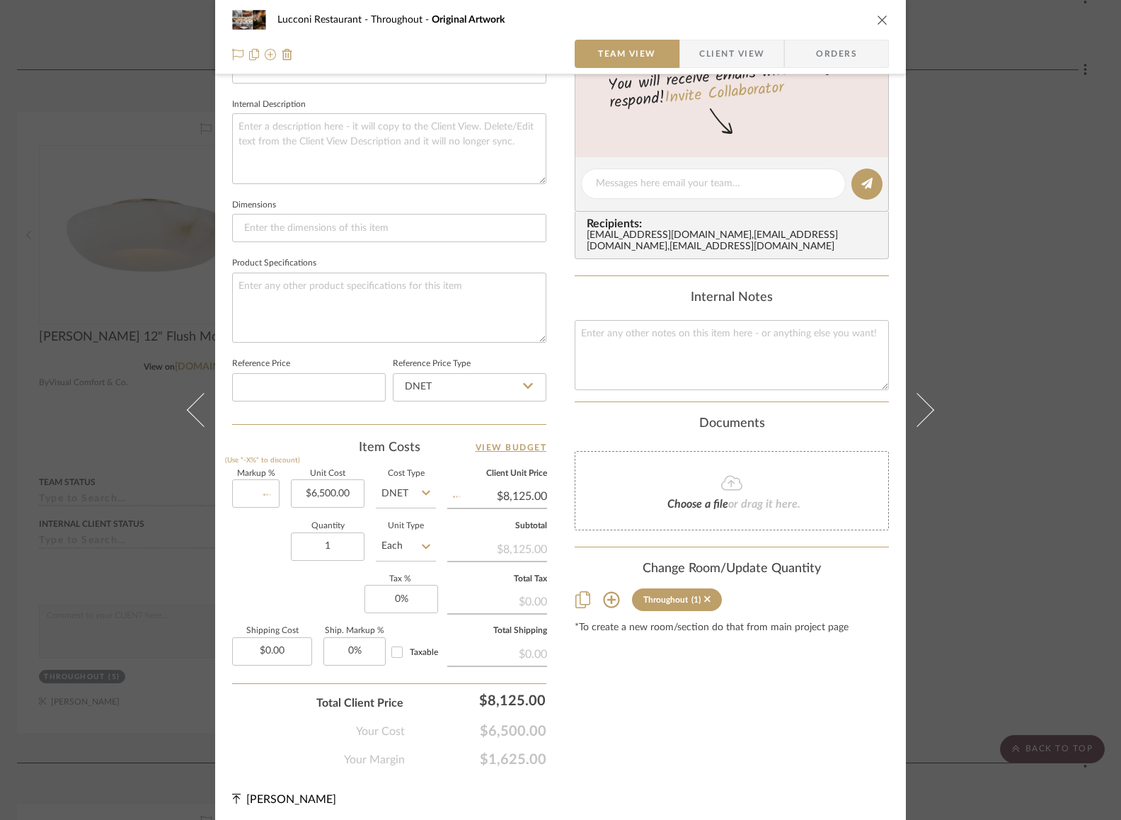
type input "$6,500.00"
click at [878, 13] on div "Lucconi Restaurant Throughout Original Artwork" at bounding box center [560, 20] width 657 height 28
click at [878, 17] on icon "close" at bounding box center [882, 19] width 11 height 11
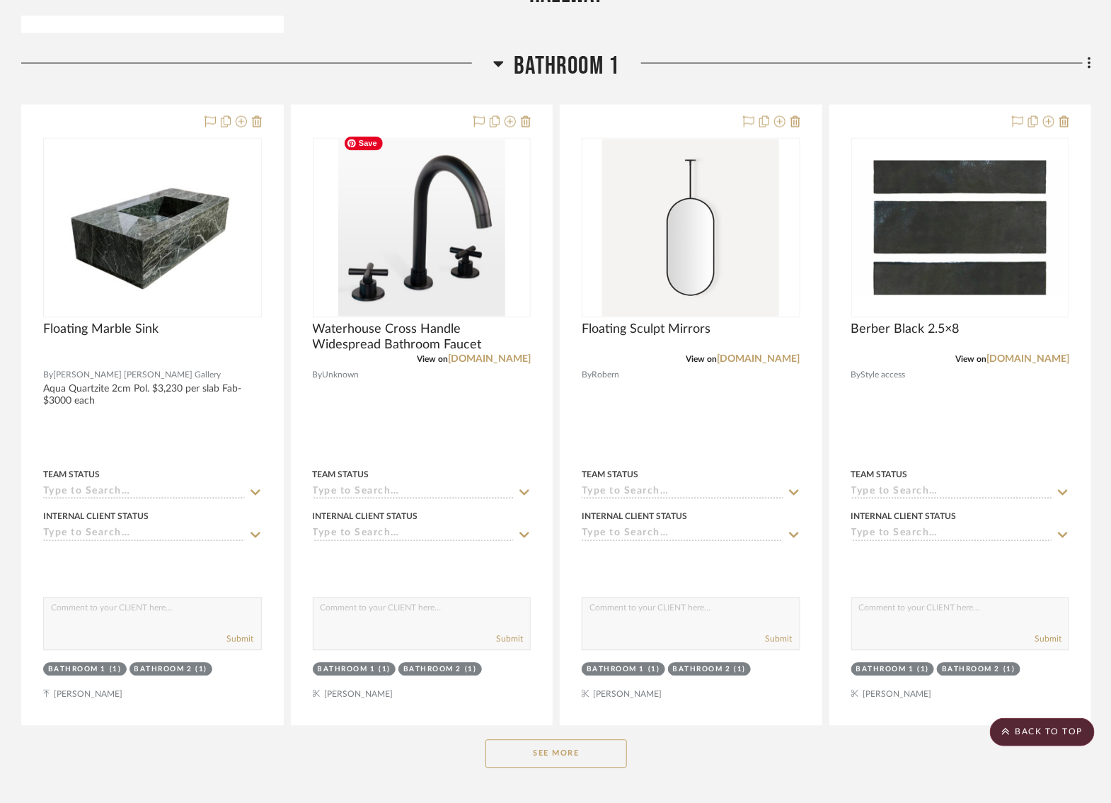
scroll to position [3213, 4]
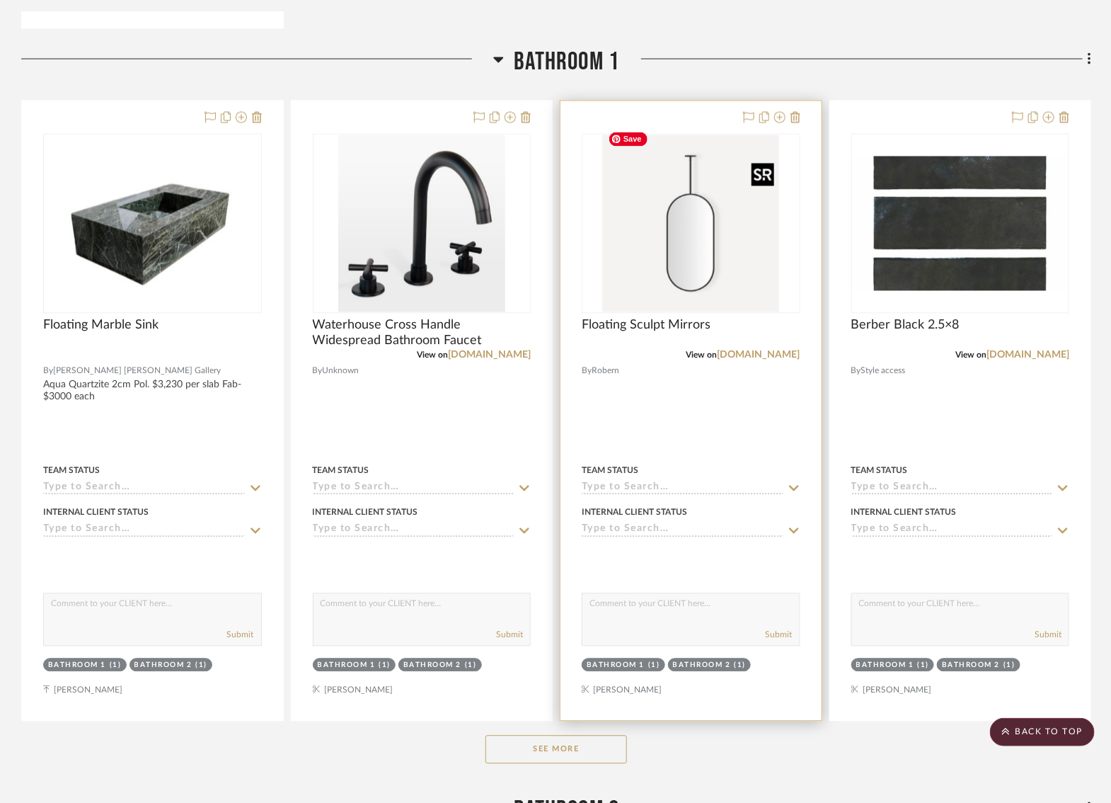
click at [632, 248] on img "0" at bounding box center [690, 223] width 177 height 177
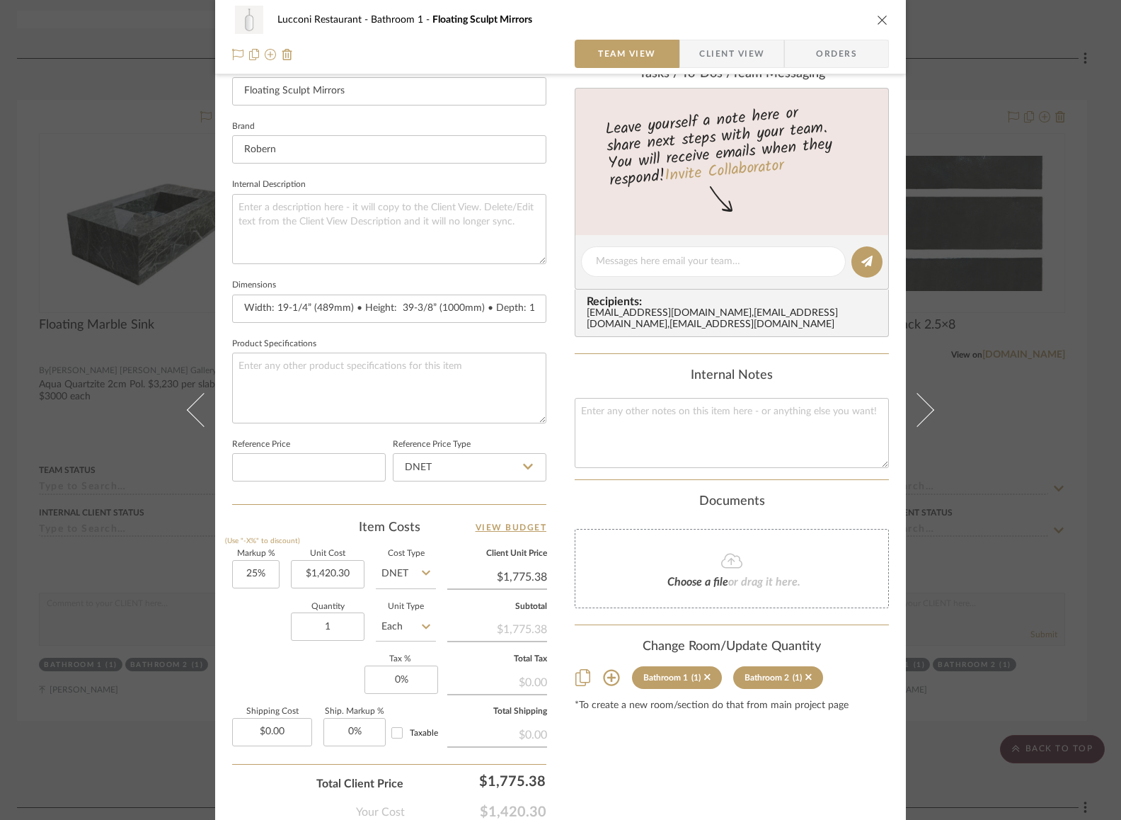
scroll to position [387, 0]
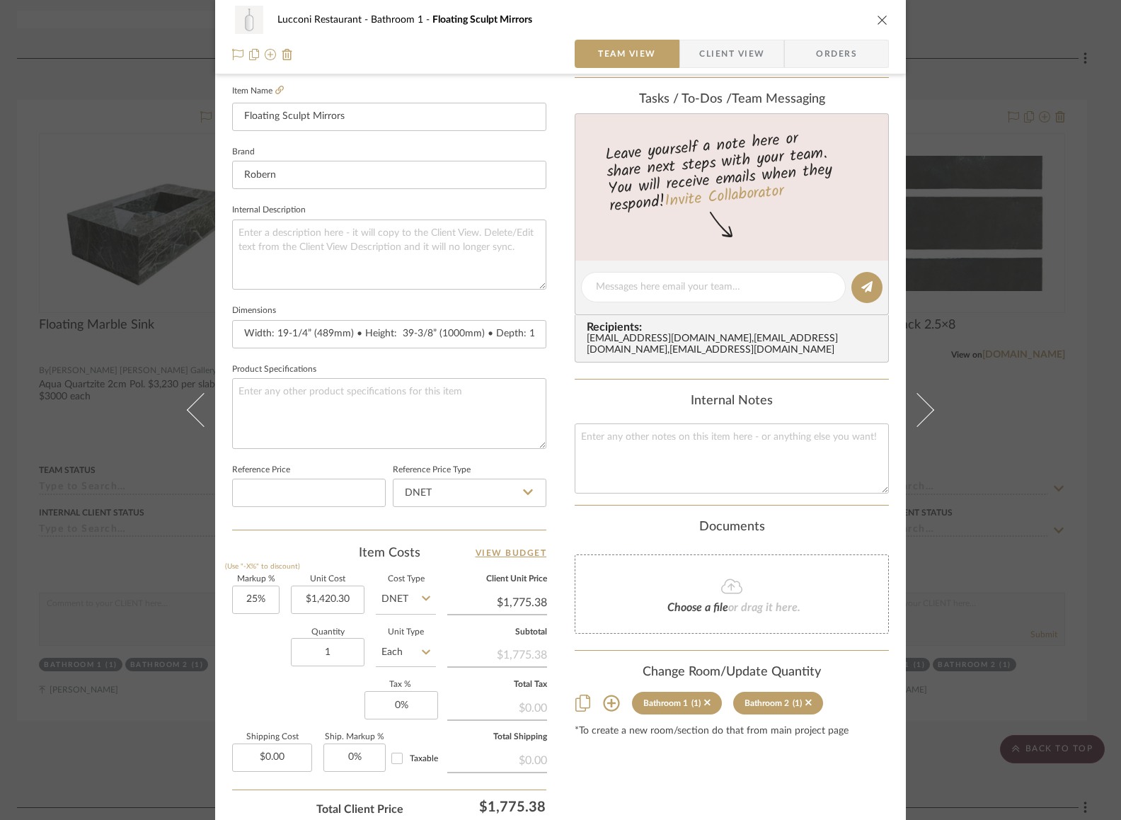
click at [257, 642] on div "Quantity 1 Unit Type Each" at bounding box center [334, 653] width 204 height 50
click at [1023, 478] on div "Lucconi Restaurant Bathroom 1 Floating Sculpt Mirrors Team View Client View Ord…" at bounding box center [560, 410] width 1121 height 820
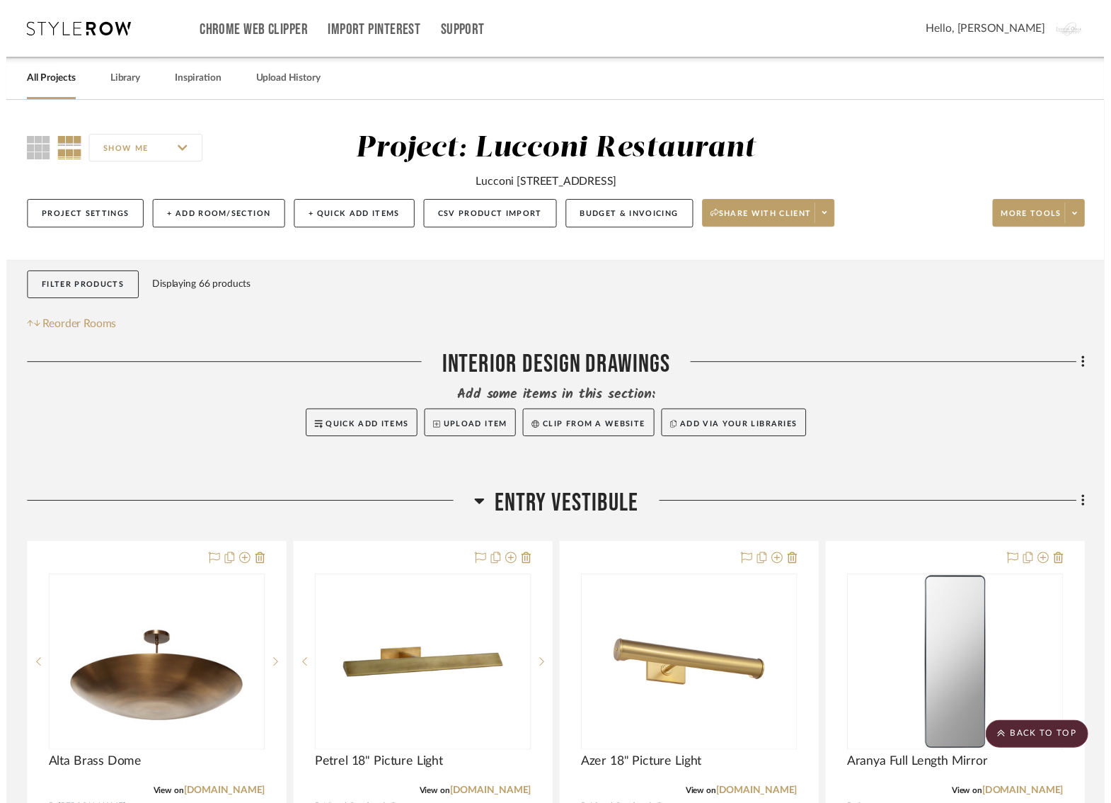
scroll to position [3213, 4]
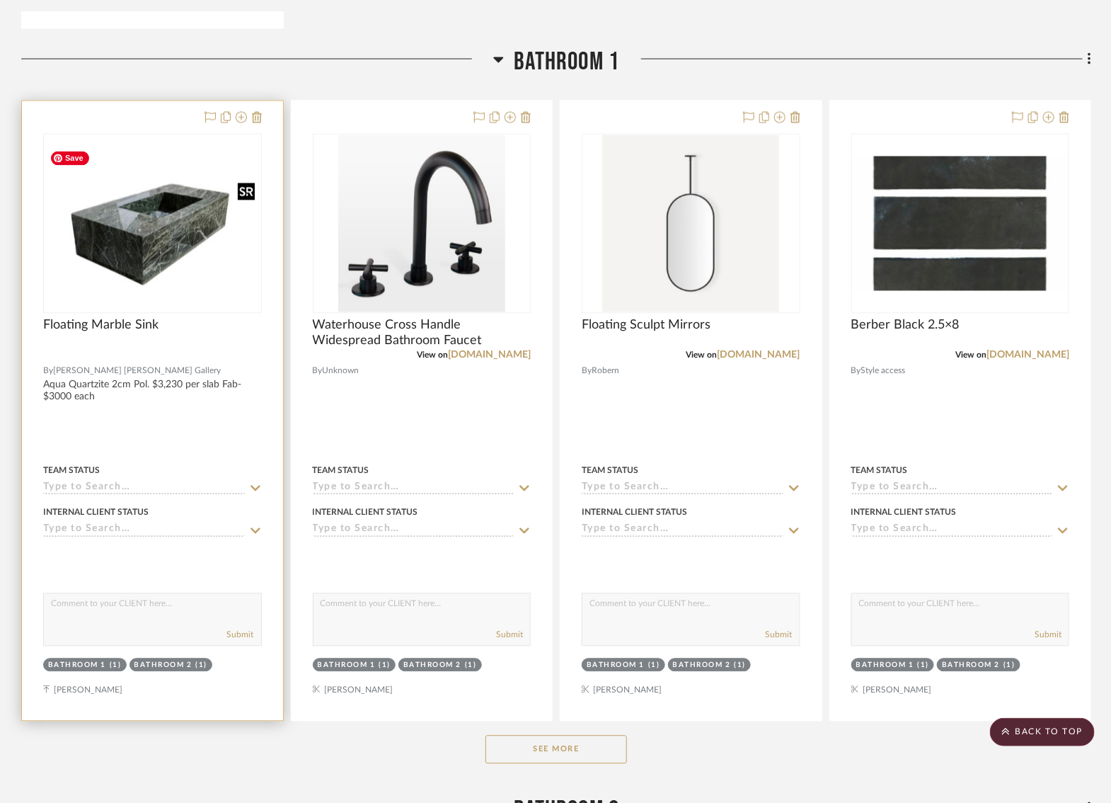
click at [153, 246] on img "0" at bounding box center [153, 224] width 216 height 138
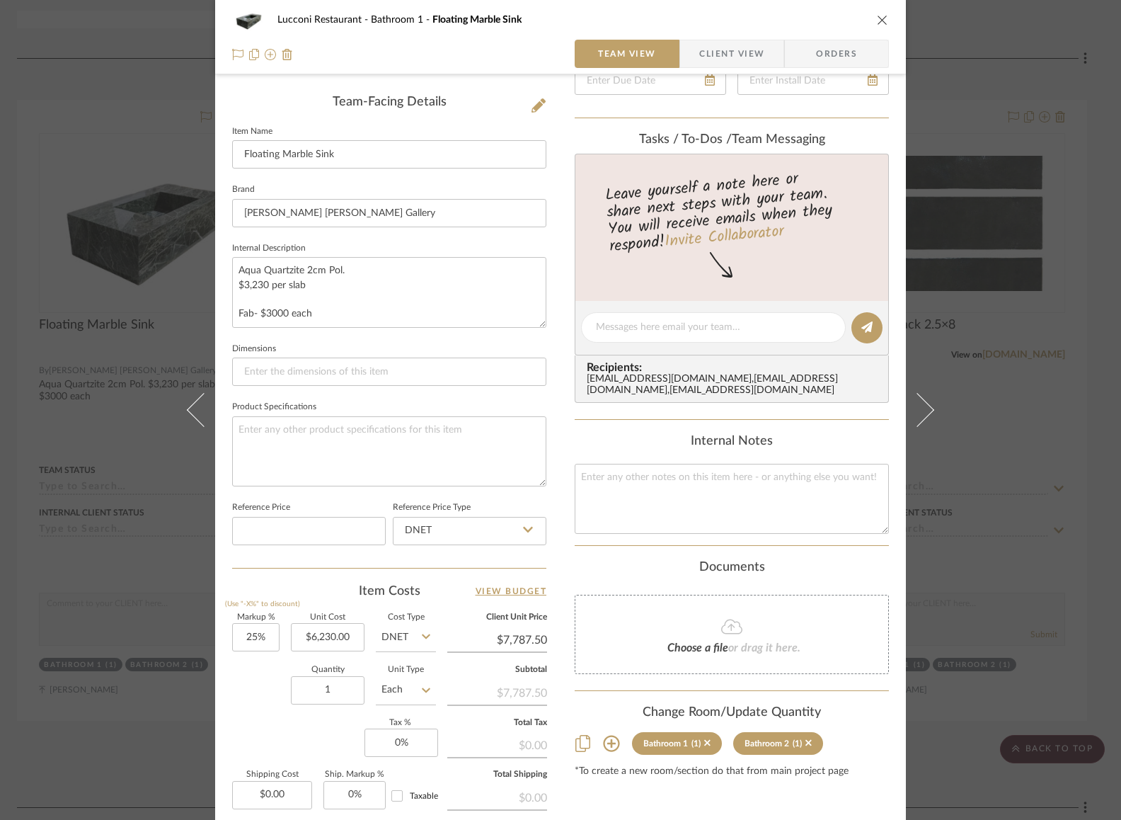
scroll to position [389, 0]
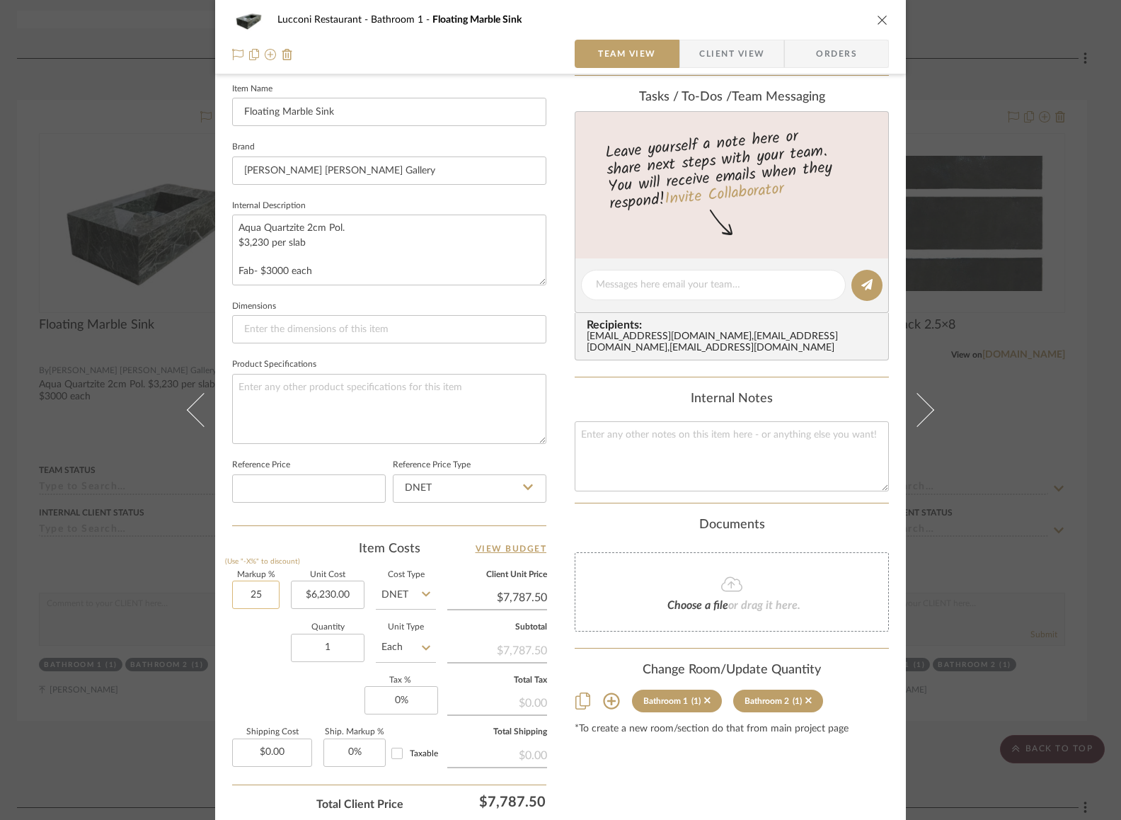
click at [241, 594] on input "25" at bounding box center [255, 594] width 47 height 28
type input "25%"
click at [249, 657] on div "Quantity 1 Unit Type Each" at bounding box center [334, 649] width 204 height 50
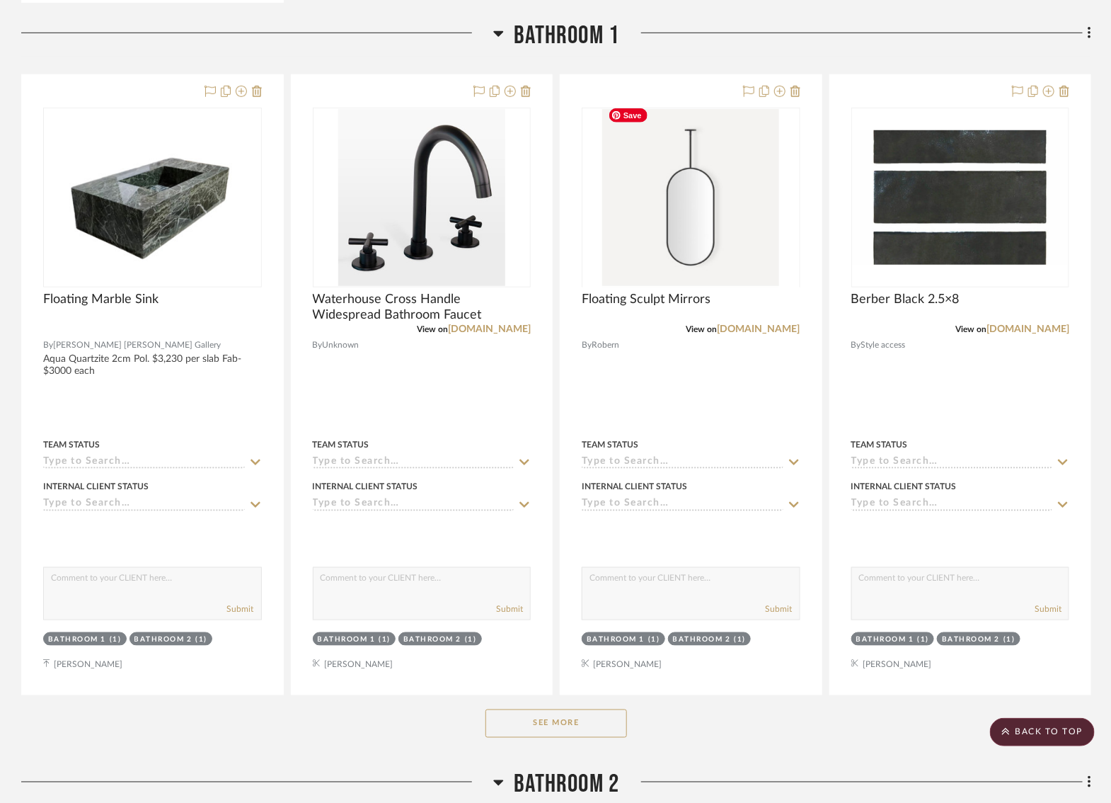
scroll to position [2622, 0]
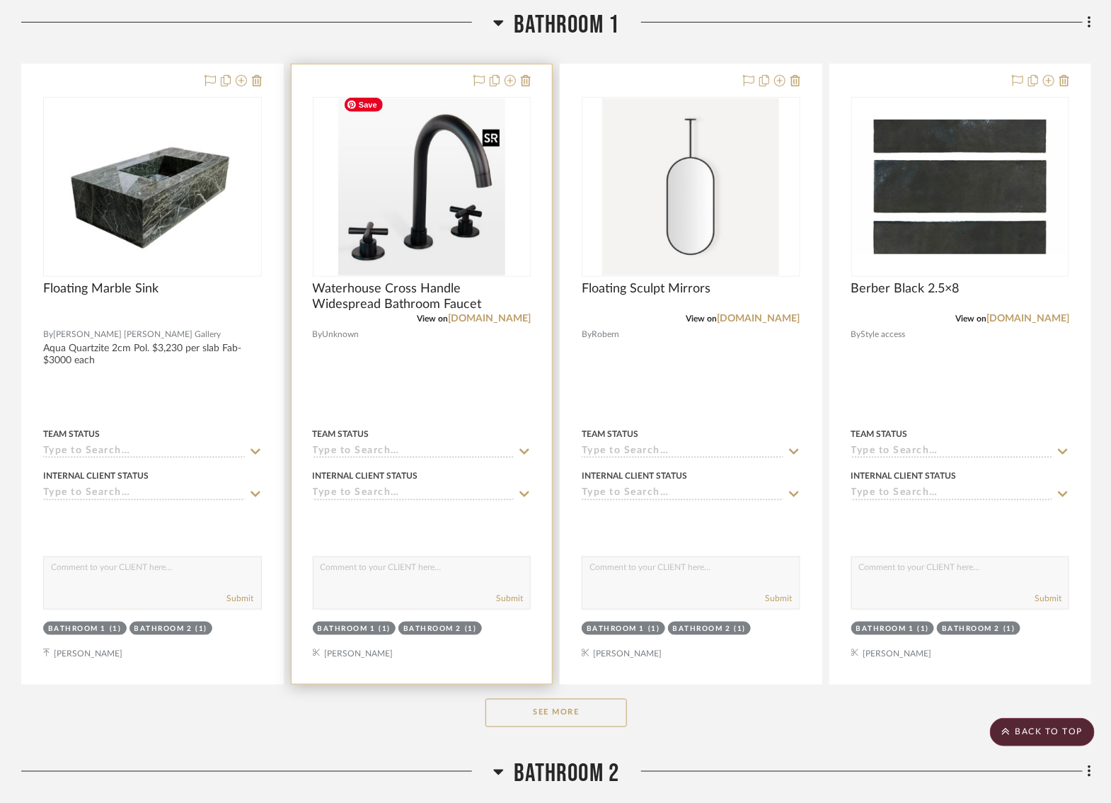
click at [441, 224] on img "0" at bounding box center [421, 186] width 167 height 177
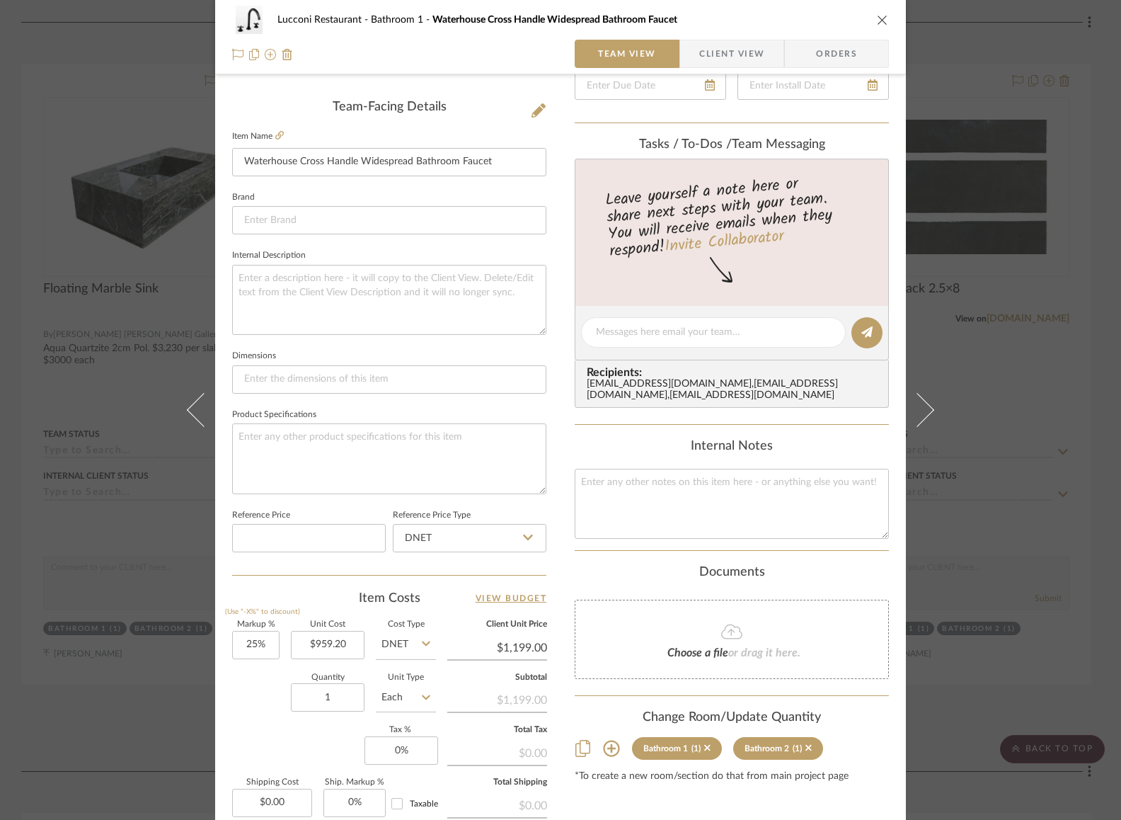
scroll to position [0, 0]
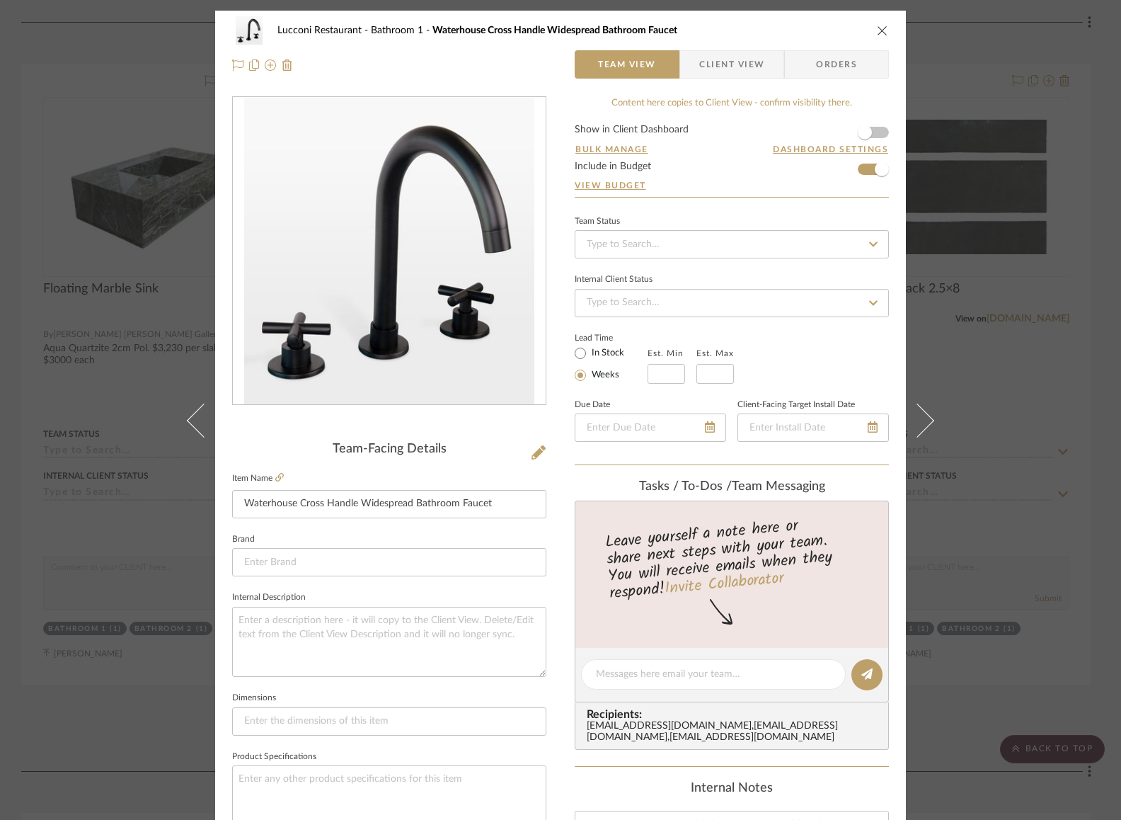
click at [877, 32] on icon "close" at bounding box center [882, 30] width 11 height 11
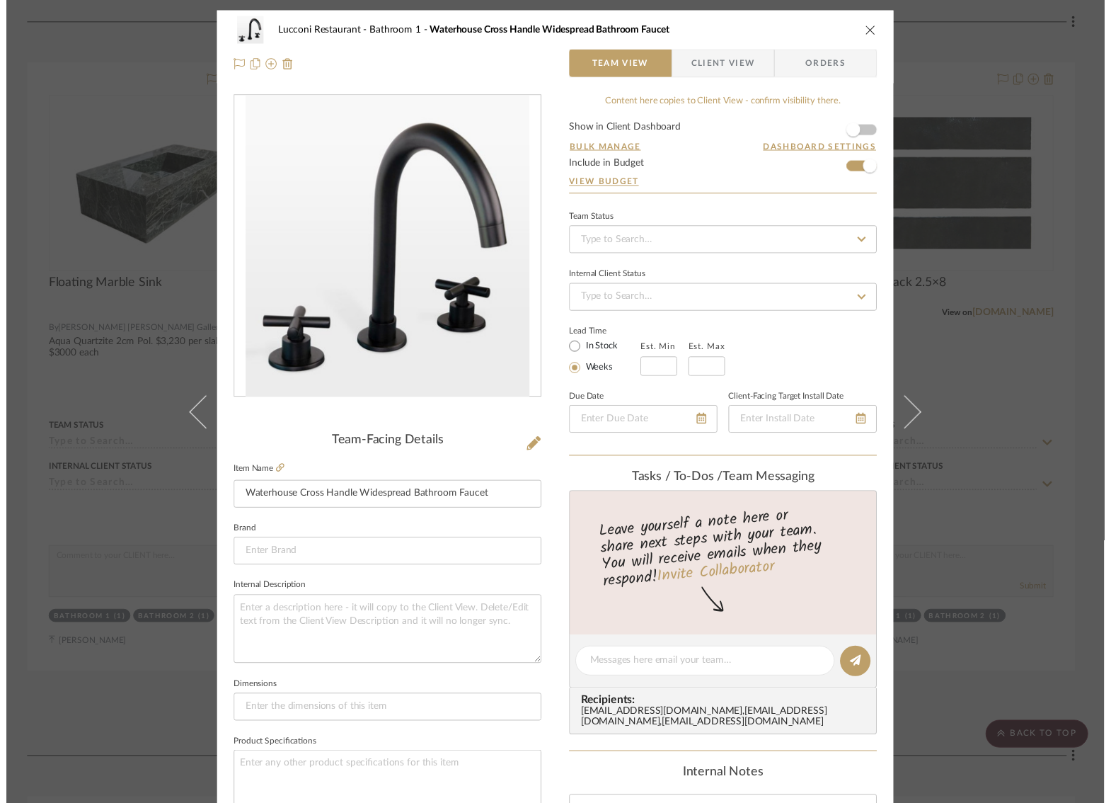
scroll to position [2622, 0]
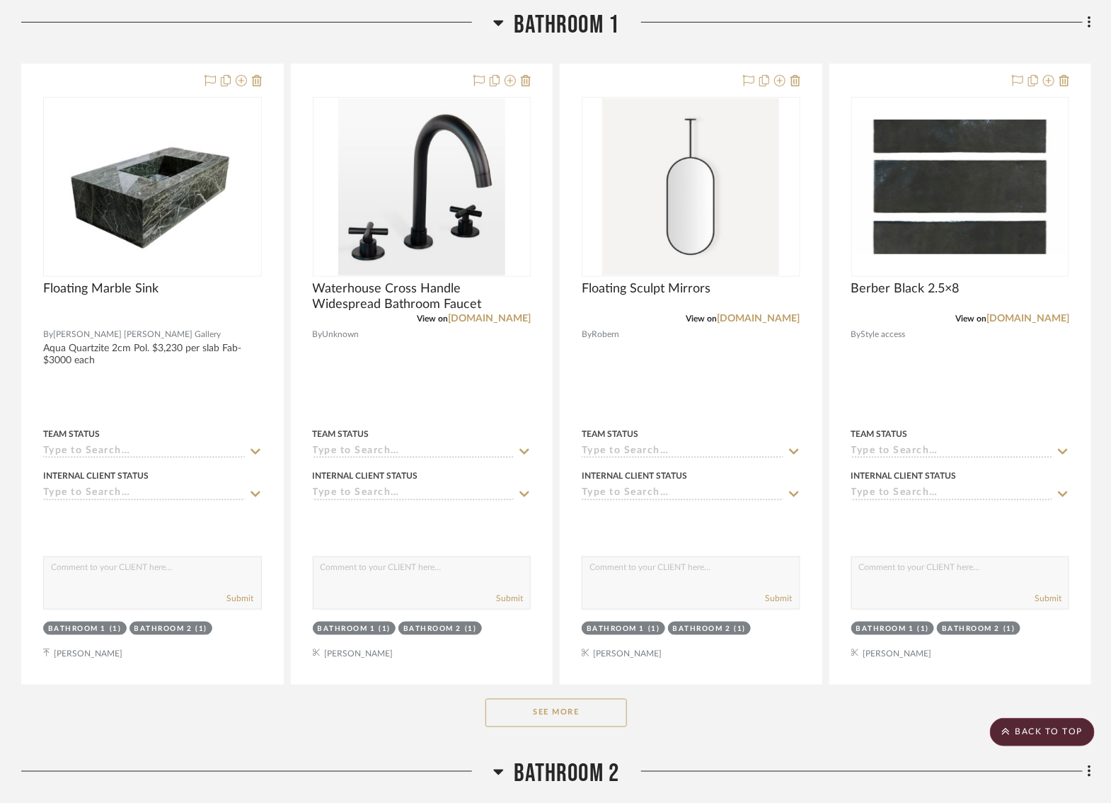
click at [539, 706] on button "See More" at bounding box center [557, 713] width 142 height 28
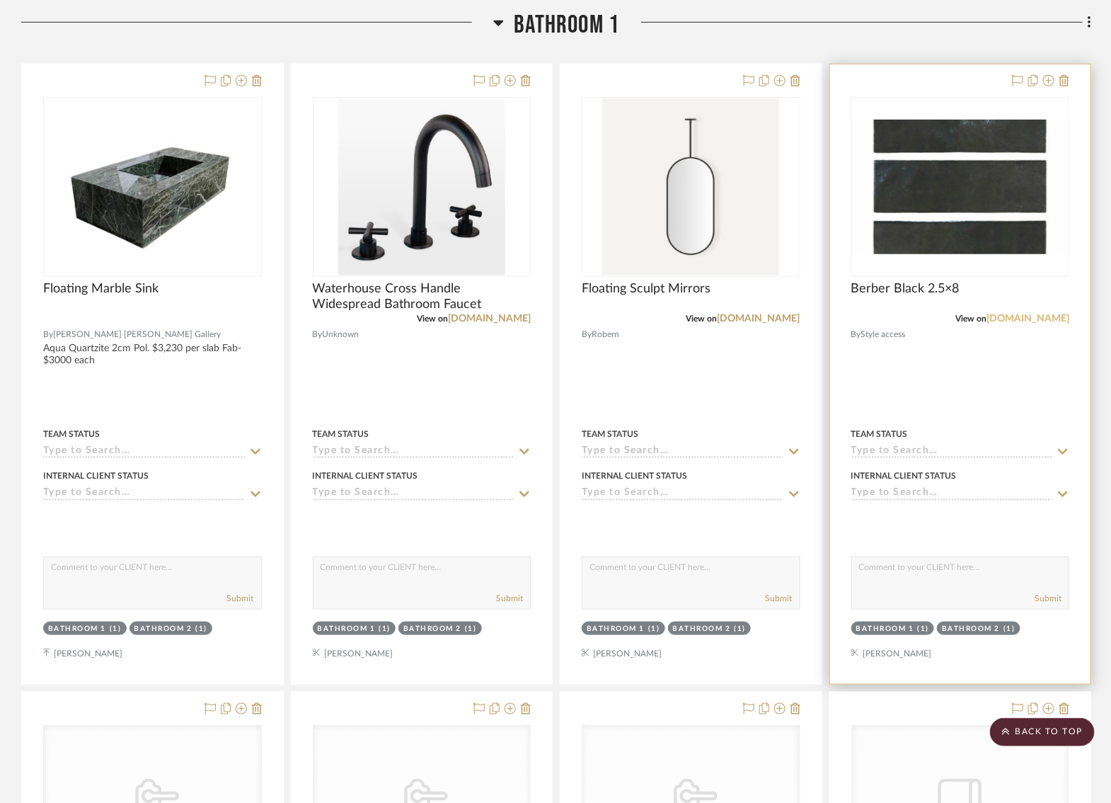
click at [1026, 314] on link "[DOMAIN_NAME]" at bounding box center [1028, 319] width 83 height 10
click at [946, 190] on img "0" at bounding box center [961, 187] width 216 height 135
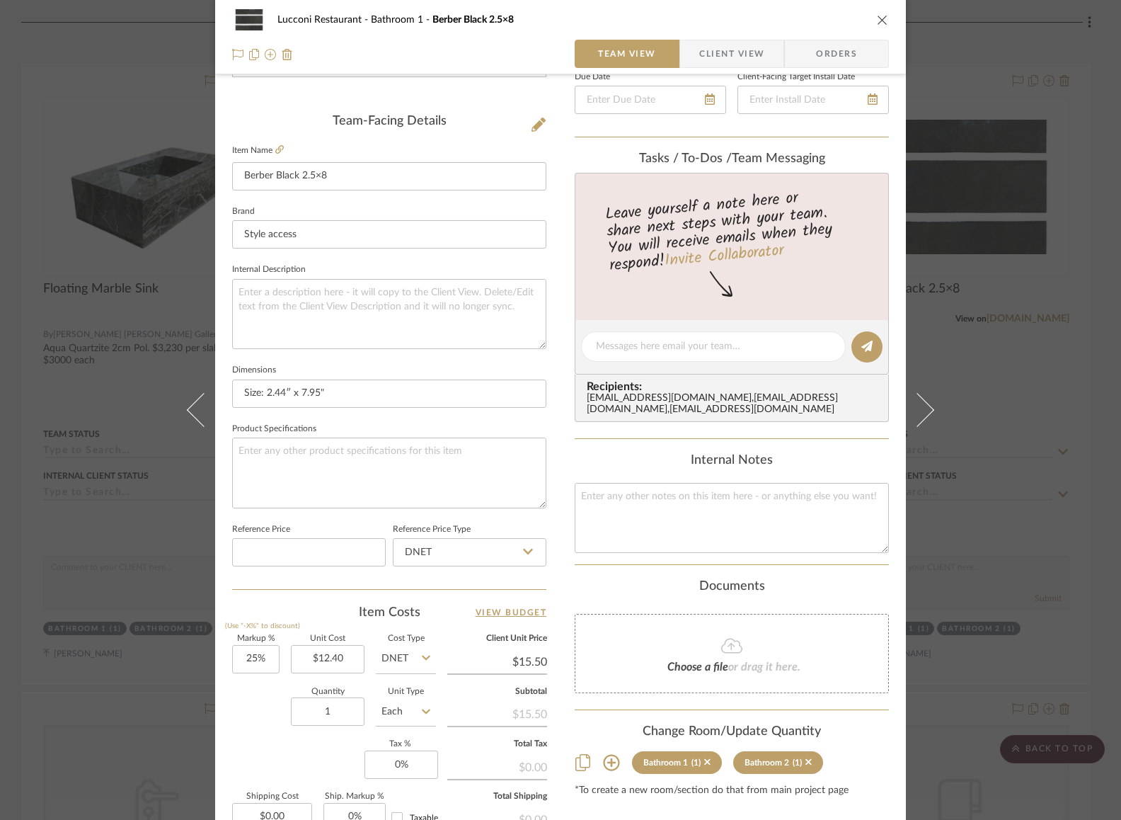
scroll to position [335, 0]
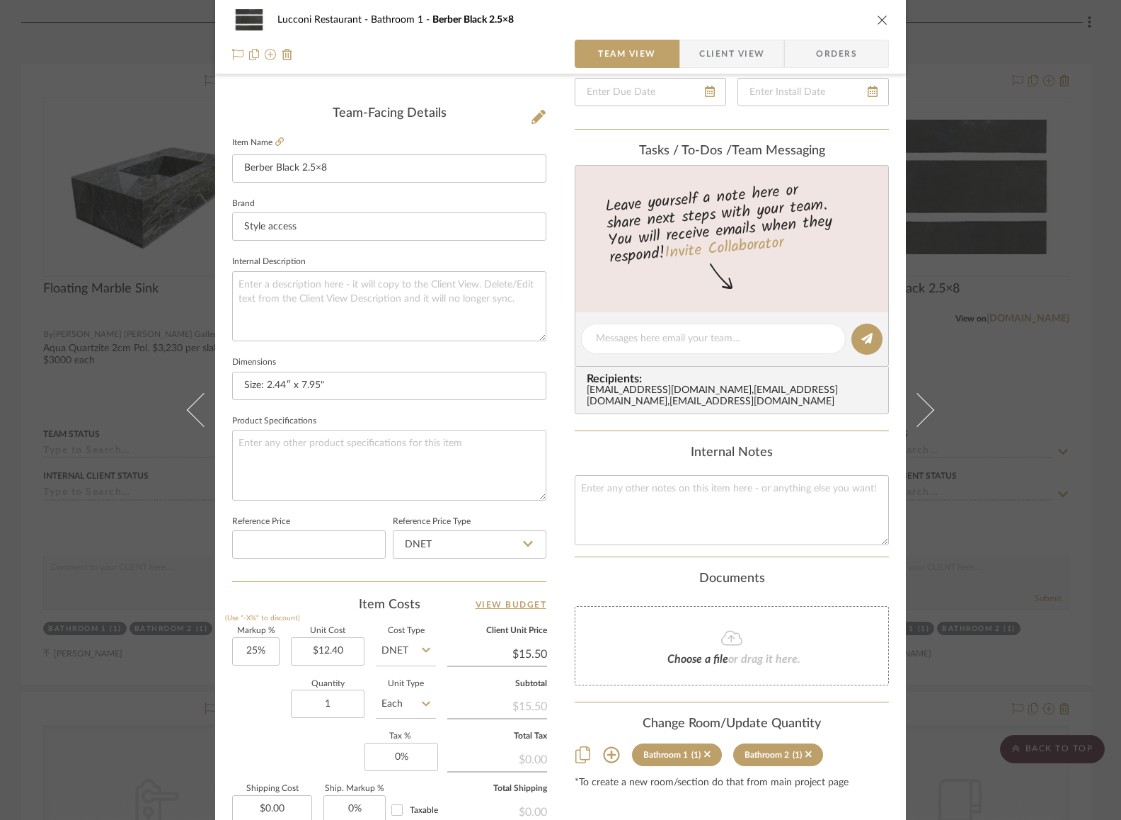
click at [1011, 388] on div "Lucconi Restaurant Bathroom 1 Berber Black 2.5×8 Team View Client View Orders T…" at bounding box center [560, 410] width 1121 height 820
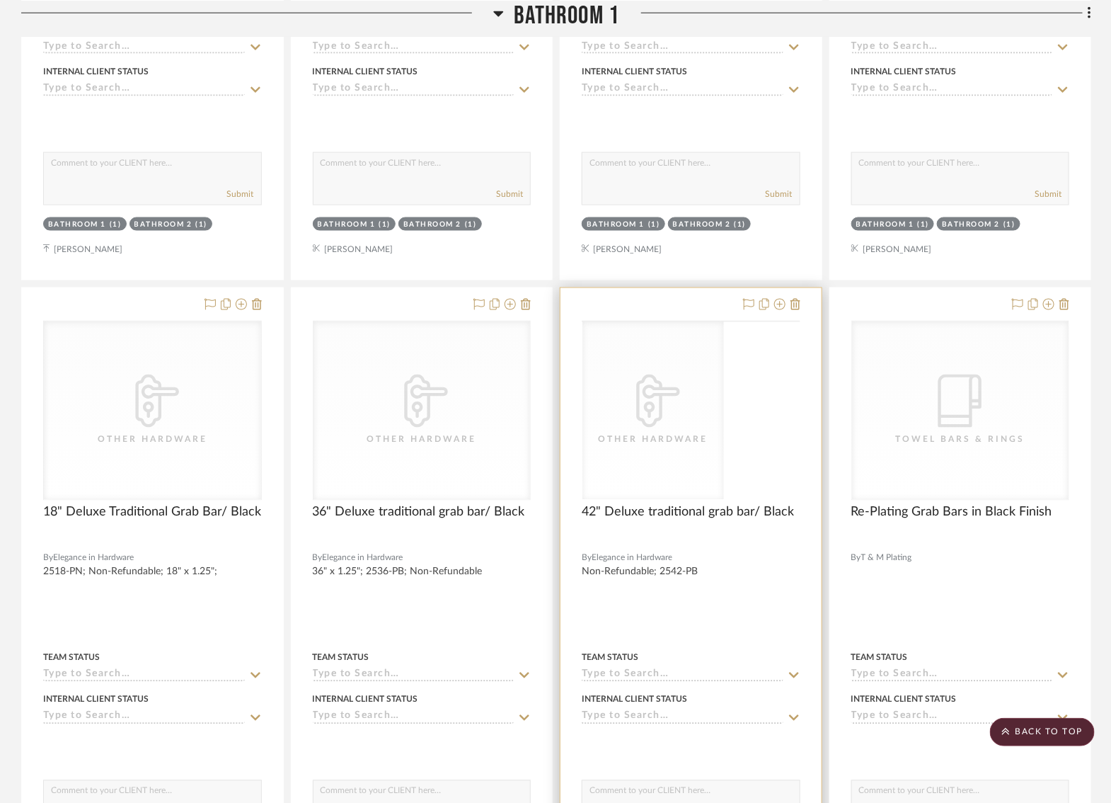
scroll to position [3033, 0]
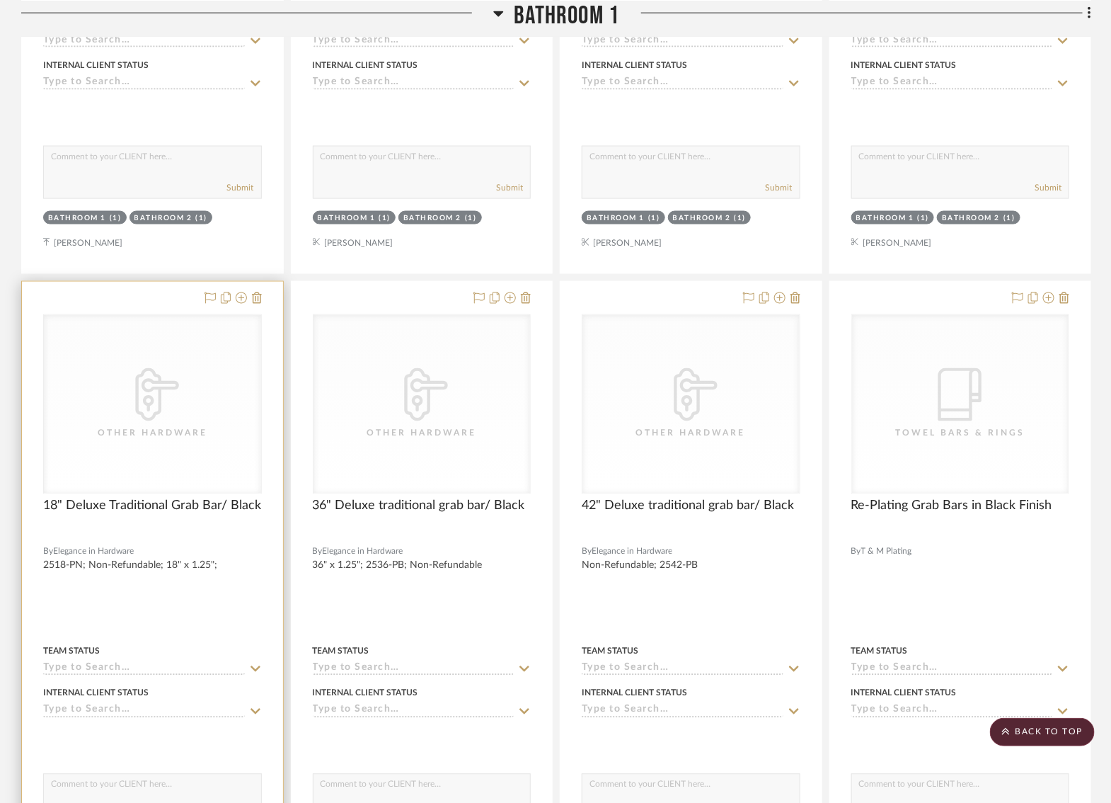
click at [0, 0] on icon "CategoryIconHardware Created with Sketch." at bounding box center [0, 0] width 0 height 0
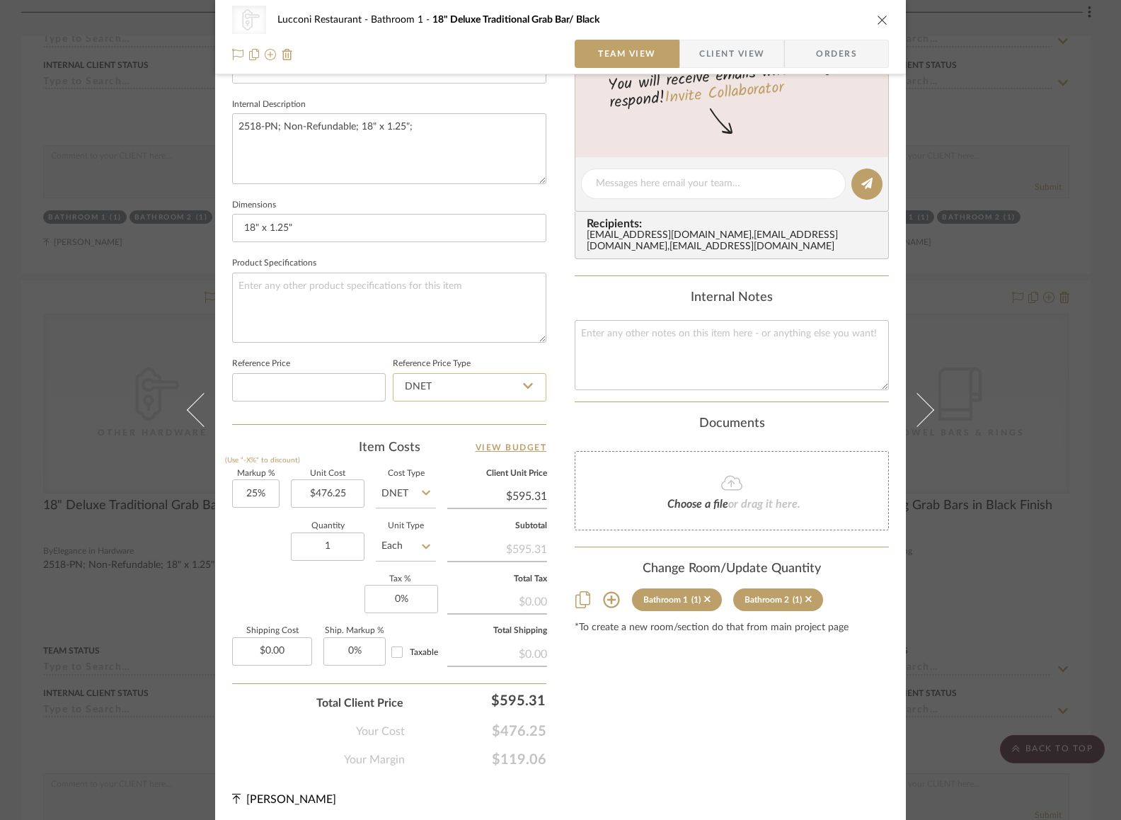
scroll to position [0, 0]
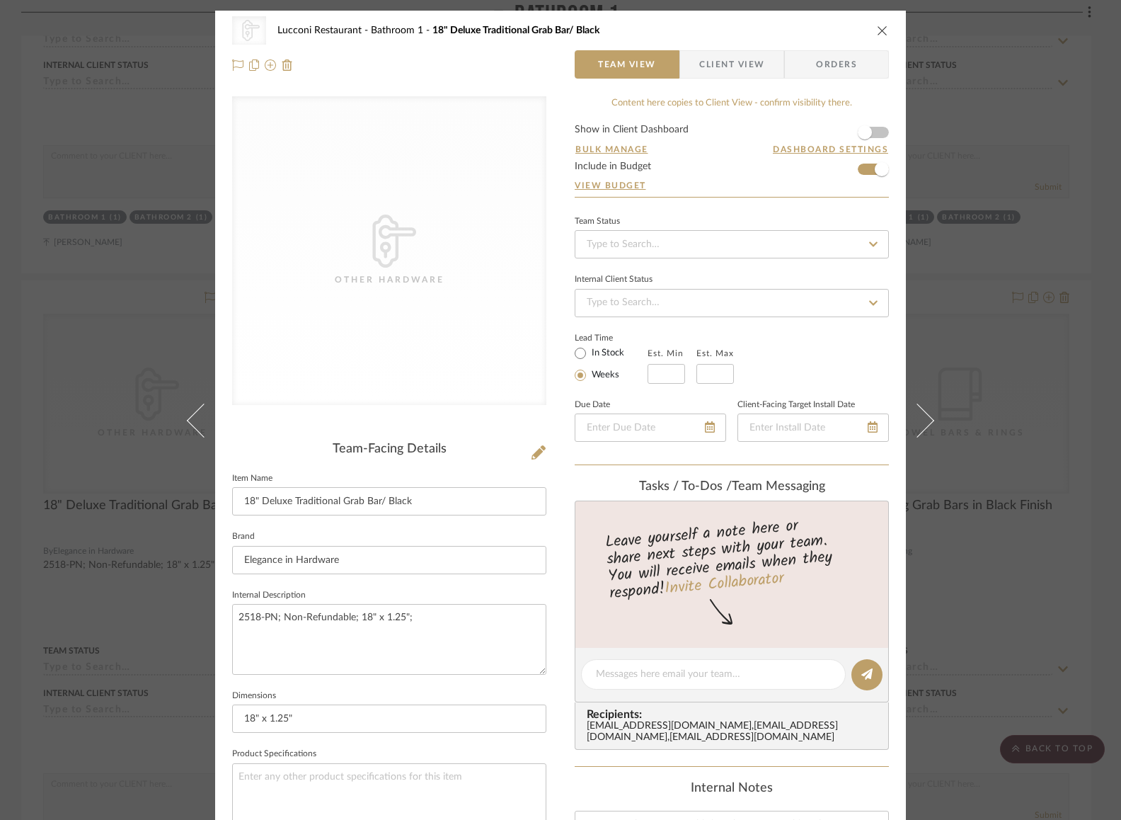
click at [886, 21] on div "CategoryIconHardware Created with Sketch. Other Hardware Lucconi Restaurant Bat…" at bounding box center [560, 48] width 691 height 74
click at [877, 32] on icon "close" at bounding box center [882, 30] width 11 height 11
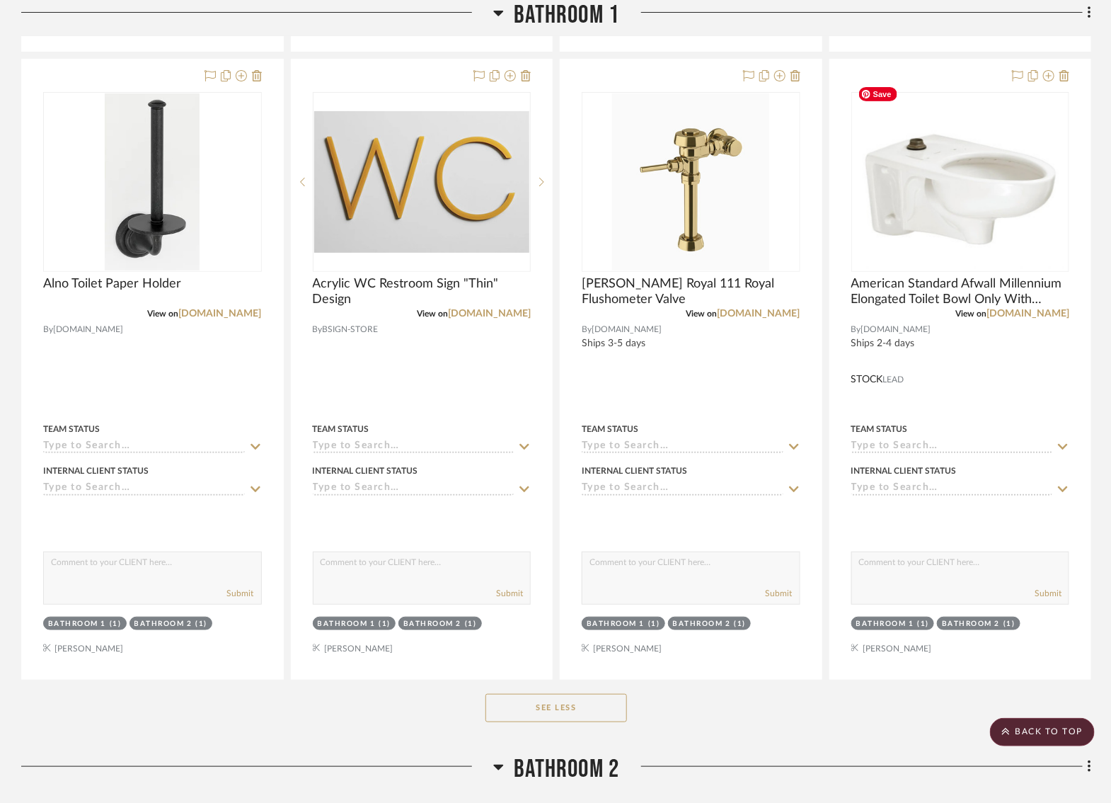
scroll to position [4483, 0]
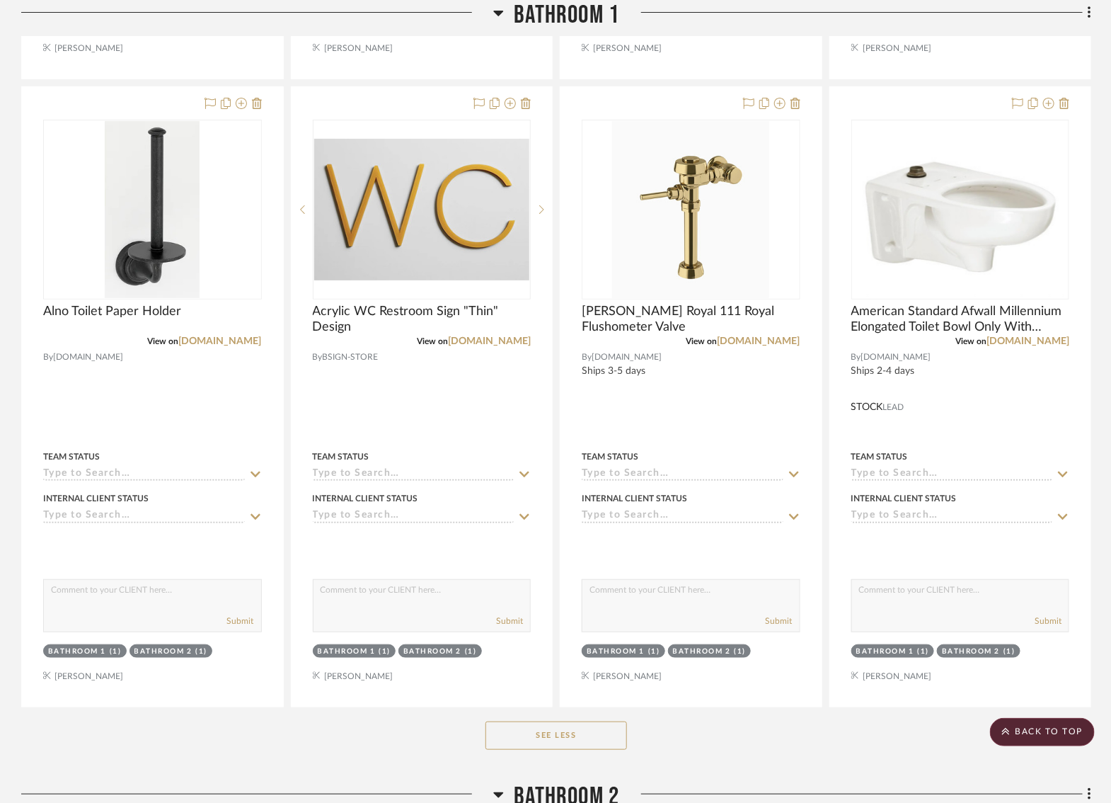
click at [572, 726] on button "See Less" at bounding box center [557, 735] width 142 height 28
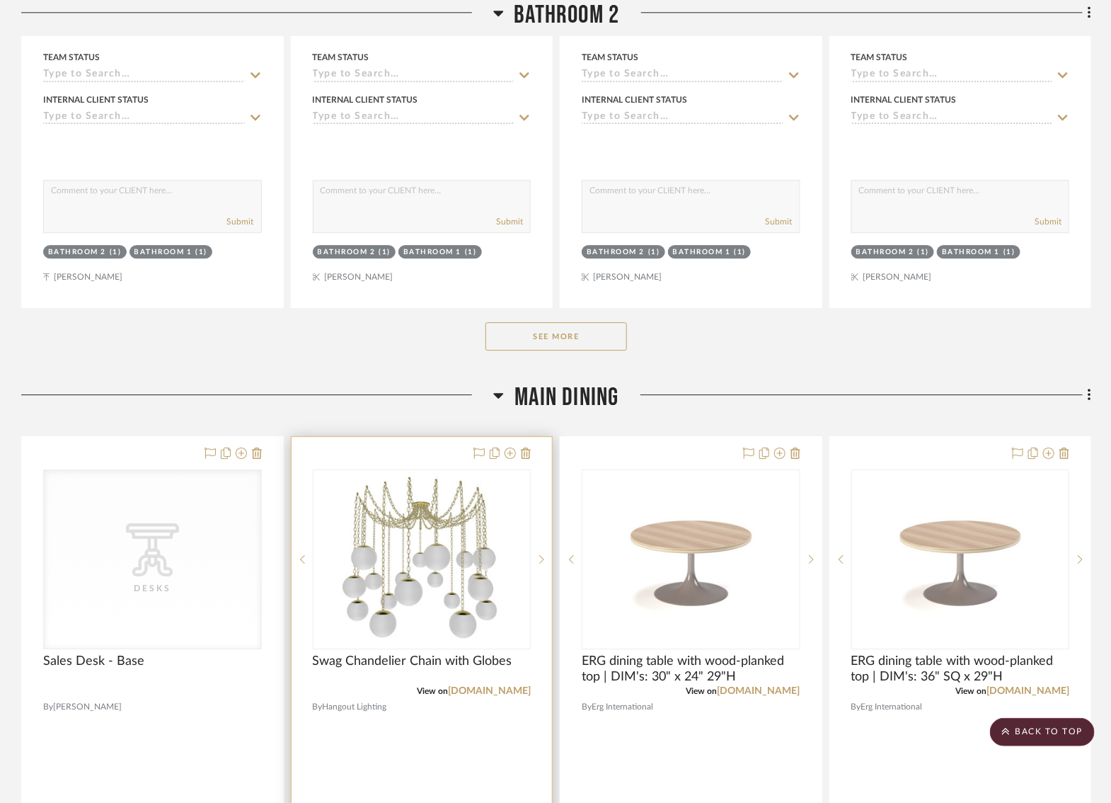
scroll to position [3735, 0]
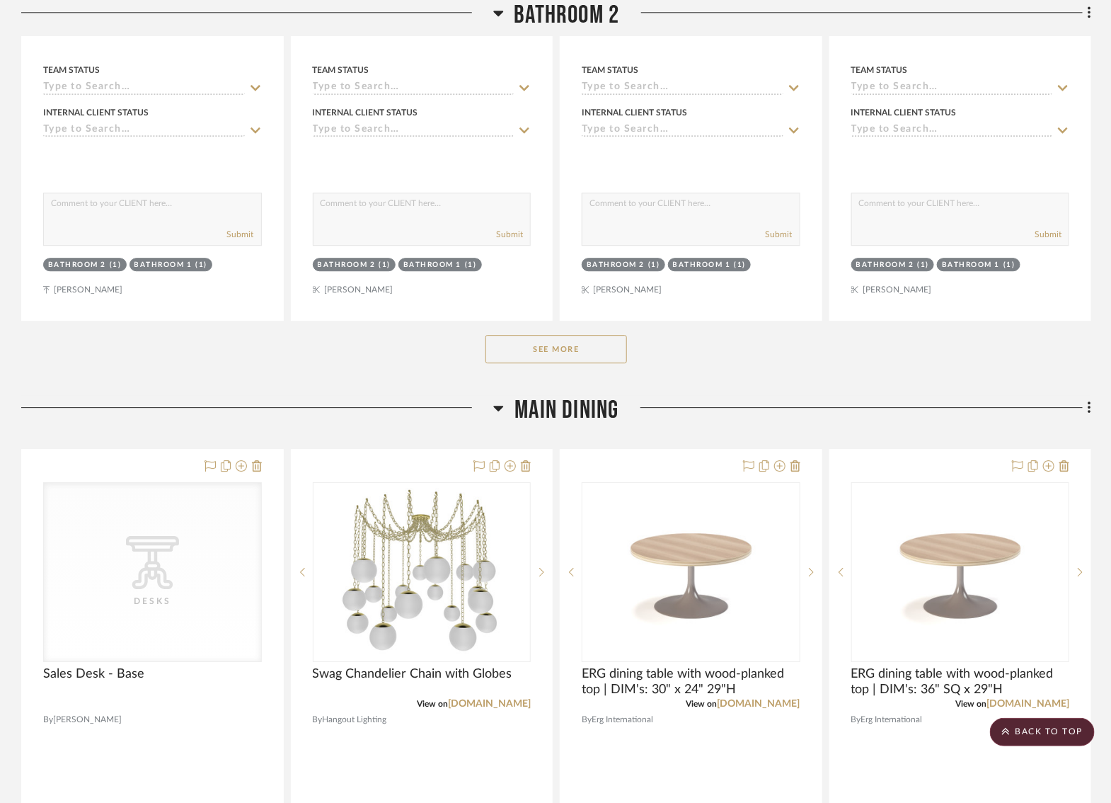
click at [534, 335] on button "See More" at bounding box center [557, 349] width 142 height 28
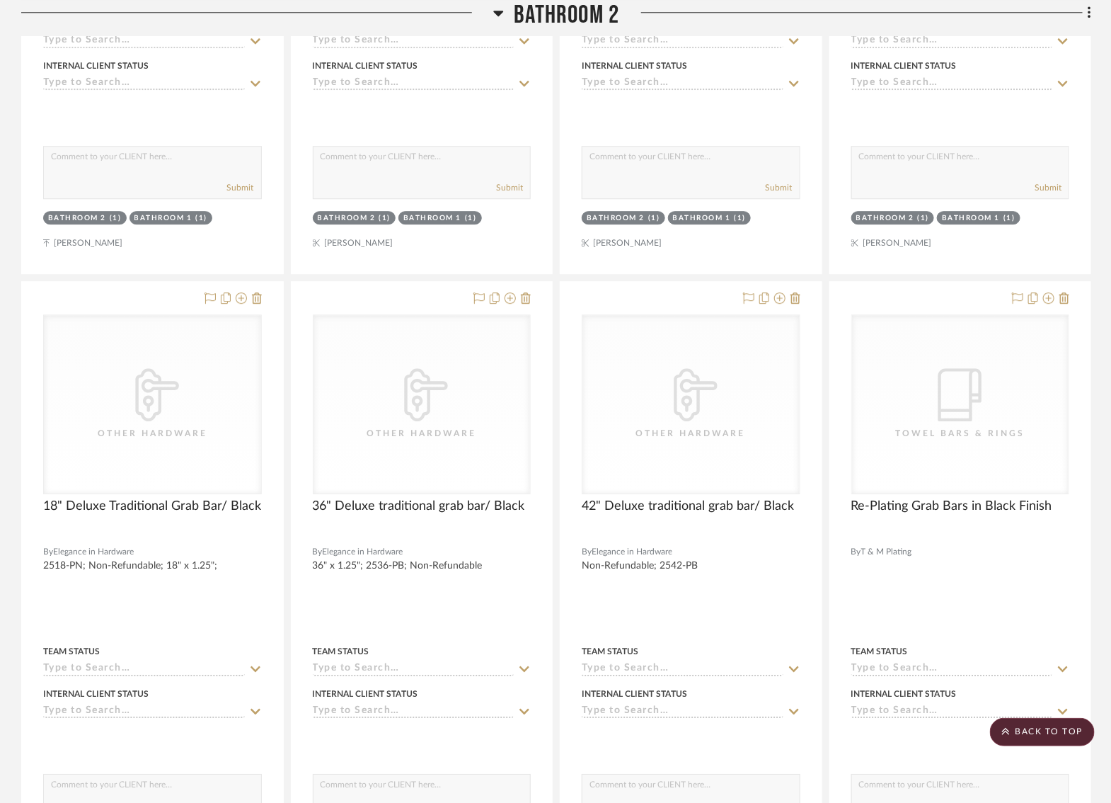
scroll to position [3756, 0]
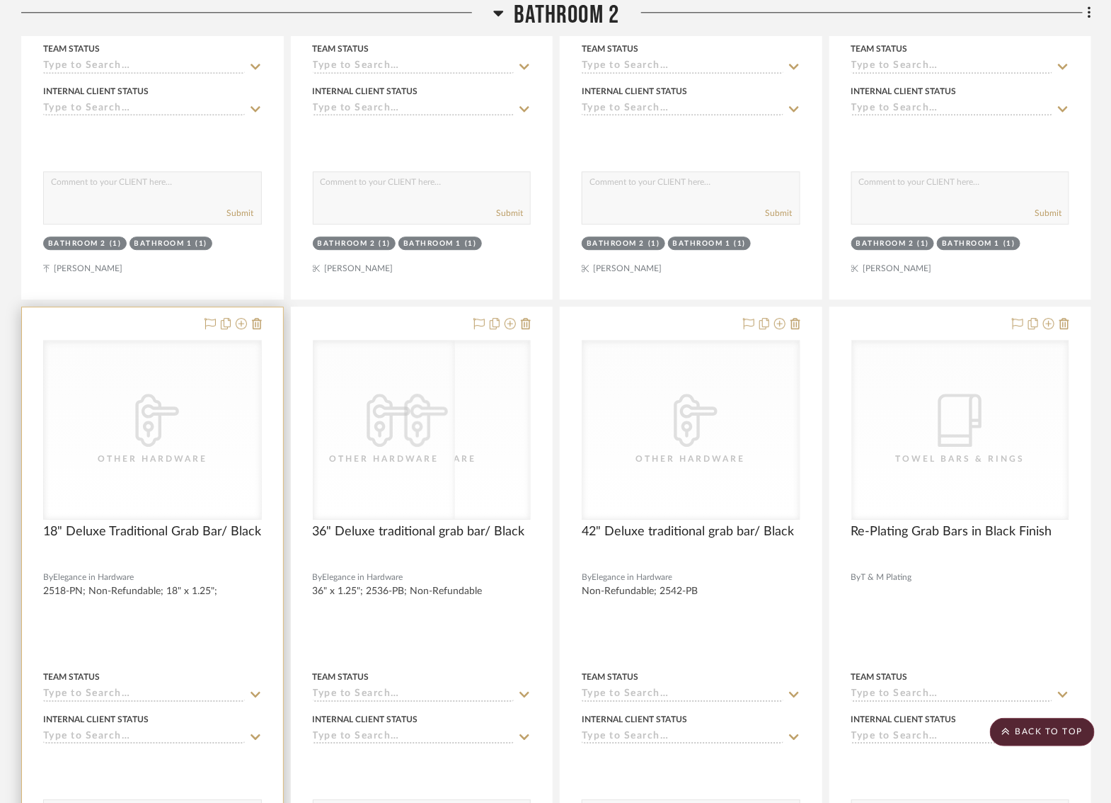
click at [264, 307] on div at bounding box center [152, 616] width 261 height 619
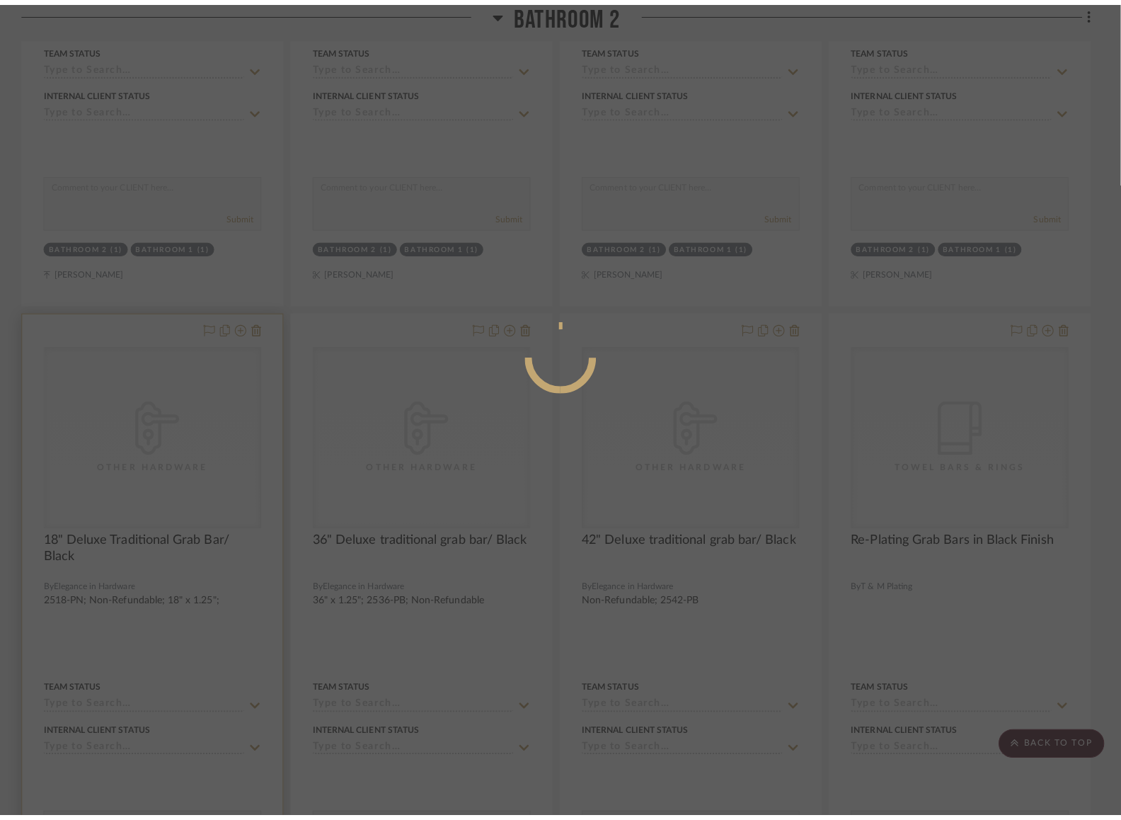
scroll to position [0, 0]
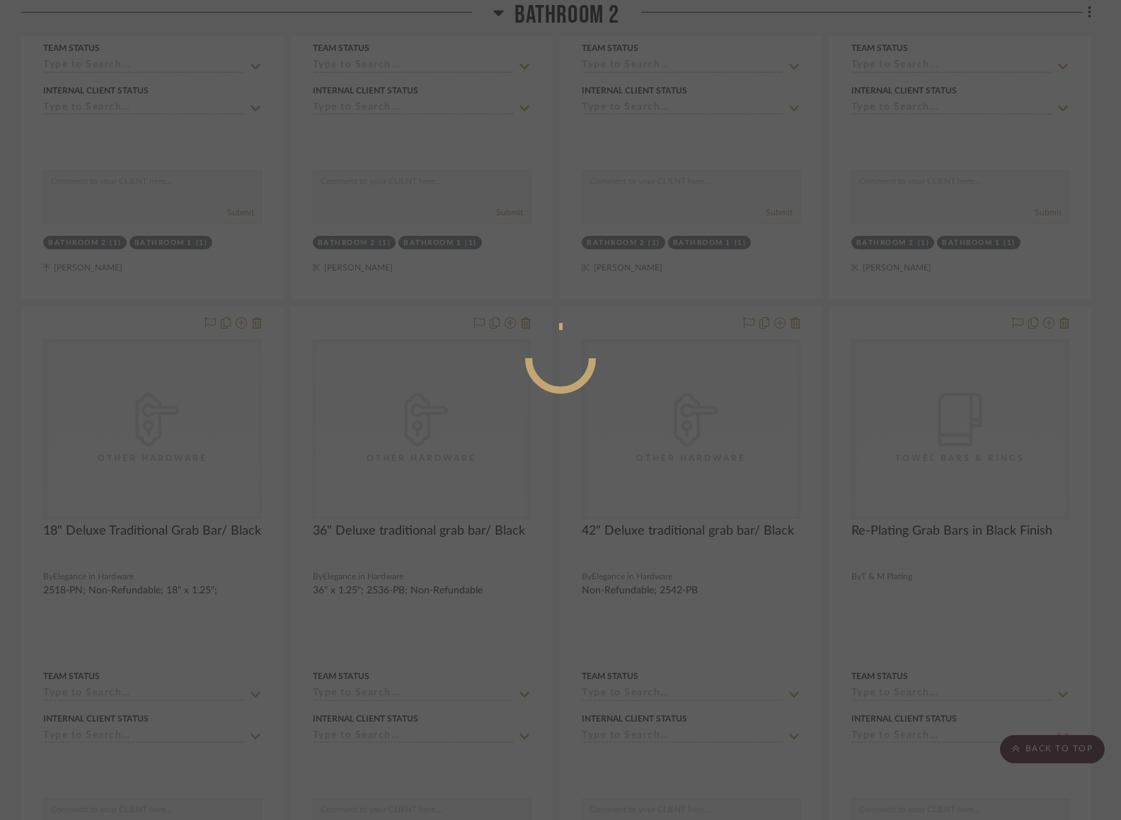
click at [436, 396] on div at bounding box center [560, 410] width 1121 height 820
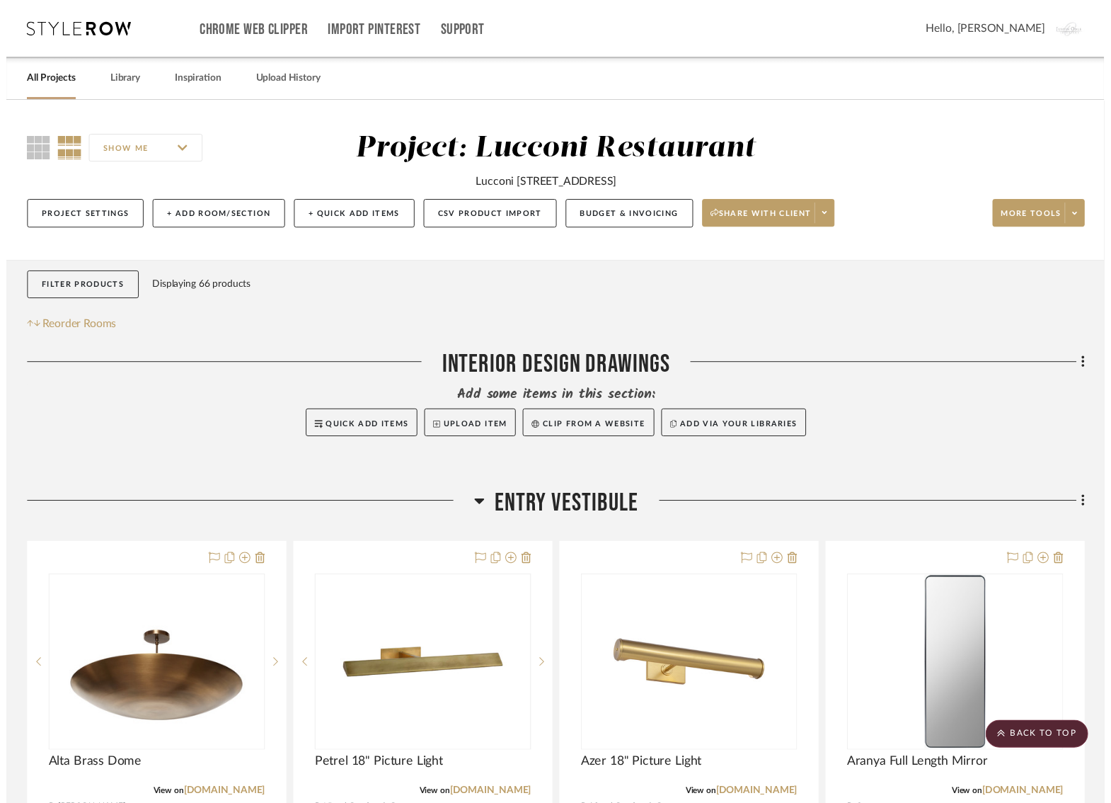
scroll to position [3756, 0]
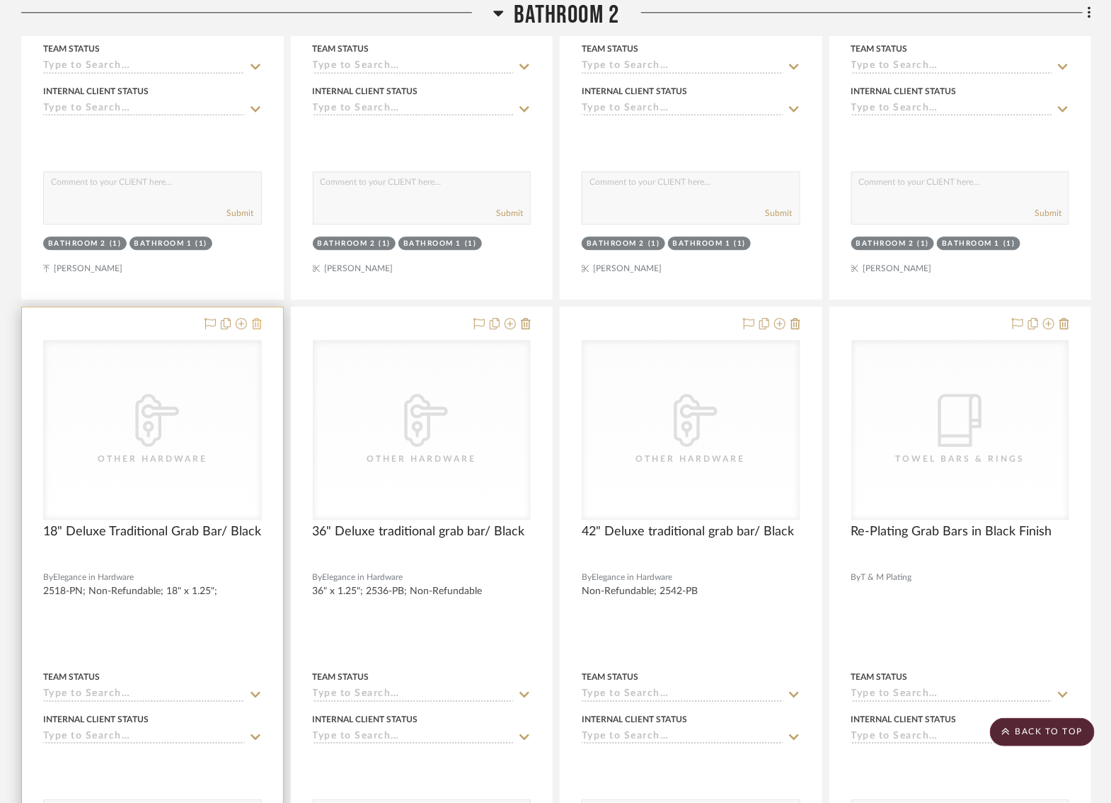
click at [258, 318] on icon at bounding box center [257, 323] width 10 height 11
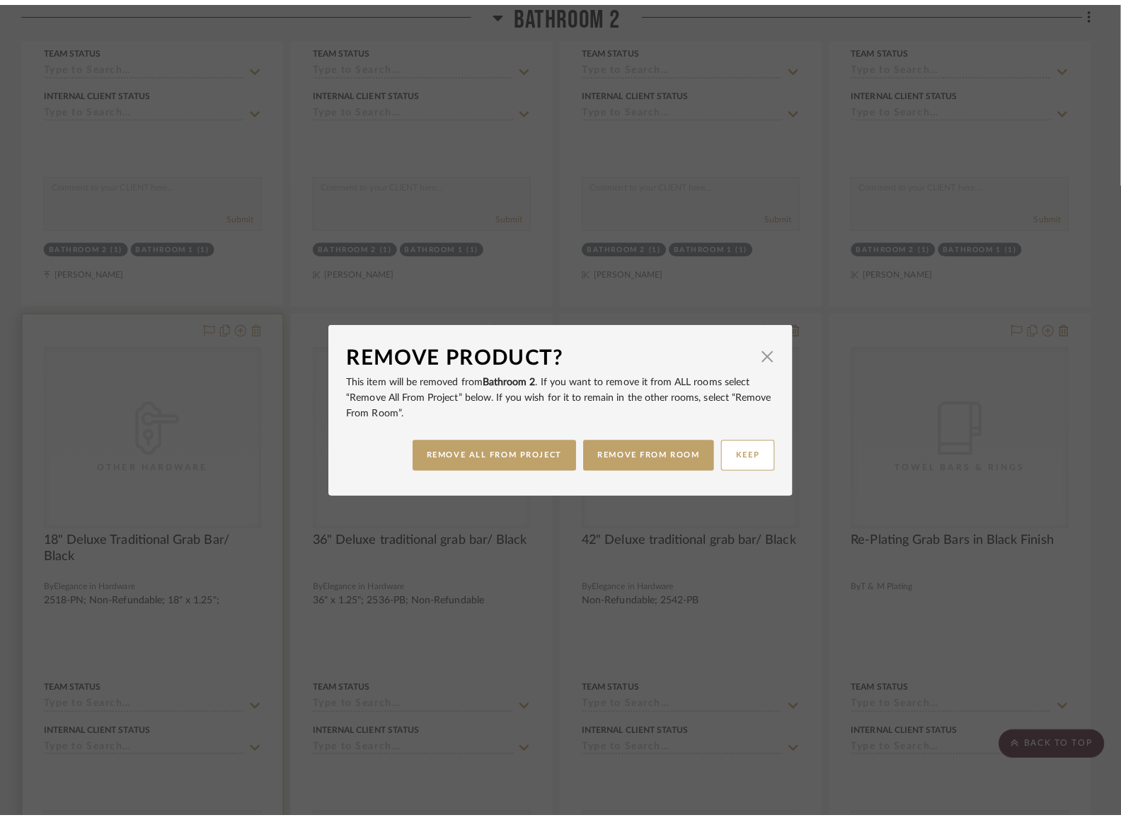
scroll to position [0, 0]
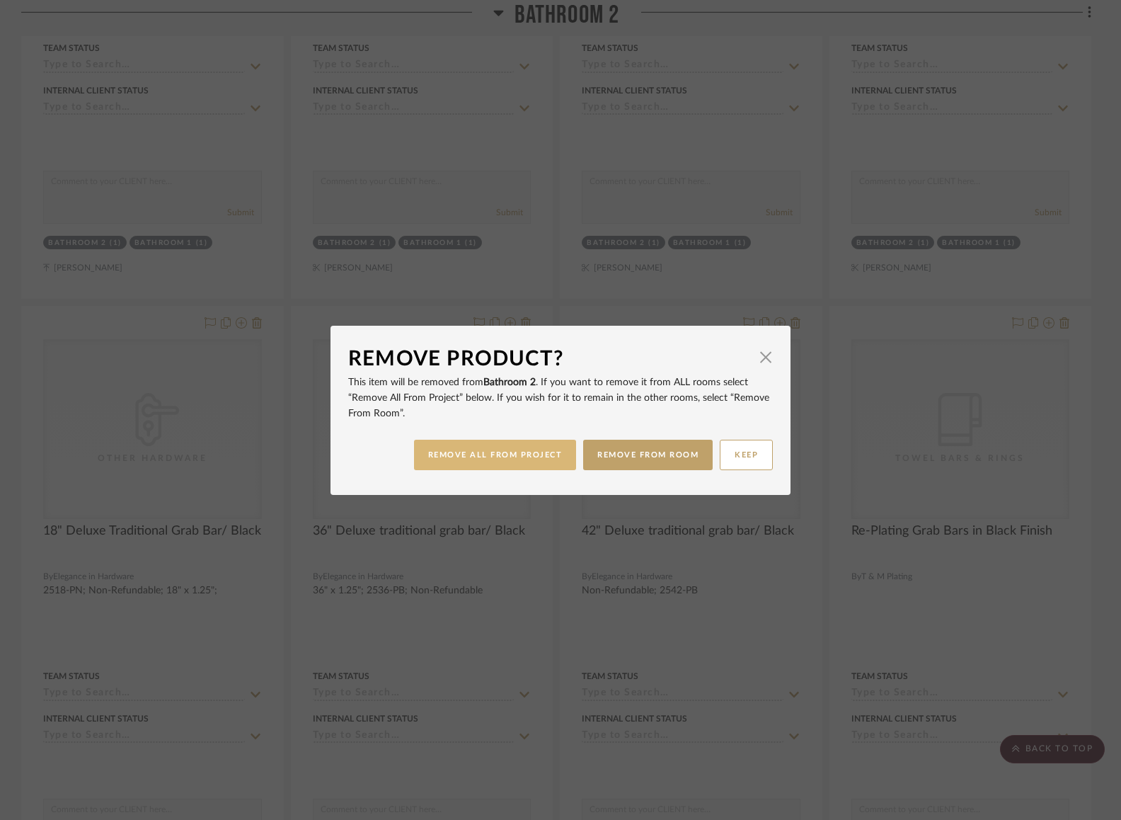
click at [495, 459] on button "REMOVE ALL FROM PROJECT" at bounding box center [495, 455] width 163 height 30
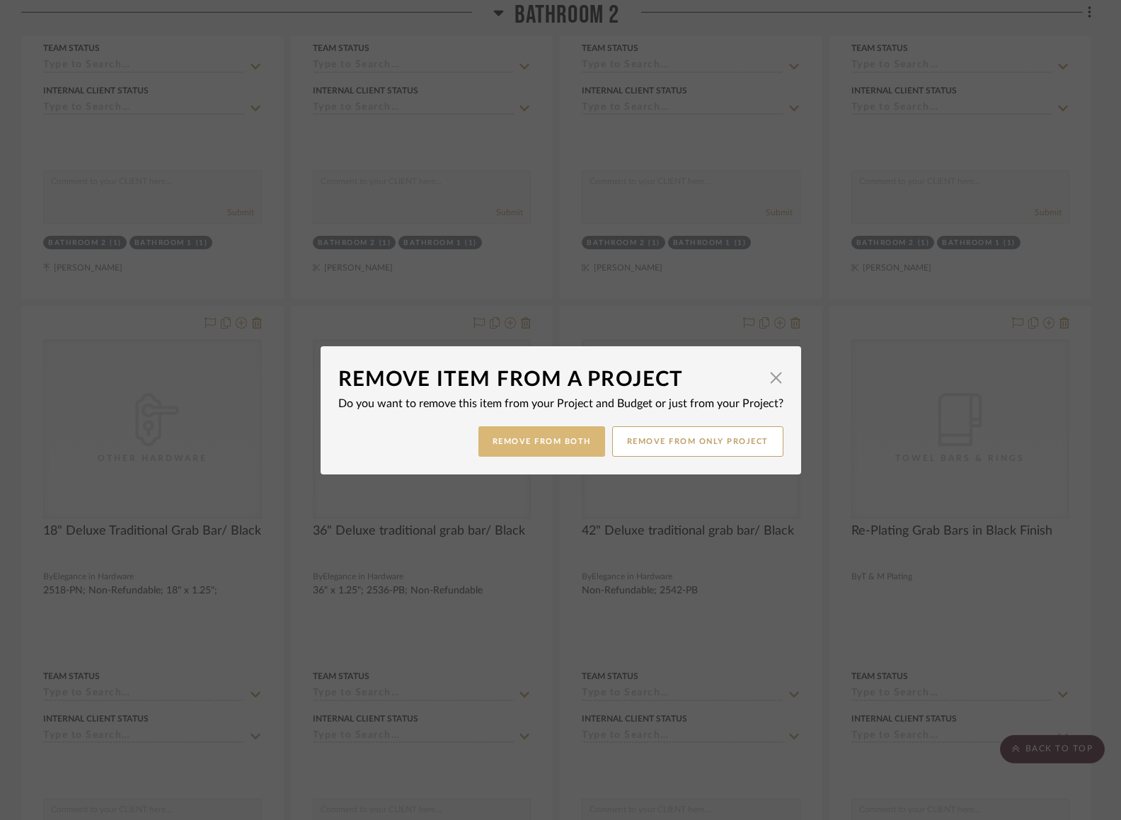
click at [540, 449] on button "Remove from Both" at bounding box center [541, 441] width 127 height 30
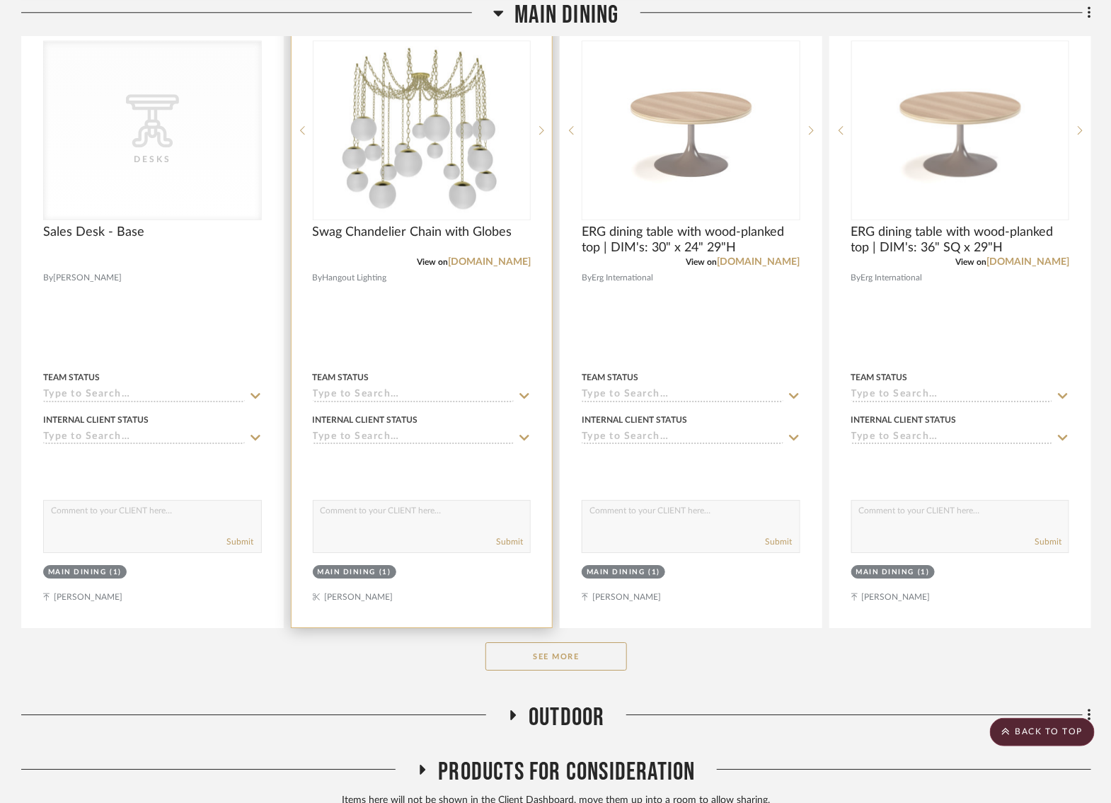
scroll to position [6094, 2]
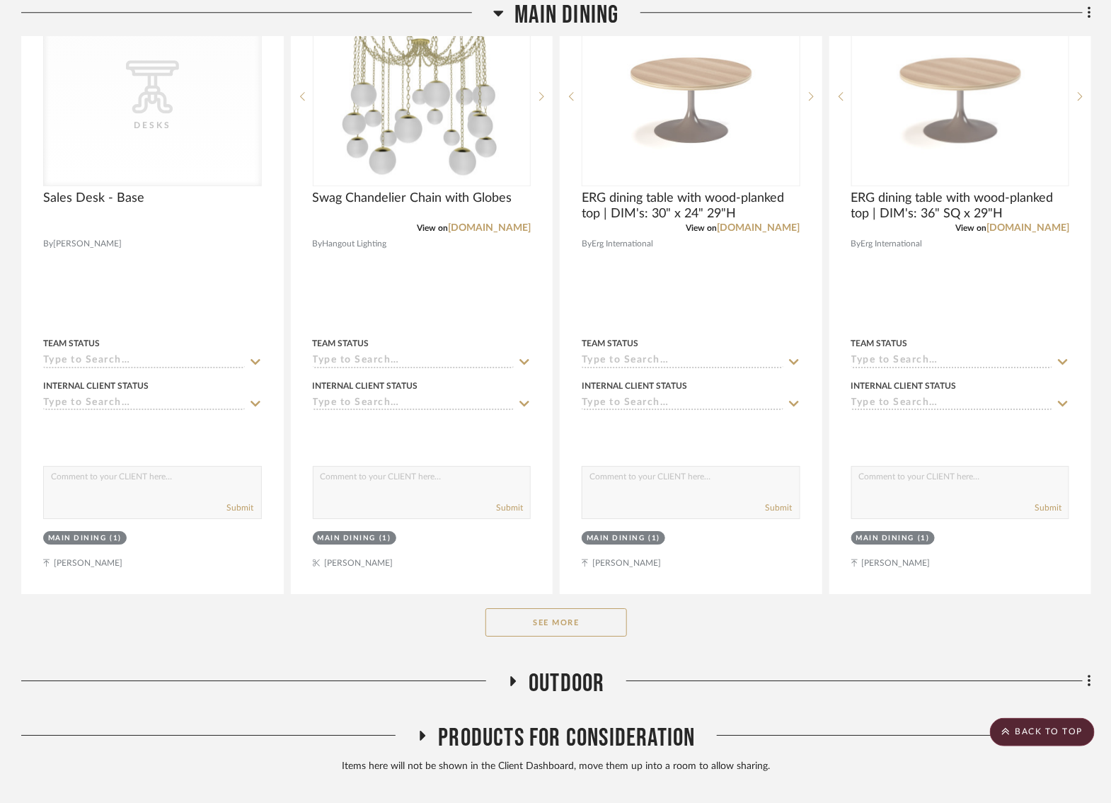
click at [532, 608] on button "See More" at bounding box center [557, 622] width 142 height 28
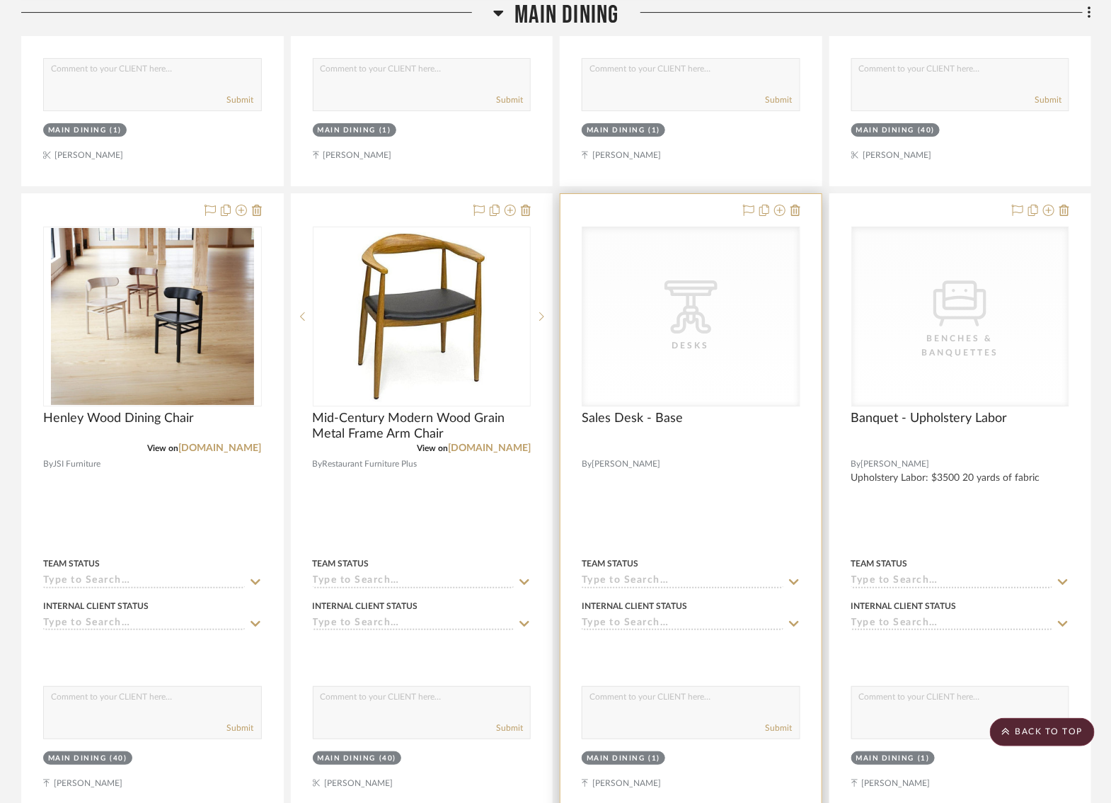
scroll to position [6509, 2]
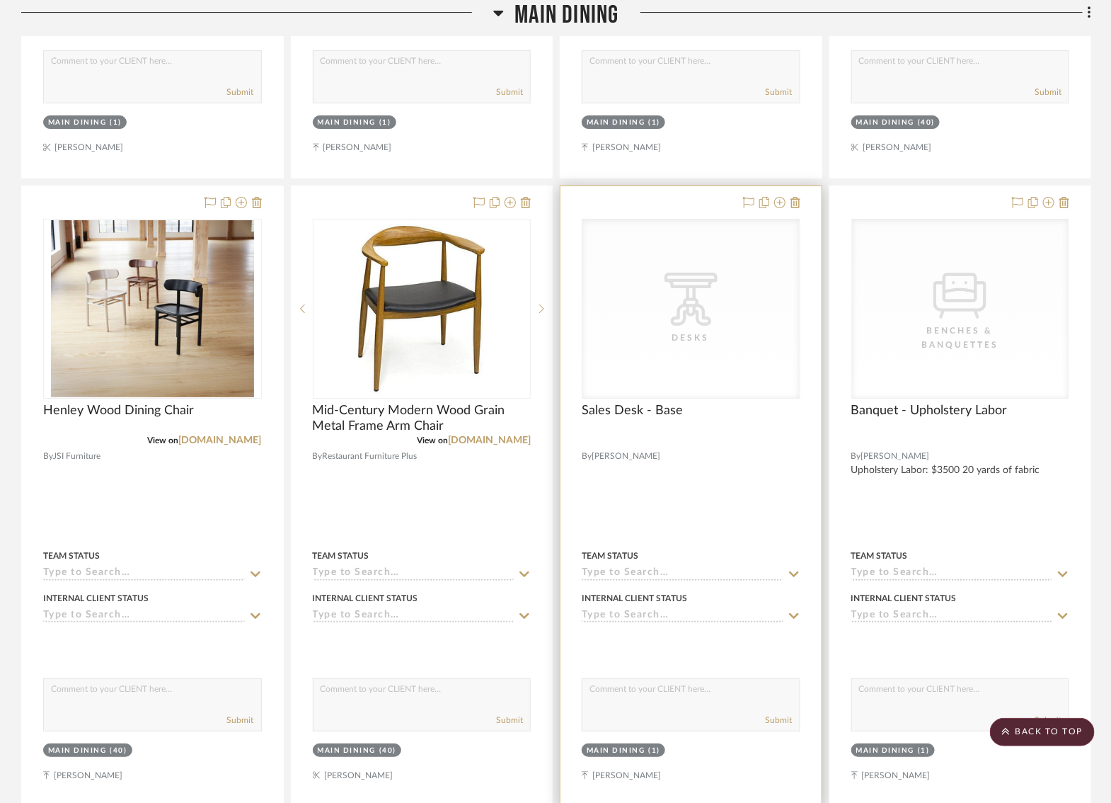
click at [677, 309] on div "CategoryIconTables Created with Sketch. Desks" at bounding box center [690, 308] width 217 height 178
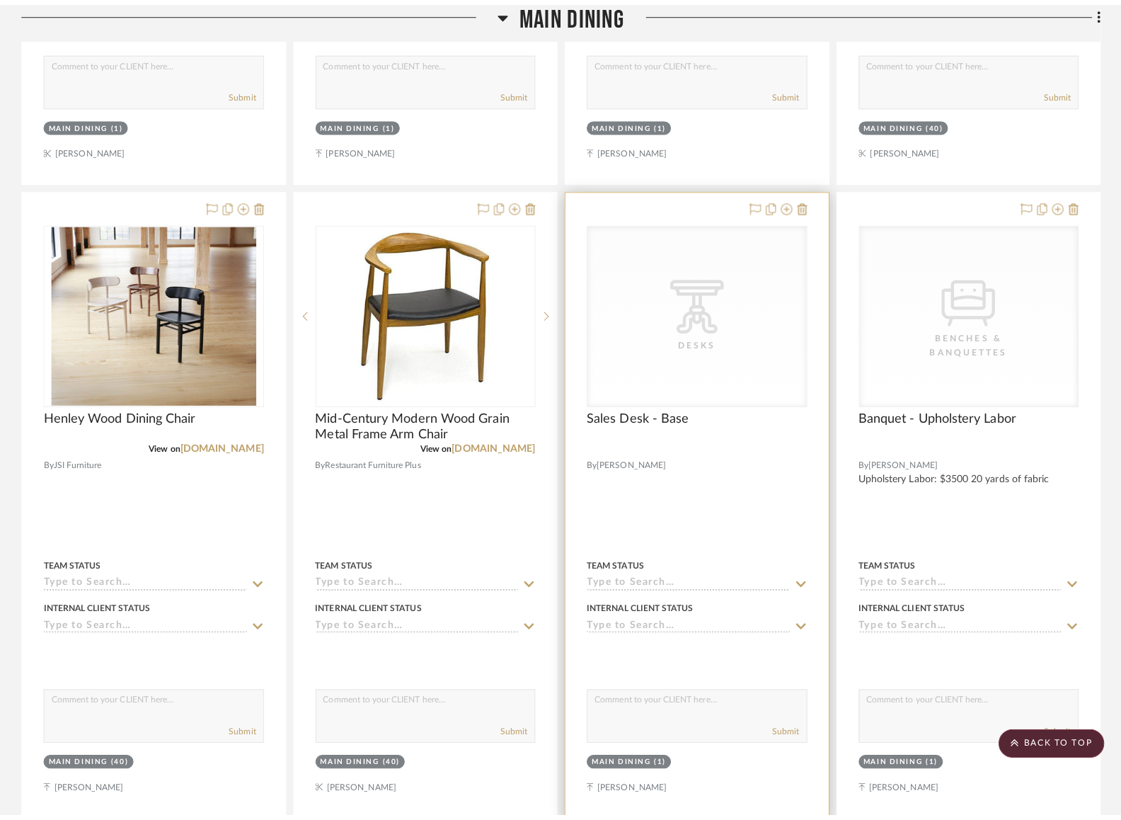
scroll to position [0, 0]
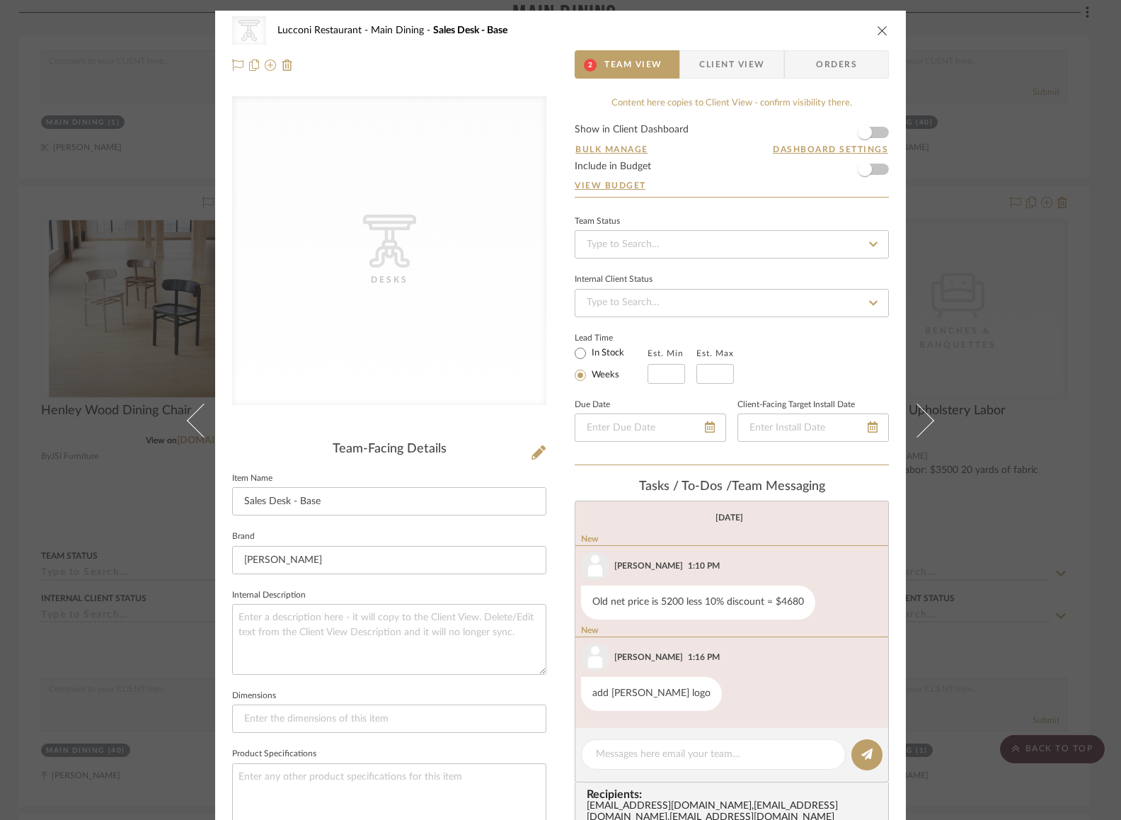
click at [111, 393] on div "CategoryIconTables Created with Sketch. Desks Lucconi Restaurant Main Dining Sa…" at bounding box center [560, 410] width 1121 height 820
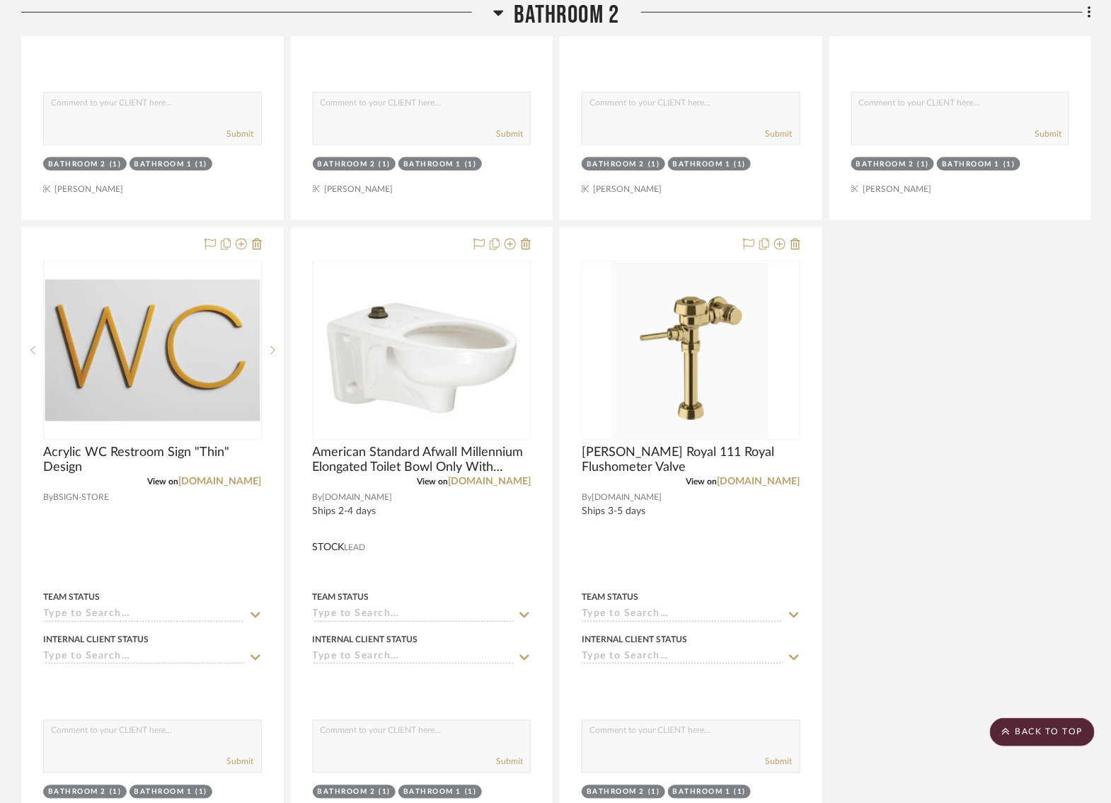
scroll to position [5087, 2]
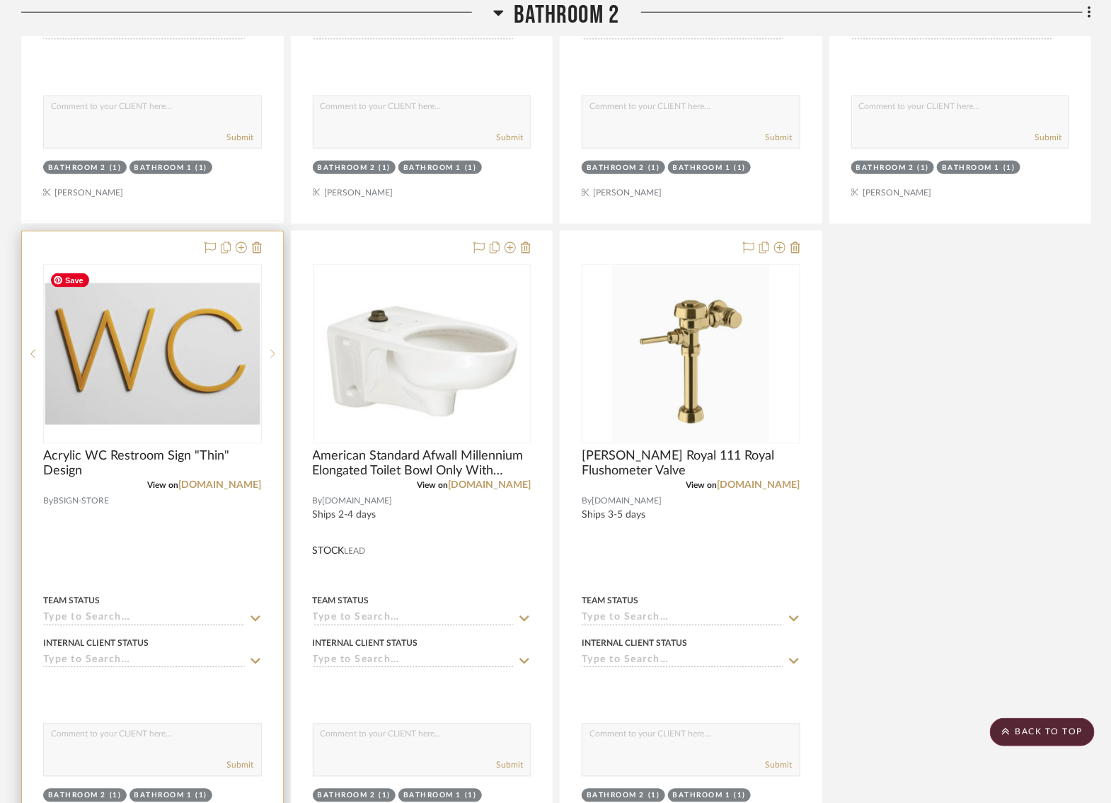
click at [270, 349] on icon at bounding box center [272, 354] width 5 height 10
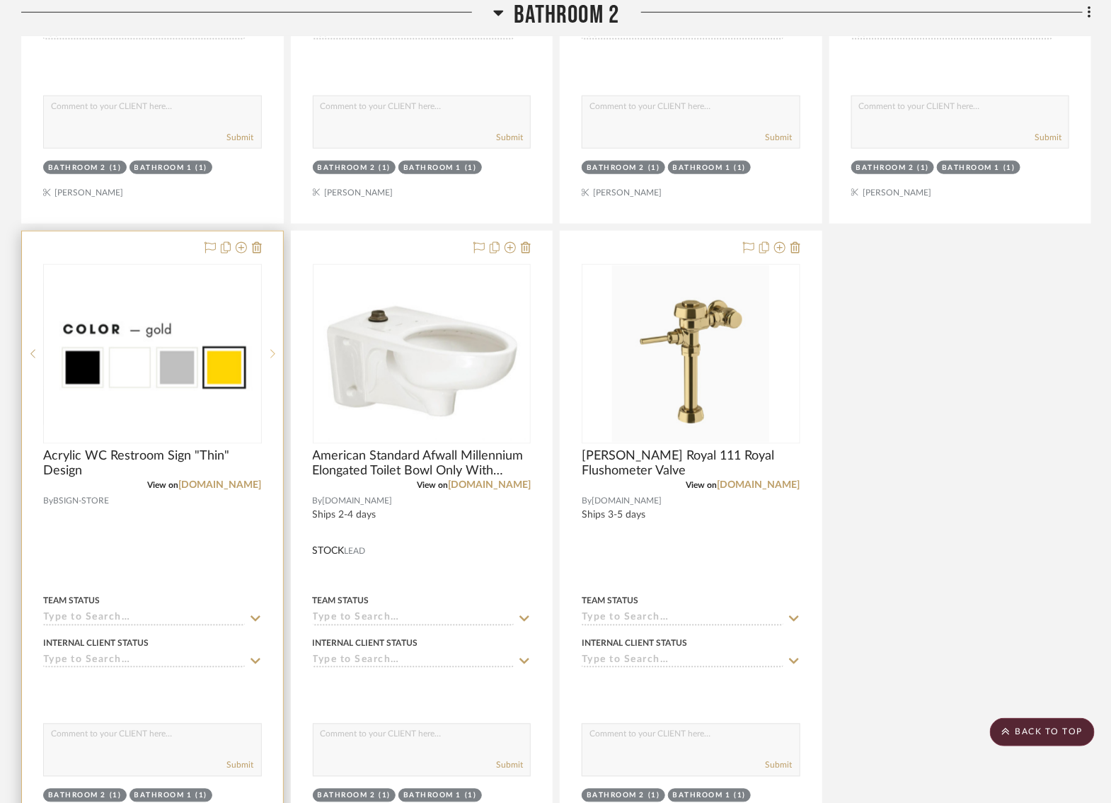
click at [270, 349] on icon at bounding box center [272, 354] width 5 height 10
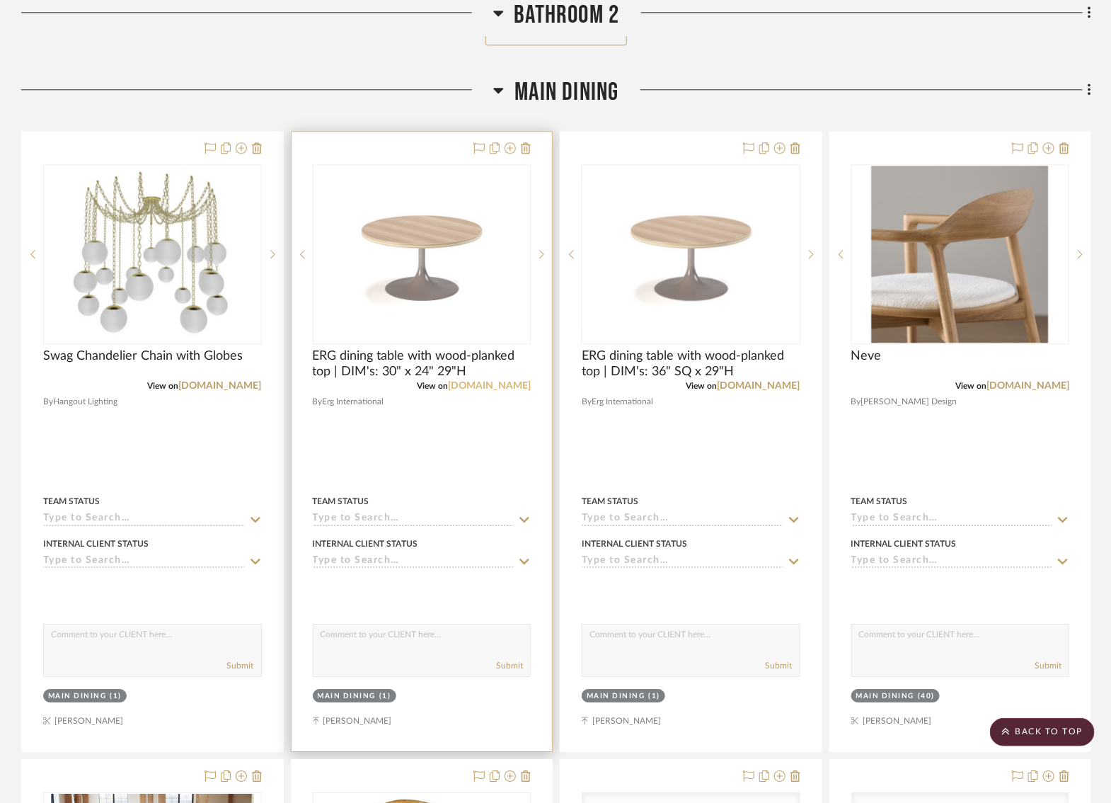
scroll to position [5930, 2]
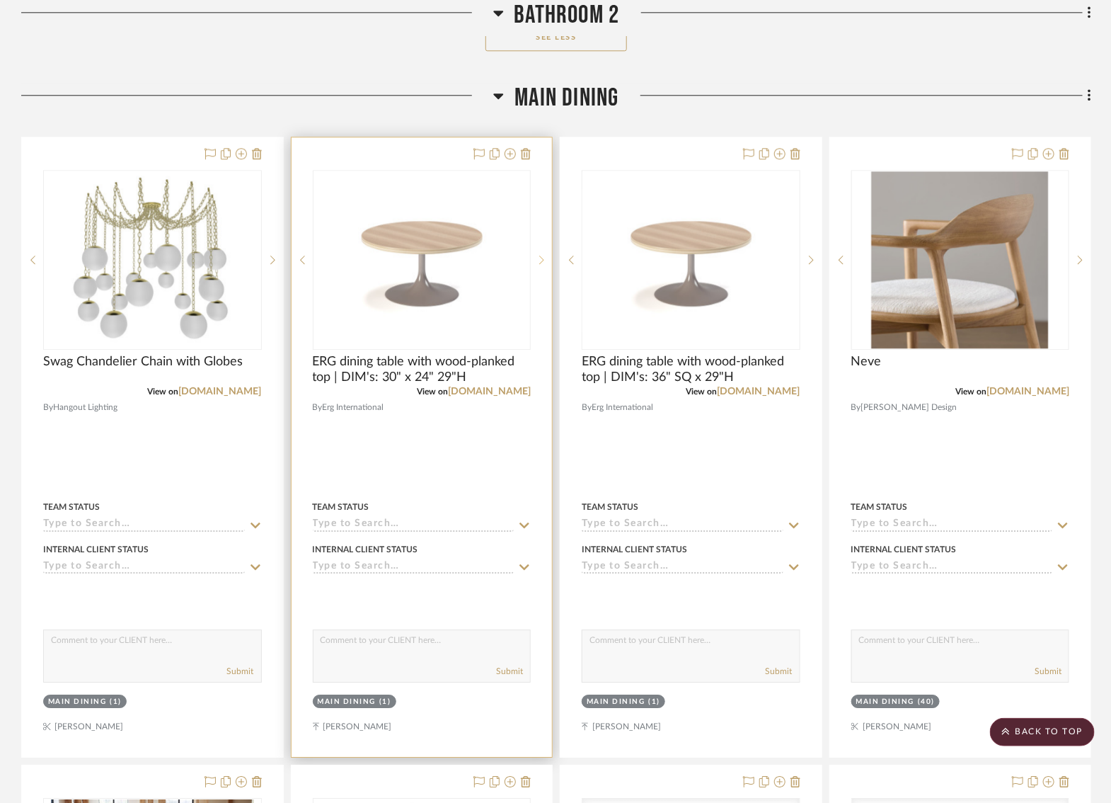
click at [539, 255] on icon at bounding box center [541, 260] width 5 height 10
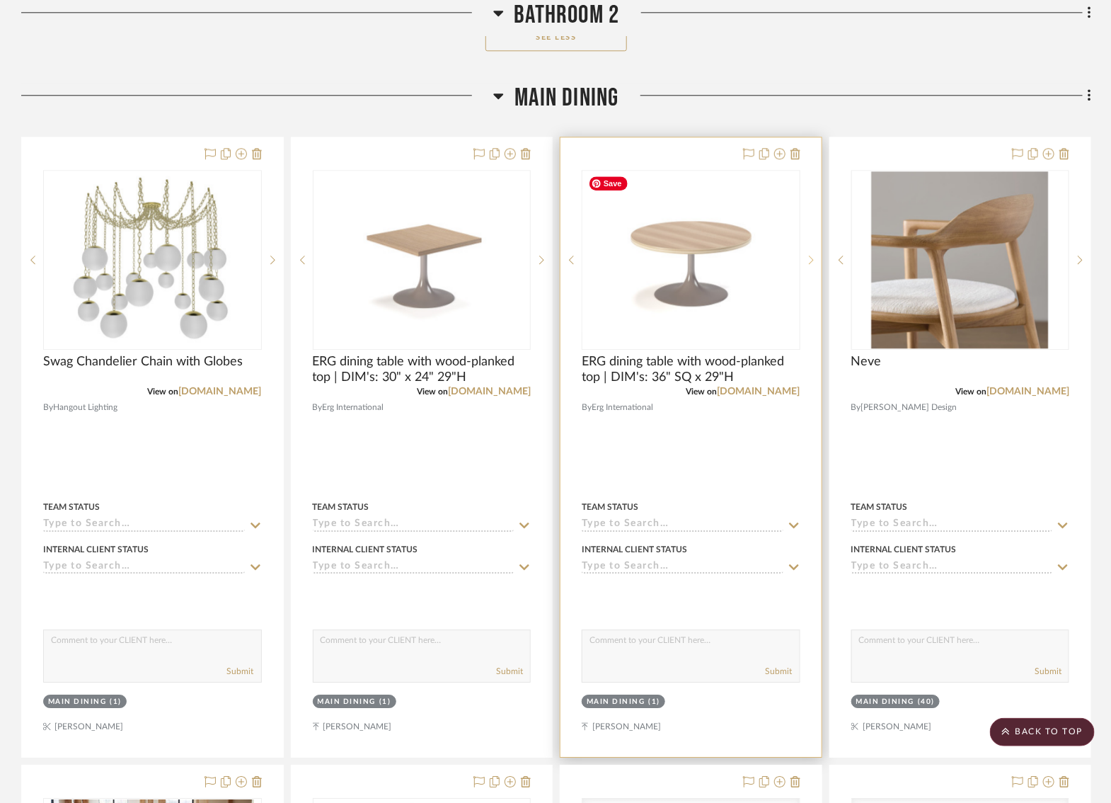
click at [809, 255] on icon at bounding box center [811, 260] width 5 height 10
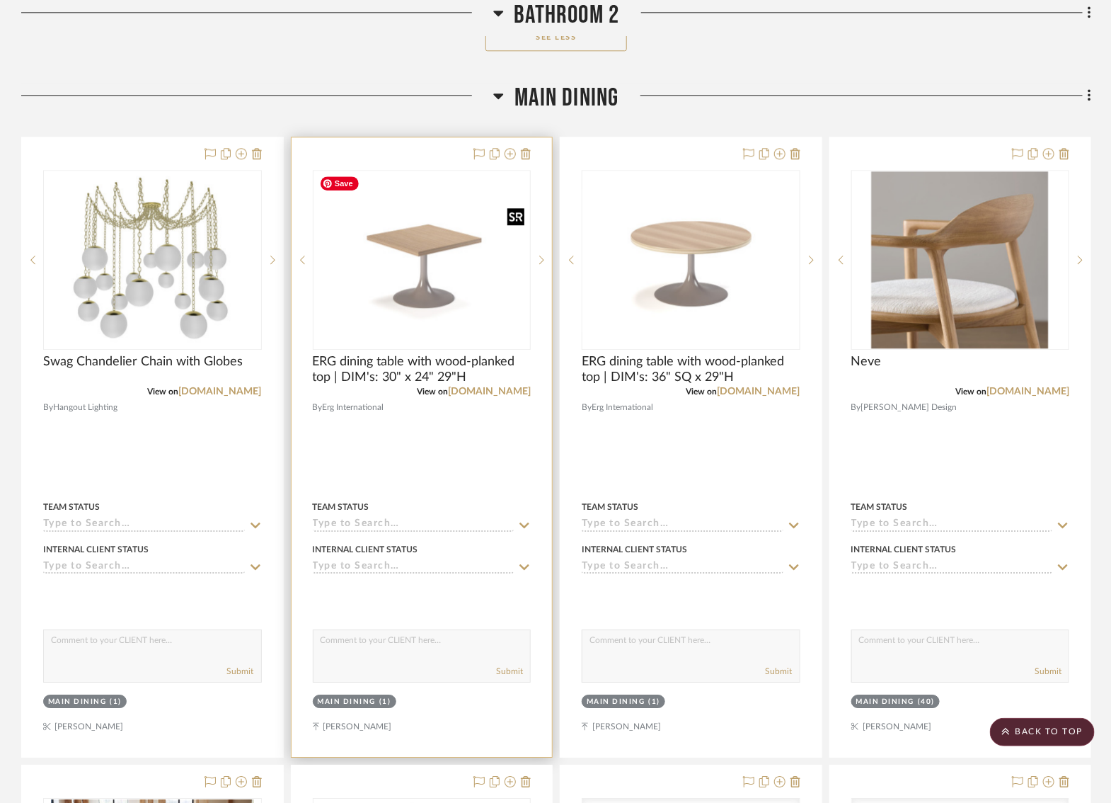
click at [430, 296] on img "1" at bounding box center [422, 260] width 216 height 144
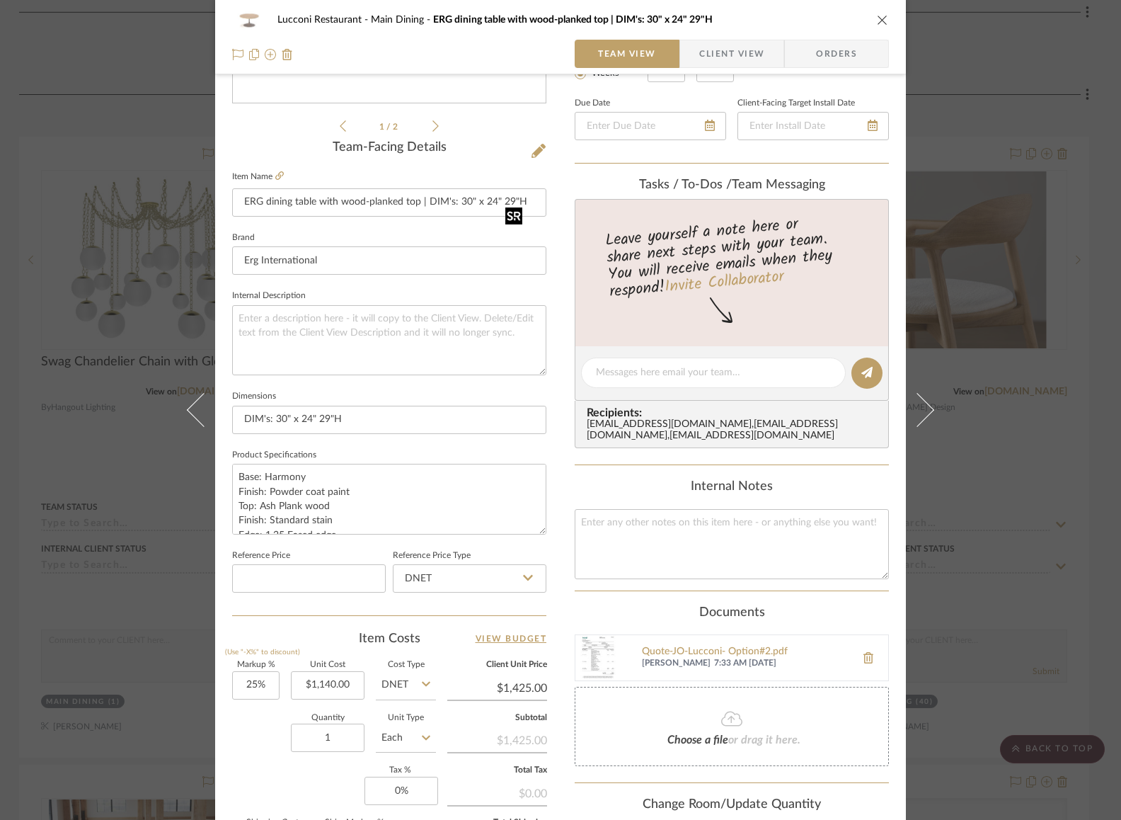
scroll to position [302, 0]
click at [993, 384] on div "Lucconi Restaurant Main Dining ERG dining table with wood-planked top | DIM's: …" at bounding box center [560, 410] width 1121 height 820
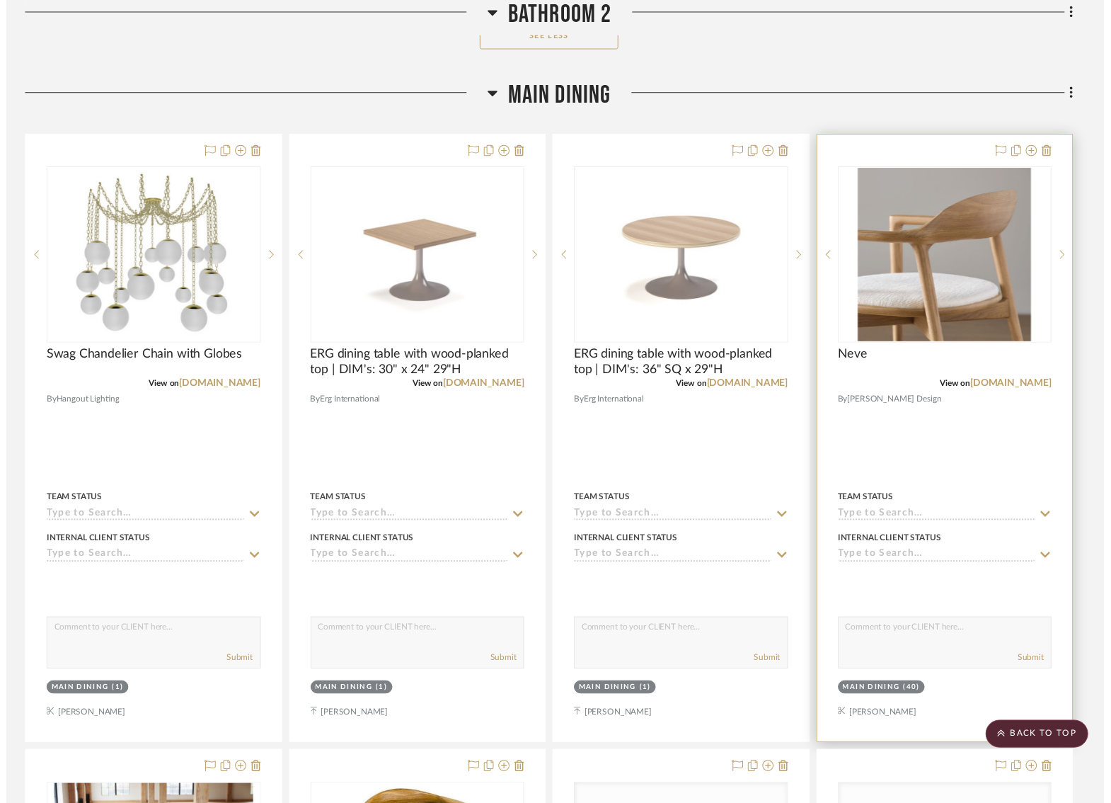
scroll to position [5930, 2]
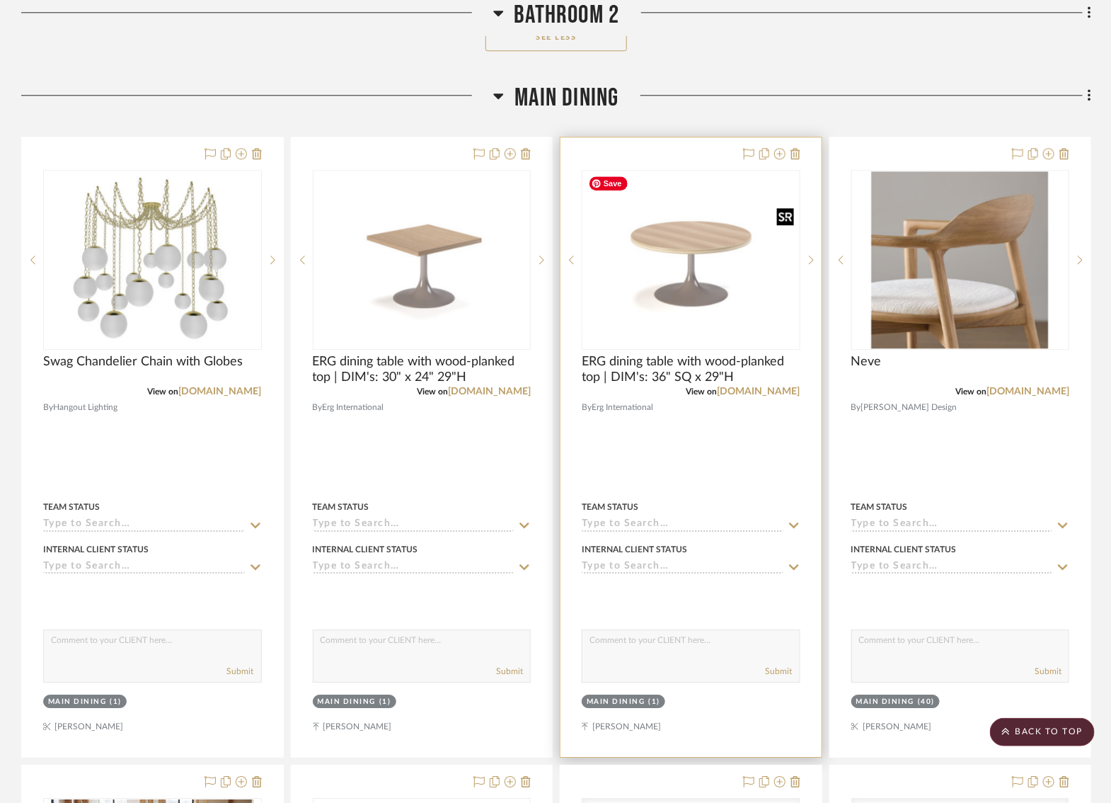
click at [708, 268] on img "0" at bounding box center [691, 260] width 216 height 144
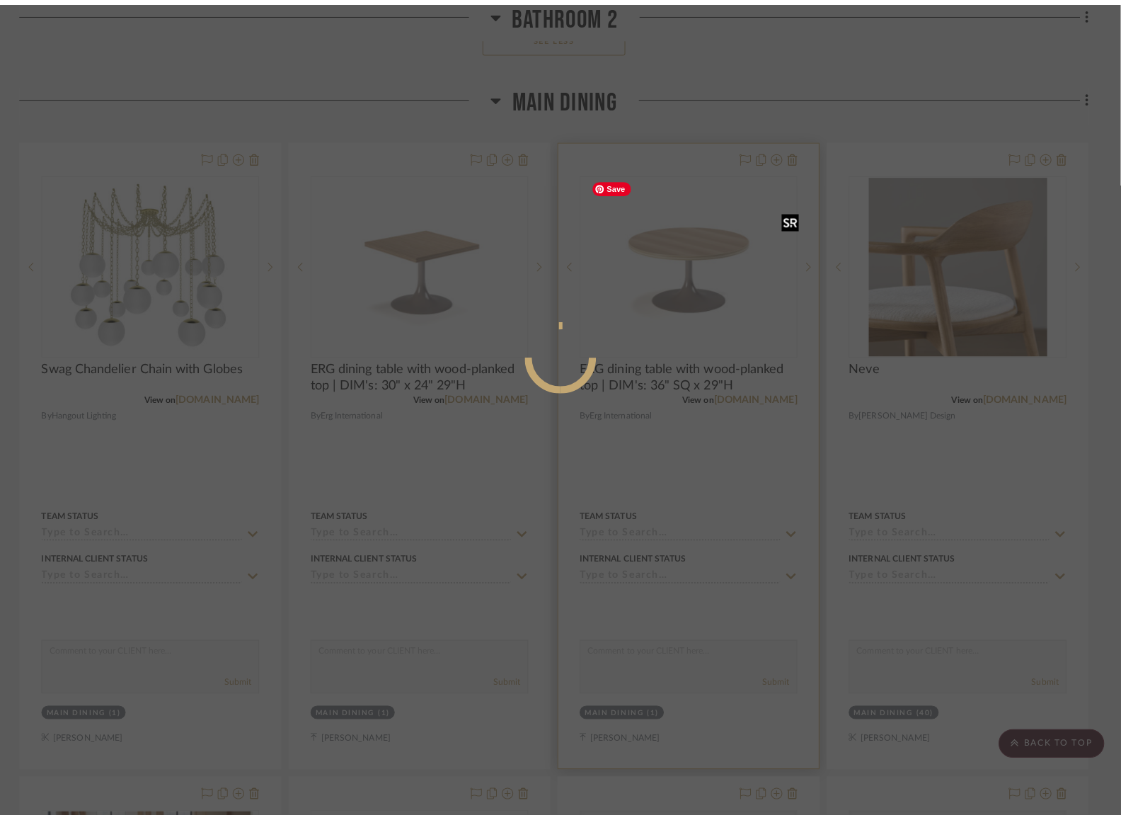
scroll to position [0, 0]
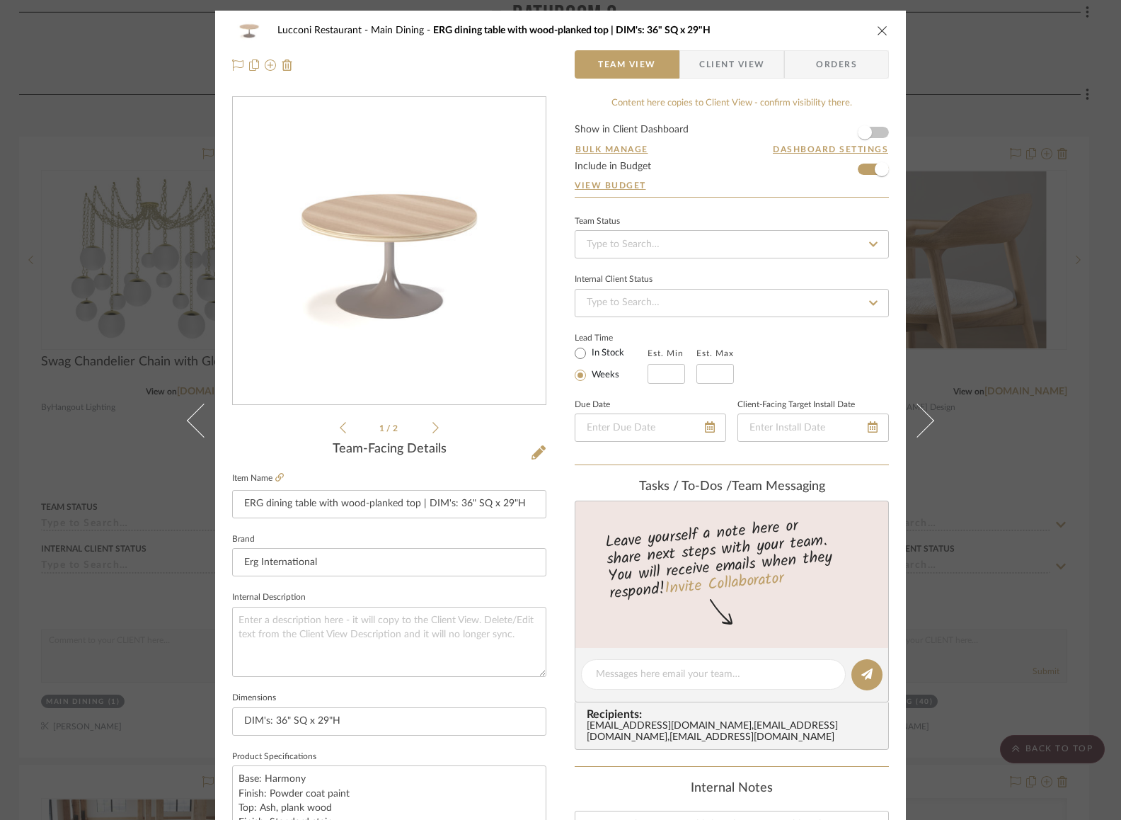
click at [877, 32] on icon "close" at bounding box center [882, 30] width 11 height 11
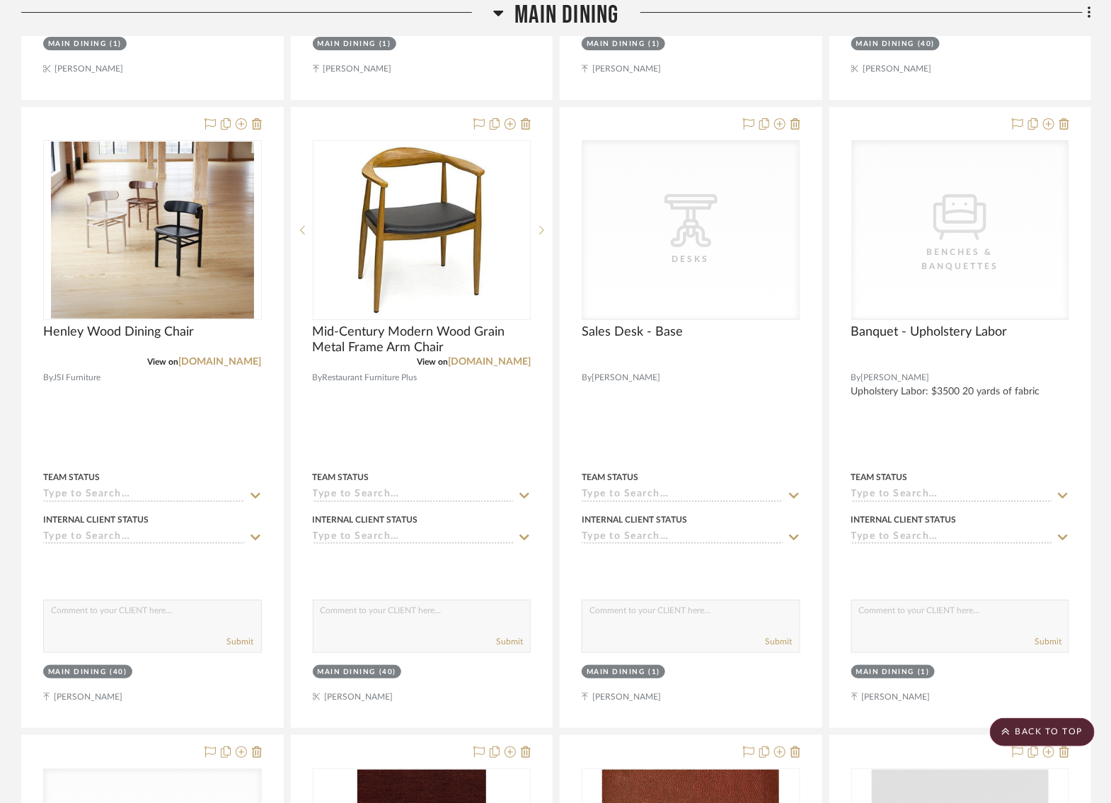
scroll to position [6590, 3]
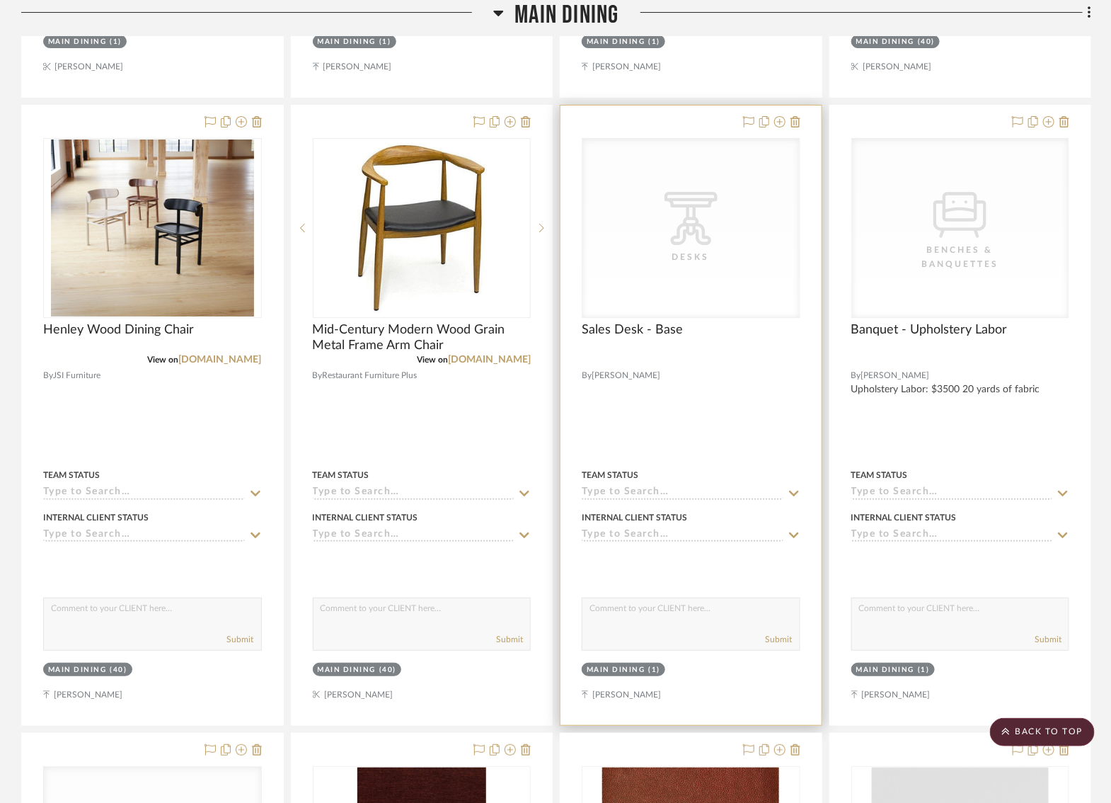
click at [680, 255] on div "CategoryIconTables Created with Sketch. Desks" at bounding box center [690, 228] width 217 height 178
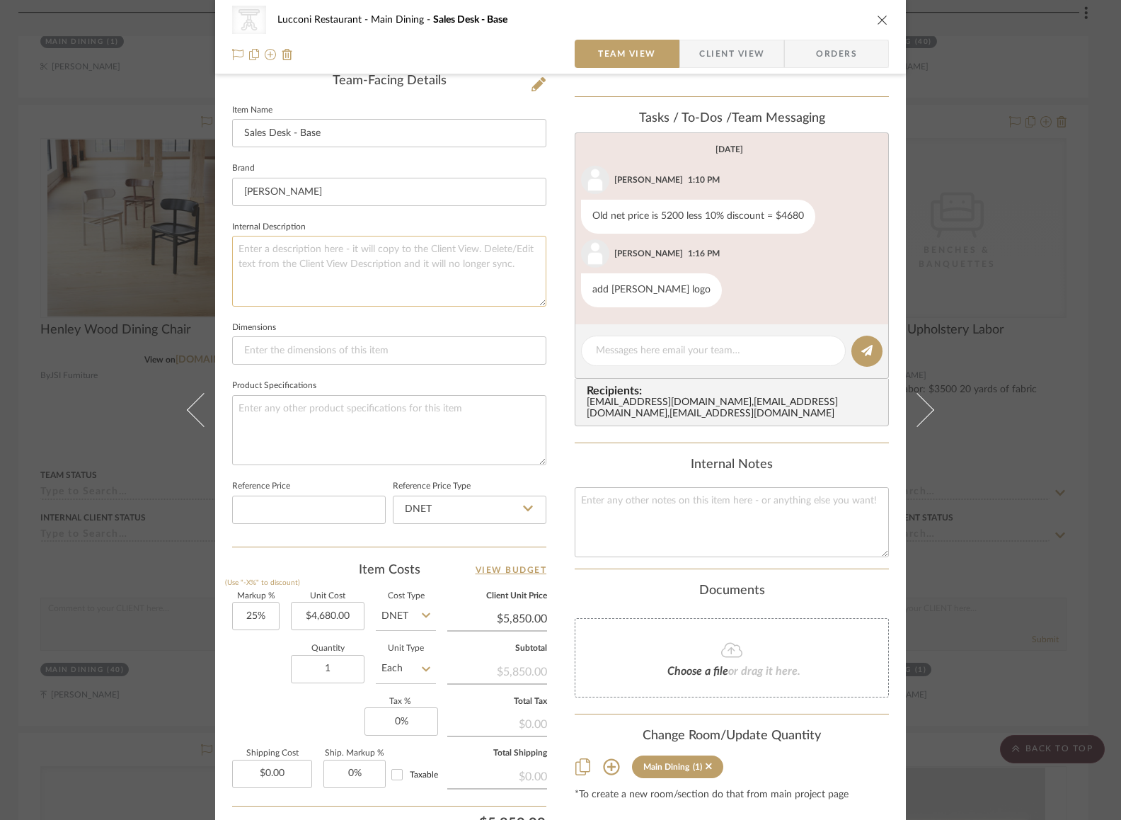
scroll to position [370, 0]
click at [232, 615] on input "25" at bounding box center [255, 613] width 47 height 28
type input "7%"
click at [270, 702] on div "Markup % (Use "-X%" to discount) 7% Unit Cost $4,680.00 Cost Type DNET Client U…" at bounding box center [389, 693] width 314 height 207
type input "$5,007.60"
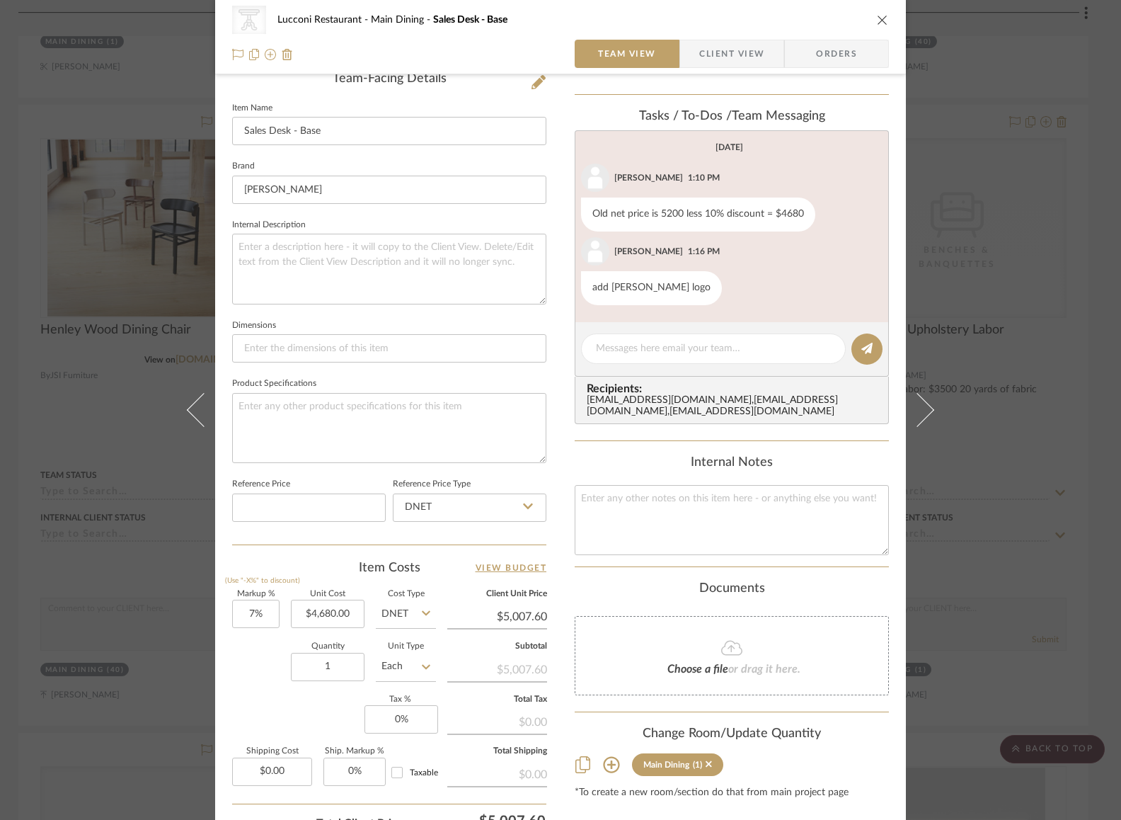
click at [994, 341] on div "CategoryIconTables Created with Sketch. Desks Lucconi Restaurant Main Dining Sa…" at bounding box center [560, 410] width 1121 height 820
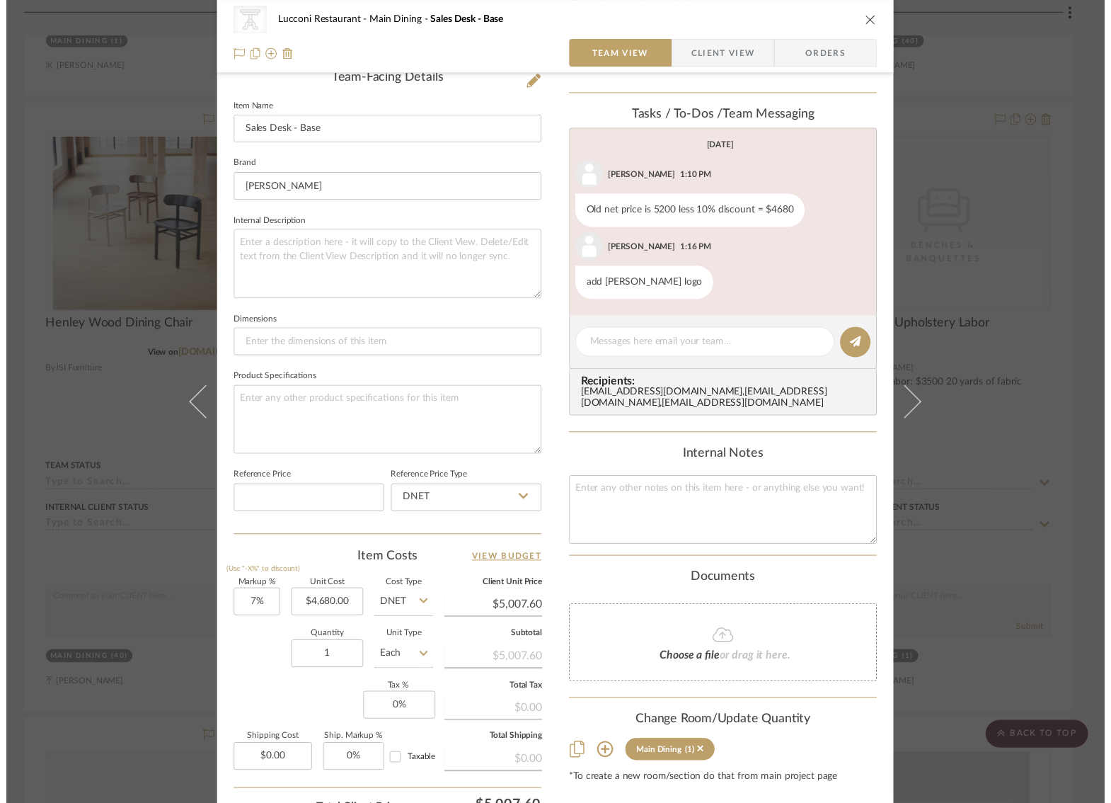
scroll to position [6590, 3]
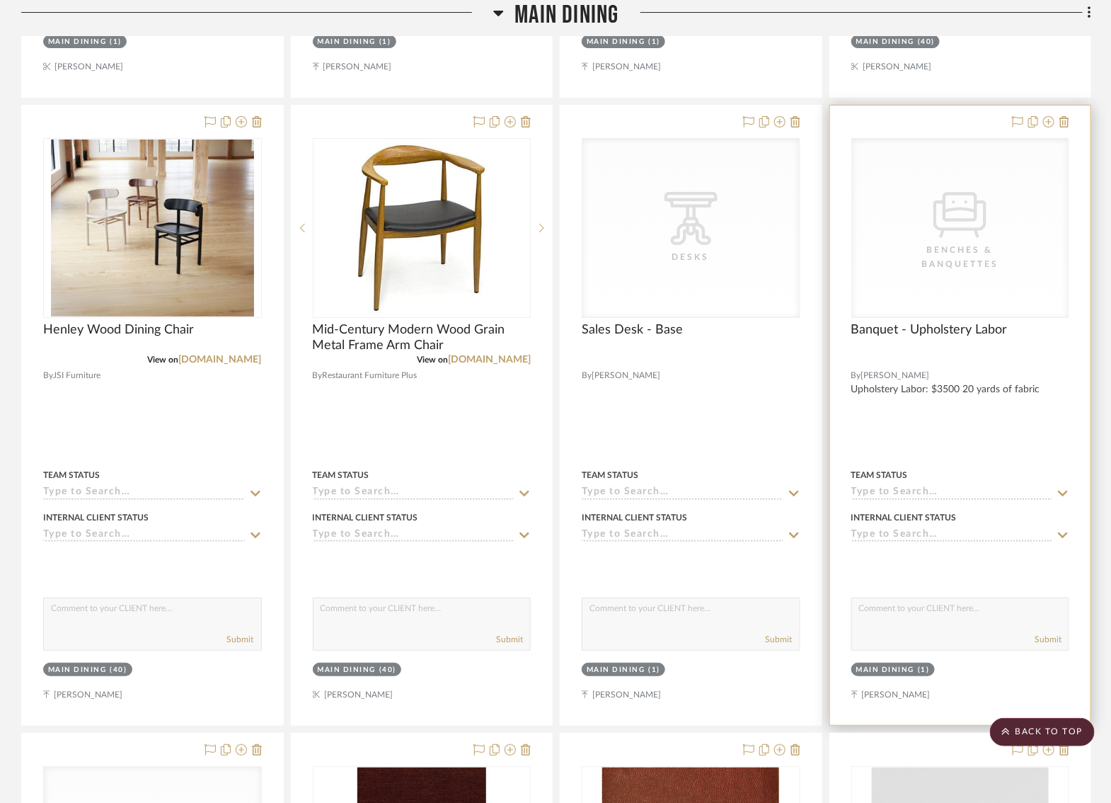
click at [941, 243] on div "Benches & Banquettes" at bounding box center [961, 257] width 142 height 28
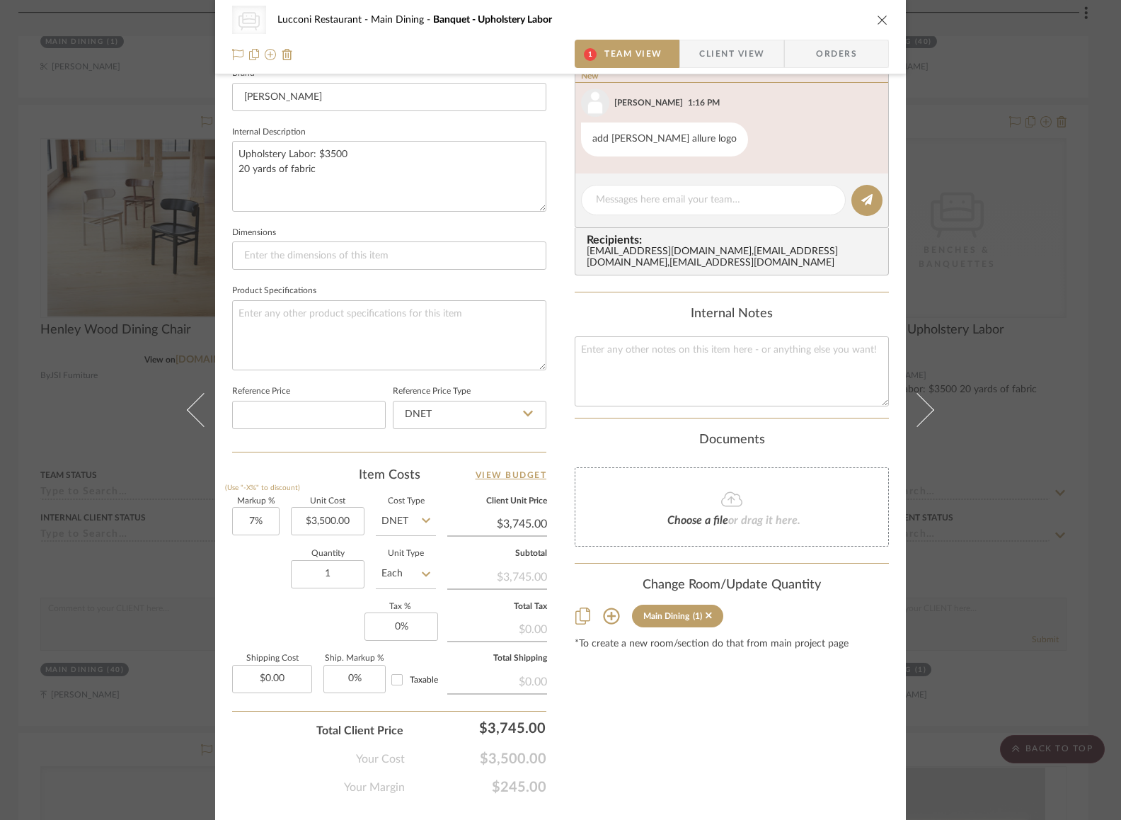
scroll to position [490, 0]
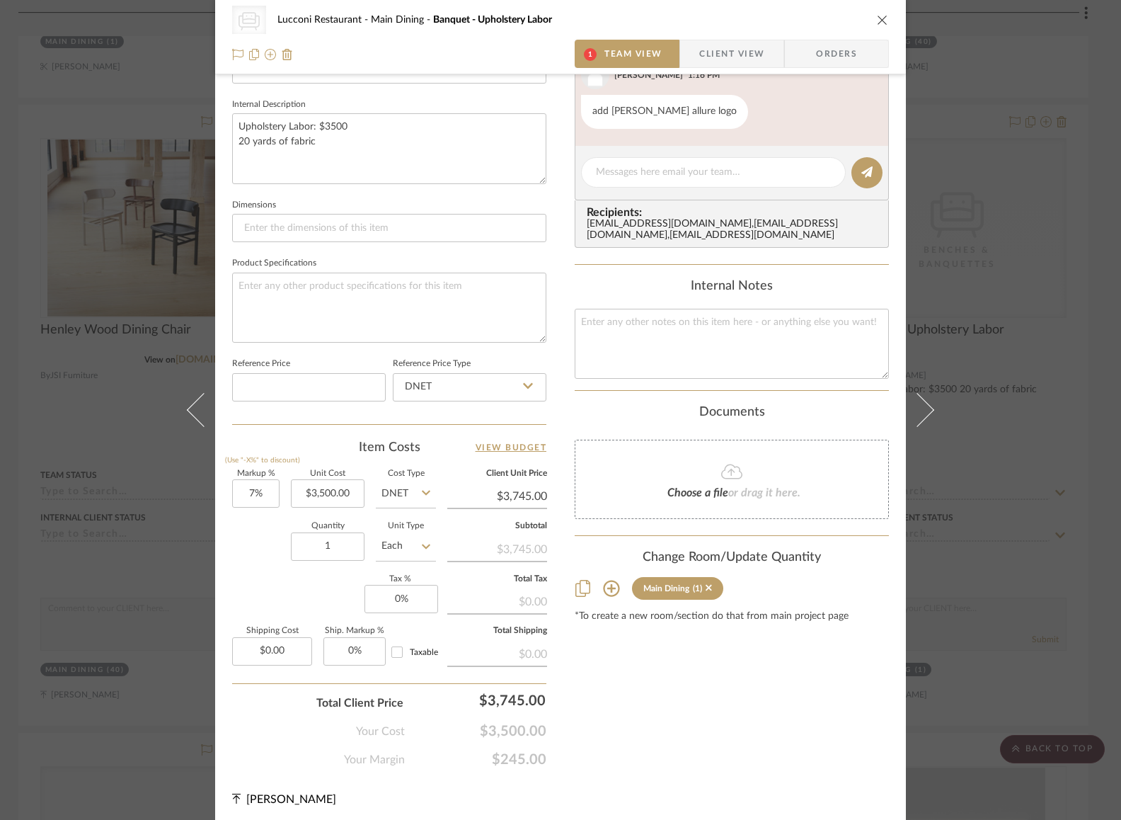
click at [1052, 376] on div "CategoryIconSeating Created with Sketch. Benches & Banquettes Lucconi Restauran…" at bounding box center [560, 410] width 1121 height 820
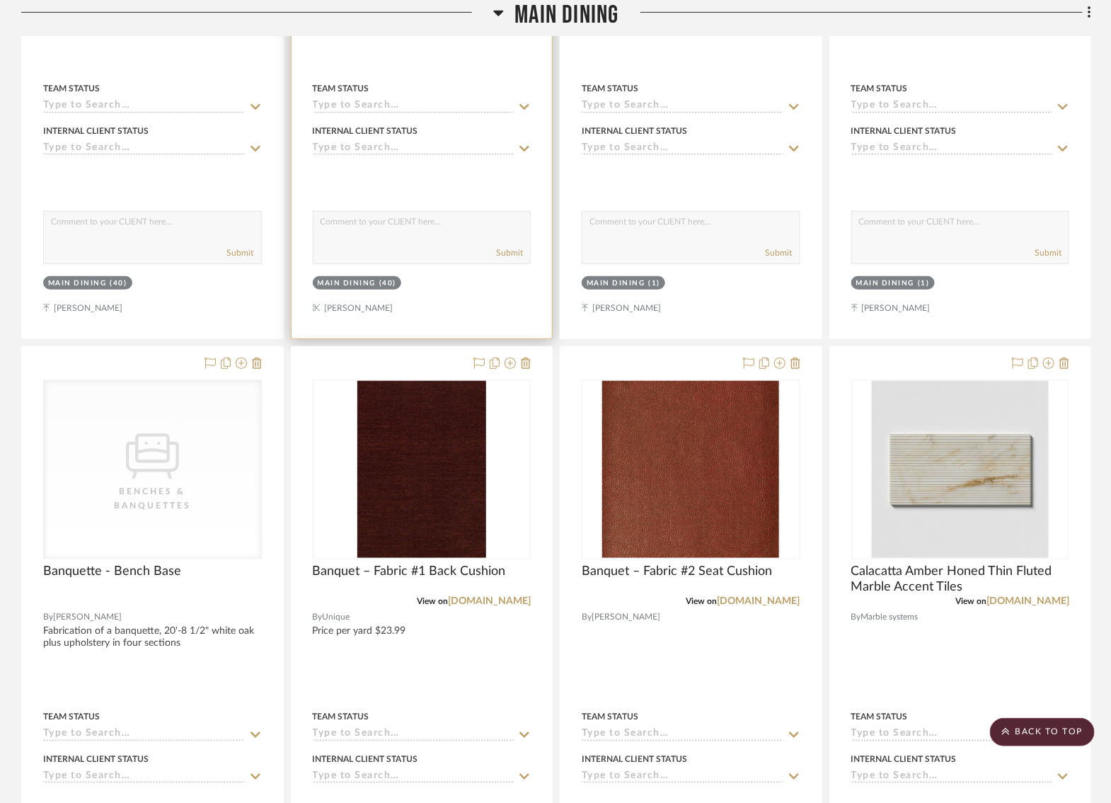
scroll to position [6985, 3]
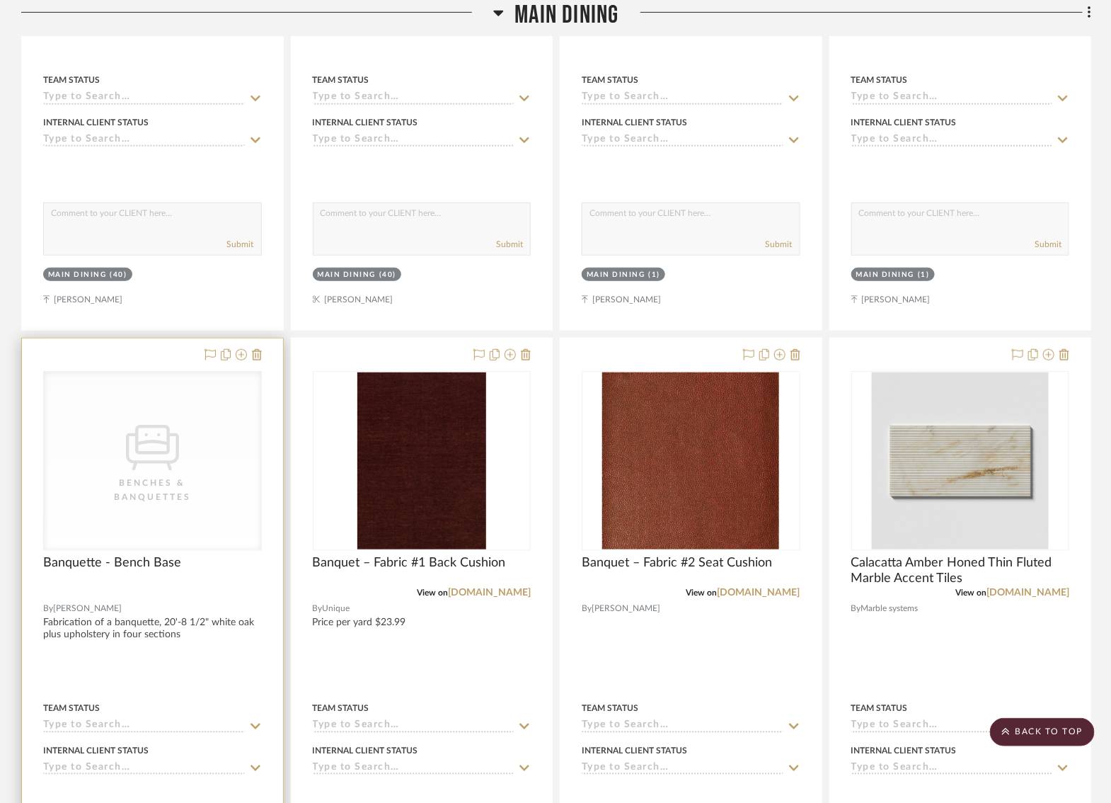
click at [173, 476] on div "Benches & Banquettes" at bounding box center [152, 490] width 142 height 28
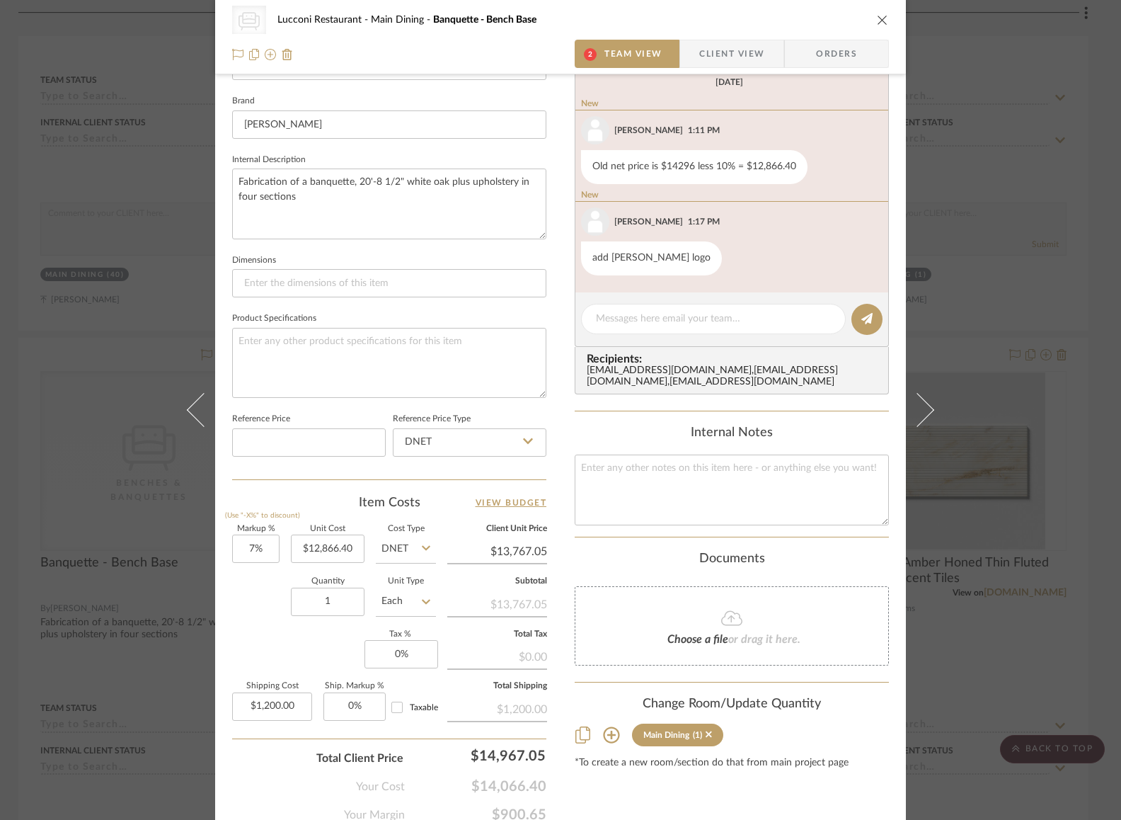
scroll to position [0, 0]
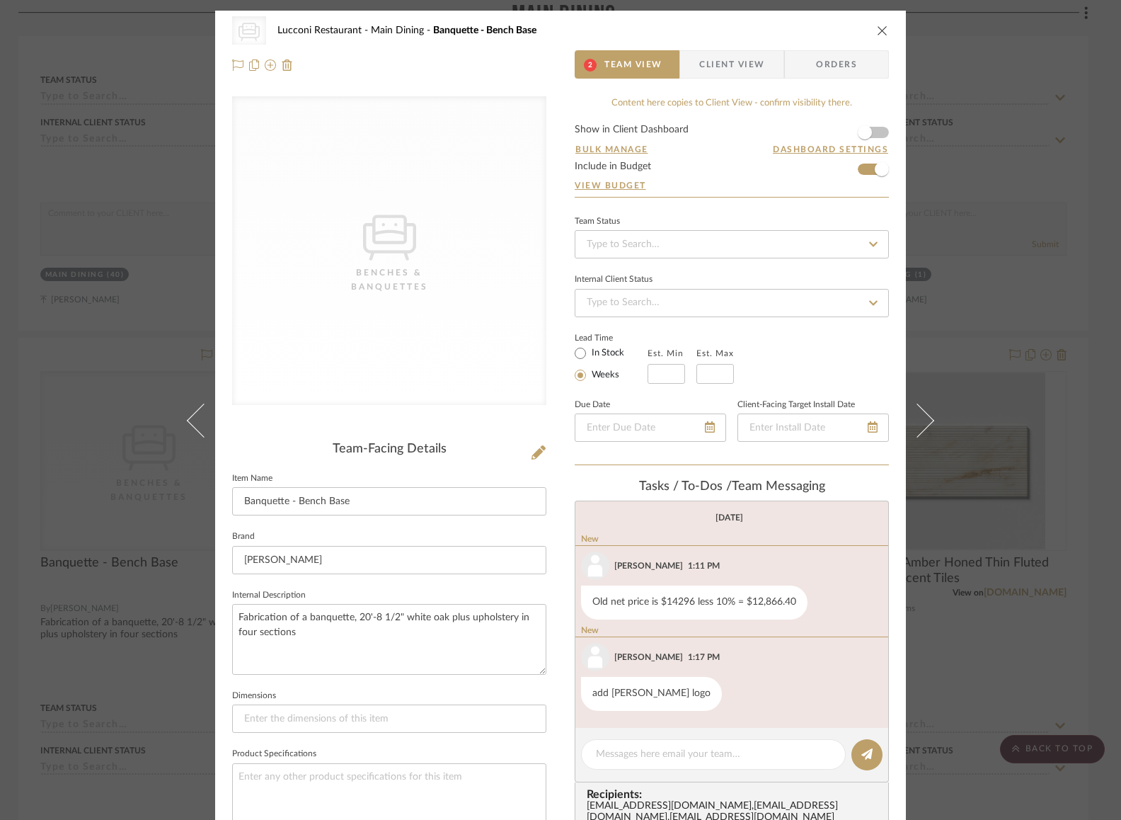
click at [877, 30] on icon "close" at bounding box center [882, 30] width 11 height 11
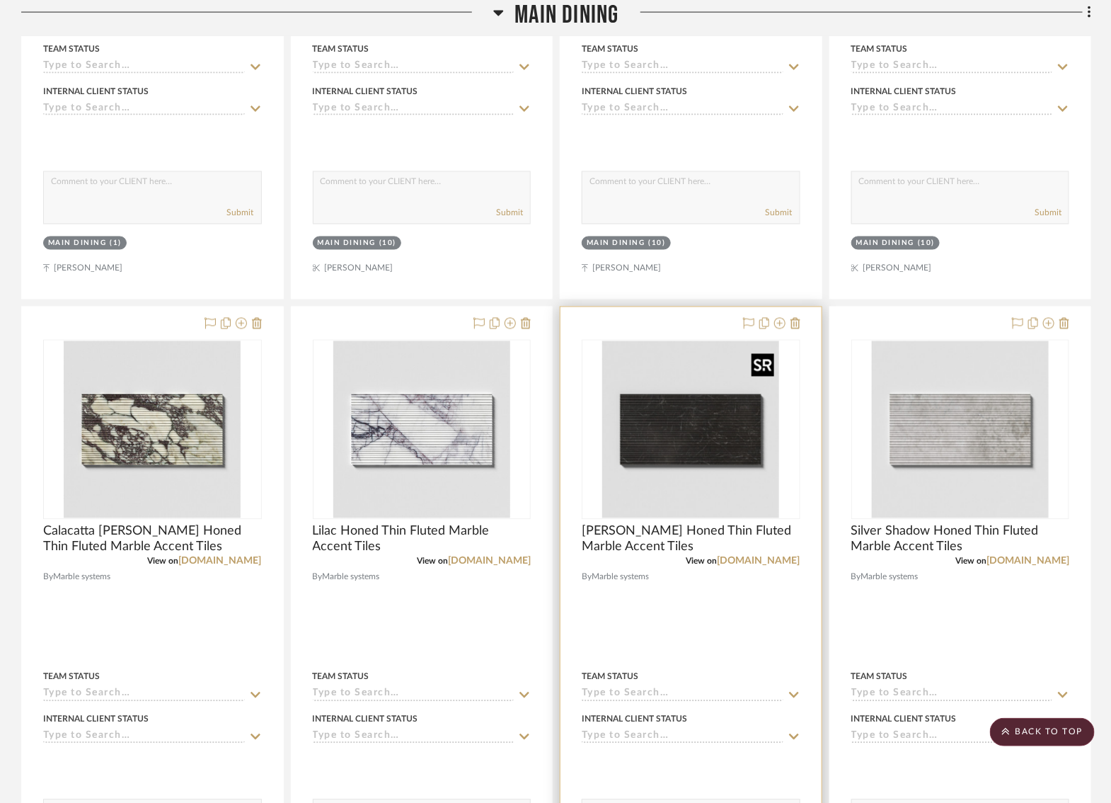
scroll to position [7648, 3]
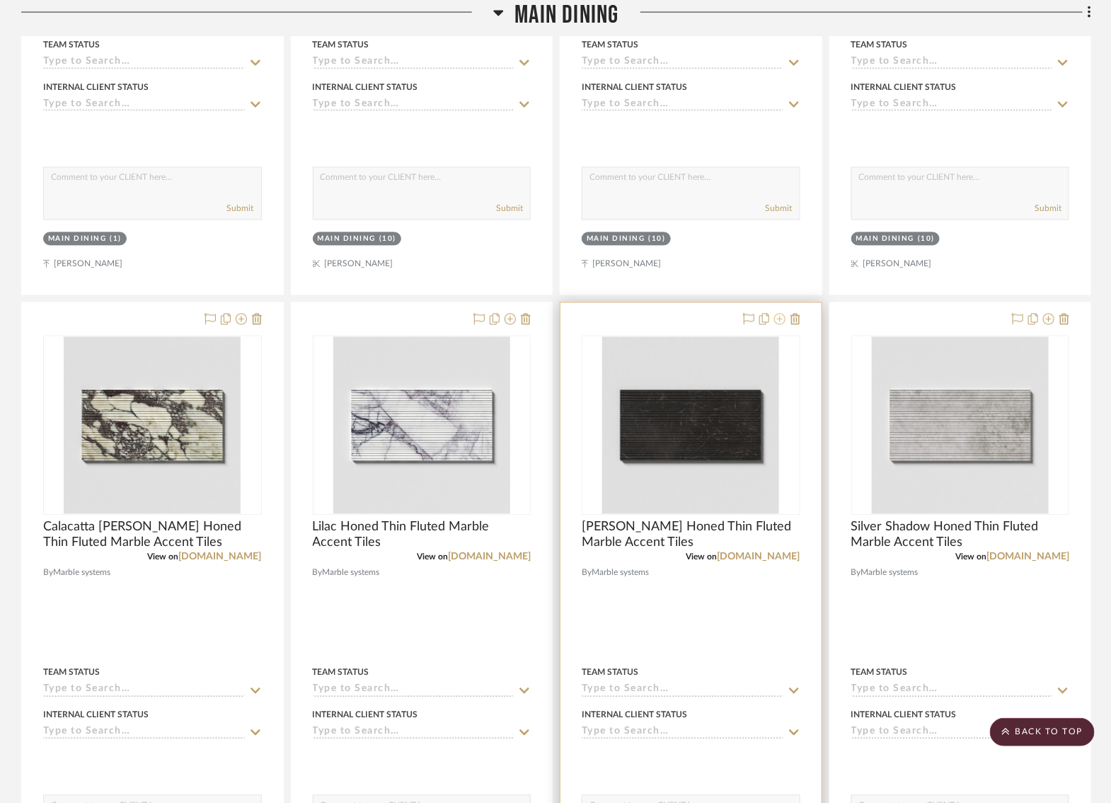
click at [779, 314] on icon at bounding box center [779, 319] width 11 height 11
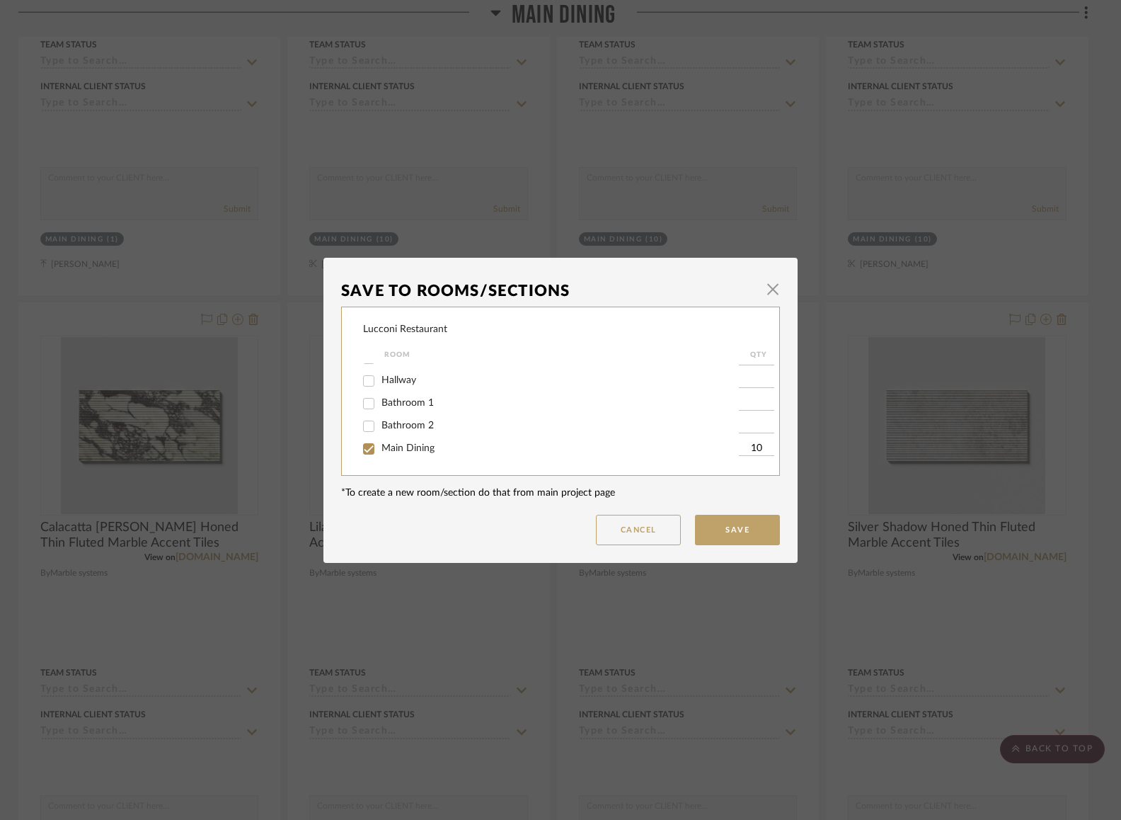
scroll to position [87, 0]
click at [367, 427] on input "Main Dining" at bounding box center [368, 426] width 23 height 23
checkbox input "false"
click at [733, 534] on button "Save" at bounding box center [737, 530] width 85 height 30
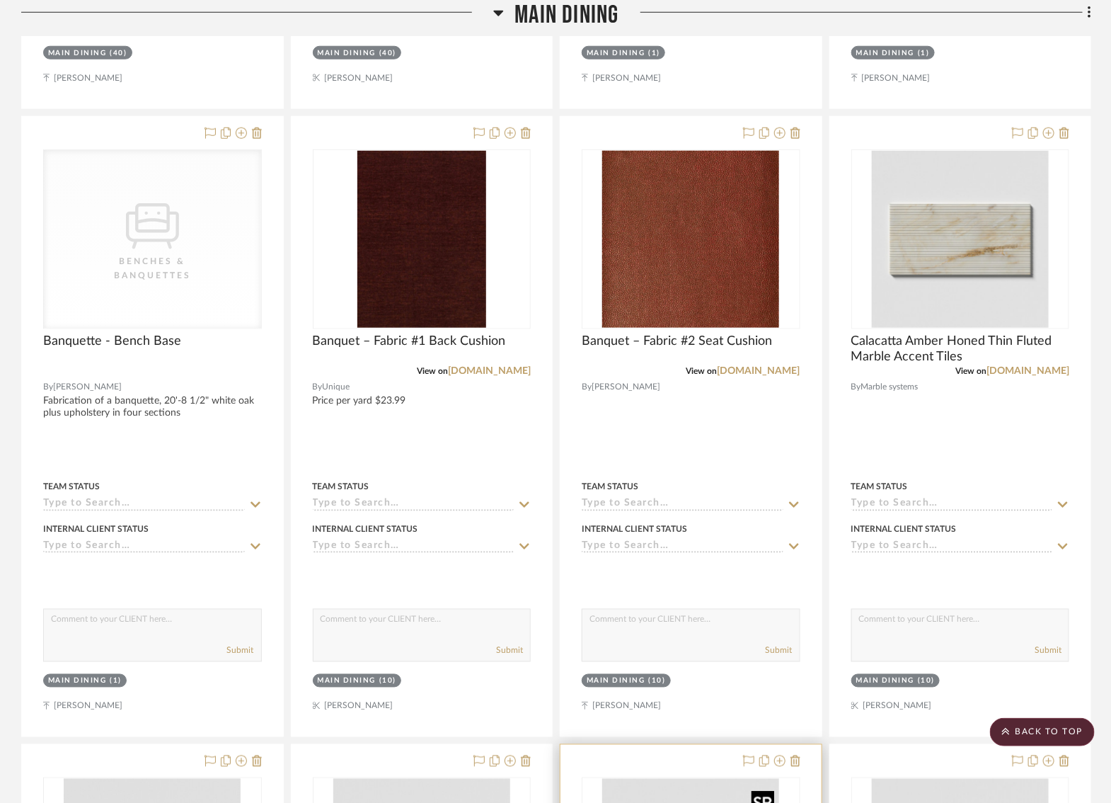
scroll to position [7205, 3]
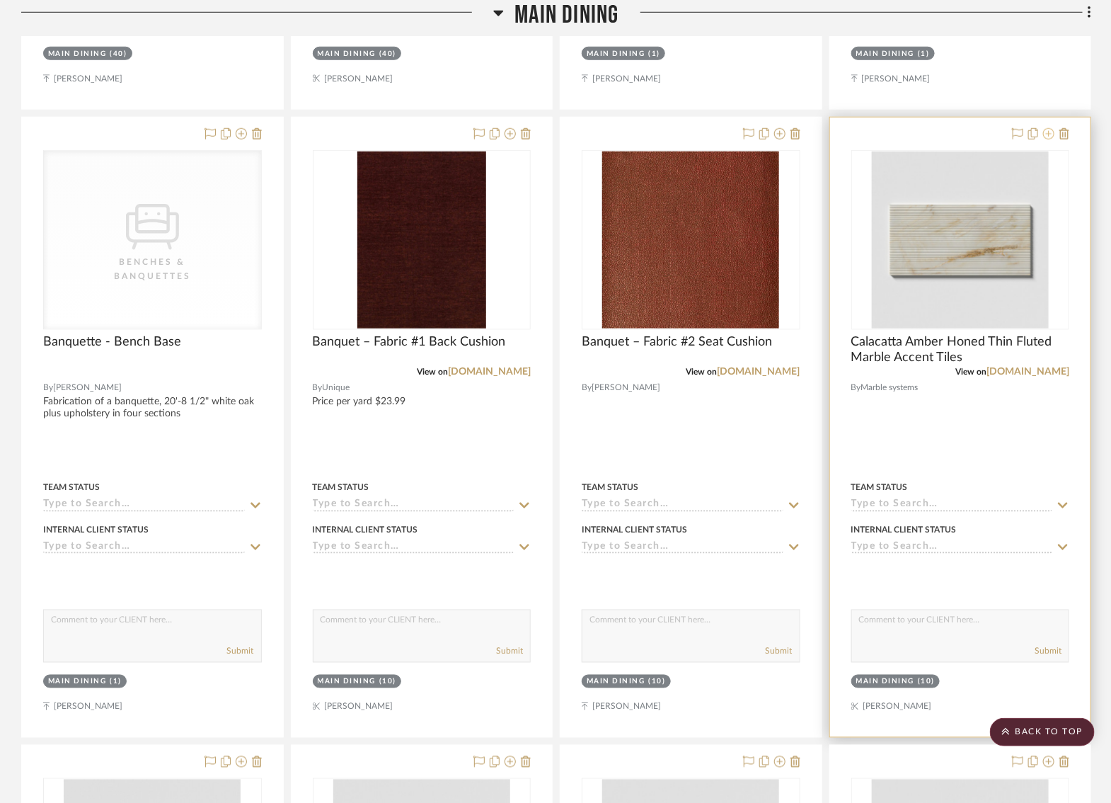
click at [1045, 128] on icon at bounding box center [1048, 133] width 11 height 11
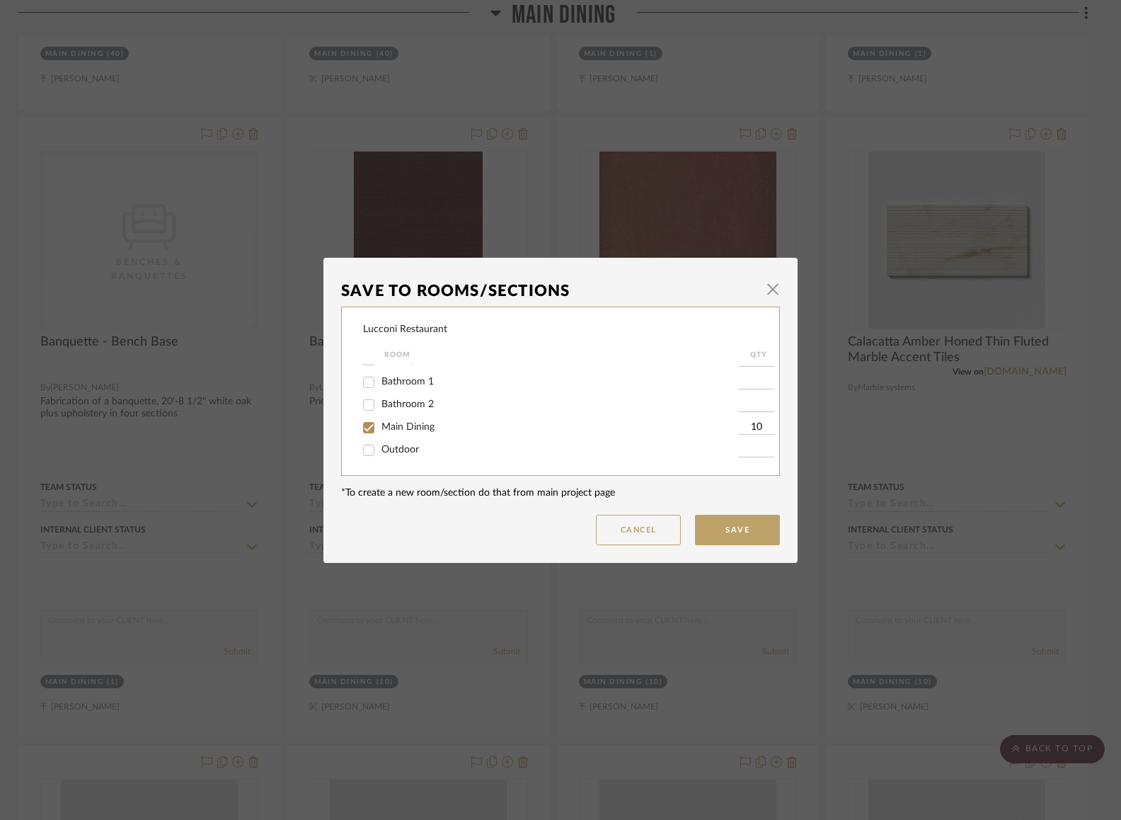
scroll to position [87, 0]
click at [366, 423] on input "Main Dining" at bounding box center [368, 426] width 23 height 23
checkbox input "false"
click at [718, 527] on button "Save" at bounding box center [737, 530] width 85 height 30
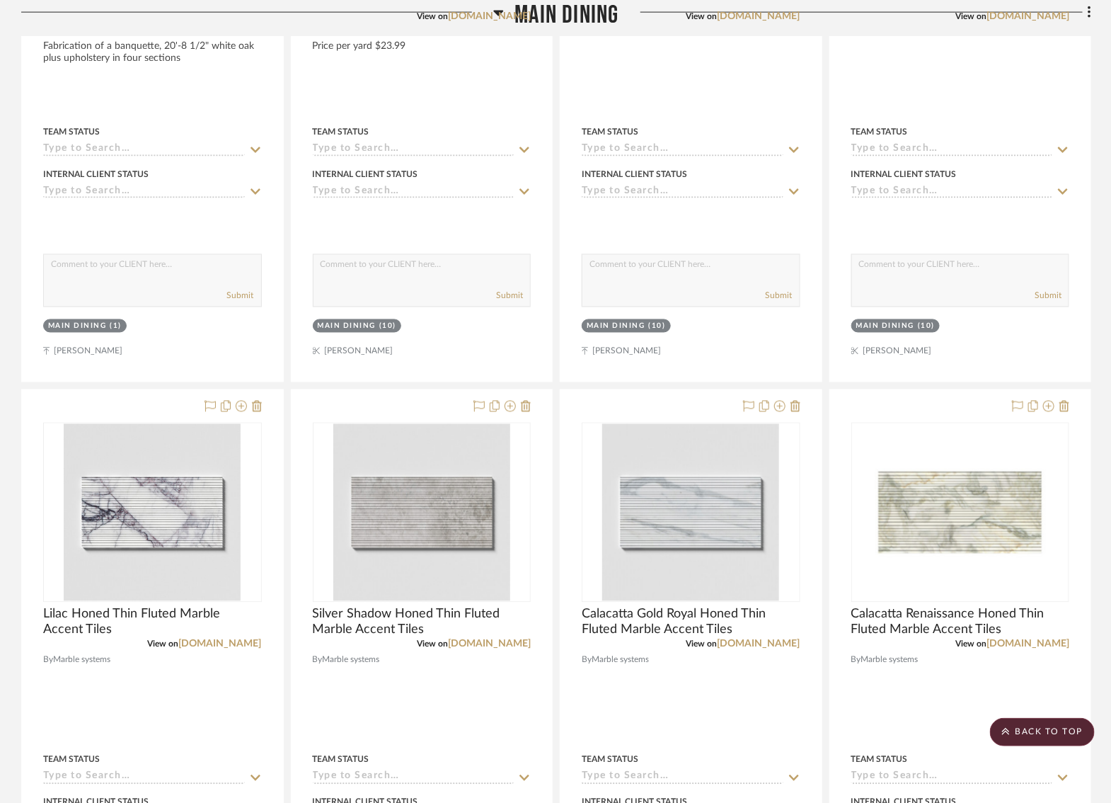
scroll to position [7565, 3]
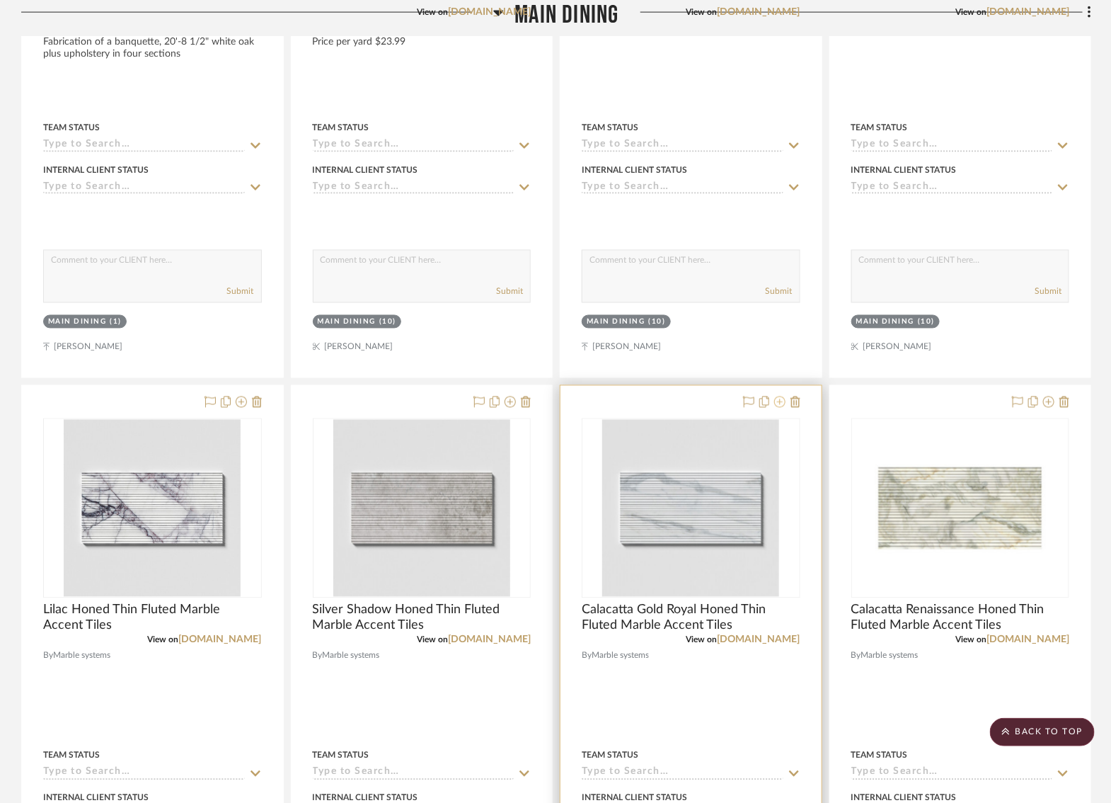
click at [777, 396] on icon at bounding box center [779, 401] width 11 height 11
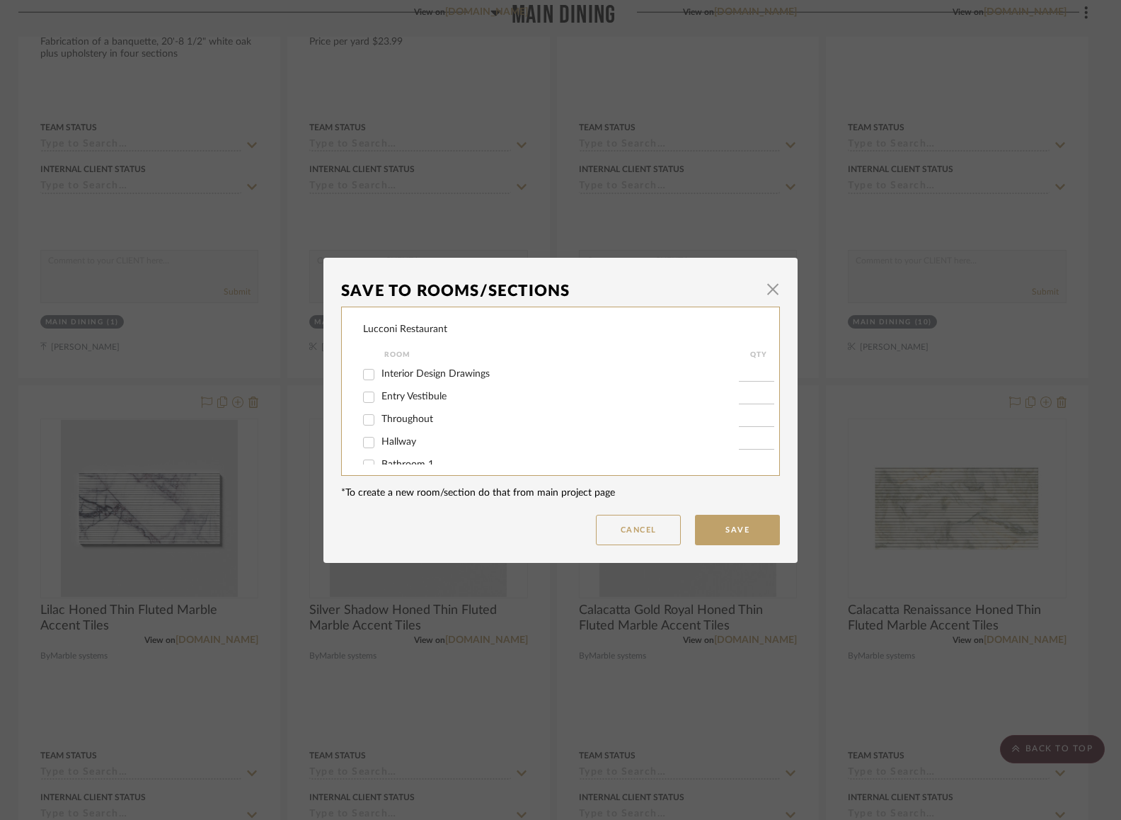
scroll to position [87, 0]
click at [366, 426] on input "Main Dining" at bounding box center [368, 426] width 23 height 23
checkbox input "false"
click at [743, 533] on button "Save" at bounding box center [737, 530] width 85 height 30
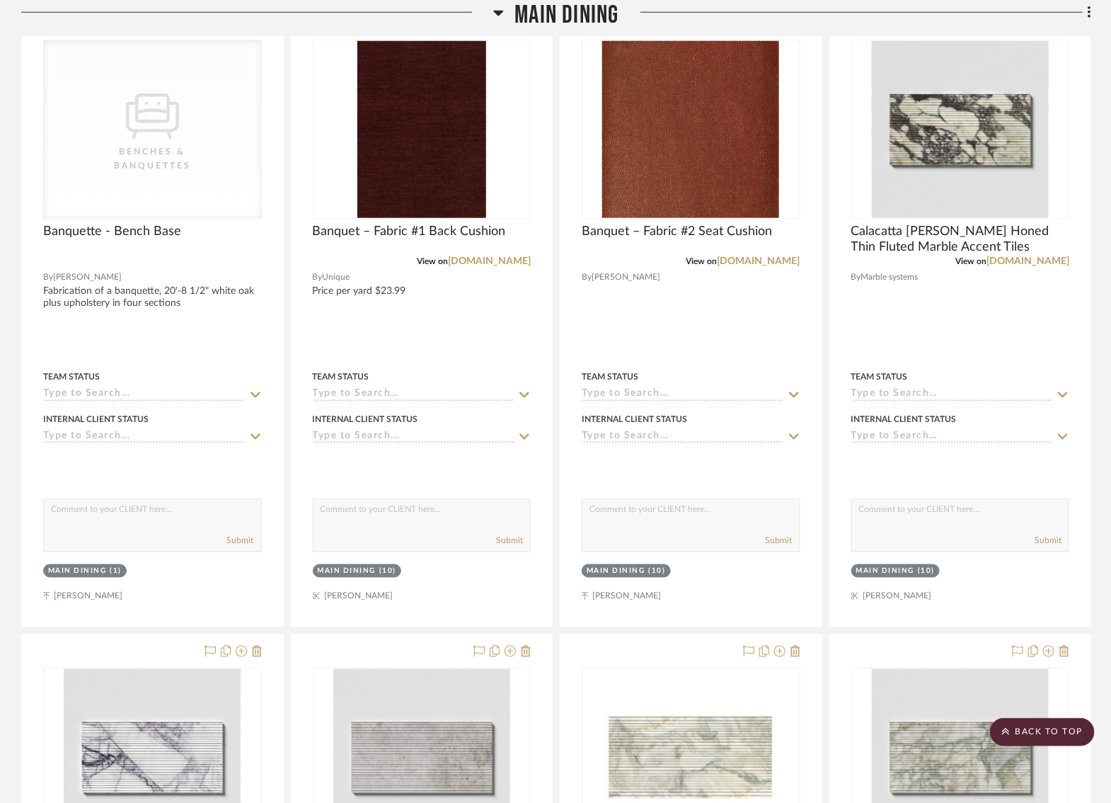
scroll to position [7290, 4]
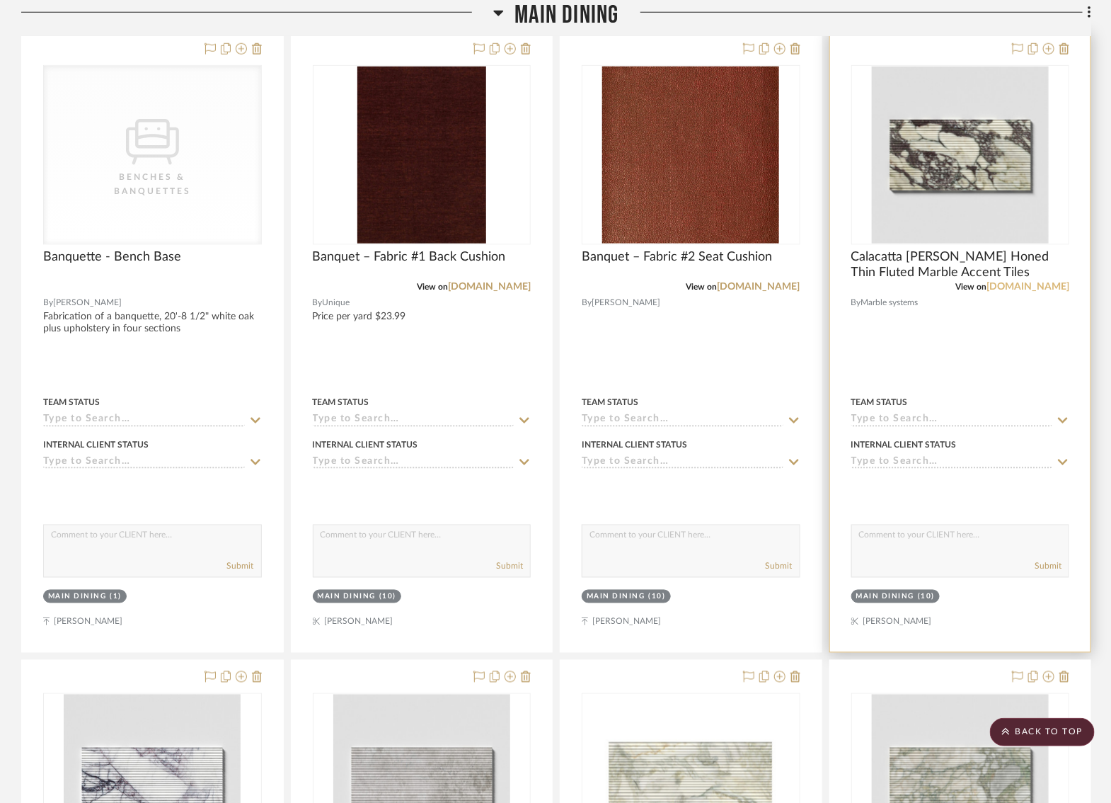
click at [1014, 282] on link "[DOMAIN_NAME]" at bounding box center [1028, 287] width 83 height 10
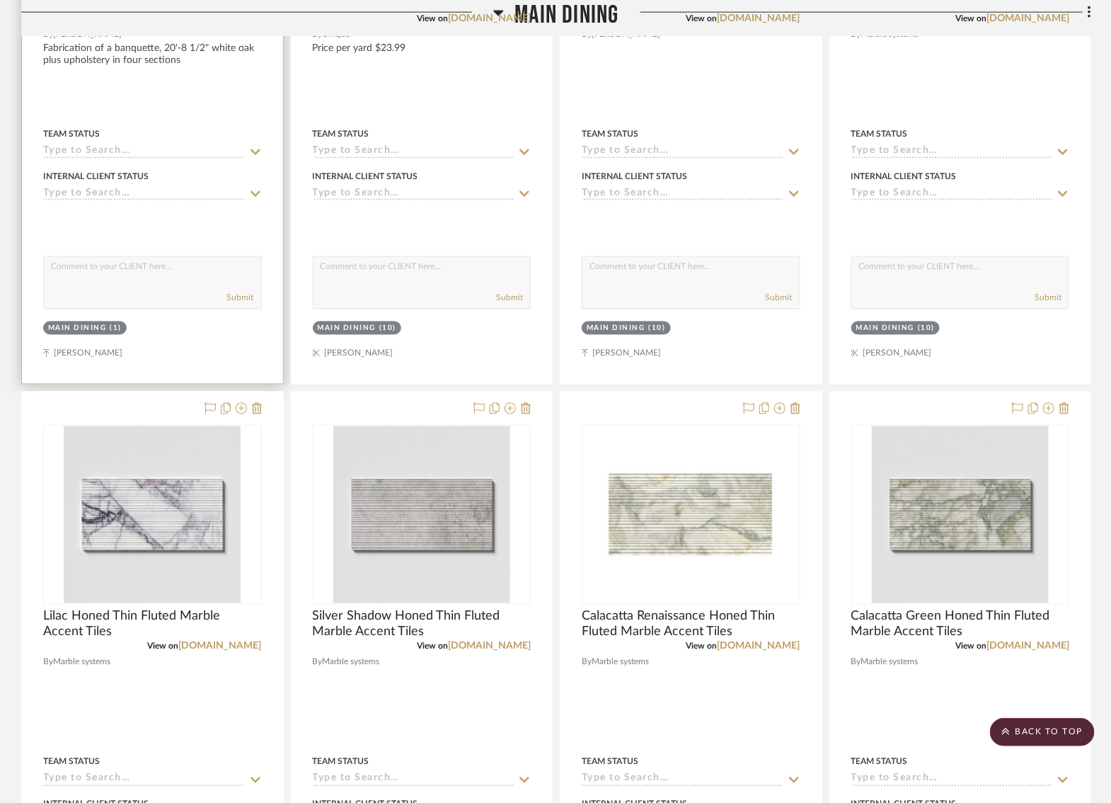
scroll to position [7575, 4]
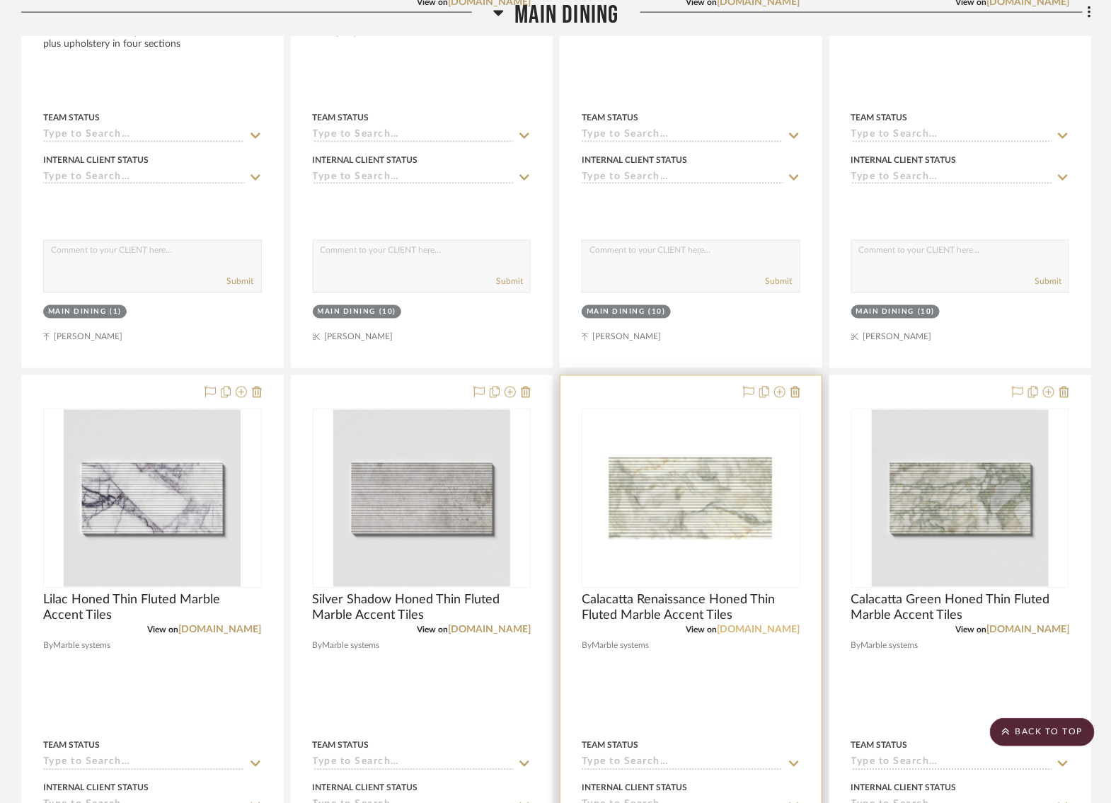
click at [742, 625] on link "[DOMAIN_NAME]" at bounding box center [759, 630] width 83 height 10
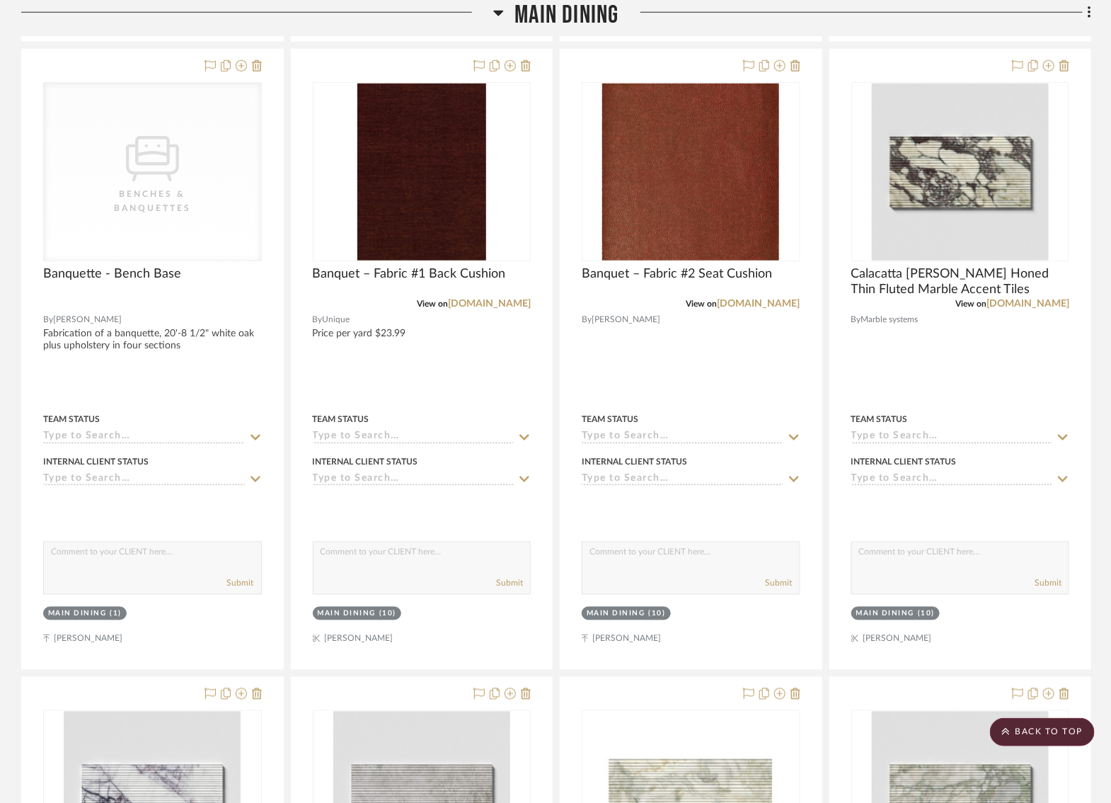
scroll to position [7271, 4]
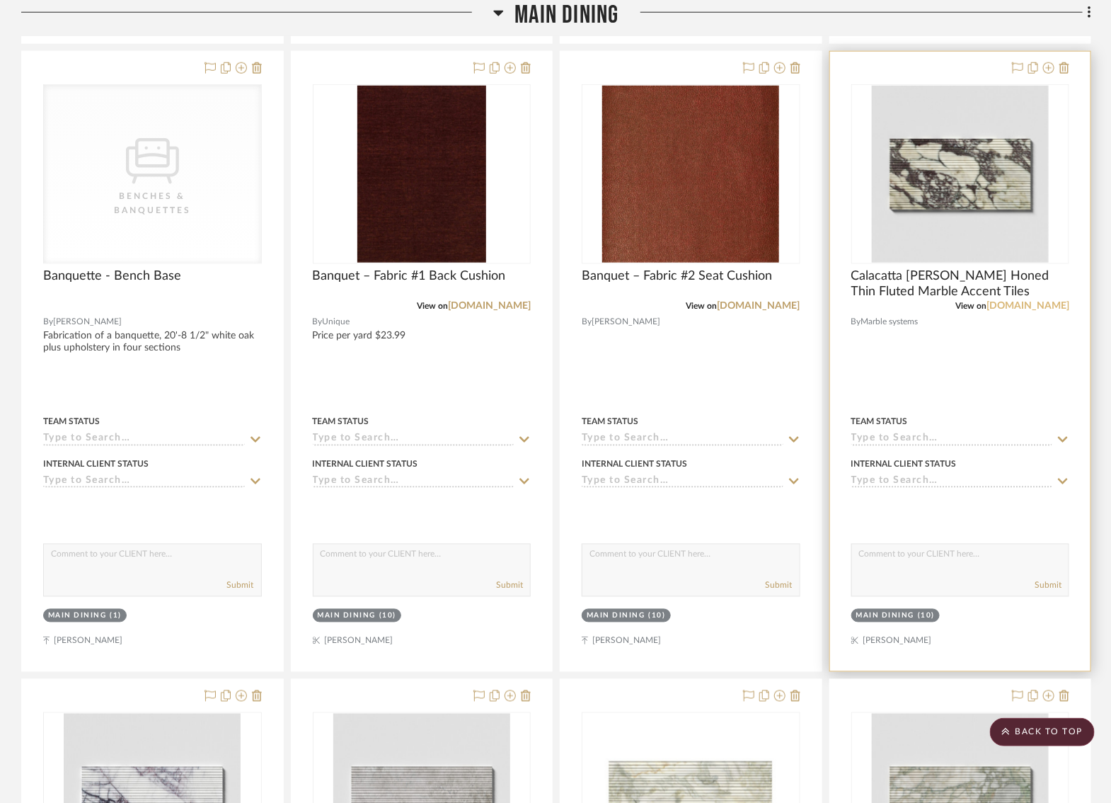
click at [1021, 301] on link "[DOMAIN_NAME]" at bounding box center [1028, 306] width 83 height 10
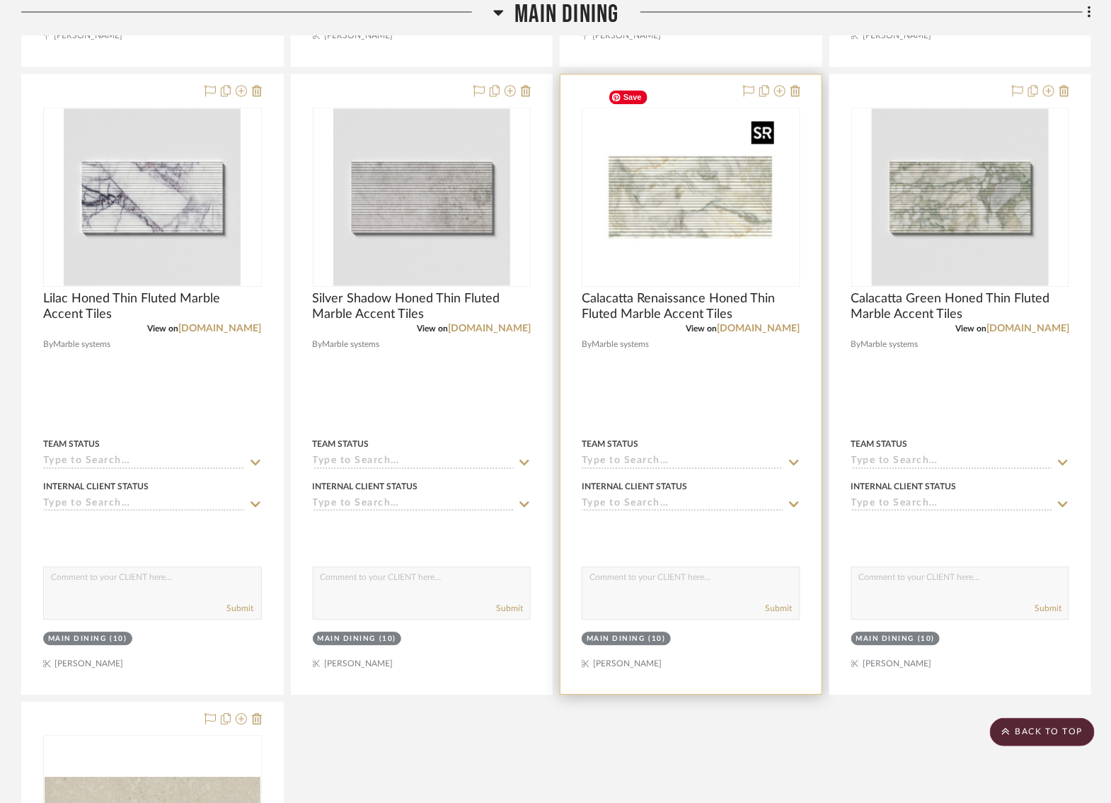
scroll to position [7872, 4]
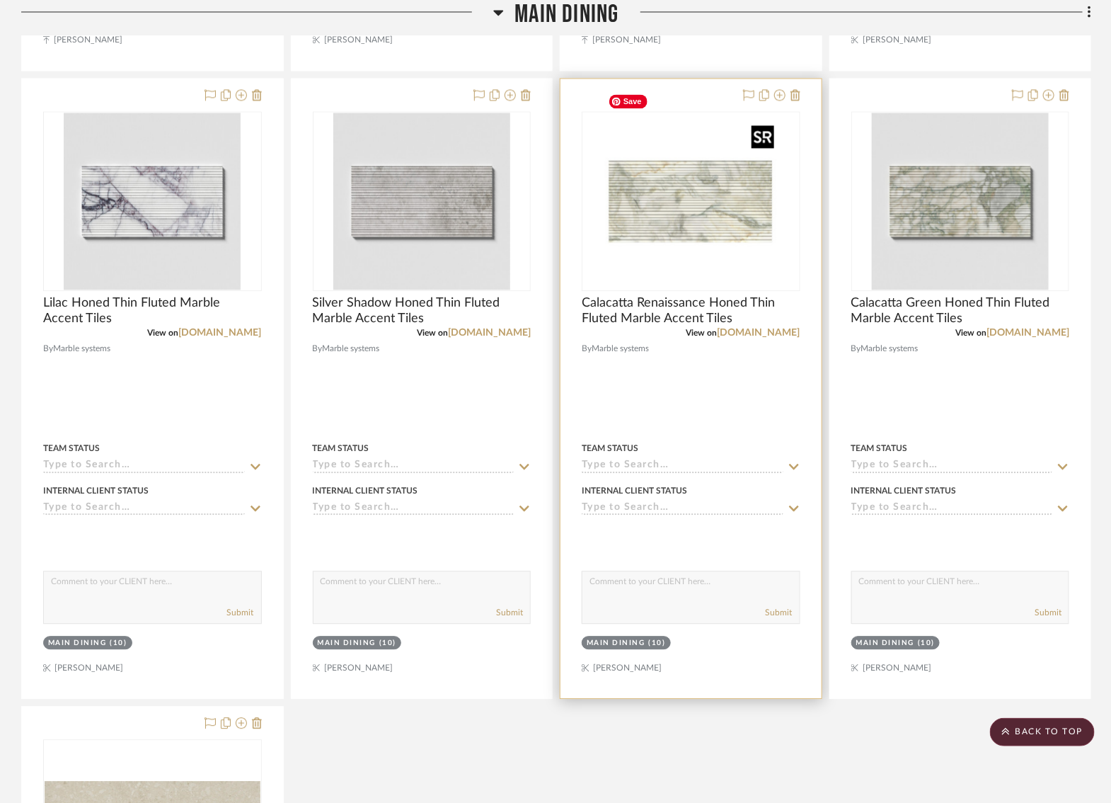
click at [688, 176] on img "0" at bounding box center [690, 201] width 177 height 177
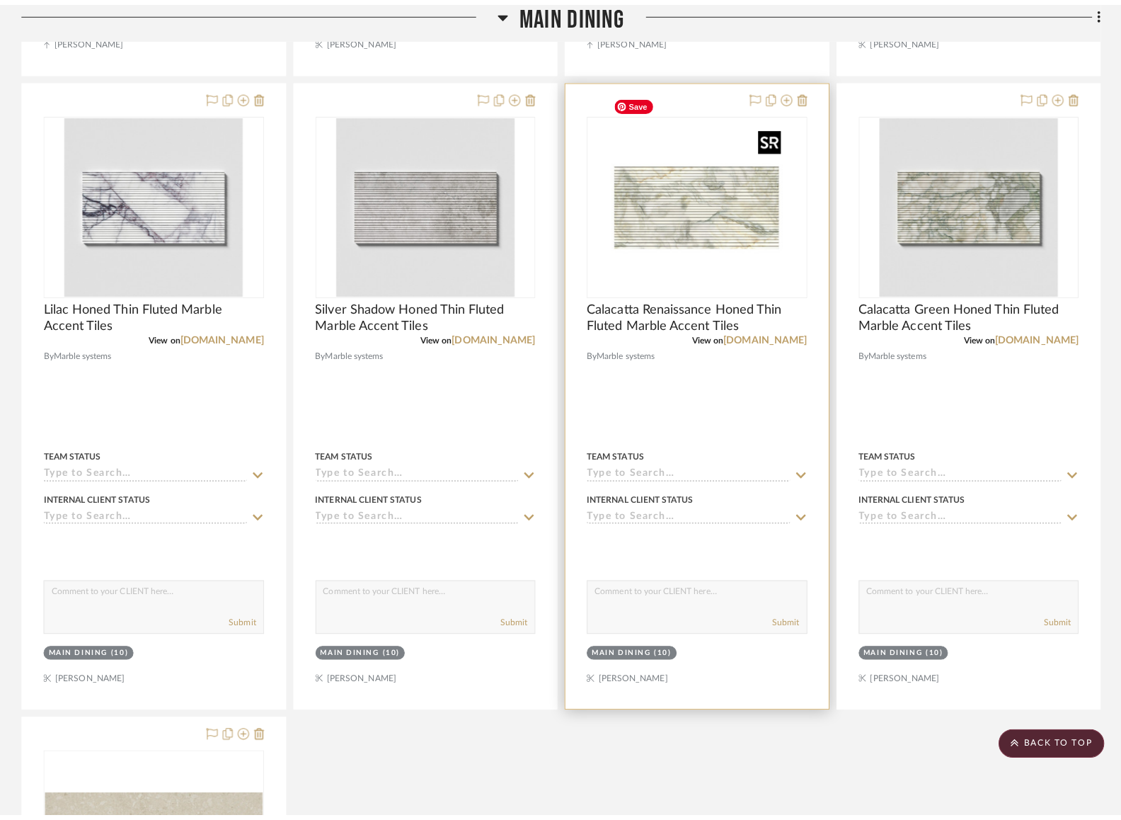
scroll to position [0, 0]
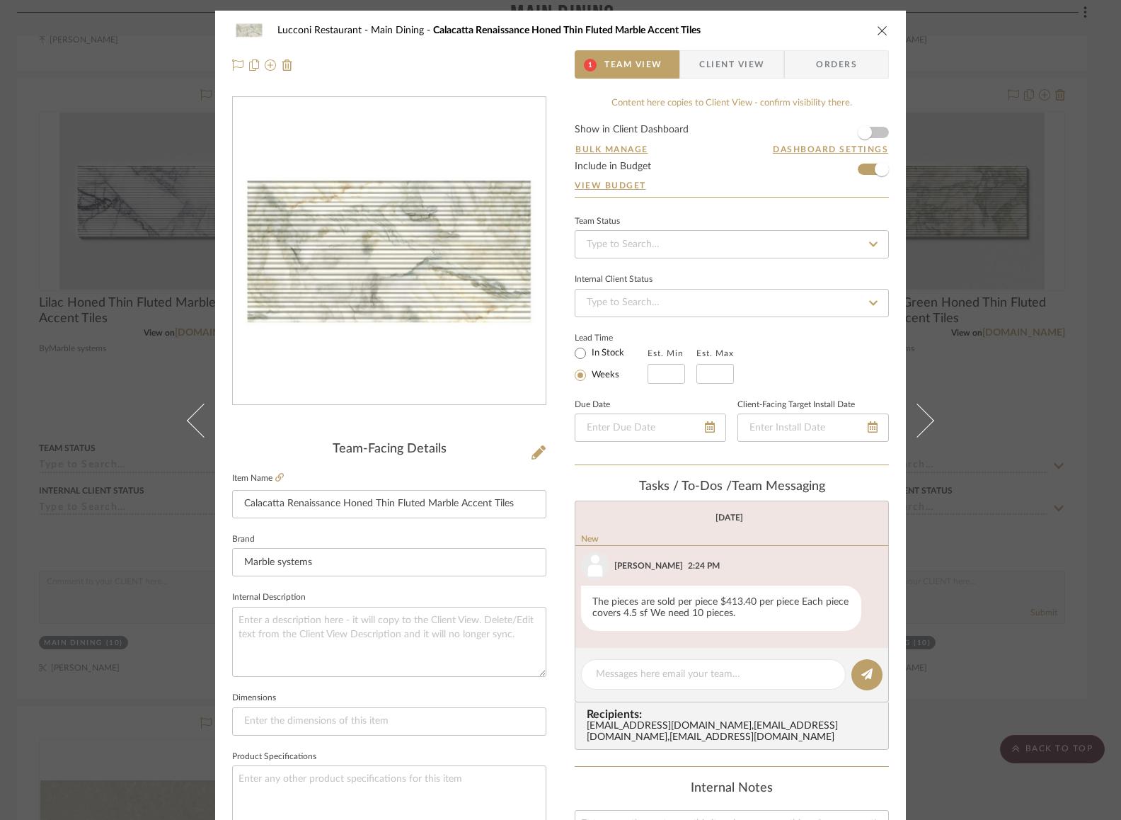
click at [877, 18] on div "Lucconi Restaurant Main Dining Calacatta Renaissance Honed Thin Fluted Marble A…" at bounding box center [560, 30] width 657 height 28
click at [877, 30] on icon "close" at bounding box center [882, 30] width 11 height 11
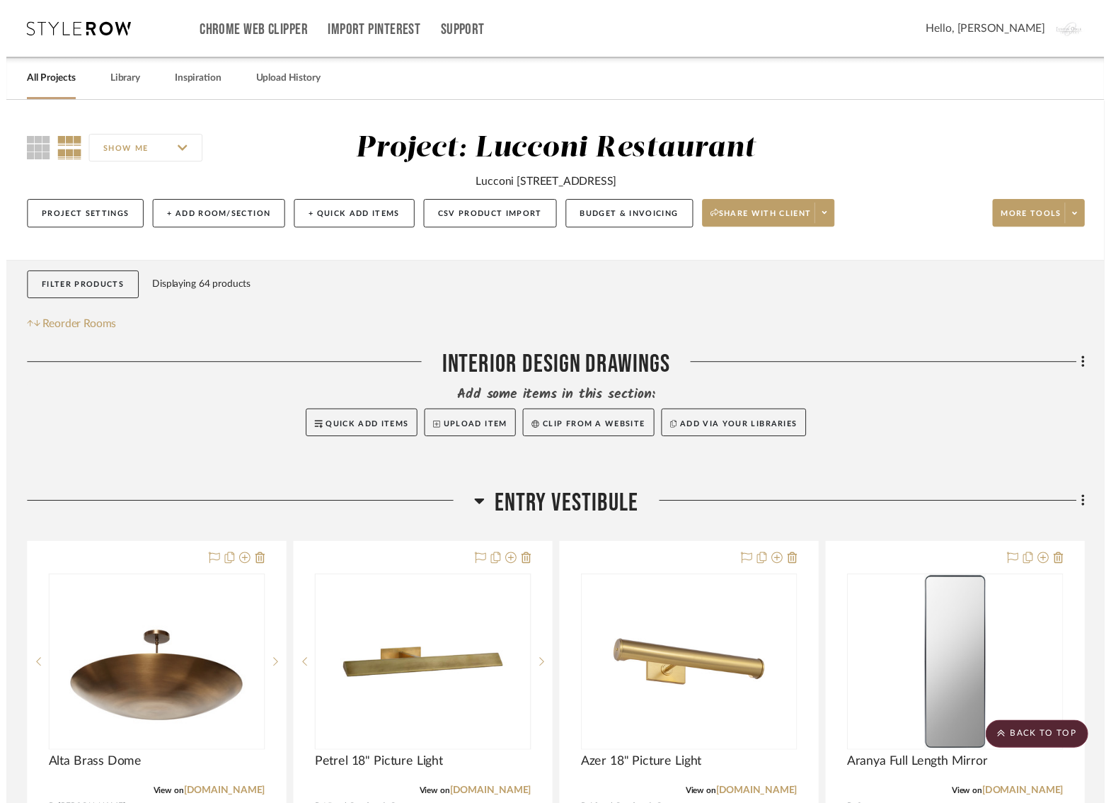
scroll to position [7872, 4]
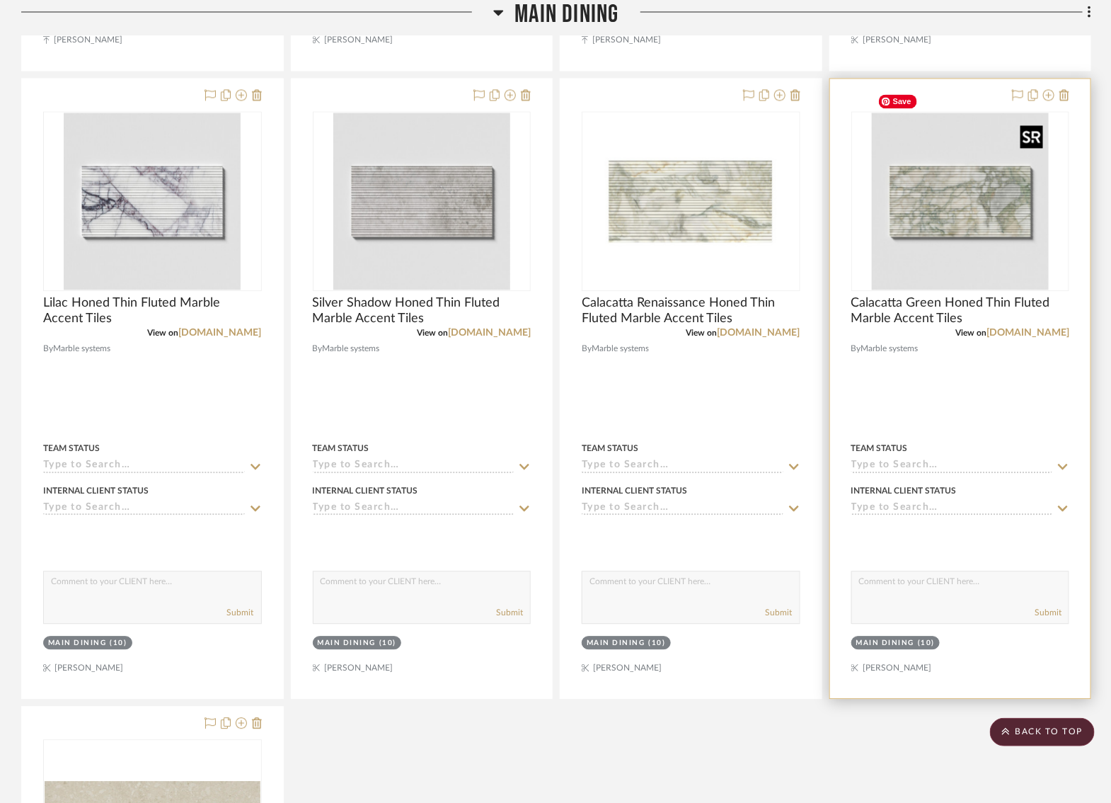
click at [940, 213] on img "0" at bounding box center [960, 201] width 177 height 177
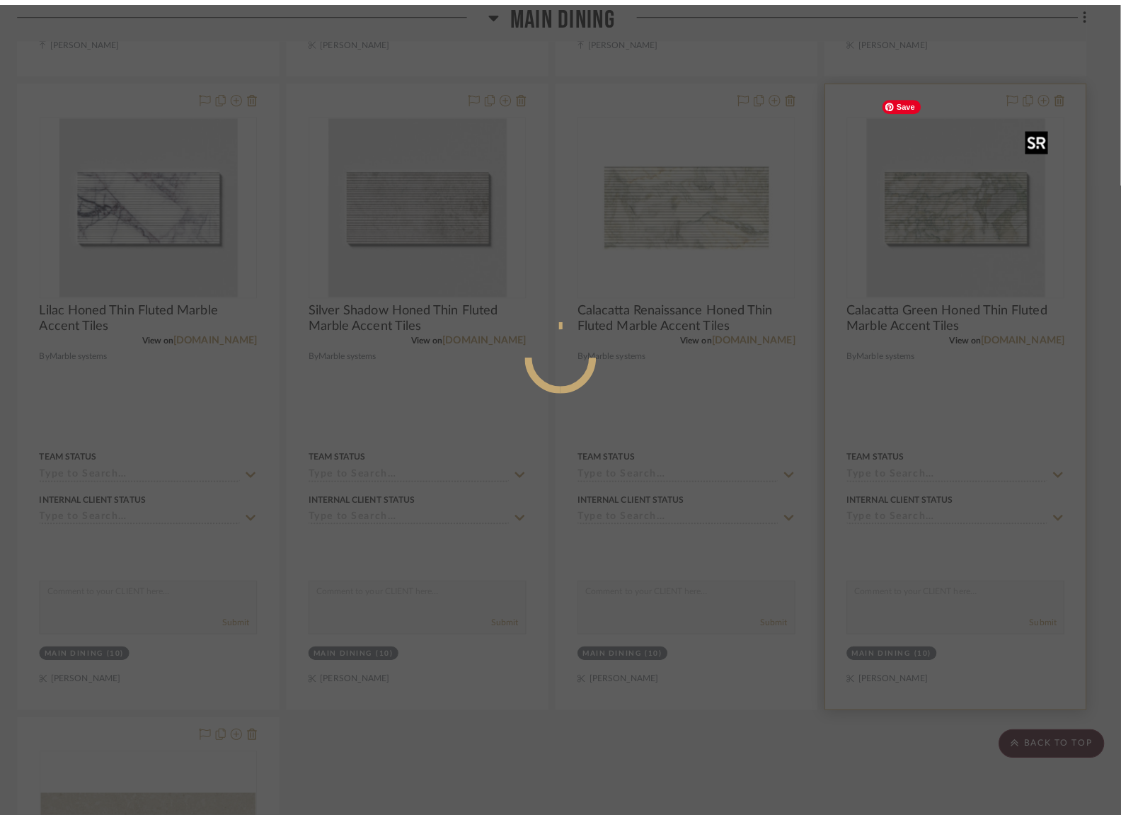
scroll to position [0, 0]
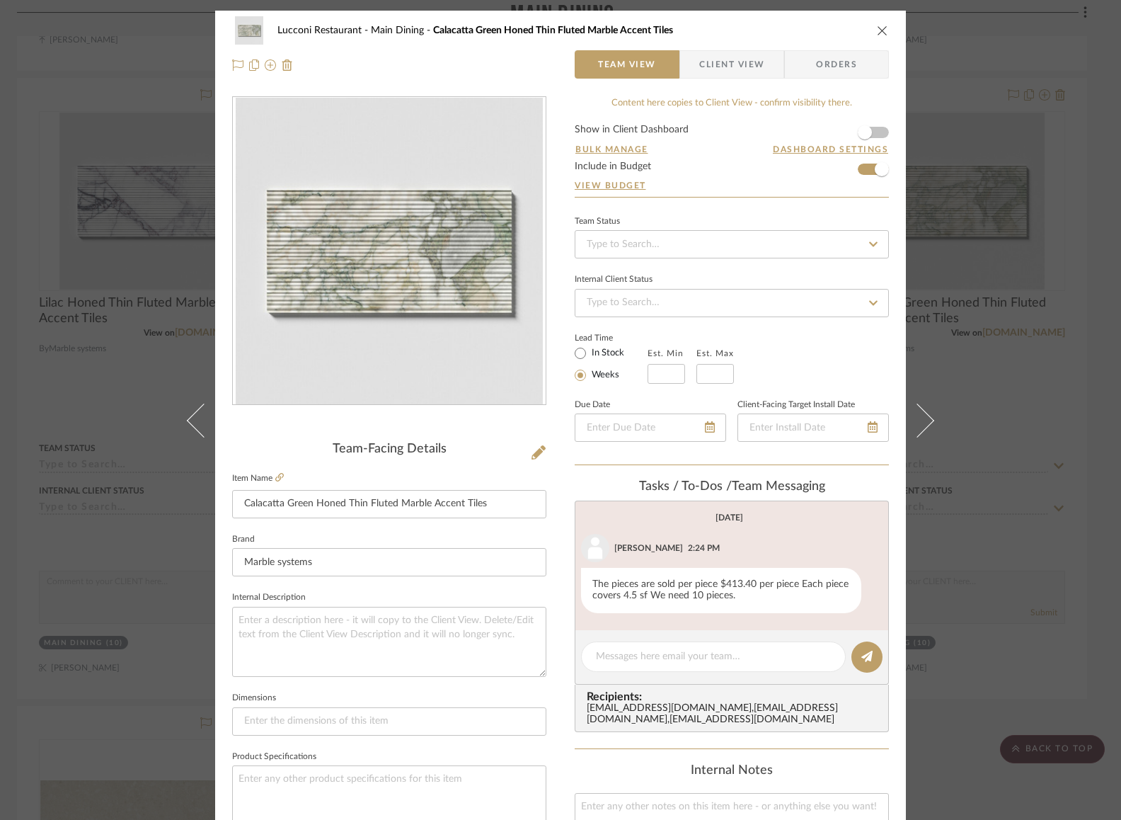
click at [880, 31] on icon "close" at bounding box center [882, 30] width 11 height 11
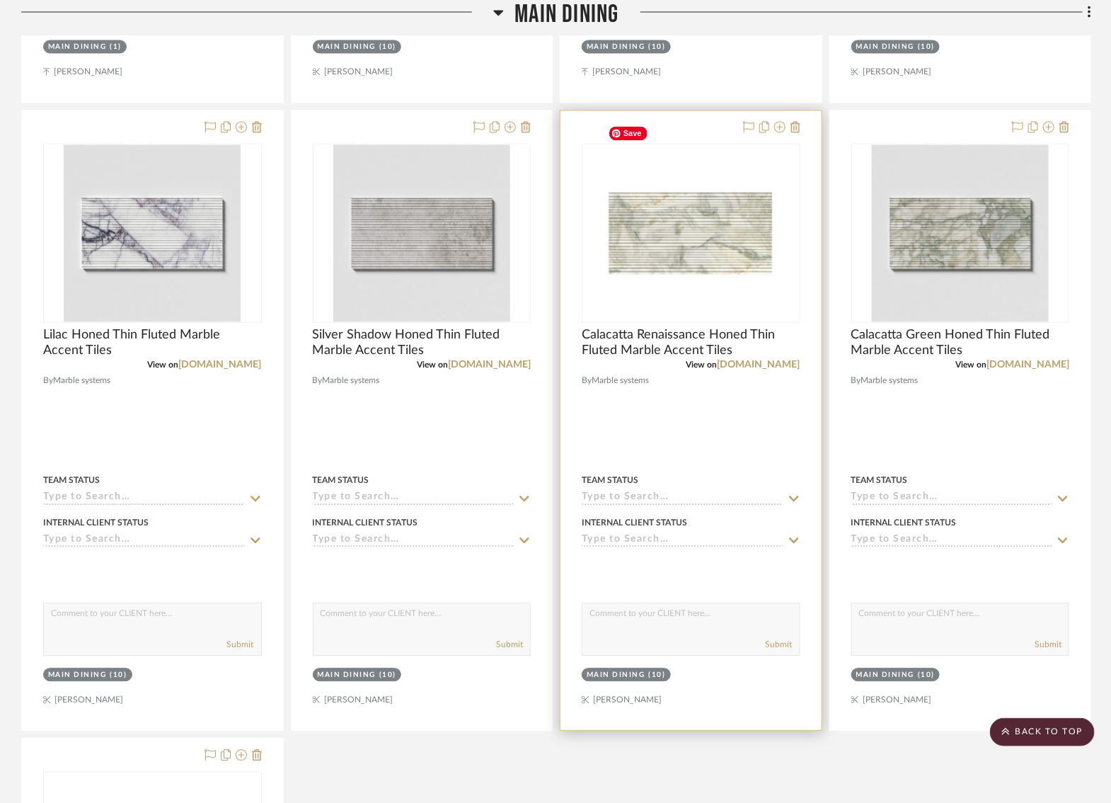
scroll to position [7849, 4]
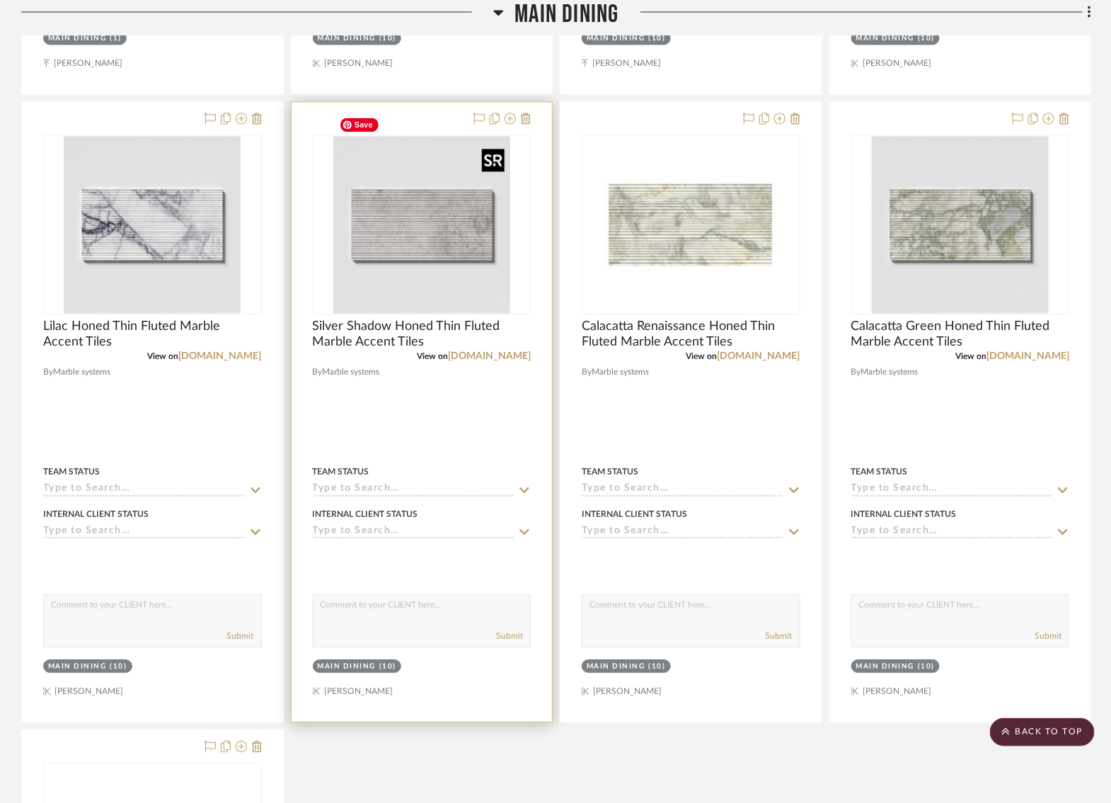
click at [426, 213] on img "0" at bounding box center [421, 224] width 177 height 177
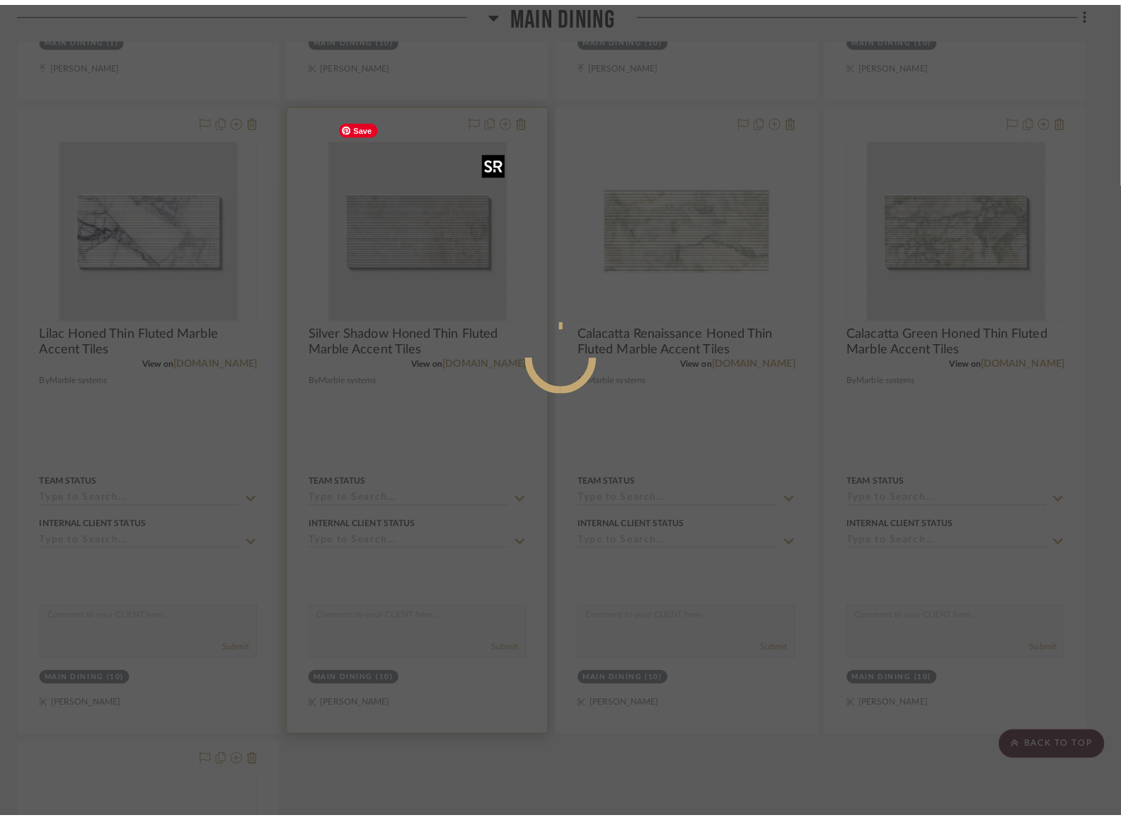
scroll to position [0, 0]
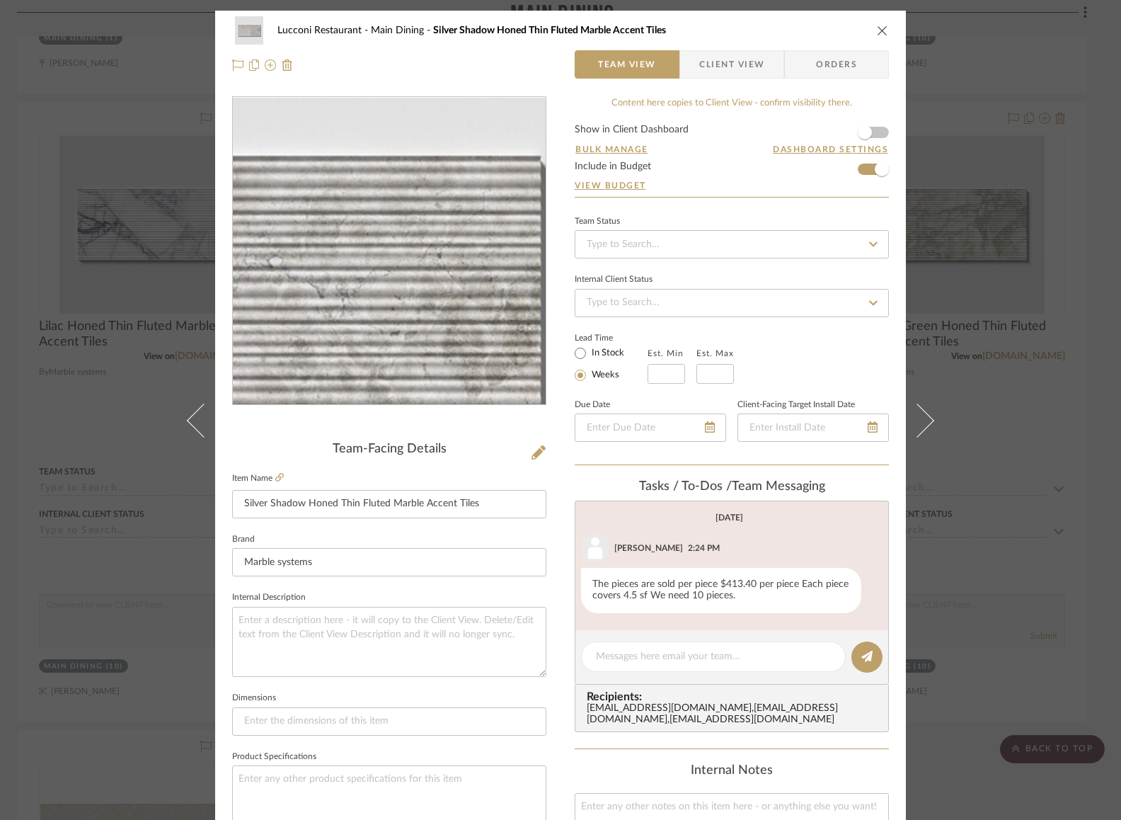
click at [456, 222] on img "0" at bounding box center [389, 251] width 307 height 307
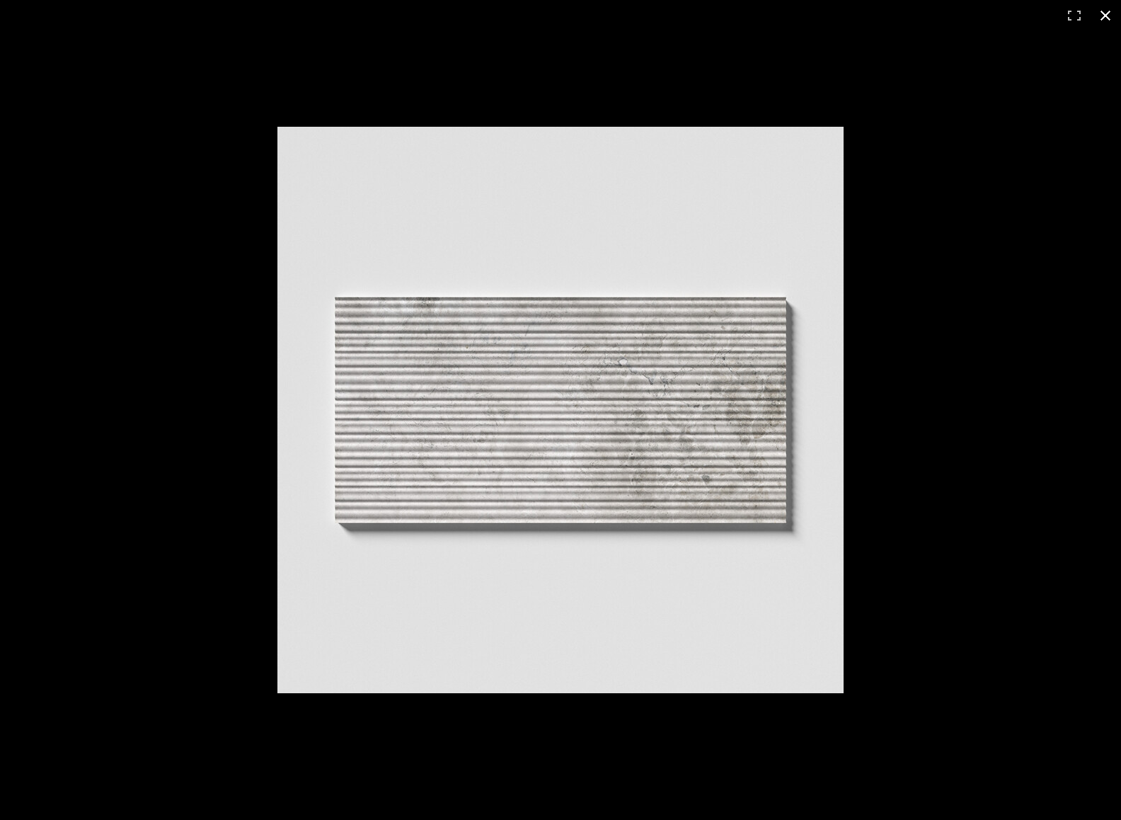
click at [884, 239] on div at bounding box center [696, 433] width 838 height 613
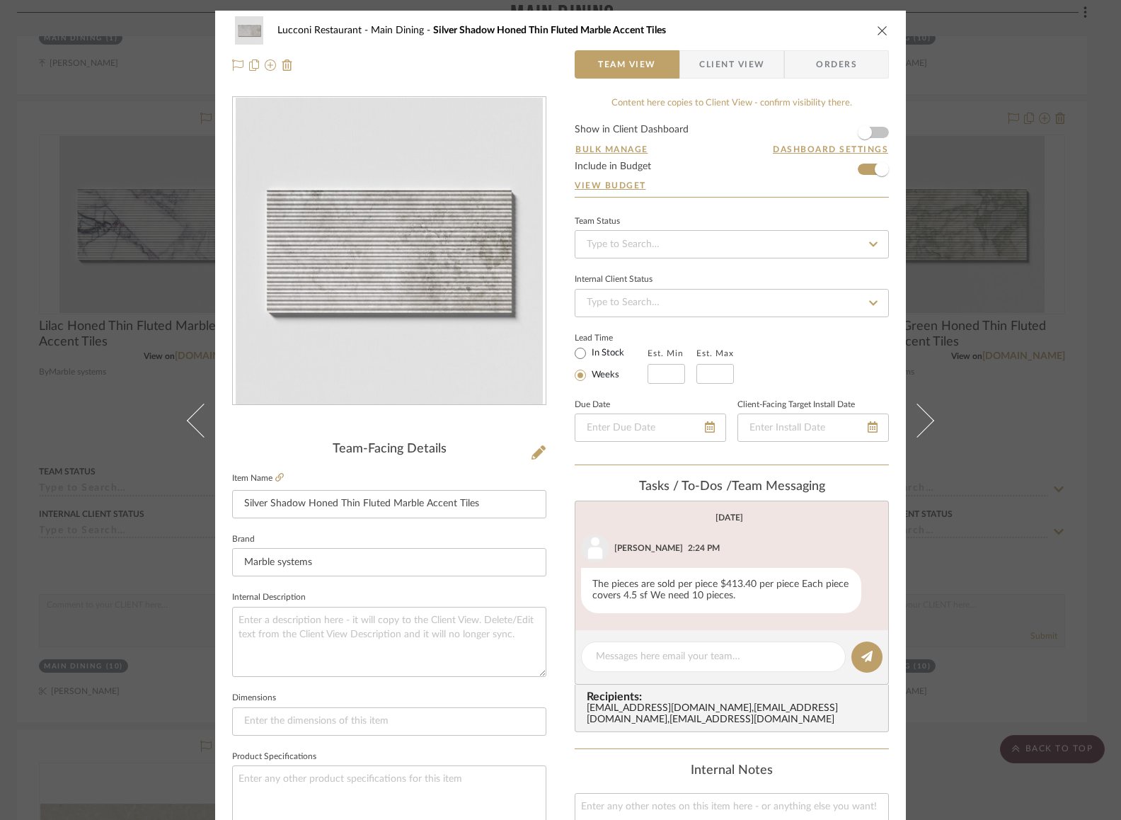
click at [877, 30] on icon "close" at bounding box center [882, 30] width 11 height 11
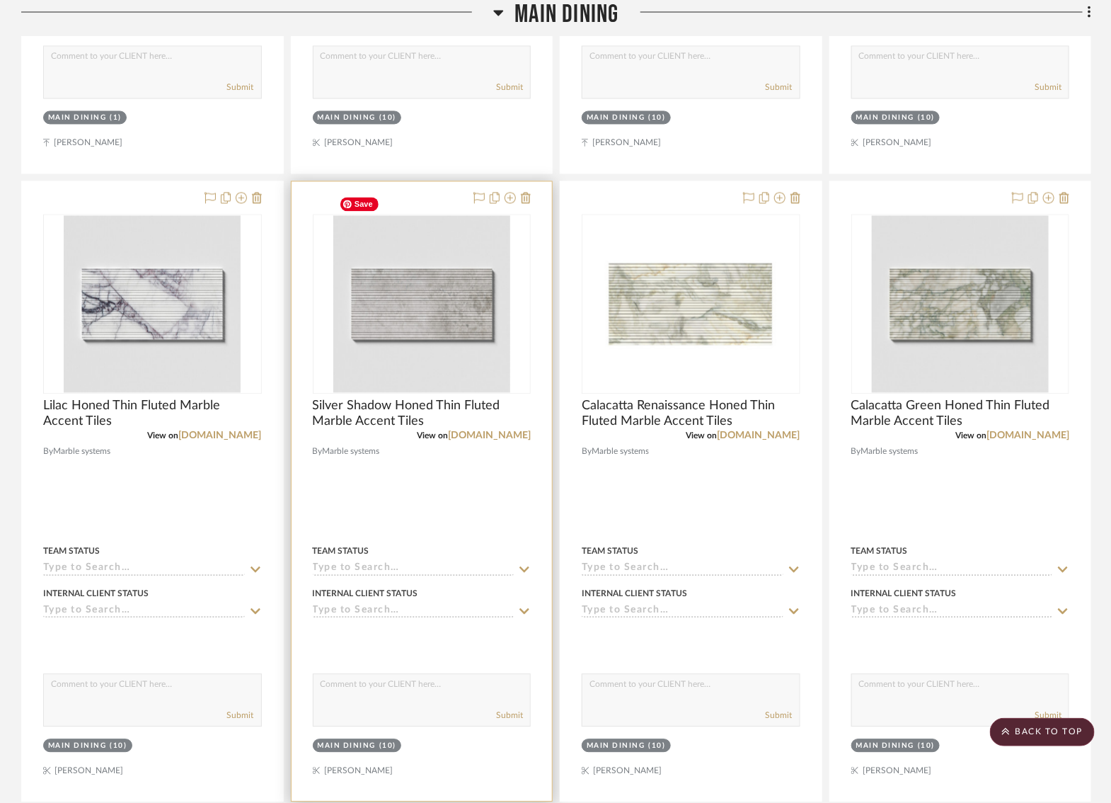
scroll to position [7765, 4]
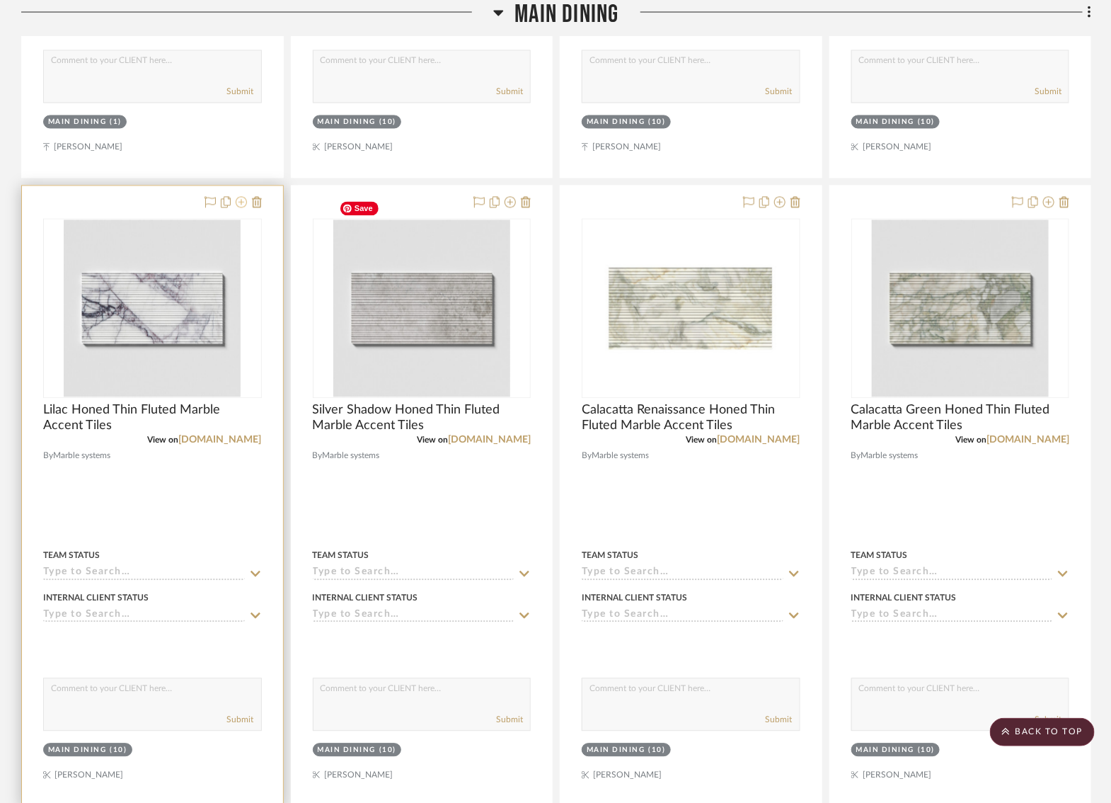
click at [238, 197] on icon at bounding box center [241, 202] width 11 height 11
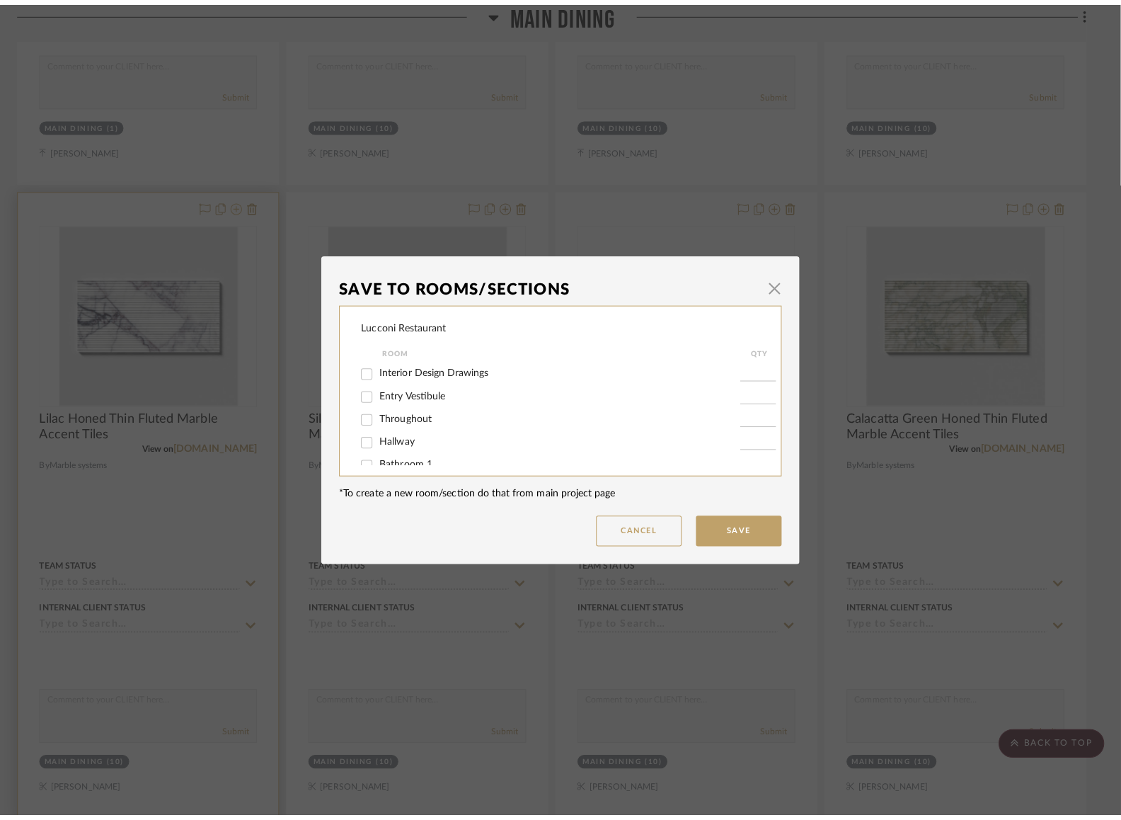
scroll to position [0, 0]
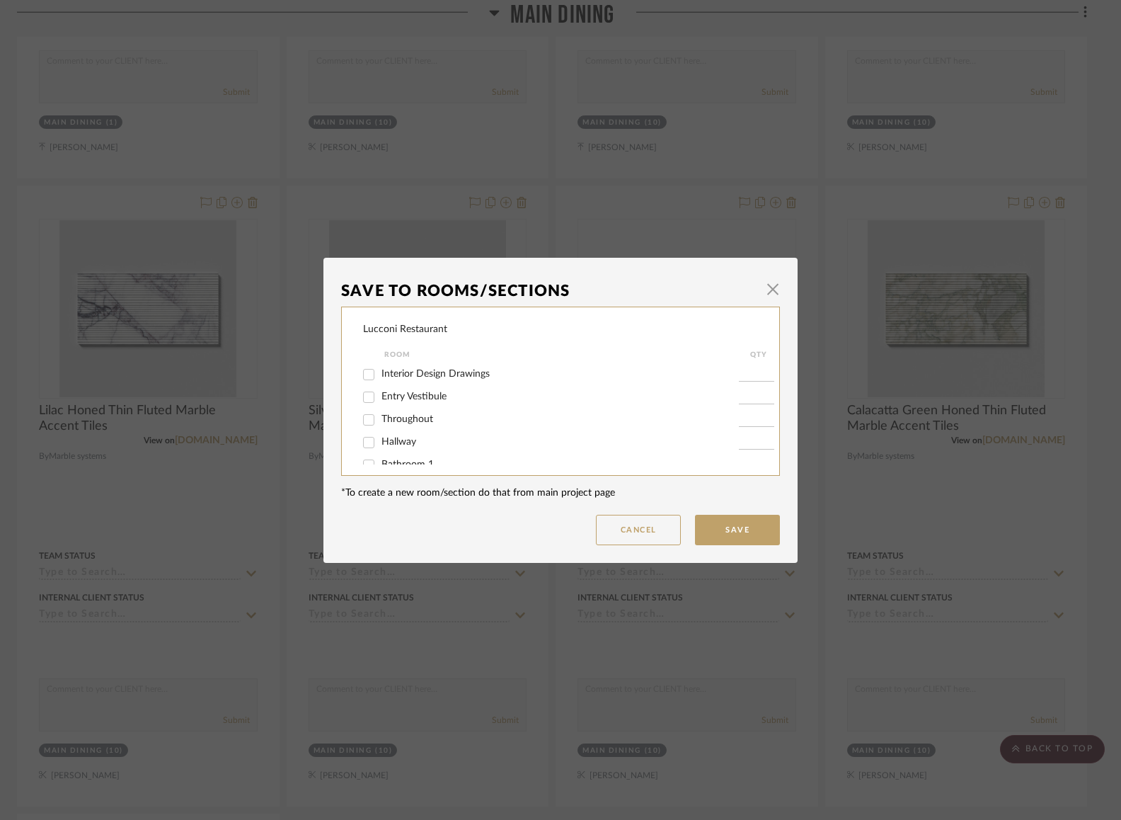
click at [578, 527] on div "Cancel Save" at bounding box center [560, 530] width 439 height 30
click at [619, 532] on button "Cancel" at bounding box center [638, 530] width 85 height 30
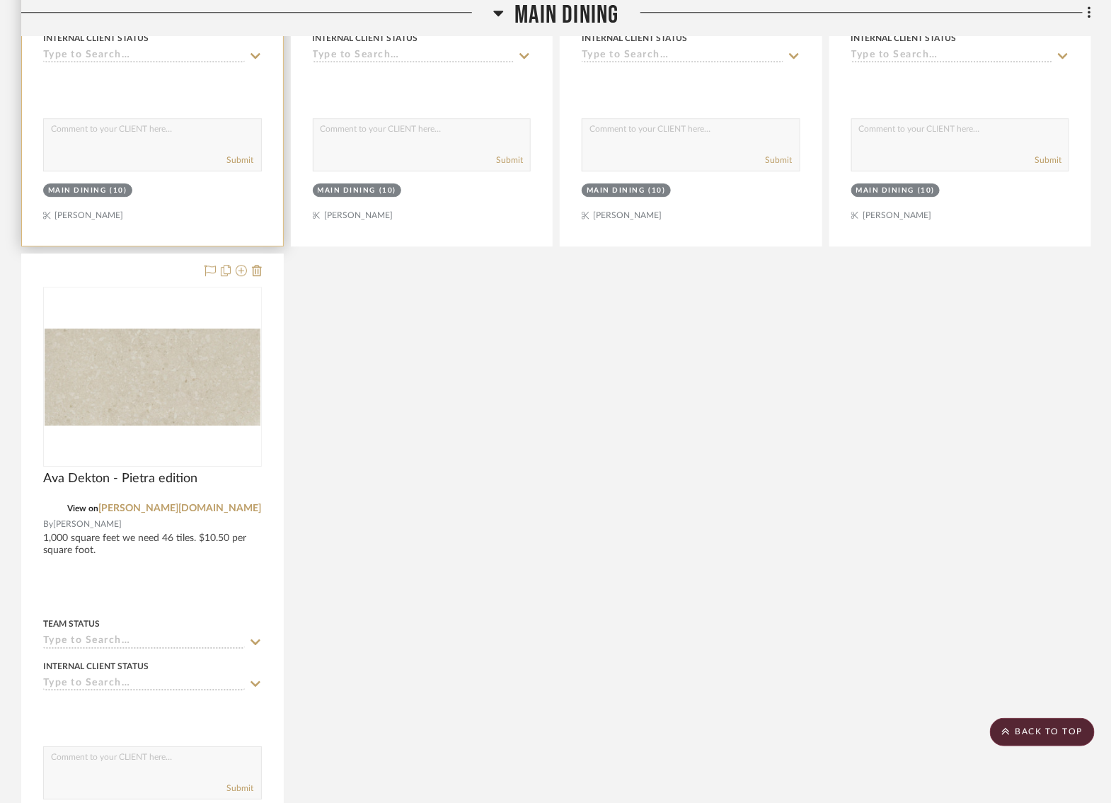
scroll to position [8339, 4]
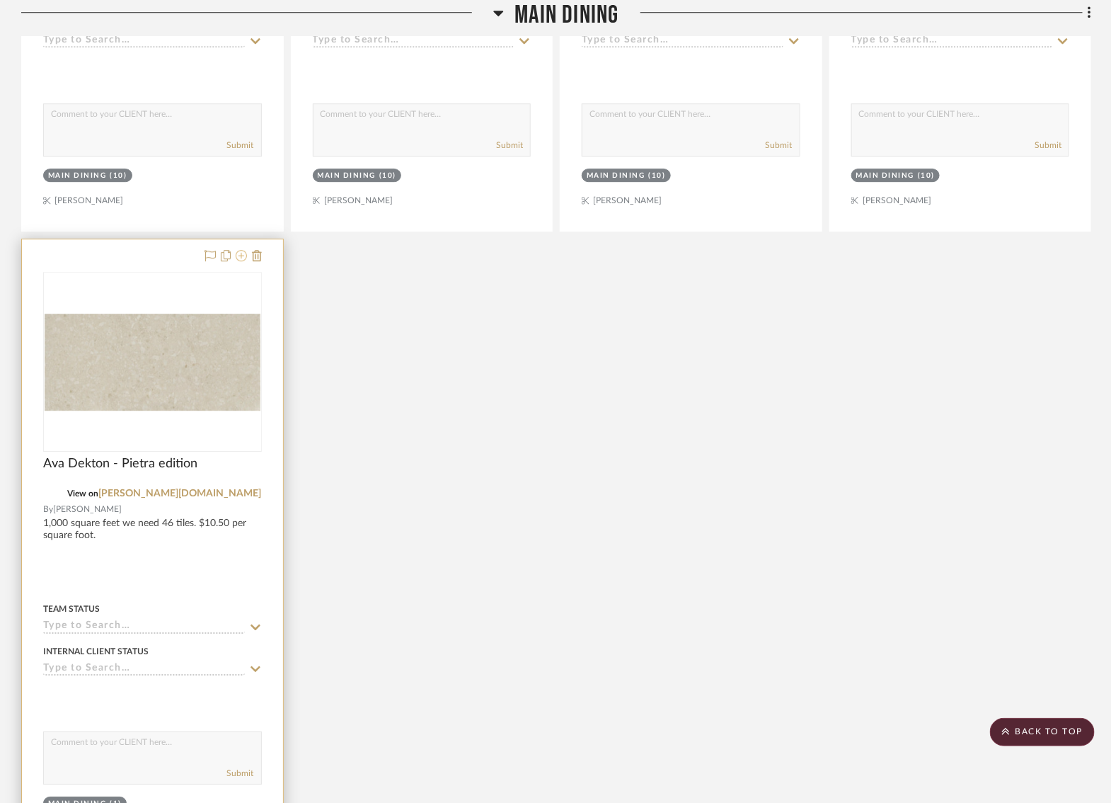
click at [238, 250] on icon at bounding box center [241, 255] width 11 height 11
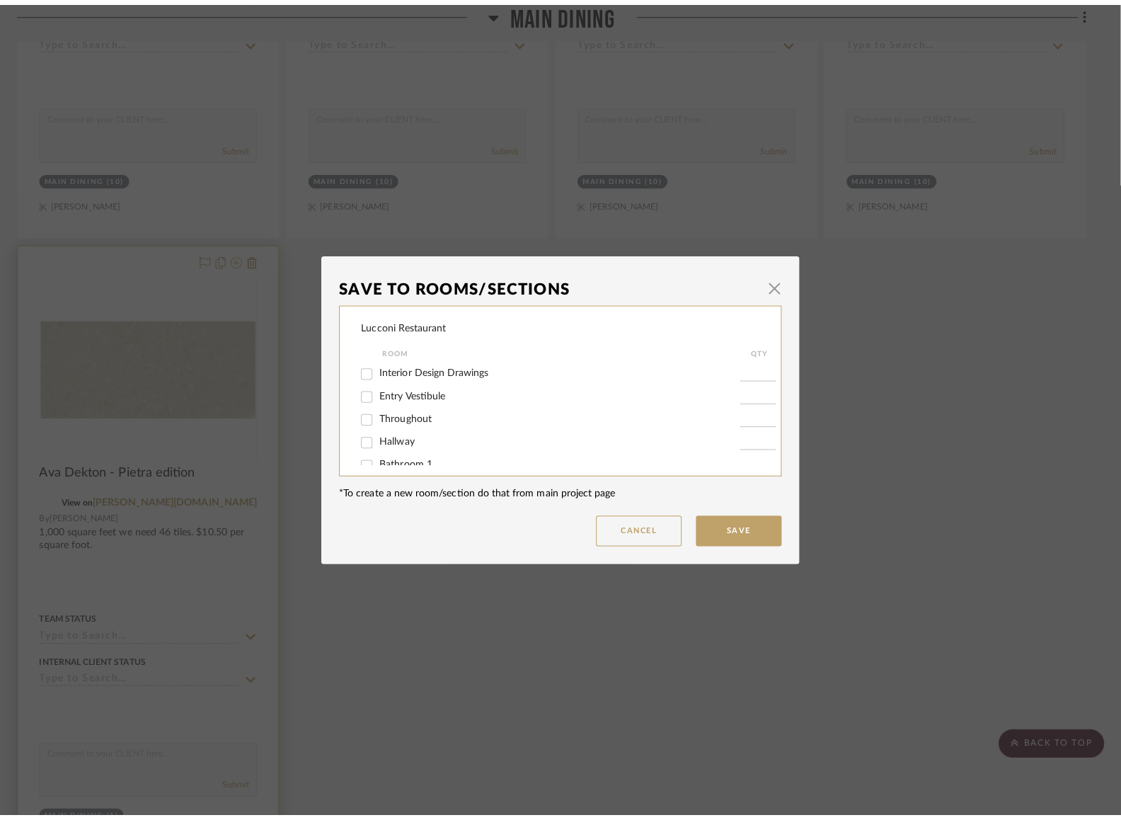
scroll to position [0, 0]
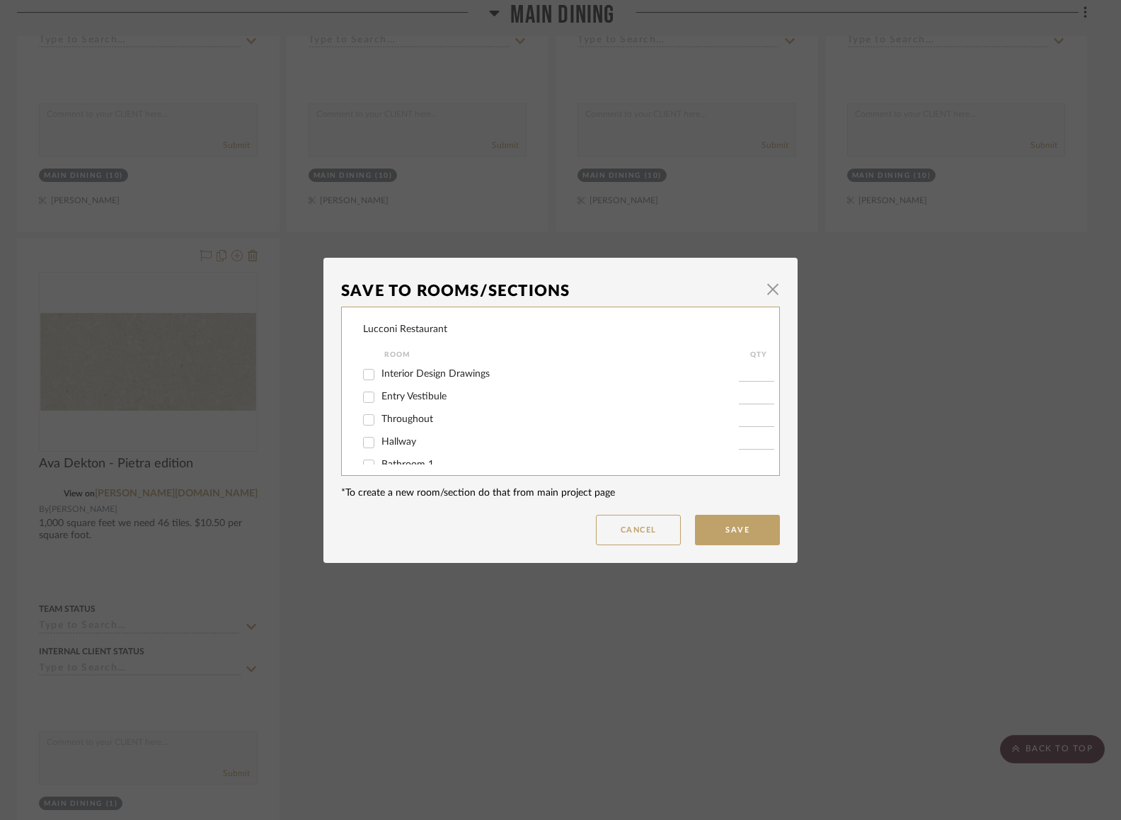
click at [366, 417] on input "Throughout" at bounding box center [368, 419] width 23 height 23
checkbox input "true"
type input "1"
click at [718, 519] on button "Save" at bounding box center [737, 530] width 85 height 30
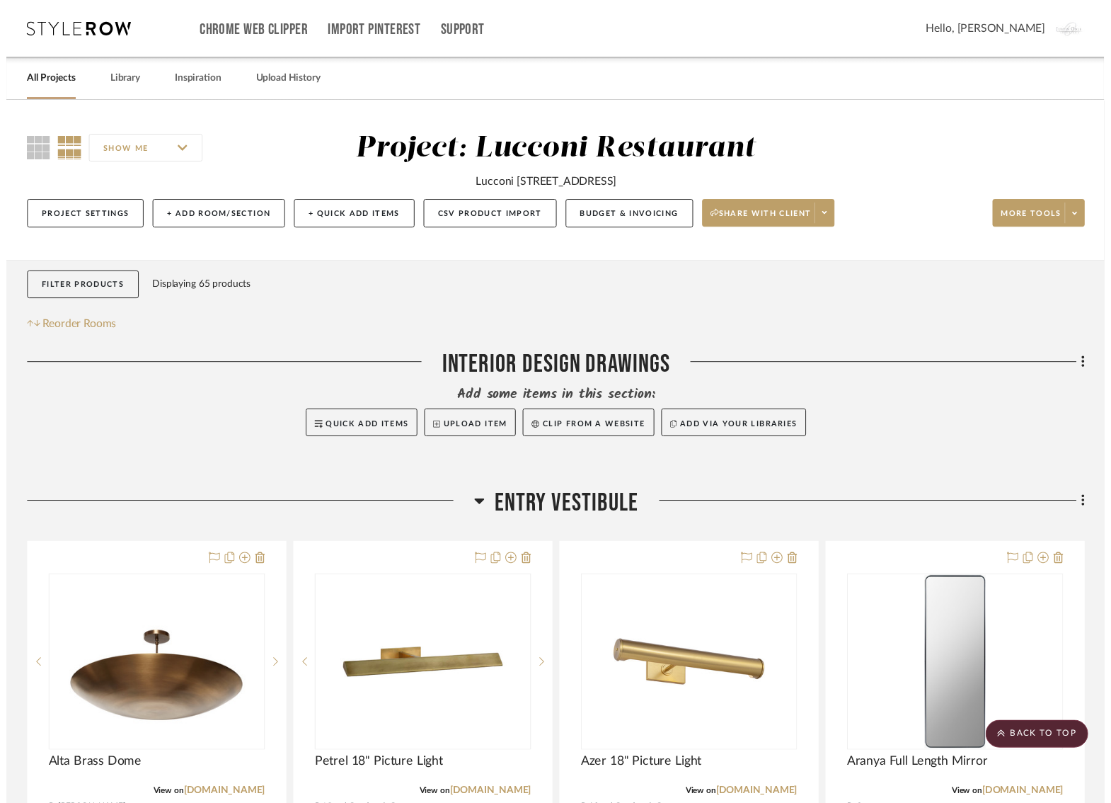
scroll to position [8339, 4]
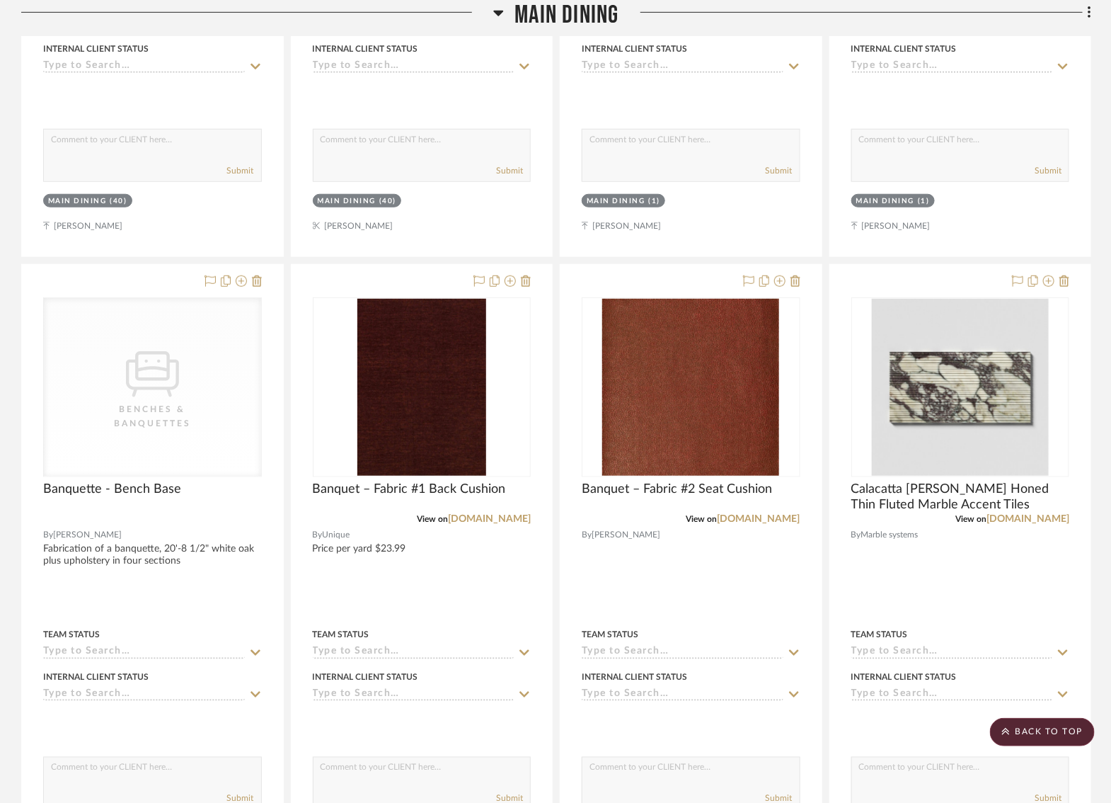
scroll to position [7194, 4]
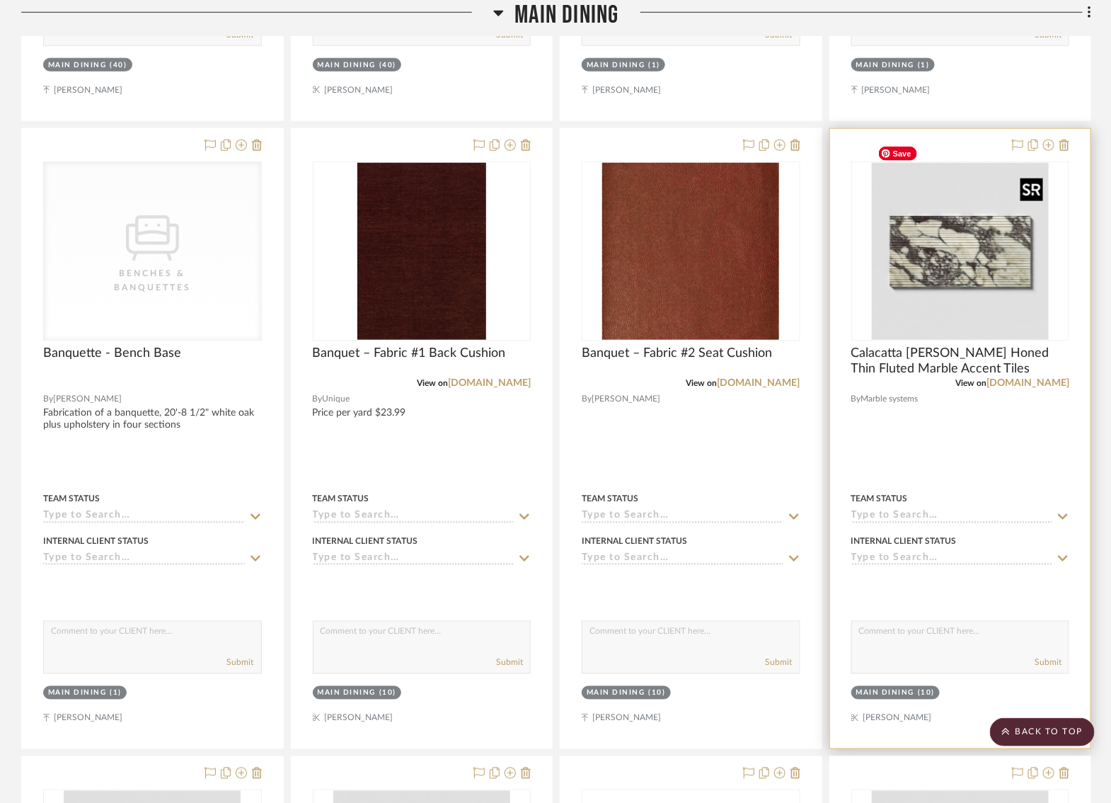
click at [967, 241] on img "0" at bounding box center [960, 251] width 177 height 177
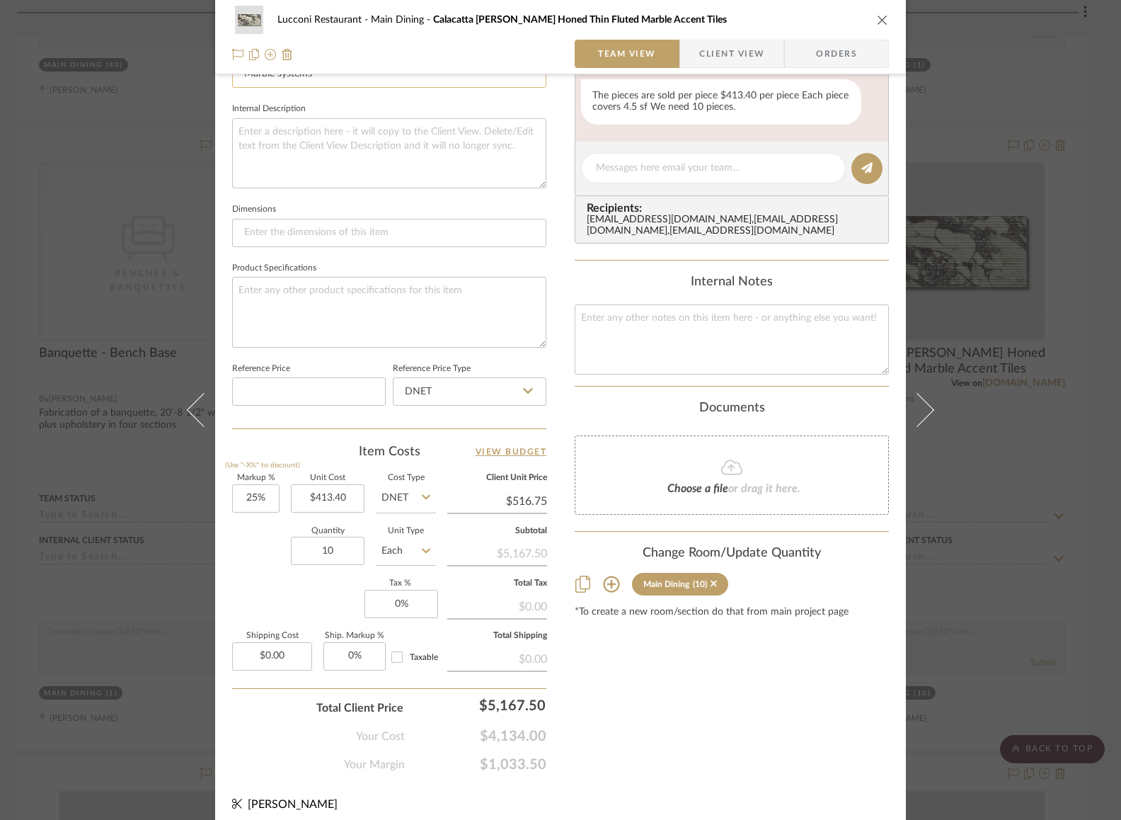
scroll to position [493, 0]
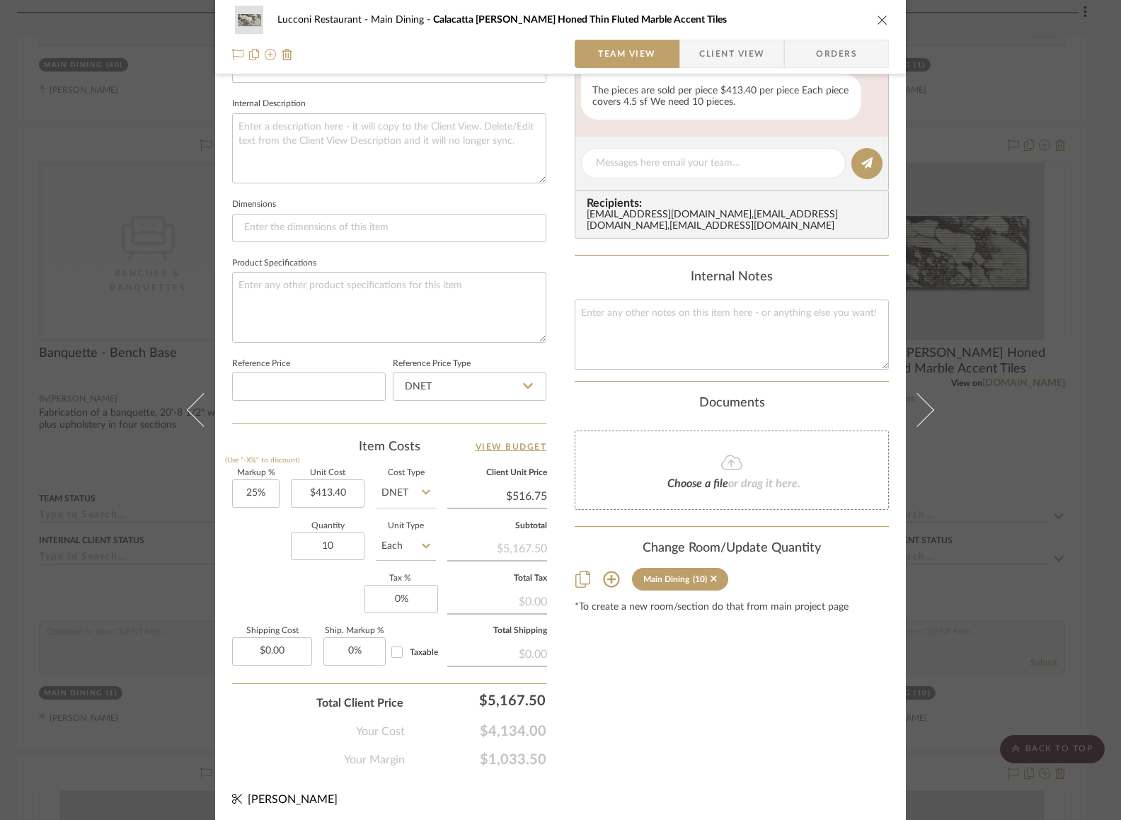
click at [250, 544] on div "Quantity 10 Unit Type Each" at bounding box center [334, 547] width 204 height 50
click at [1004, 324] on div "Lucconi Restaurant Main Dining Calacatta Viola Honed Thin Fluted Marble Accent …" at bounding box center [560, 410] width 1121 height 820
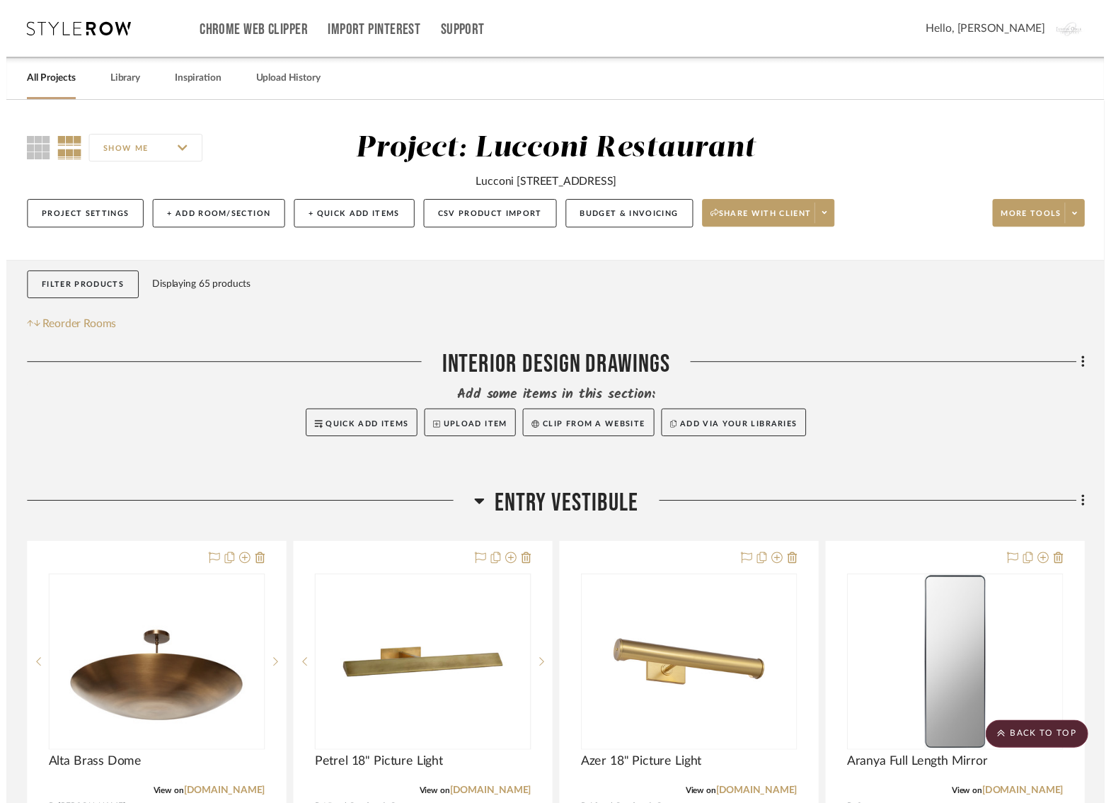
scroll to position [7194, 4]
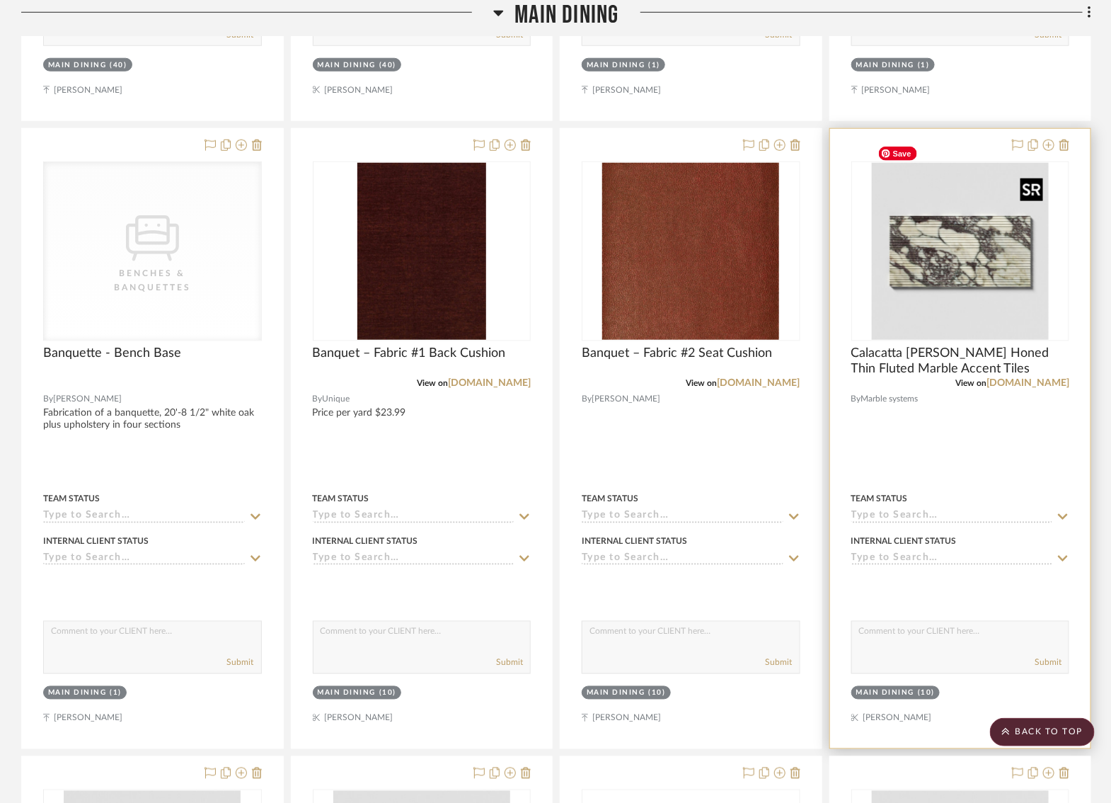
click at [961, 238] on img "0" at bounding box center [960, 251] width 177 height 177
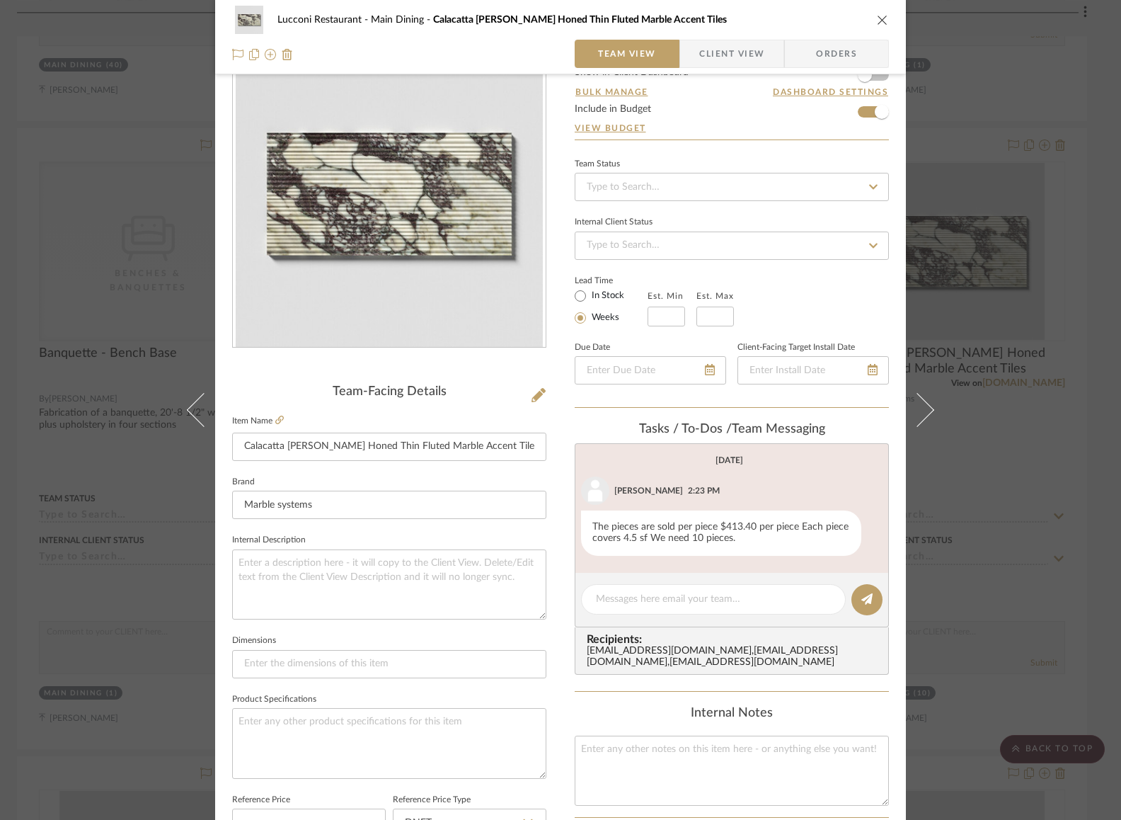
scroll to position [0, 0]
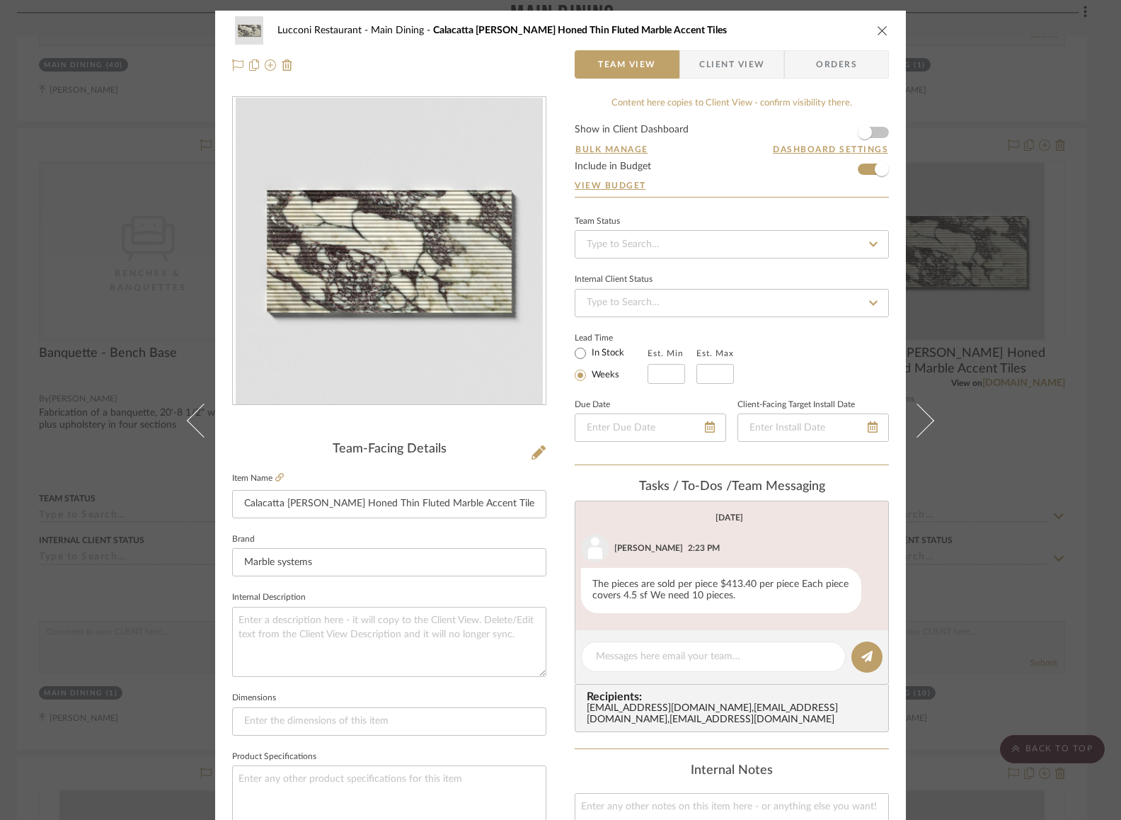
click at [877, 28] on icon "close" at bounding box center [882, 30] width 11 height 11
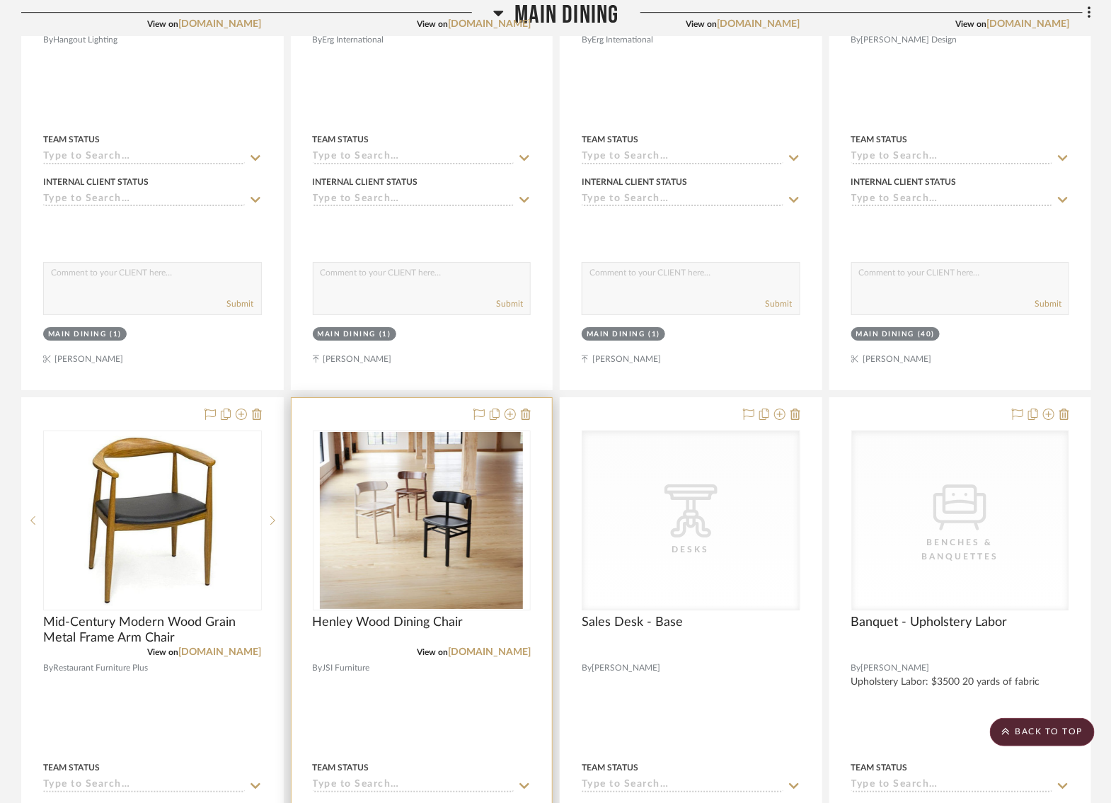
scroll to position [6324, 8]
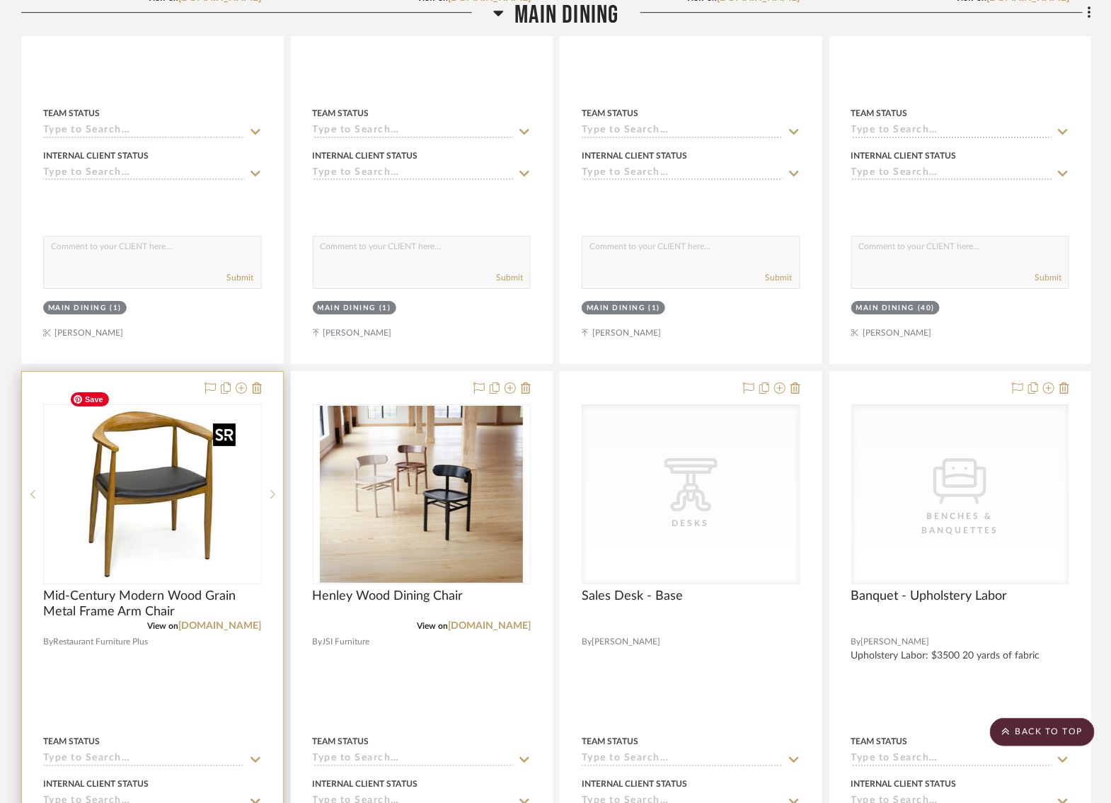
click at [145, 491] on img "0" at bounding box center [152, 494] width 177 height 177
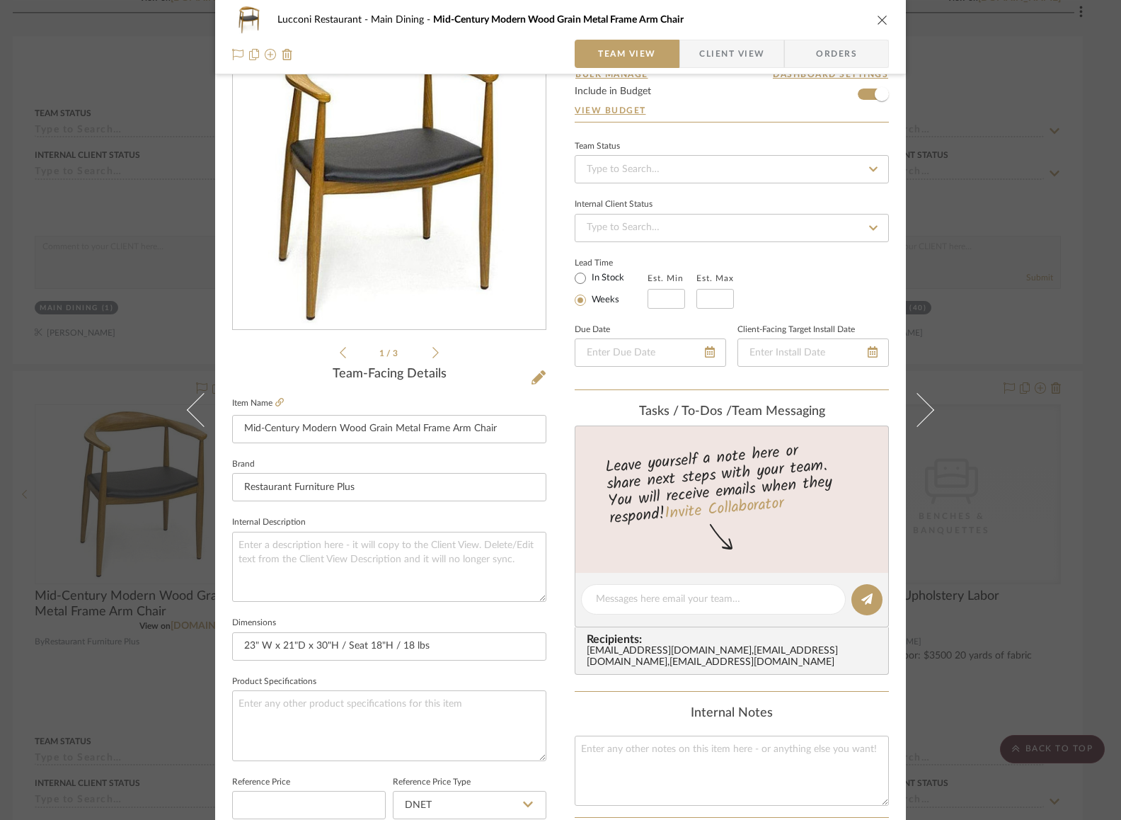
scroll to position [0, 0]
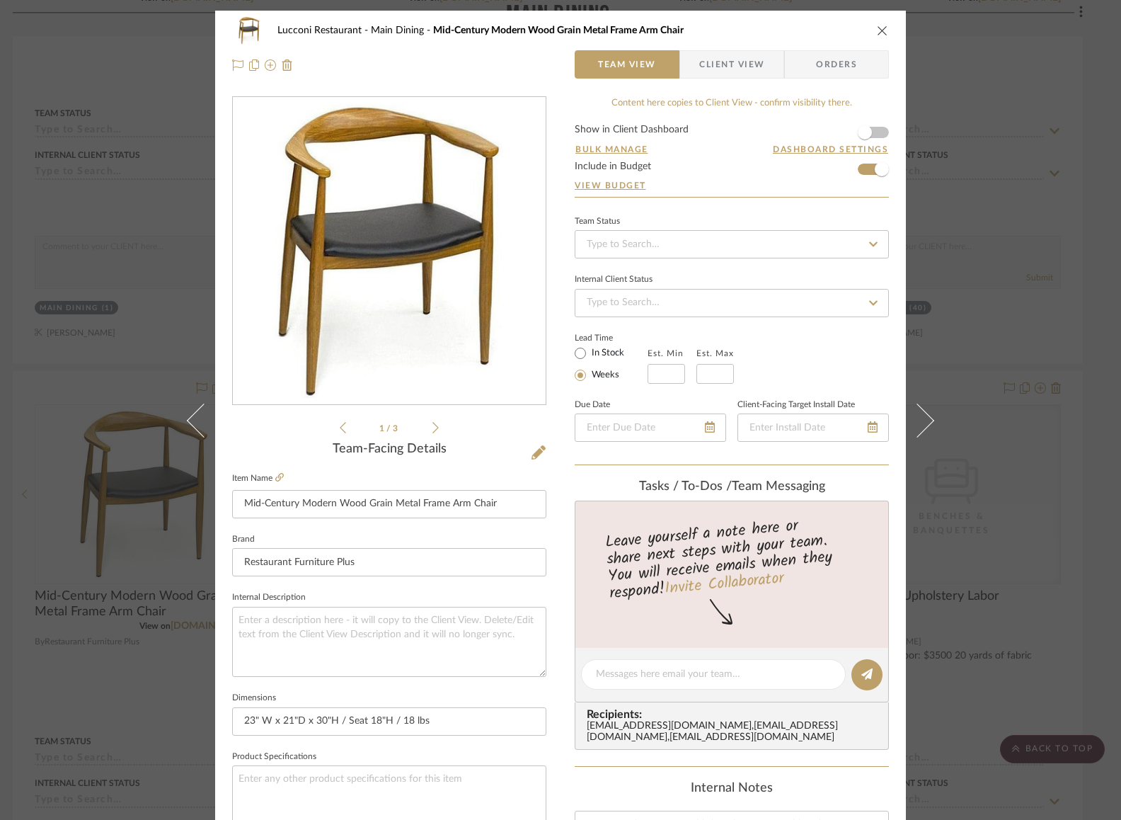
click at [555, 512] on div "Lucconi Restaurant Main Dining Mid-Century Modern Wood Grain Metal Frame Arm Ch…" at bounding box center [560, 664] width 691 height 1307
click at [1026, 425] on div "Lucconi Restaurant Main Dining Mid-Century Modern Wood Grain Metal Frame Arm Ch…" at bounding box center [560, 410] width 1121 height 820
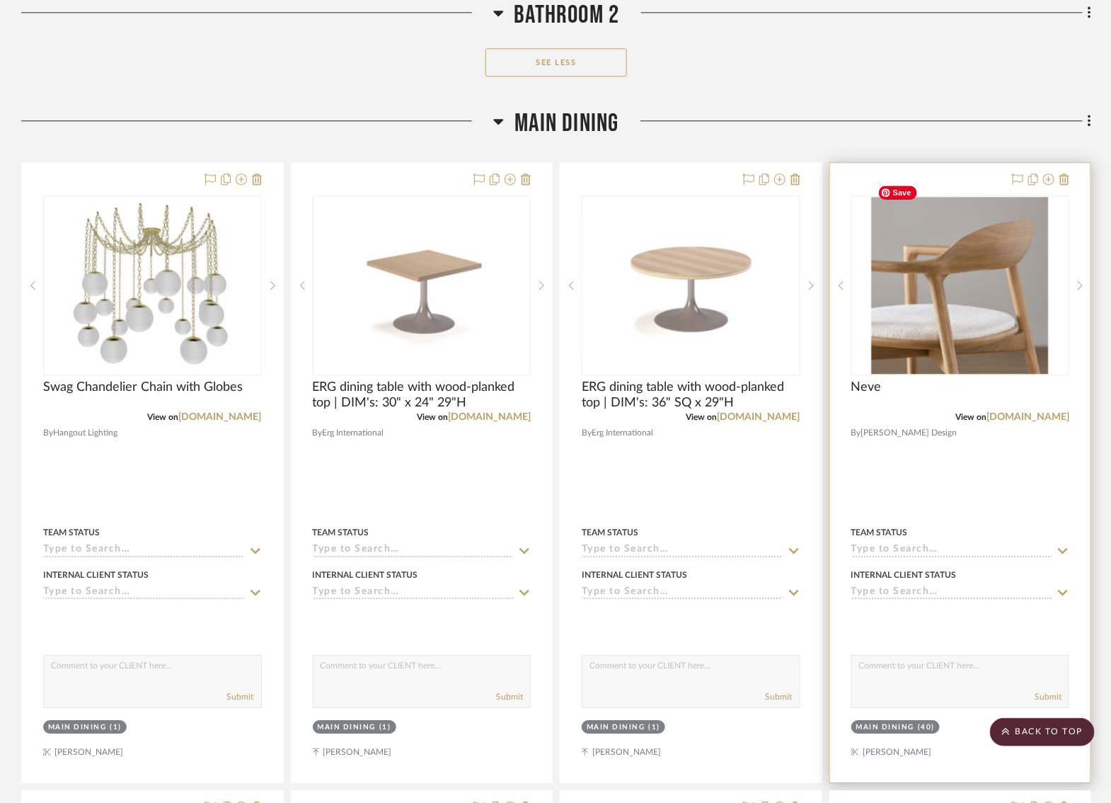
scroll to position [5815, 8]
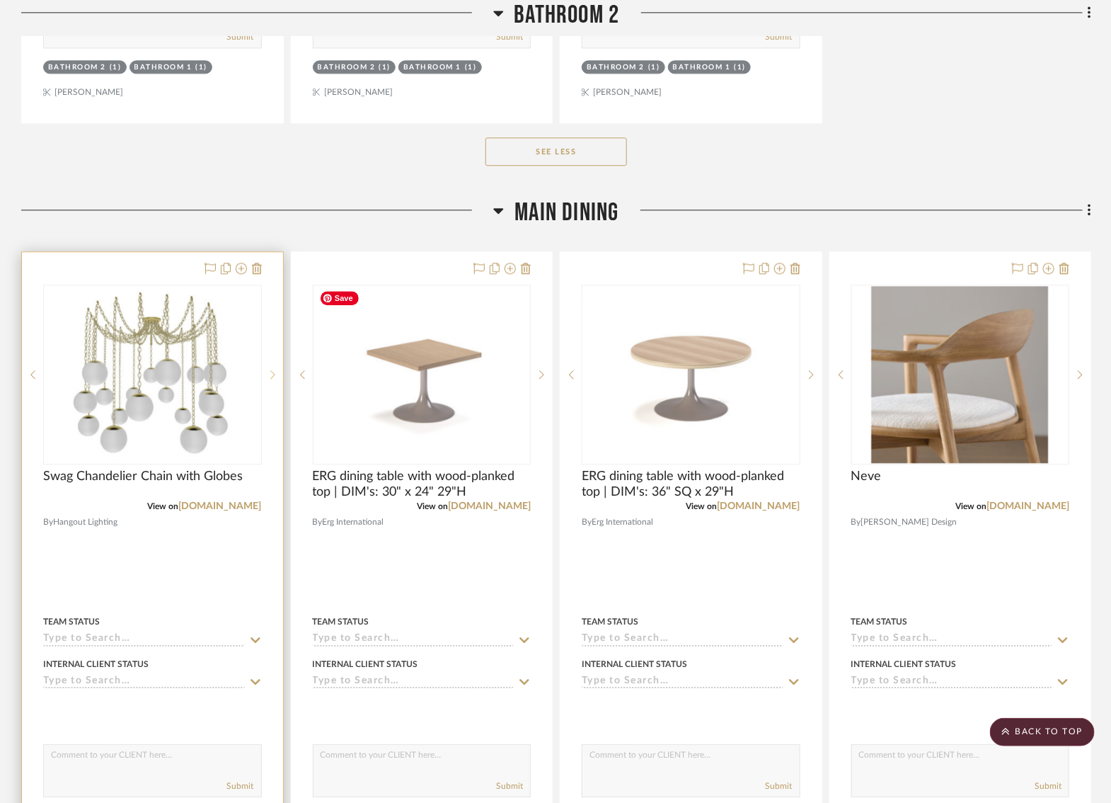
click at [263, 348] on div at bounding box center [272, 375] width 21 height 180
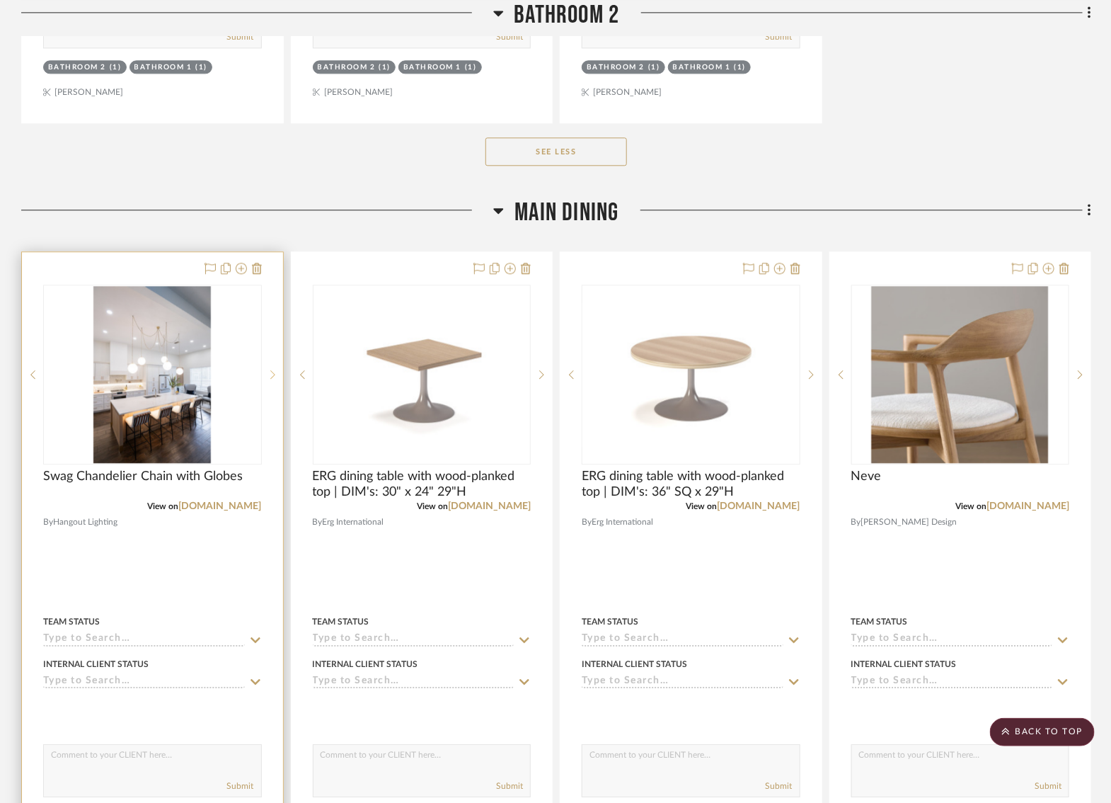
click at [263, 348] on div at bounding box center [272, 375] width 21 height 180
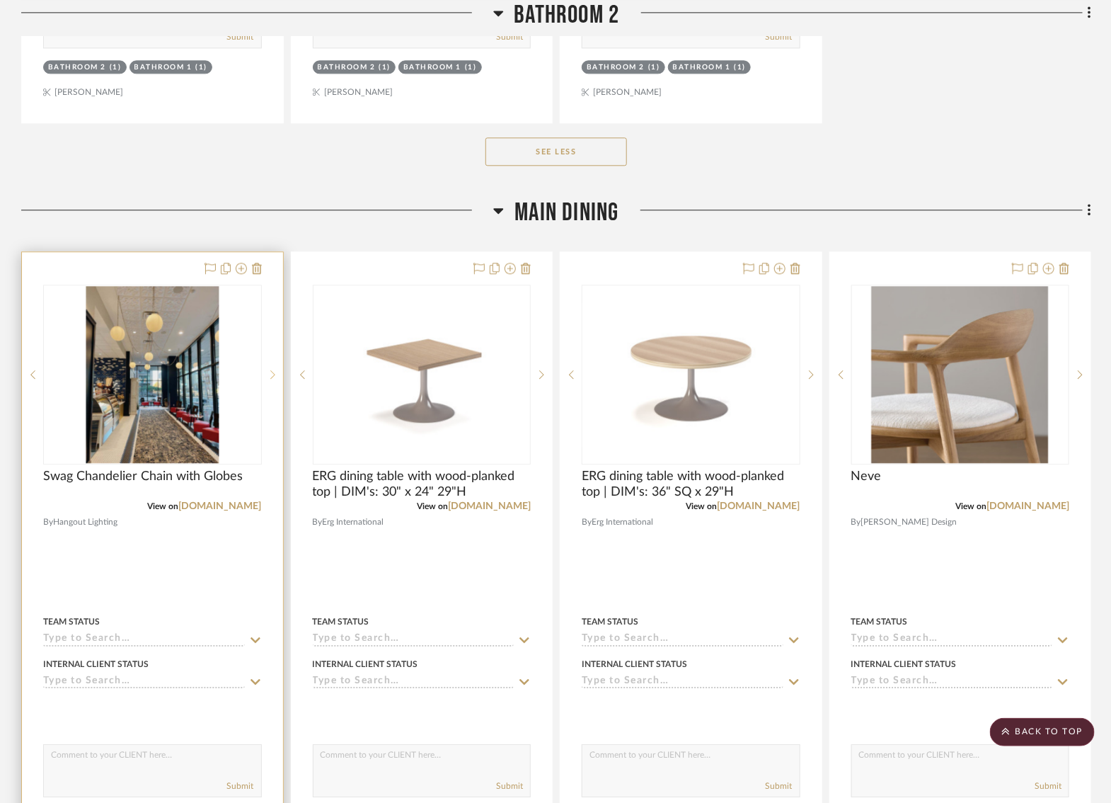
click at [263, 348] on div at bounding box center [272, 375] width 21 height 180
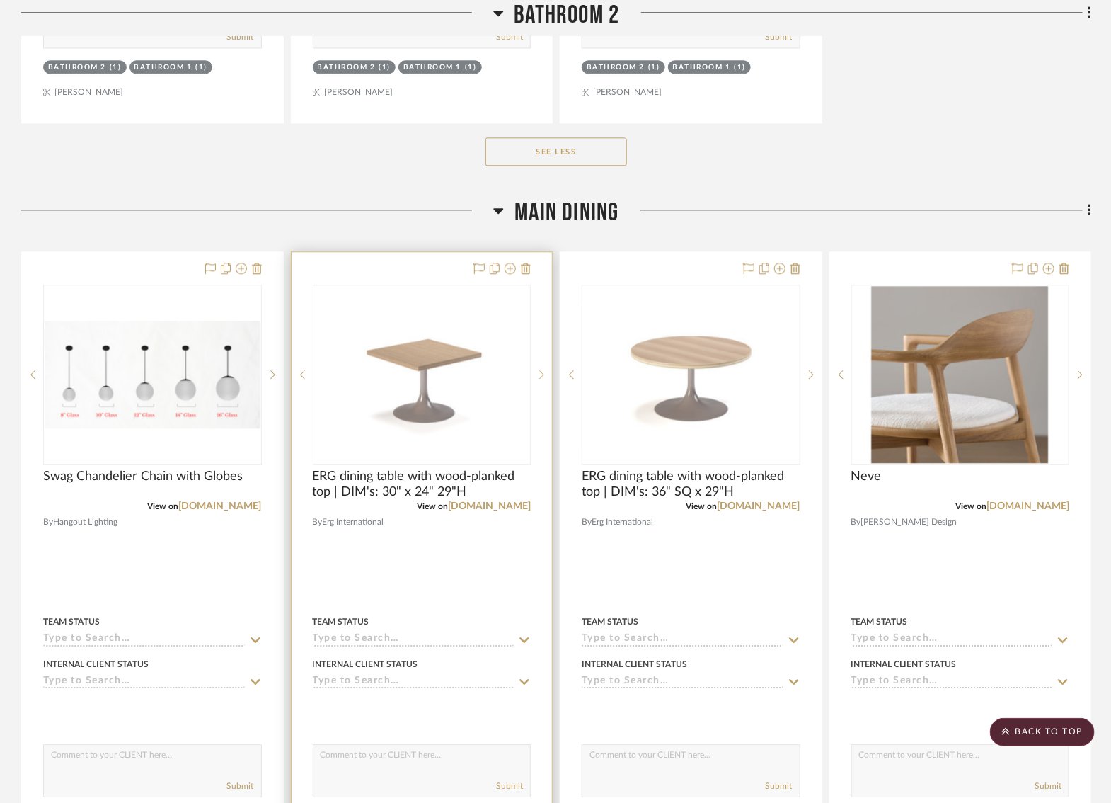
click at [539, 369] on icon at bounding box center [541, 374] width 5 height 10
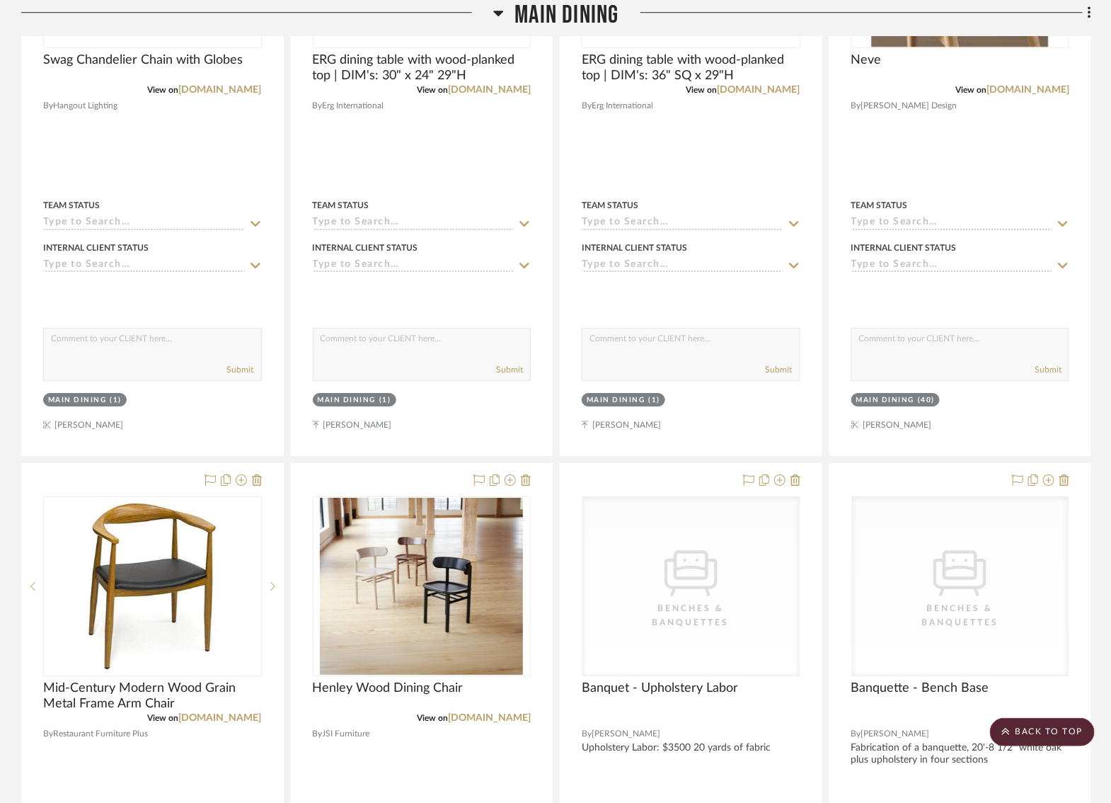
scroll to position [6440, 32]
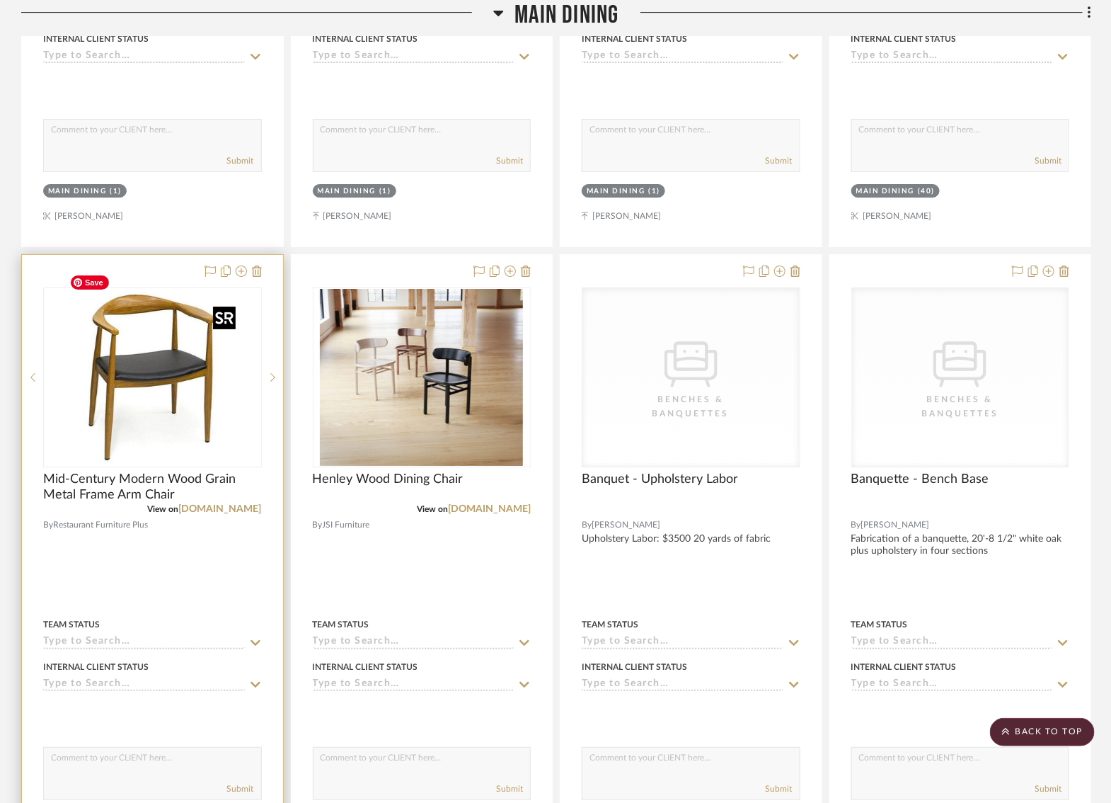
click at [135, 380] on img "0" at bounding box center [152, 377] width 177 height 177
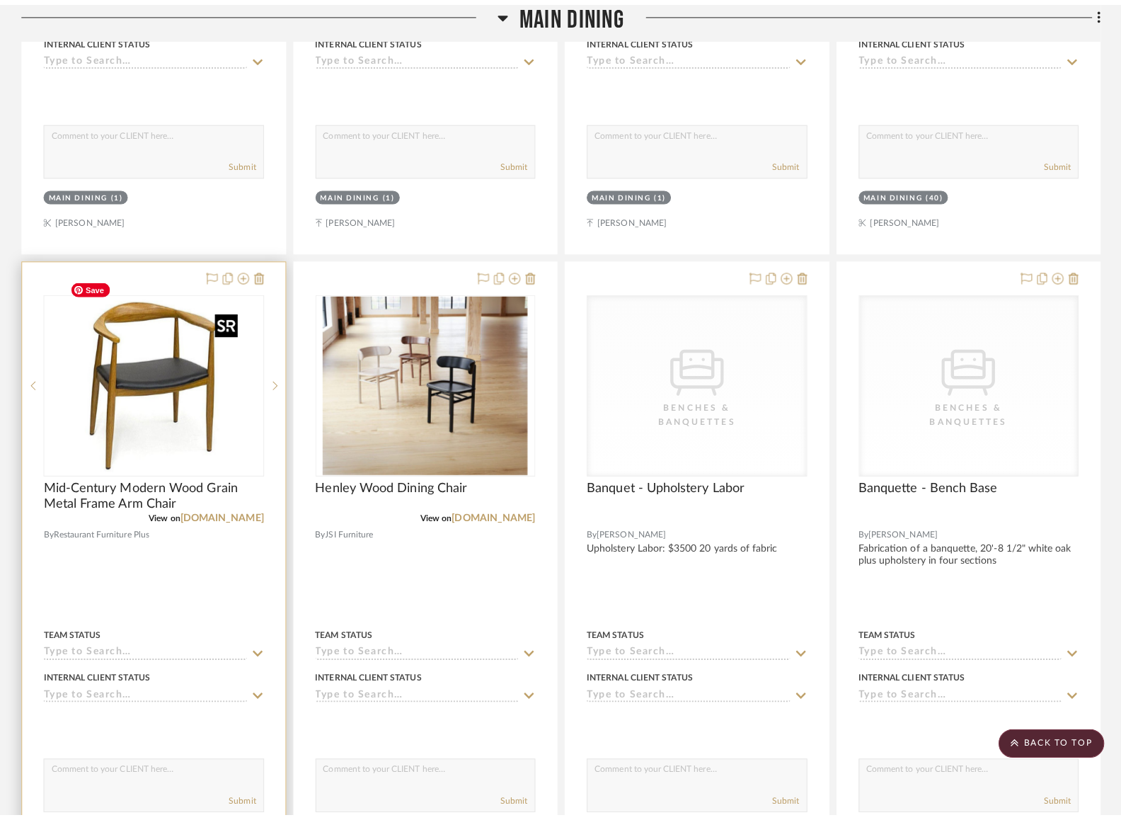
scroll to position [0, 0]
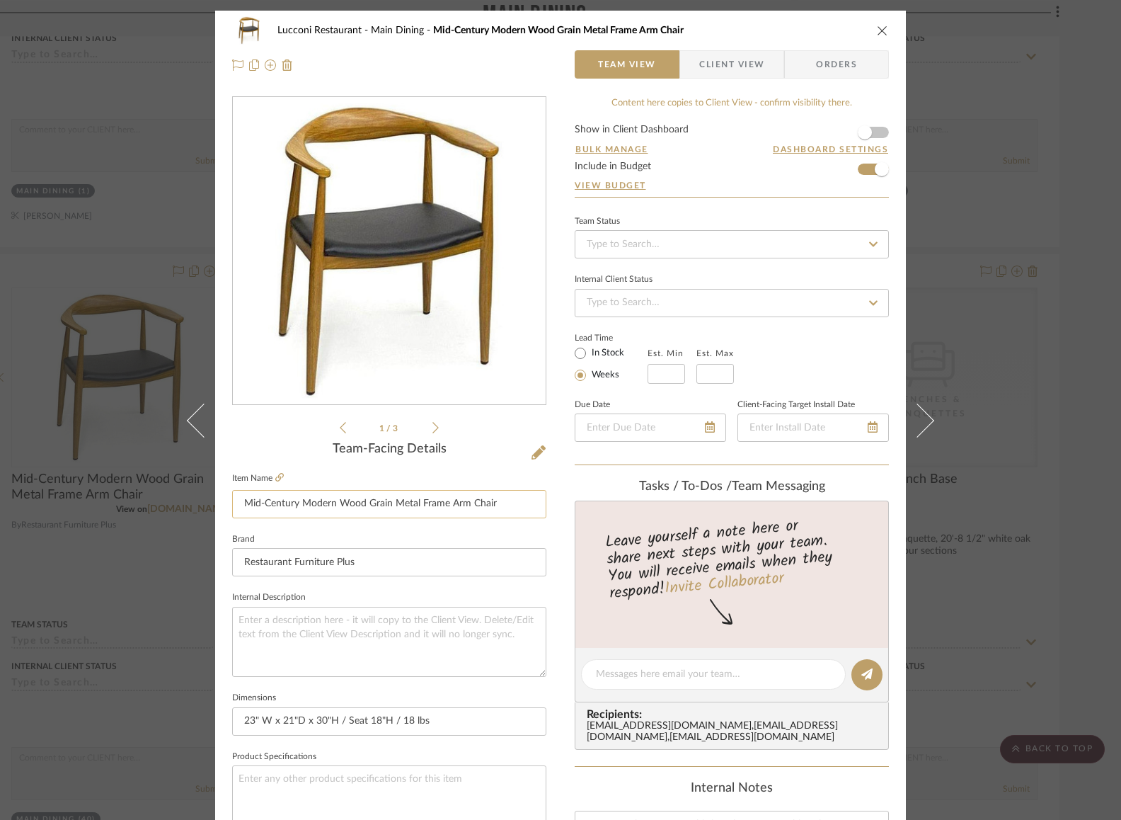
click at [518, 509] on input "Mid-Century Modern Wood Grain Metal Frame Arm Chair" at bounding box center [389, 504] width 314 height 28
click at [551, 514] on div "Lucconi Restaurant Main Dining Mid-Century Modern Wood Grain Metal Frame Arm Ch…" at bounding box center [560, 664] width 691 height 1307
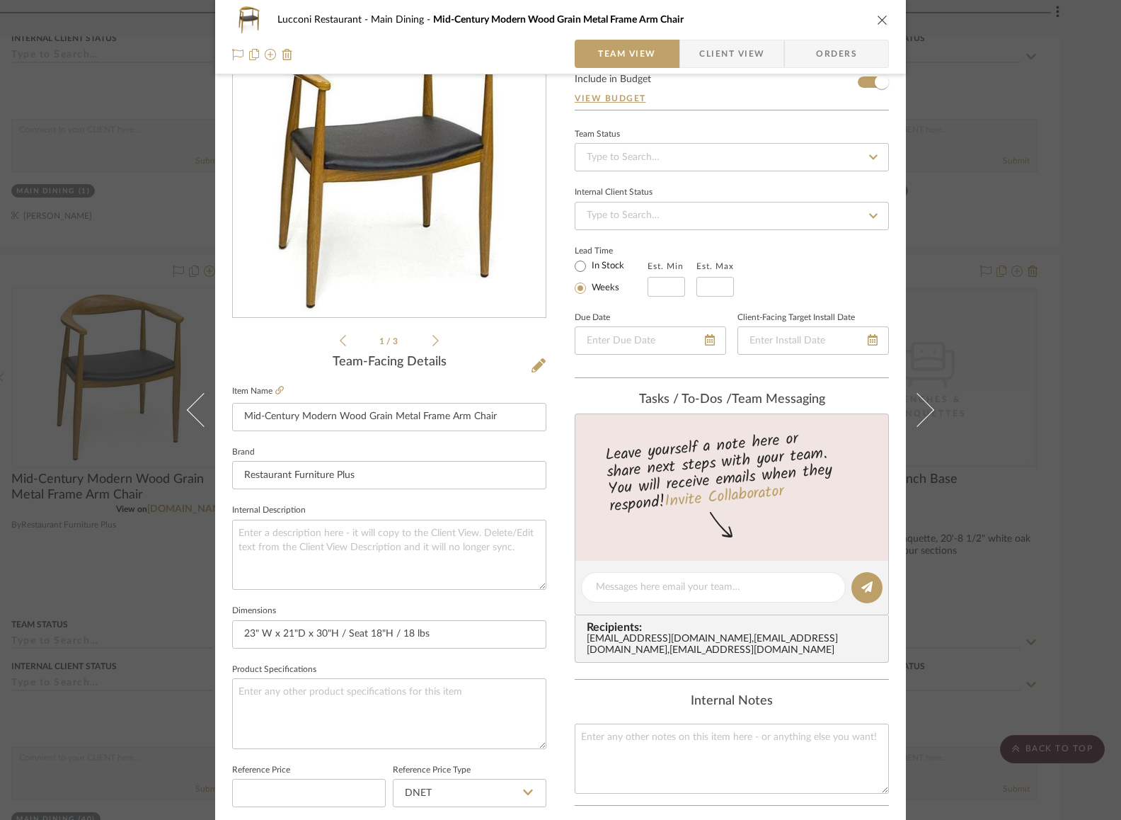
scroll to position [81, 0]
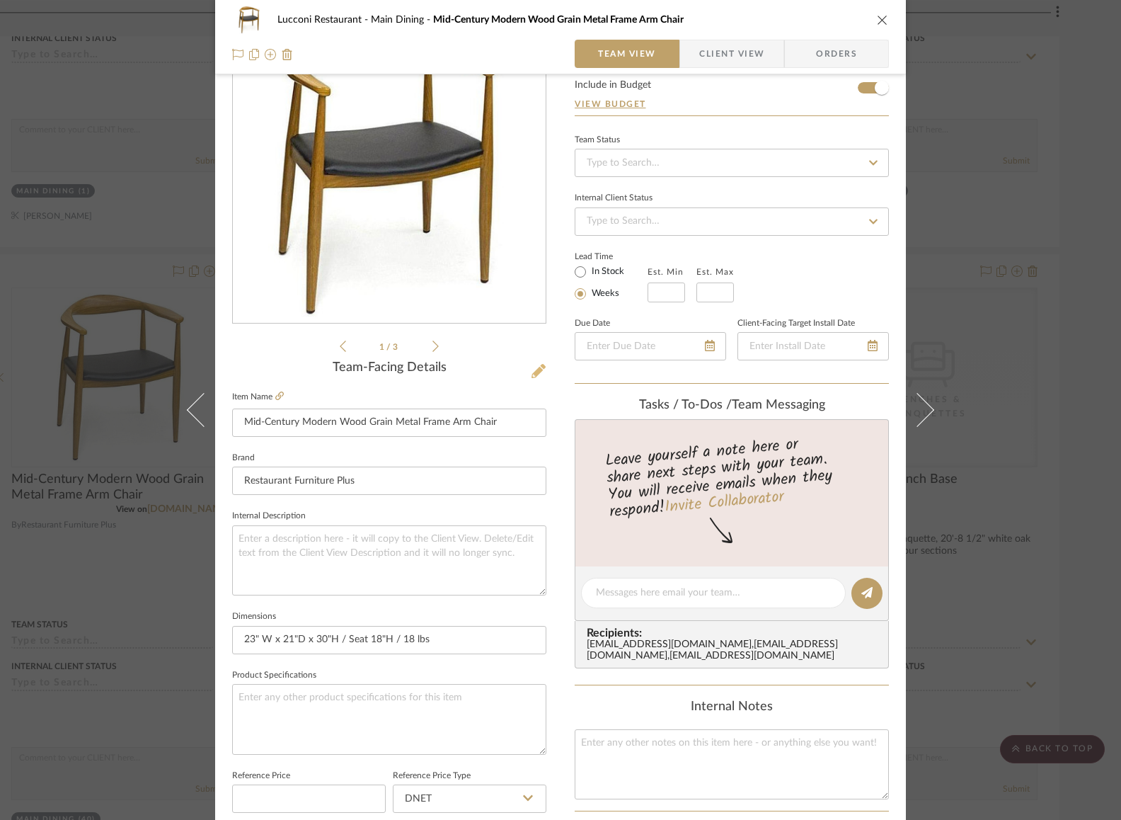
click at [535, 374] on icon at bounding box center [539, 371] width 14 height 14
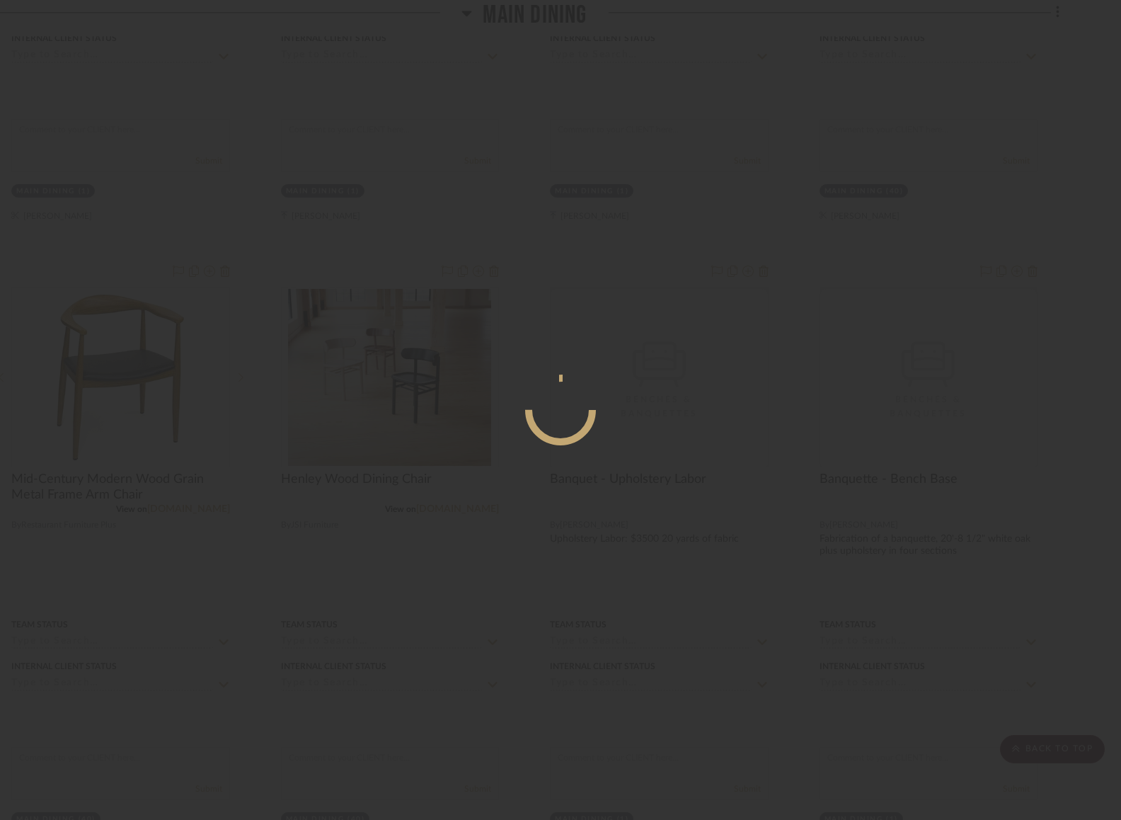
scroll to position [0, 0]
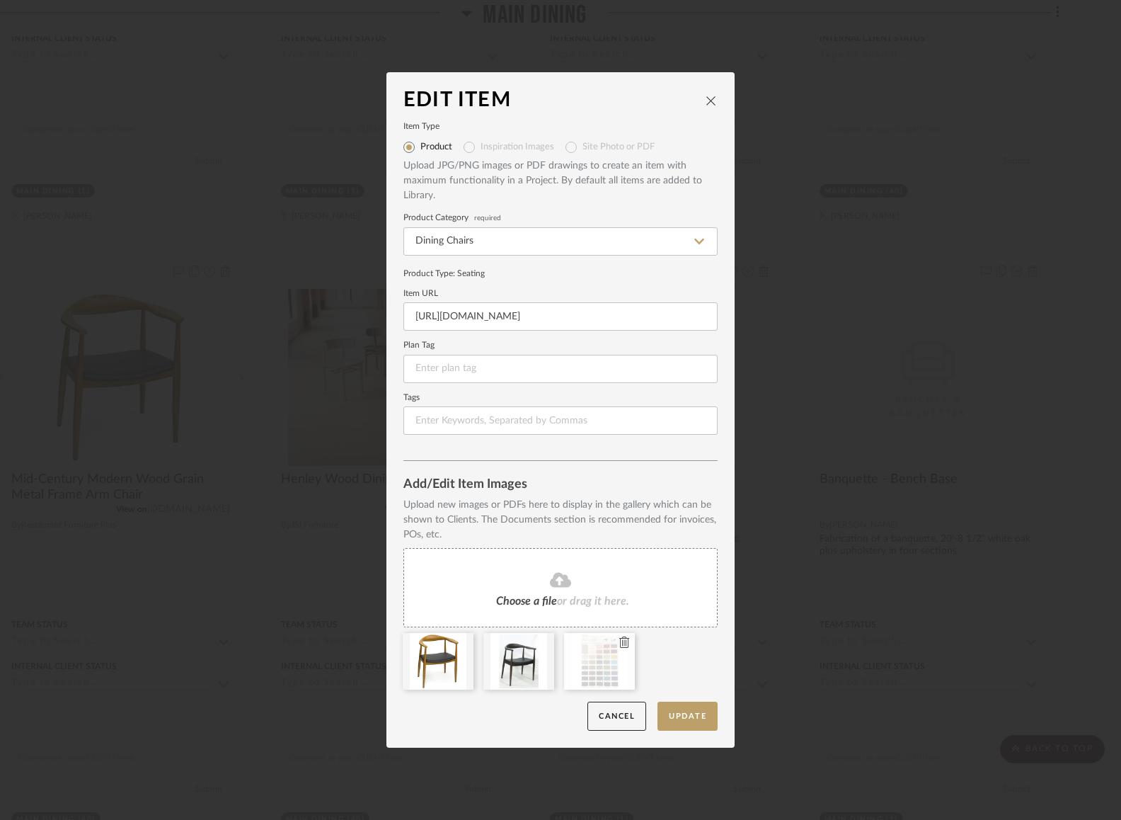
click at [601, 663] on div at bounding box center [599, 661] width 71 height 57
click at [588, 716] on button "Cancel" at bounding box center [616, 715] width 59 height 29
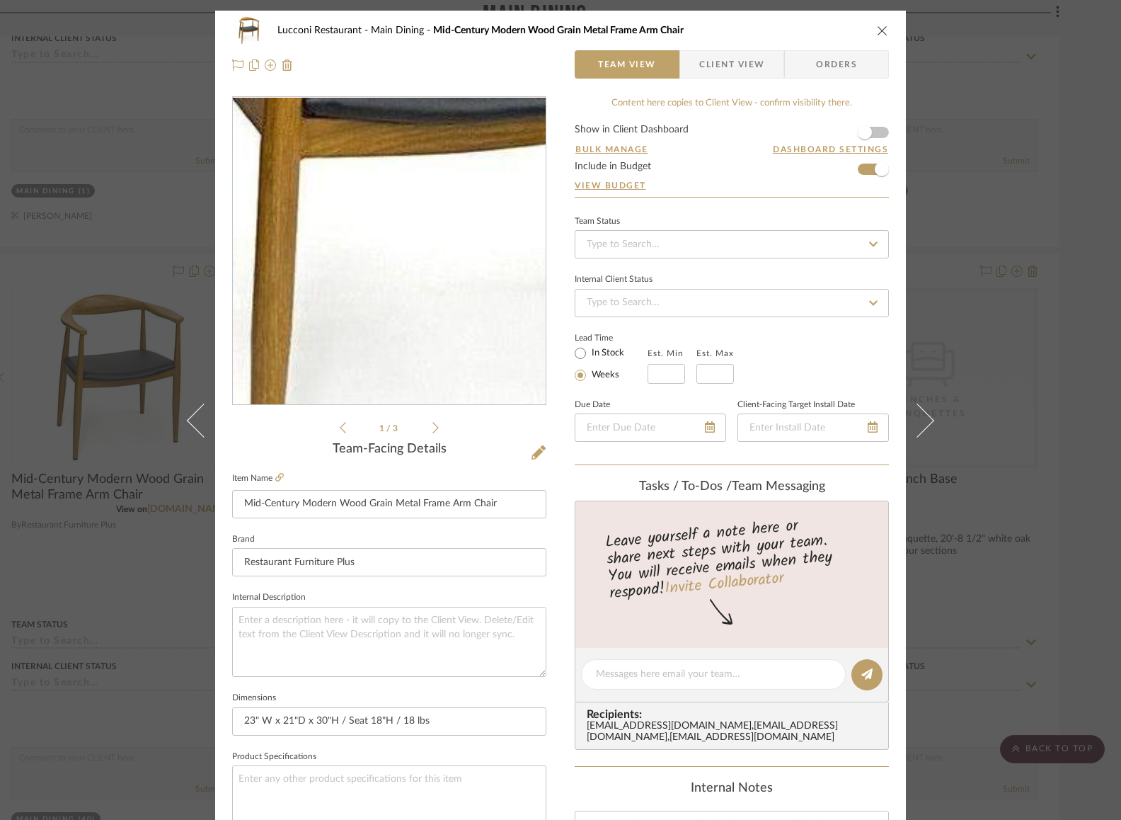
click at [348, 300] on img "0" at bounding box center [389, 251] width 307 height 307
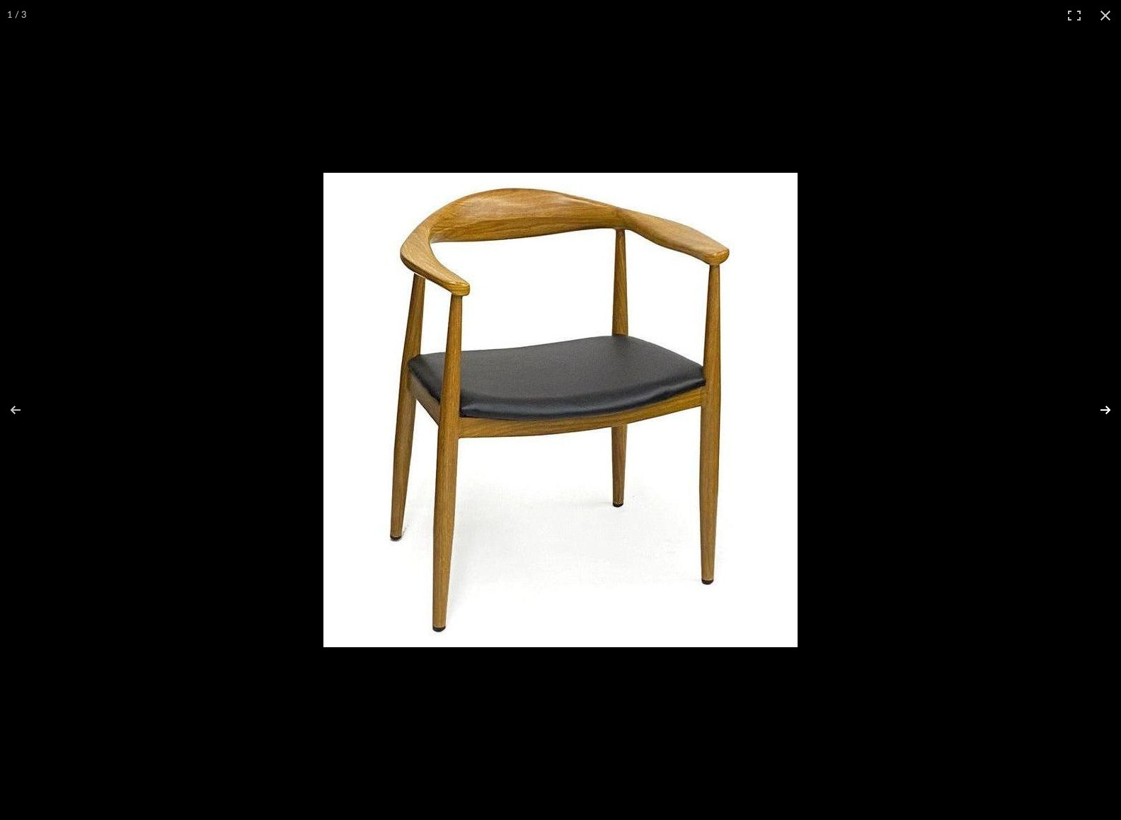
click at [1114, 406] on button at bounding box center [1097, 409] width 50 height 71
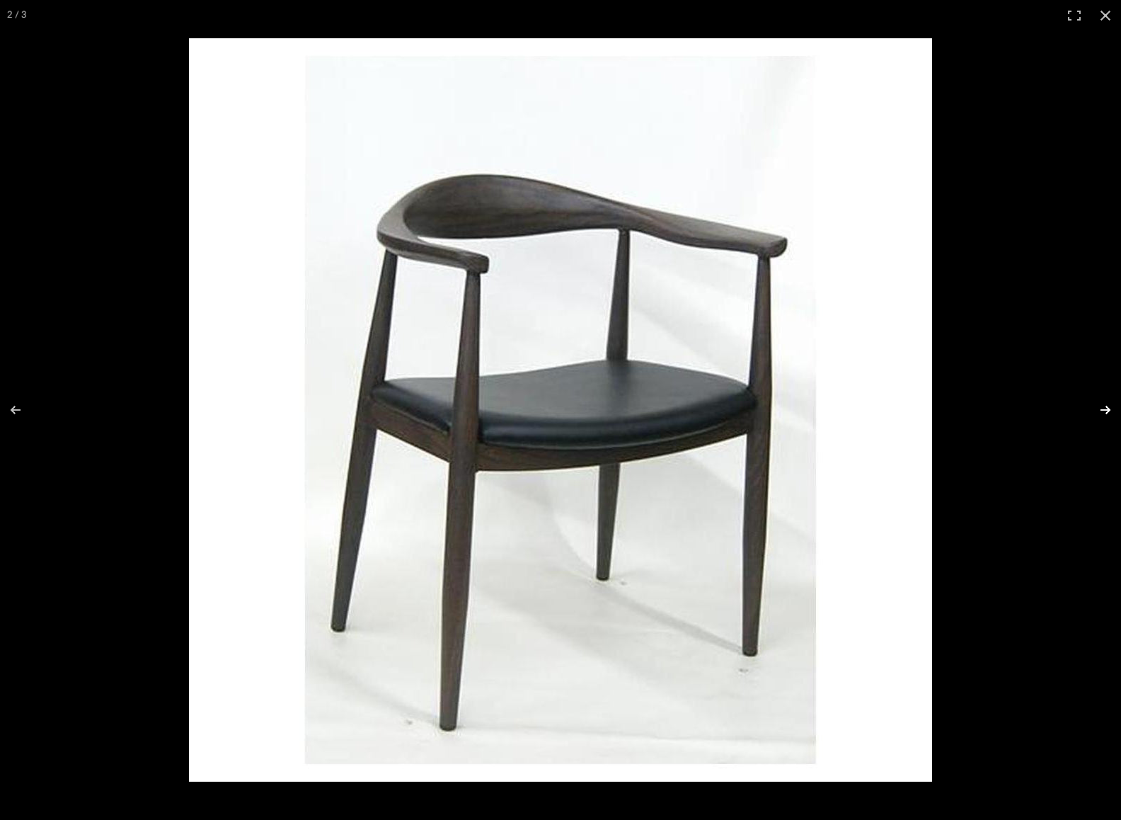
click at [1114, 406] on button at bounding box center [1097, 409] width 50 height 71
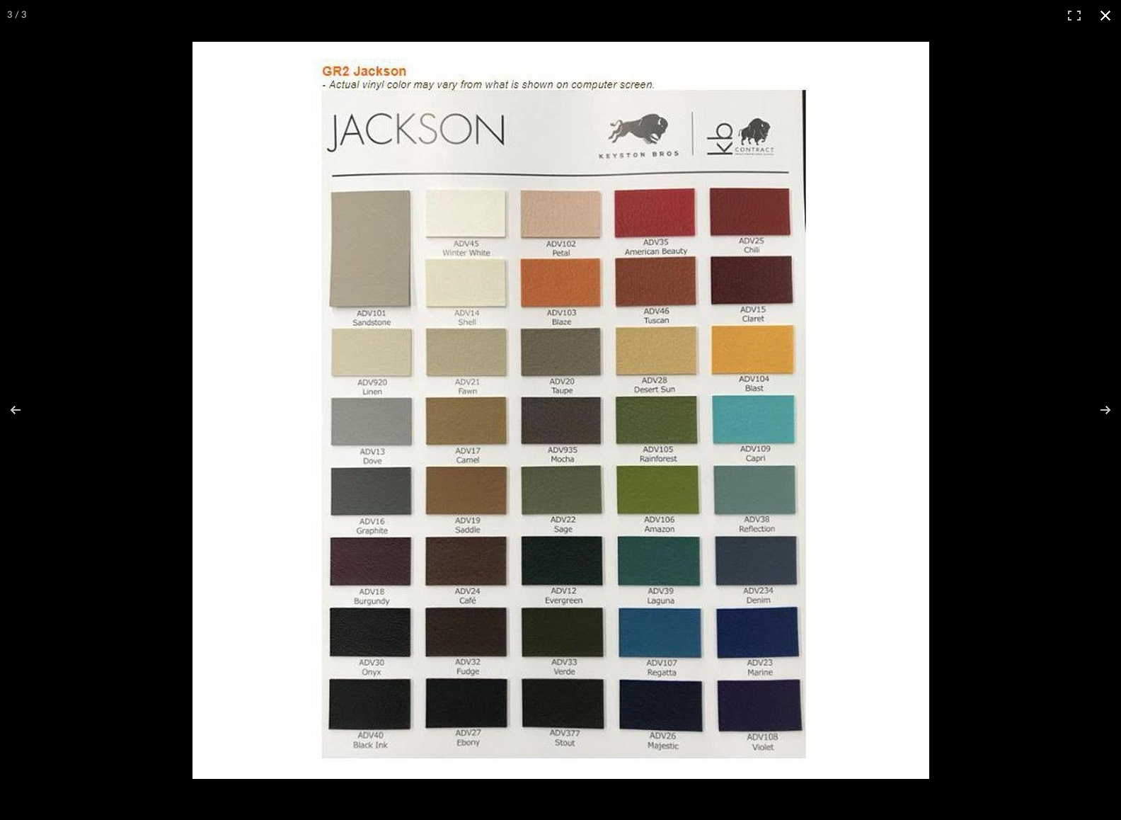
click at [1023, 158] on div at bounding box center [738, 441] width 1091 height 798
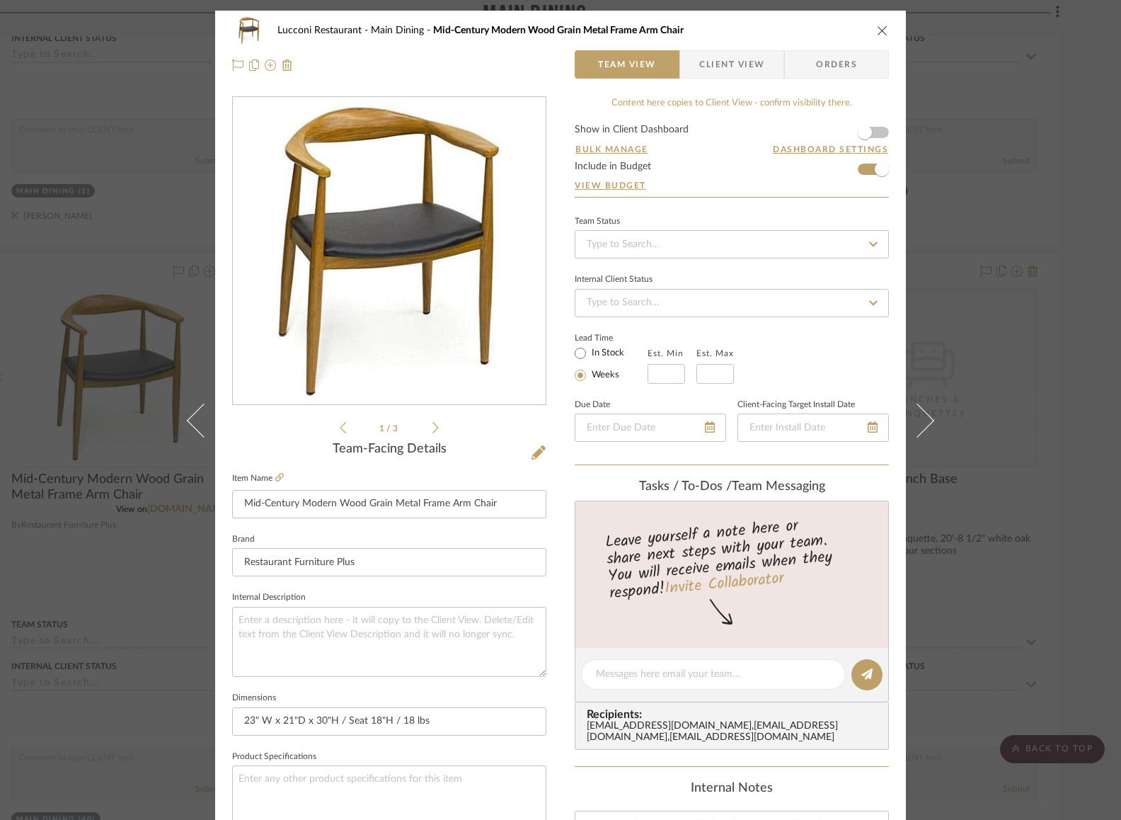
click at [1035, 396] on div "Lucconi Restaurant Main Dining Mid-Century Modern Wood Grain Metal Frame Arm Ch…" at bounding box center [560, 410] width 1121 height 820
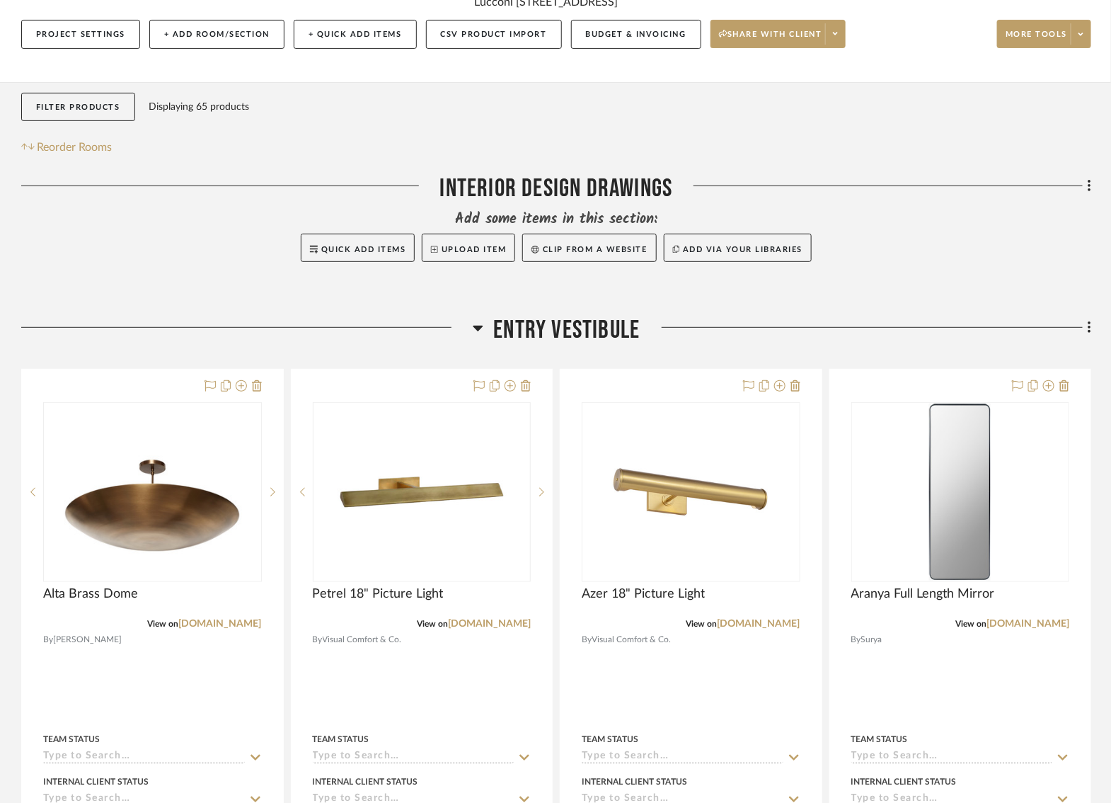
scroll to position [185, 32]
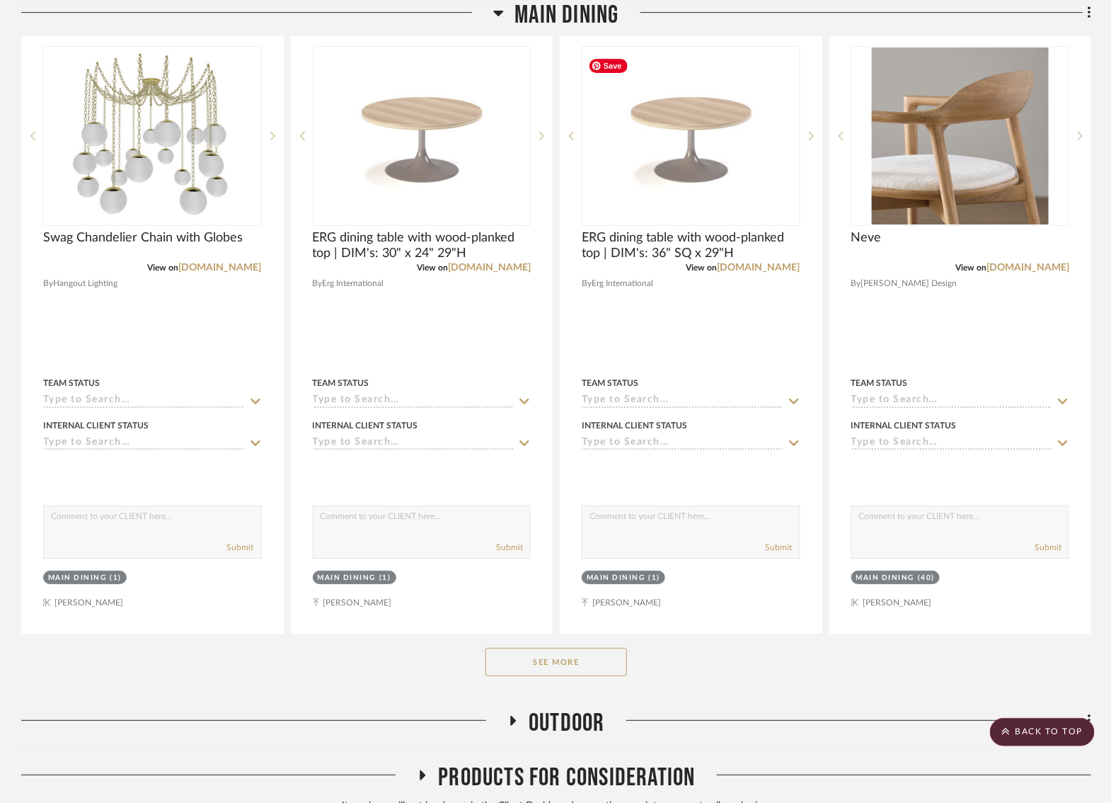
scroll to position [4284, 0]
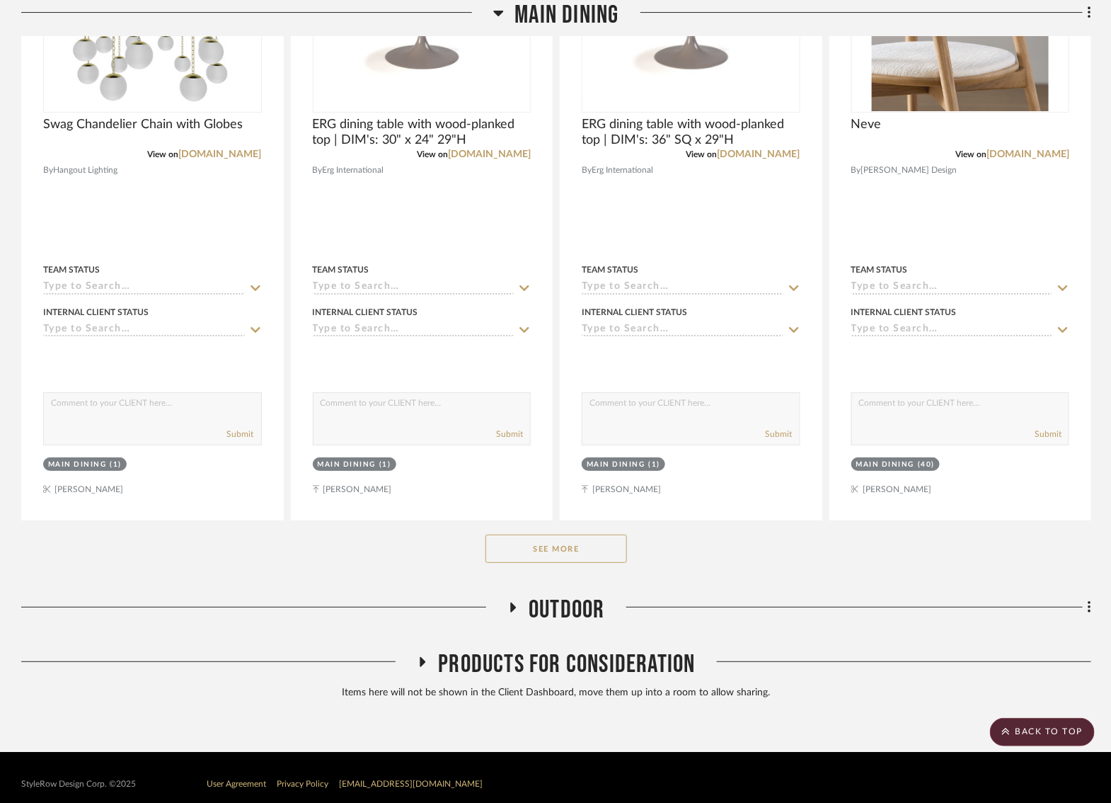
click at [544, 534] on button "See More" at bounding box center [557, 548] width 142 height 28
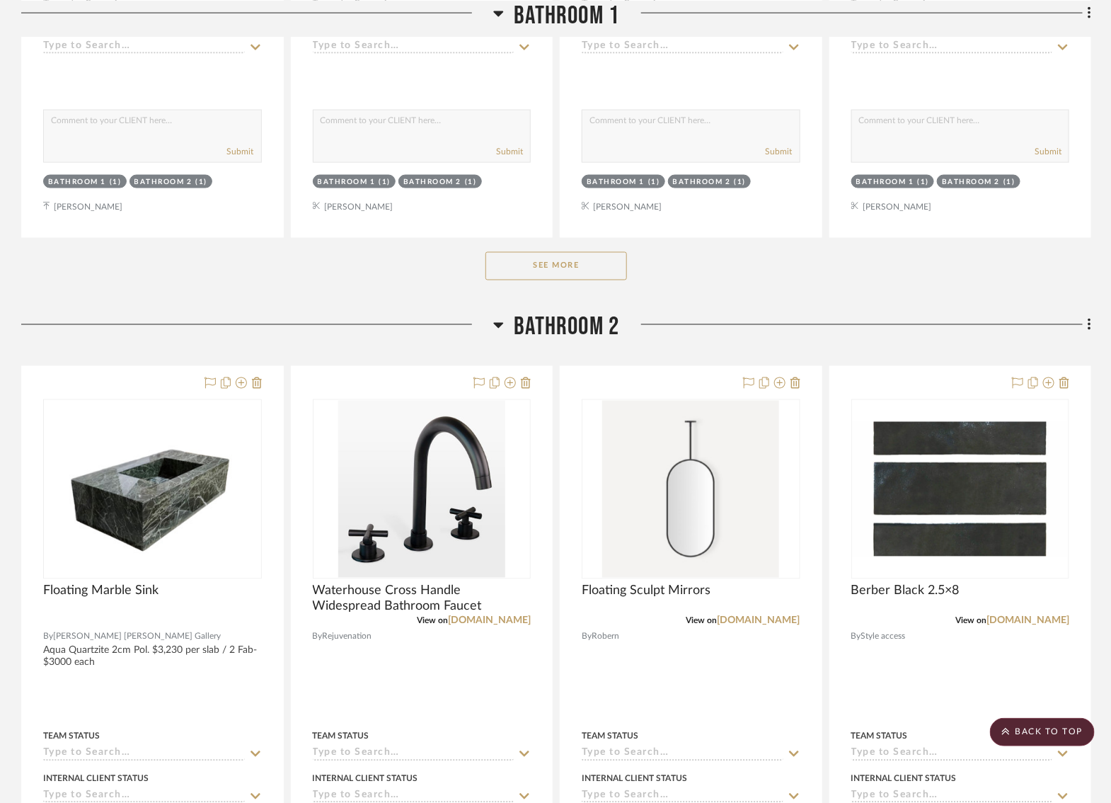
scroll to position [3068, 0]
